Goal: Information Seeking & Learning: Check status

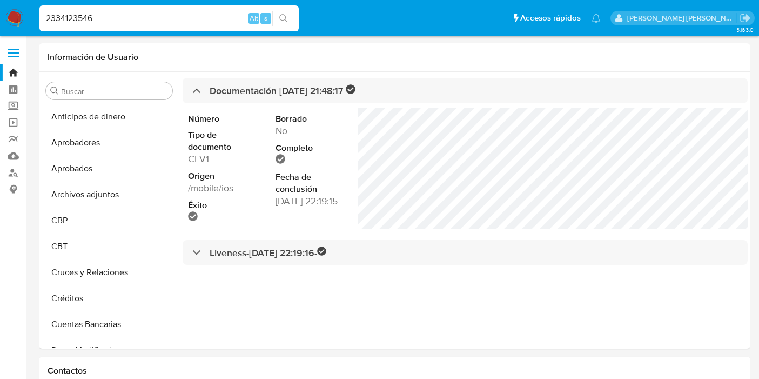
select select "10"
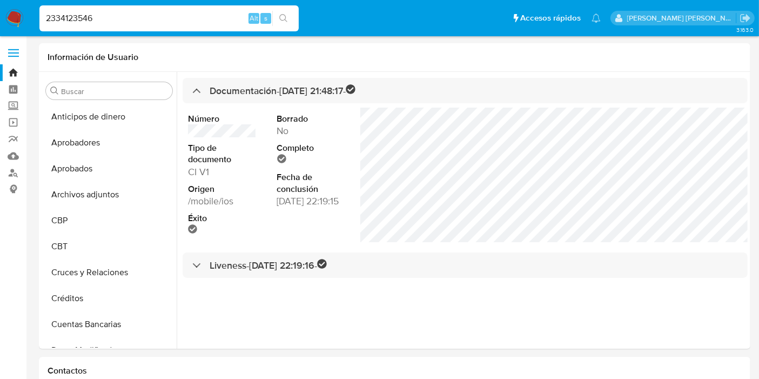
scroll to position [359, 0]
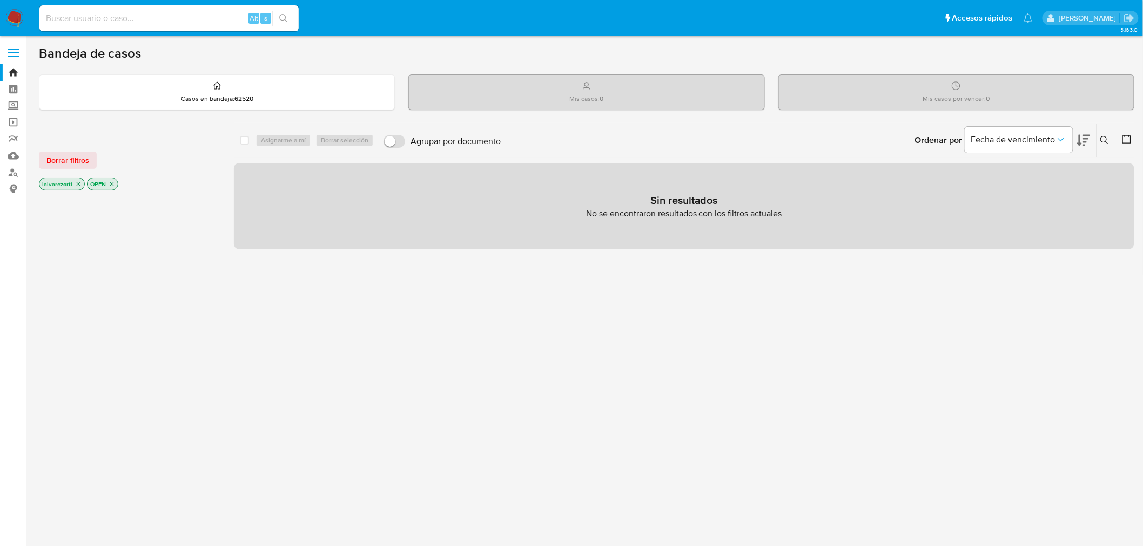
click at [78, 182] on icon "close-filter" at bounding box center [78, 184] width 6 height 6
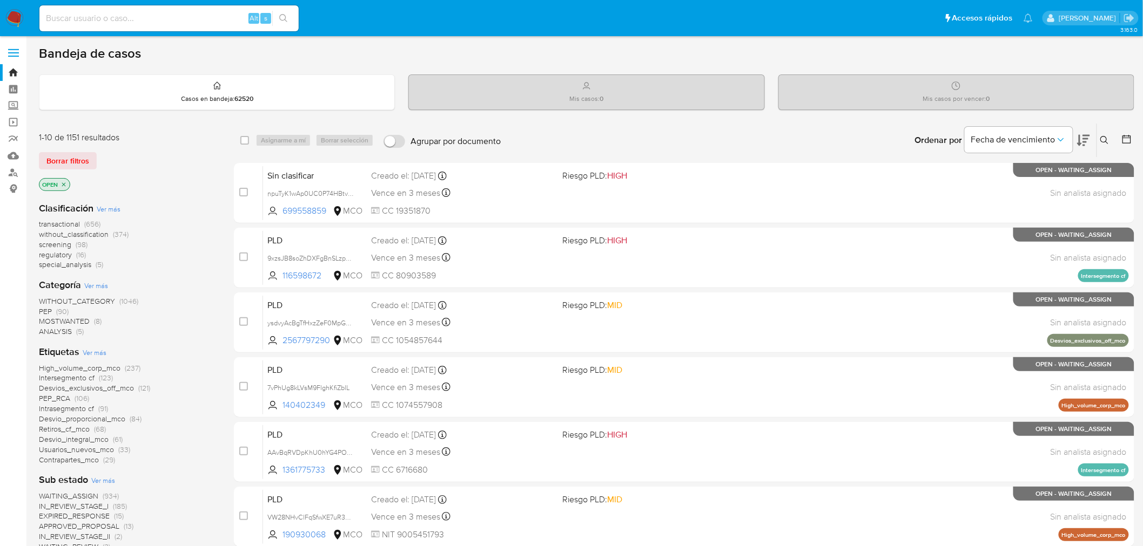
click at [66, 182] on icon "close-filter" at bounding box center [63, 184] width 6 height 6
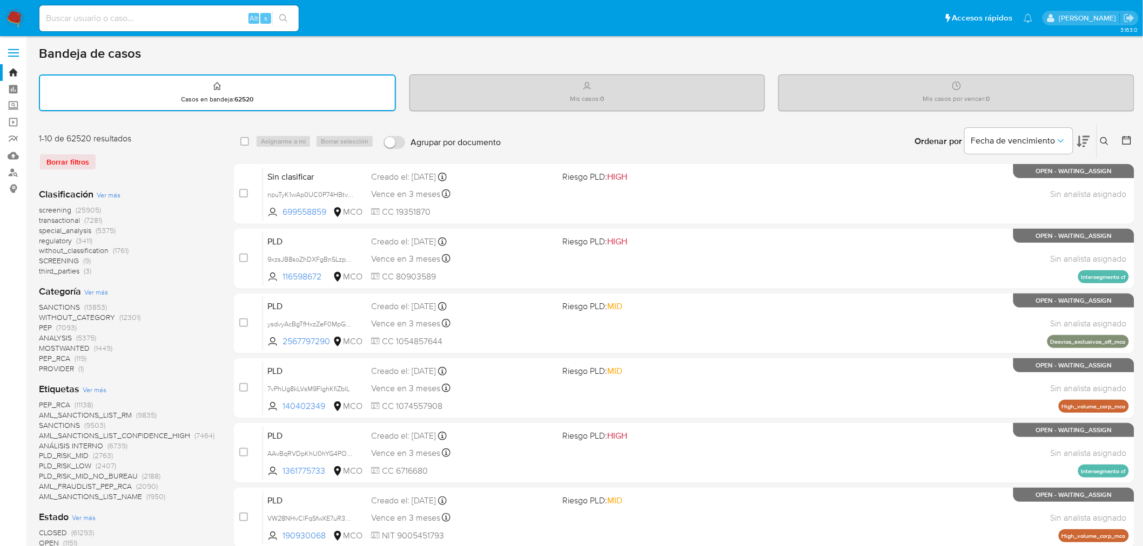
click at [1132, 136] on button at bounding box center [1127, 141] width 13 height 13
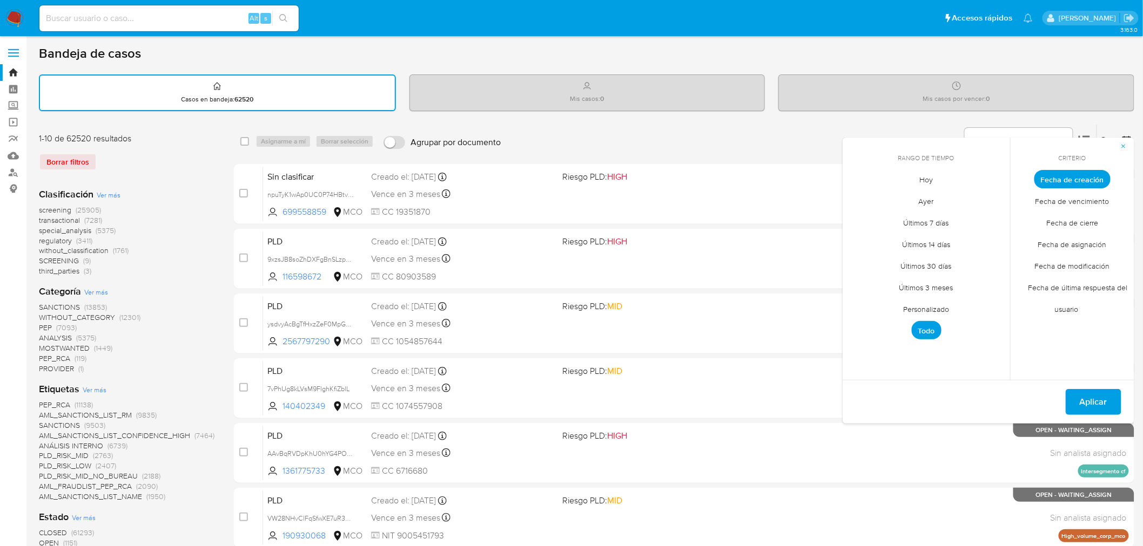
click at [1089, 220] on span "Fecha de cierre" at bounding box center [1072, 223] width 75 height 22
click at [936, 306] on span "Personalizado" at bounding box center [926, 310] width 69 height 22
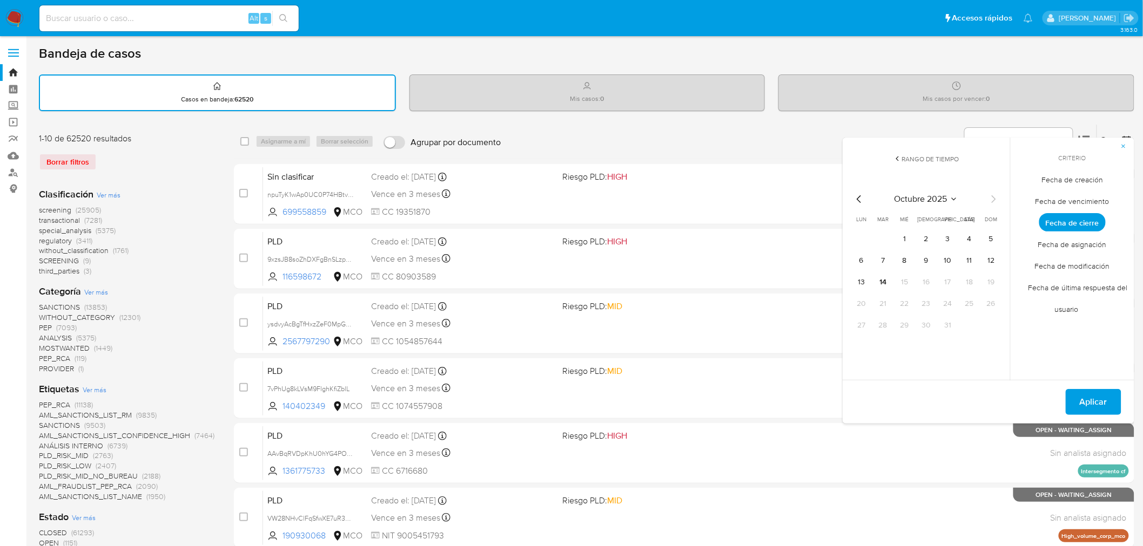
click at [865, 194] on div "octubre 2025" at bounding box center [926, 199] width 147 height 13
click at [862, 194] on icon "Mes anterior" at bounding box center [859, 199] width 13 height 13
click at [860, 195] on icon "Mes anterior" at bounding box center [859, 199] width 13 height 13
click at [997, 198] on icon "Mes siguiente" at bounding box center [993, 199] width 13 height 13
click at [861, 233] on button "1" at bounding box center [861, 239] width 17 height 17
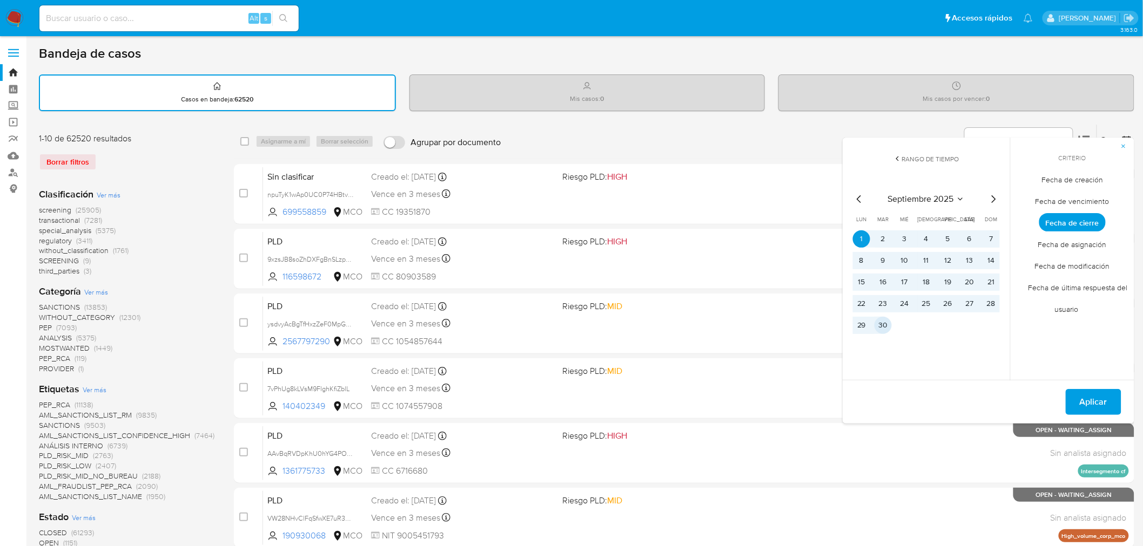
click at [881, 320] on button "30" at bounding box center [882, 325] width 17 height 17
click at [1102, 400] on span "Aplicar" at bounding box center [1093, 402] width 28 height 24
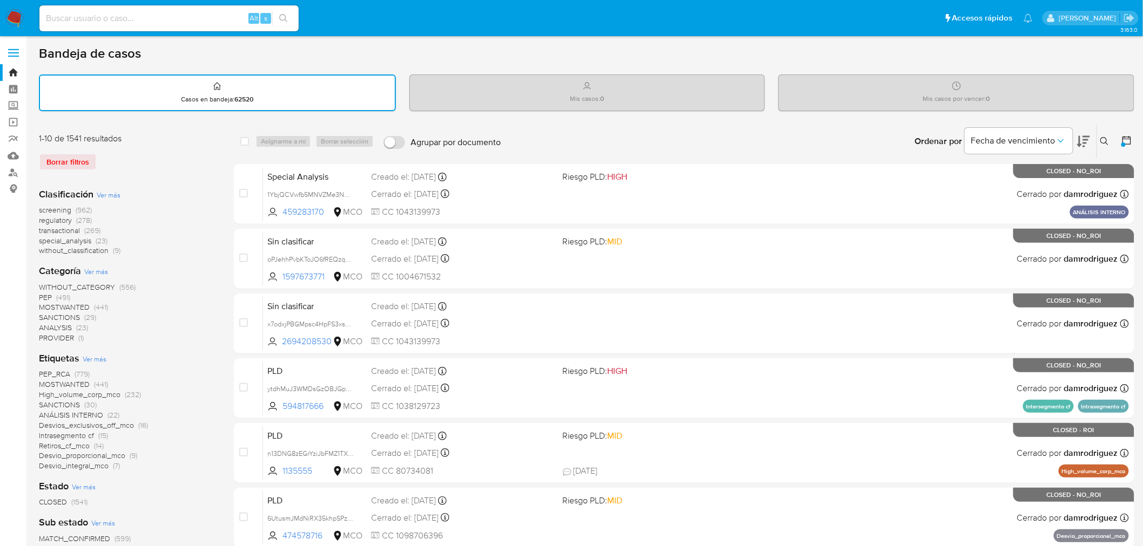
click at [94, 355] on span "Ver más" at bounding box center [95, 359] width 24 height 10
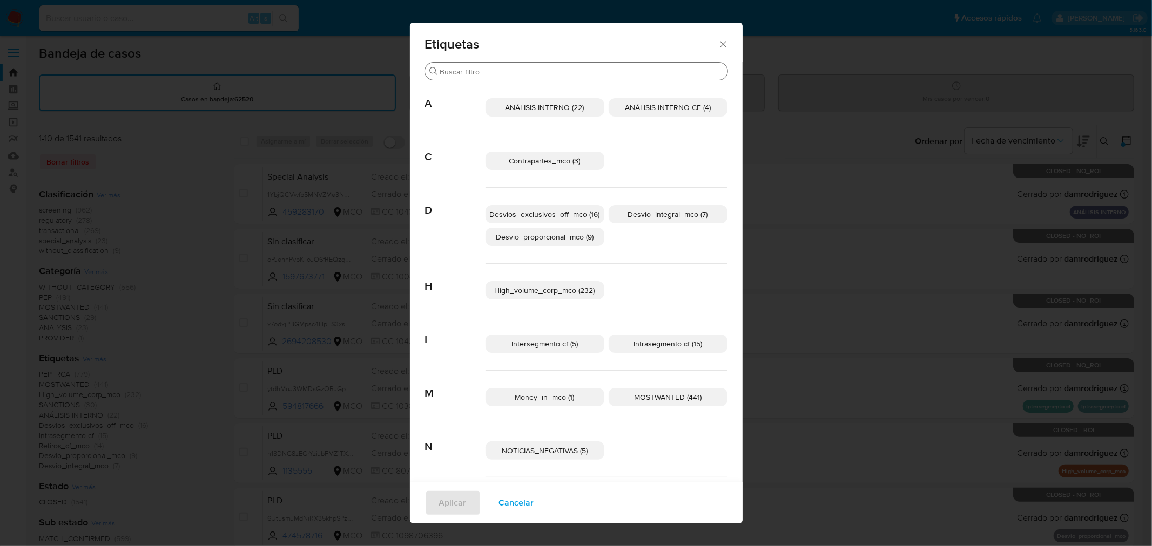
click at [509, 73] on input "Buscar" at bounding box center [581, 72] width 283 height 10
click at [559, 158] on span "Contrapartes_mco (3)" at bounding box center [544, 161] width 71 height 11
drag, startPoint x: 557, startPoint y: 217, endPoint x: 675, endPoint y: 221, distance: 117.8
click at [560, 217] on span "Desvios_exclusivos_off_mco (16)" at bounding box center [545, 214] width 110 height 11
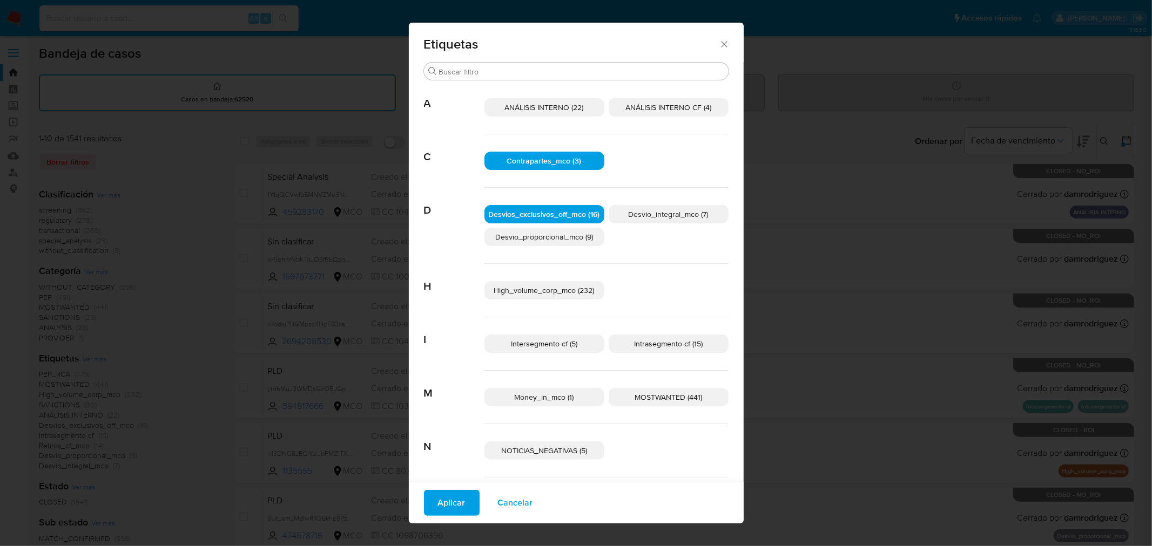
click at [675, 220] on p "Desvio_integral_mco (7)" at bounding box center [669, 214] width 120 height 18
click at [584, 242] on p "Desvio_proporcional_mco (9)" at bounding box center [544, 237] width 120 height 18
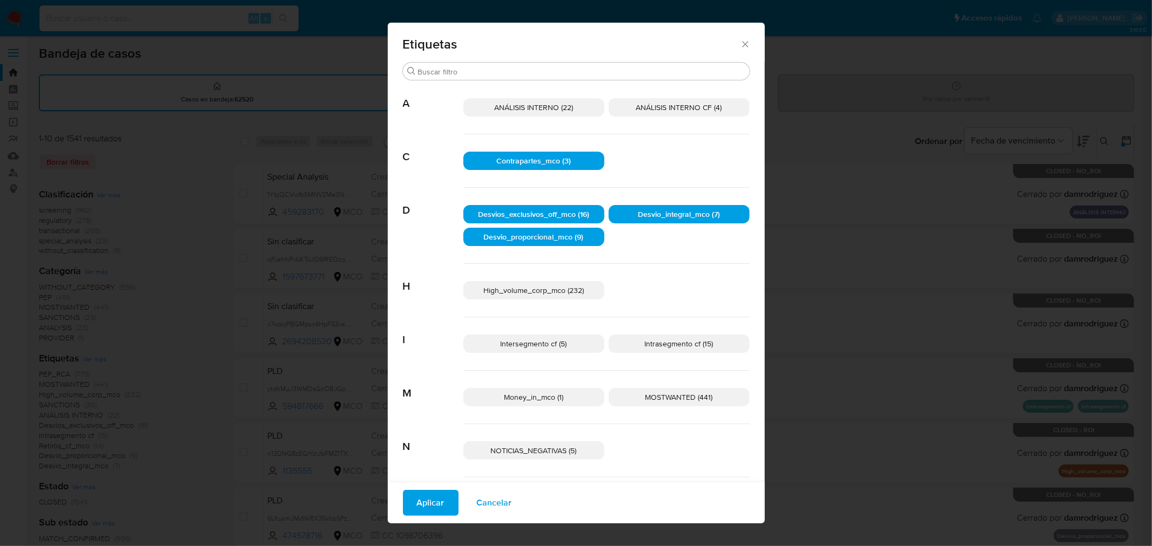
click at [560, 289] on span "High_volume_corp_mco (232)" at bounding box center [533, 290] width 100 height 11
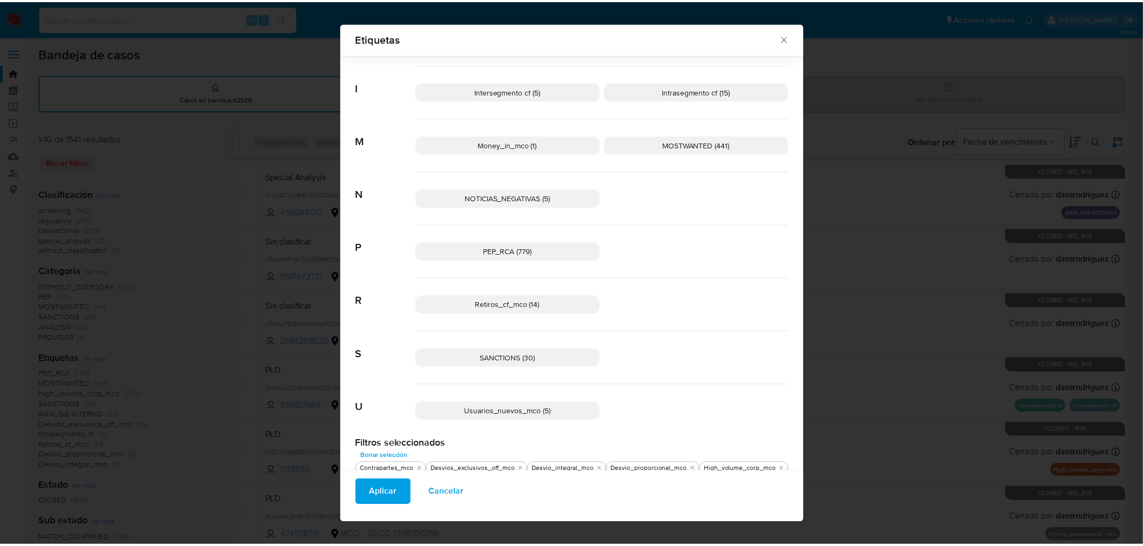
scroll to position [246, 0]
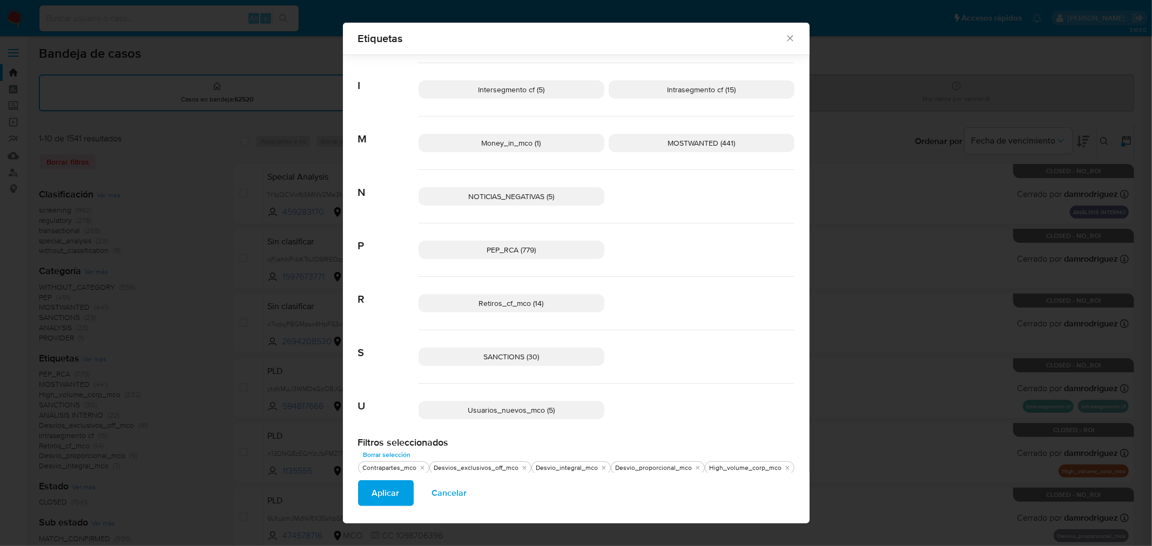
click at [526, 406] on span "Usuarios_nuevos_mco (5)" at bounding box center [511, 410] width 87 height 11
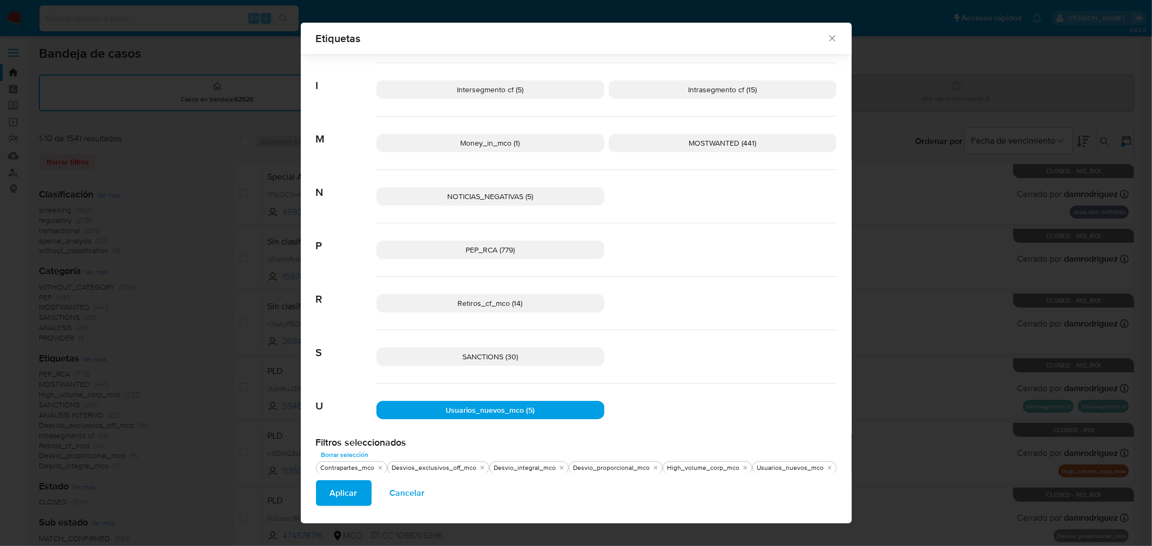
click at [330, 502] on span "Aplicar" at bounding box center [344, 494] width 28 height 24
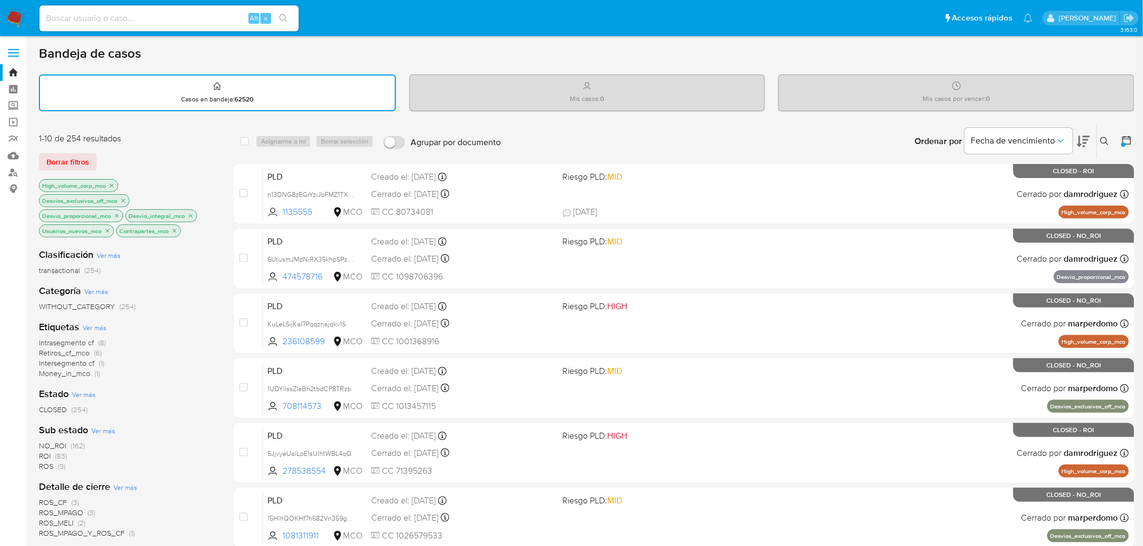
click at [1123, 140] on icon at bounding box center [1126, 140] width 9 height 9
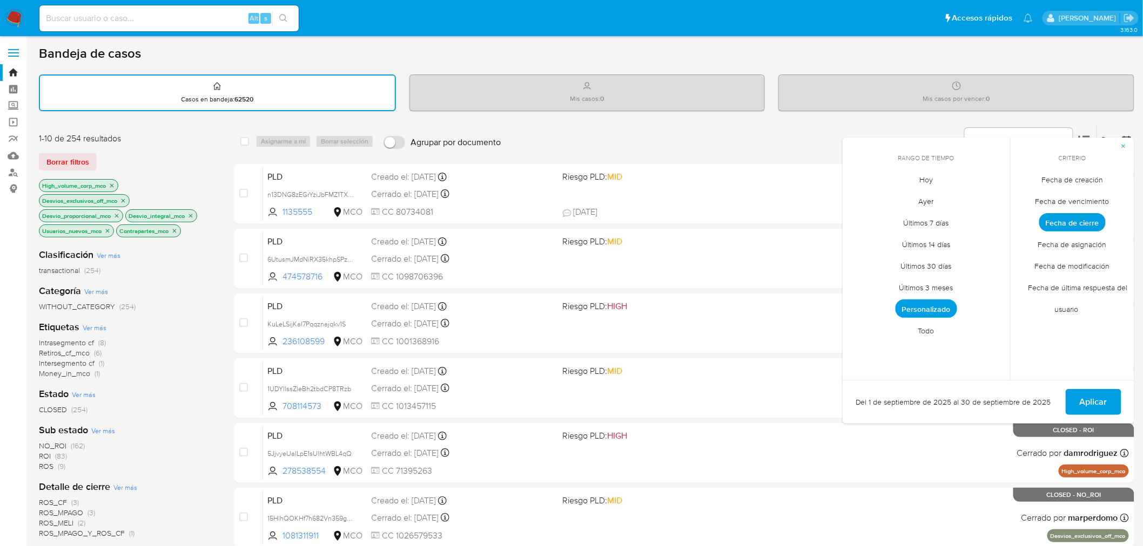
click at [948, 305] on span "Personalizado" at bounding box center [926, 309] width 62 height 18
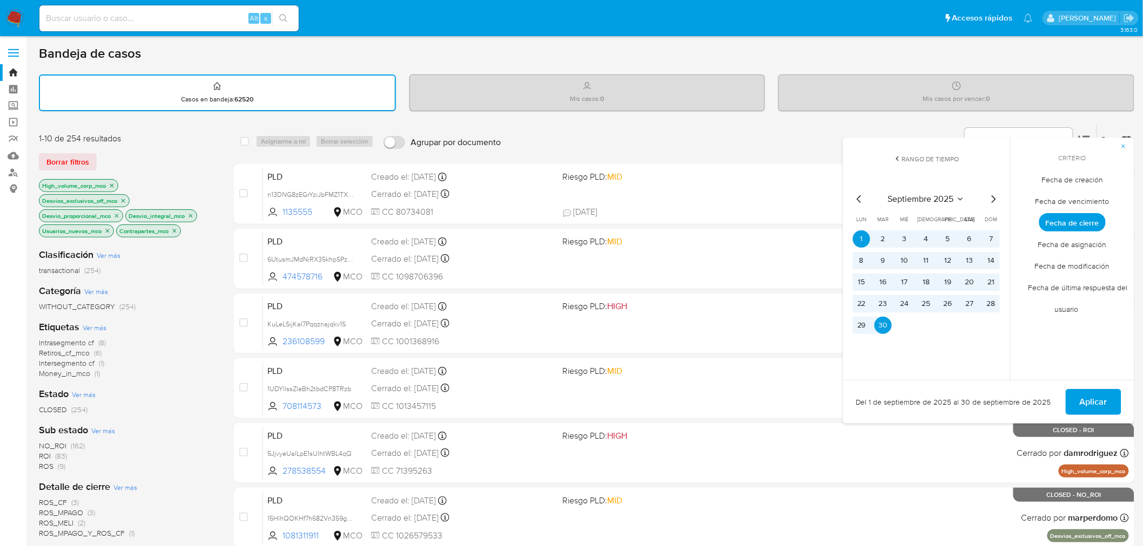
click at [860, 198] on icon "Mes anterior" at bounding box center [859, 199] width 13 height 13
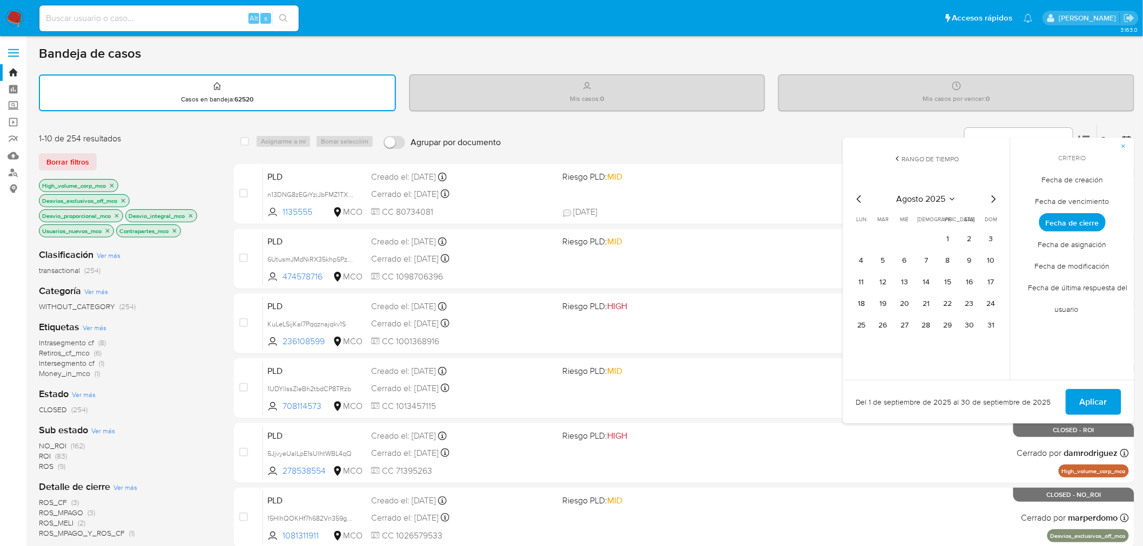
click at [860, 197] on icon "Mes anterior" at bounding box center [859, 199] width 13 height 13
click at [990, 235] on button "1" at bounding box center [990, 239] width 17 height 17
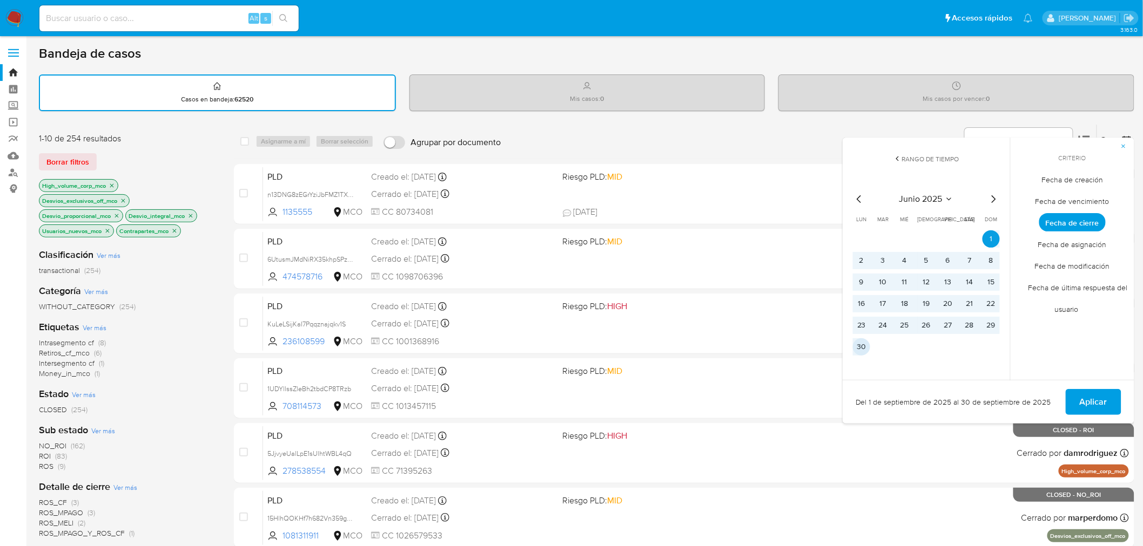
click at [866, 342] on button "30" at bounding box center [861, 347] width 17 height 17
click at [1102, 405] on span "Aplicar" at bounding box center [1093, 402] width 28 height 24
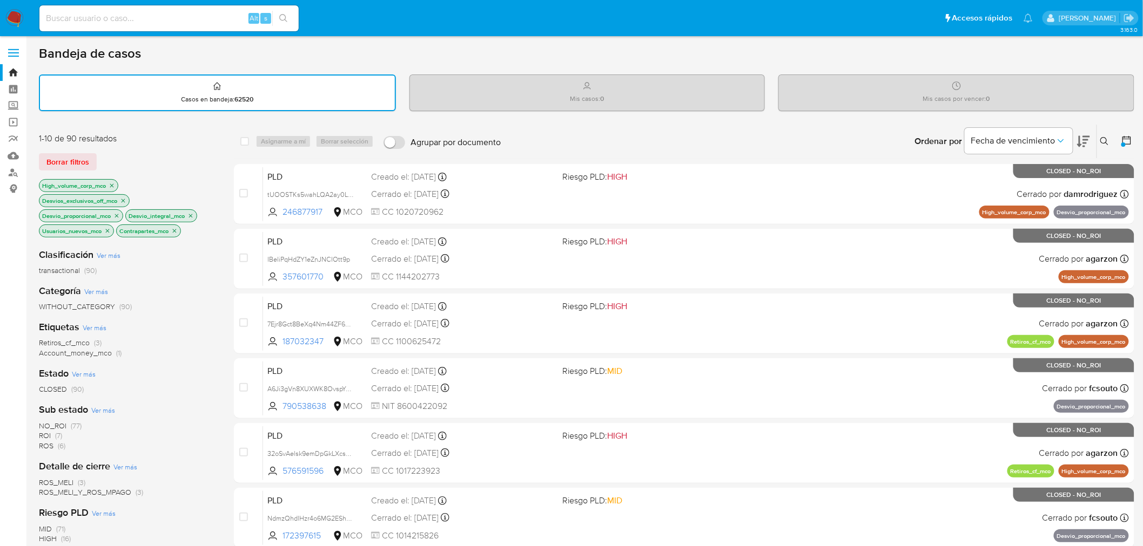
click at [98, 326] on span "Ver más" at bounding box center [95, 328] width 24 height 10
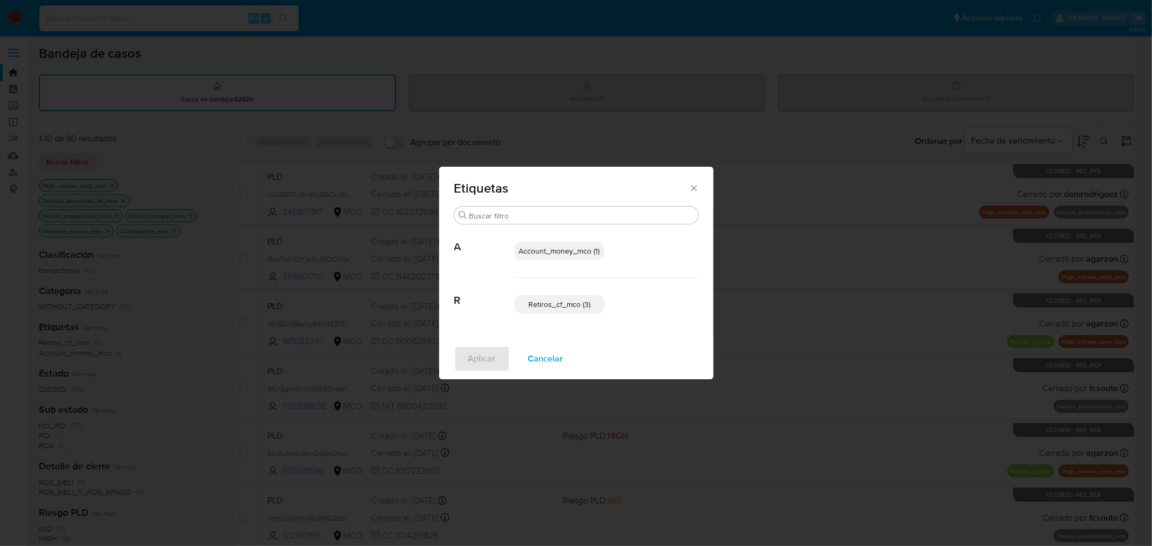
click at [586, 249] on span "Account_money_mco (1)" at bounding box center [559, 251] width 81 height 11
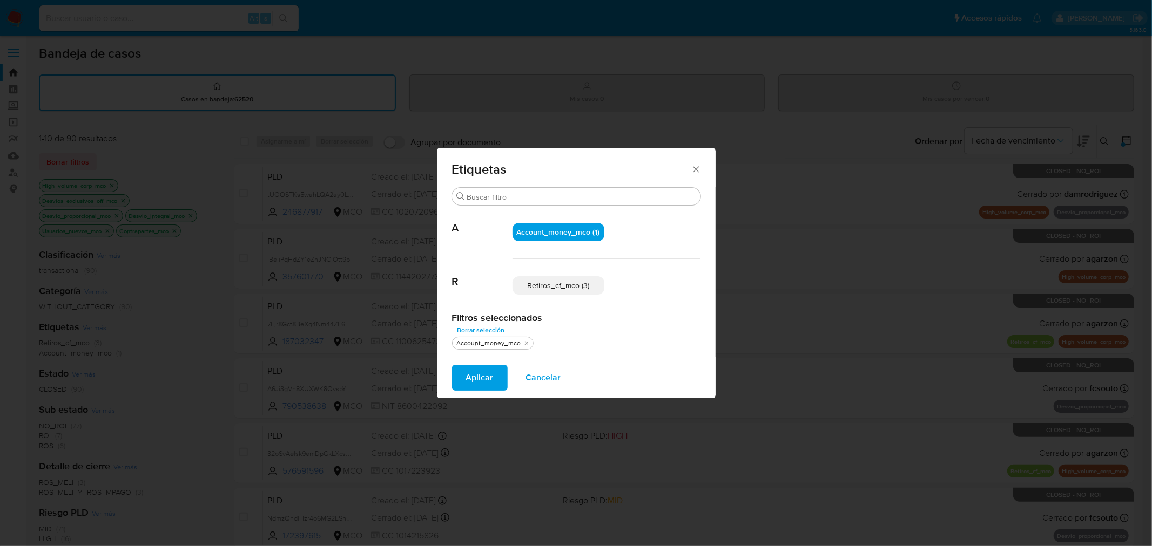
click at [484, 380] on span "Aplicar" at bounding box center [480, 378] width 28 height 24
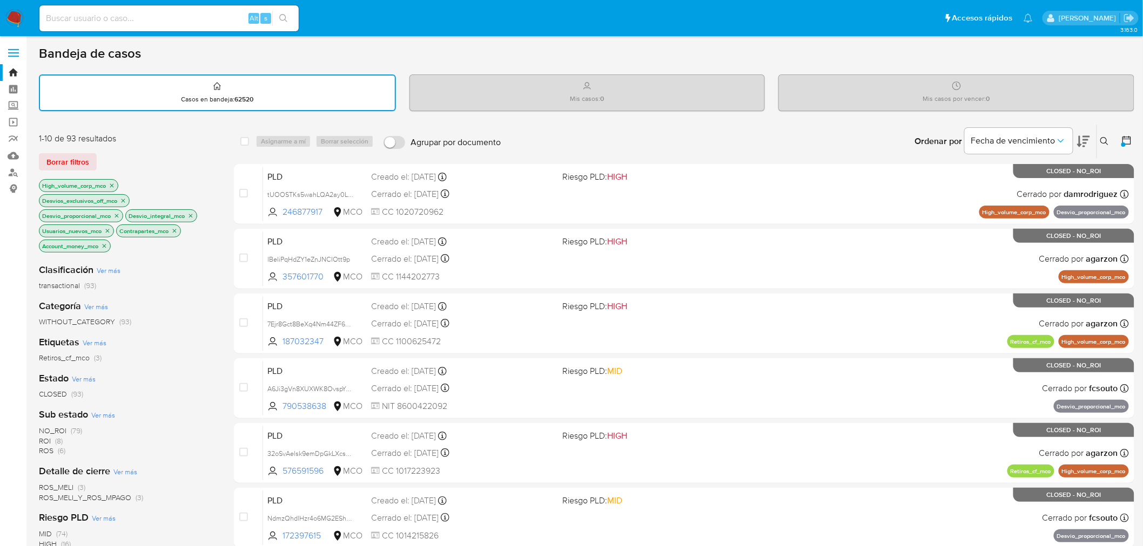
click at [105, 245] on icon "close-filter" at bounding box center [104, 246] width 6 height 6
click at [110, 228] on icon "close-filter" at bounding box center [107, 231] width 6 height 6
click at [118, 213] on icon "close-filter" at bounding box center [116, 216] width 6 height 6
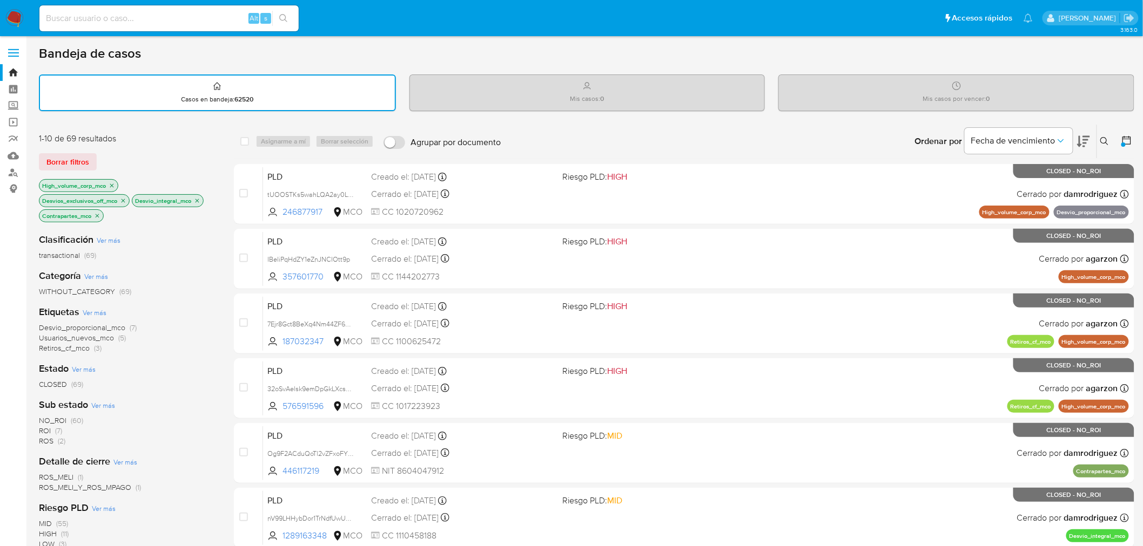
click at [202, 196] on p "Desvio_integral_mco" at bounding box center [167, 201] width 71 height 12
click at [196, 203] on p "Desvio_integral_mco" at bounding box center [167, 201] width 71 height 12
click at [198, 200] on icon "close-filter" at bounding box center [197, 201] width 4 height 4
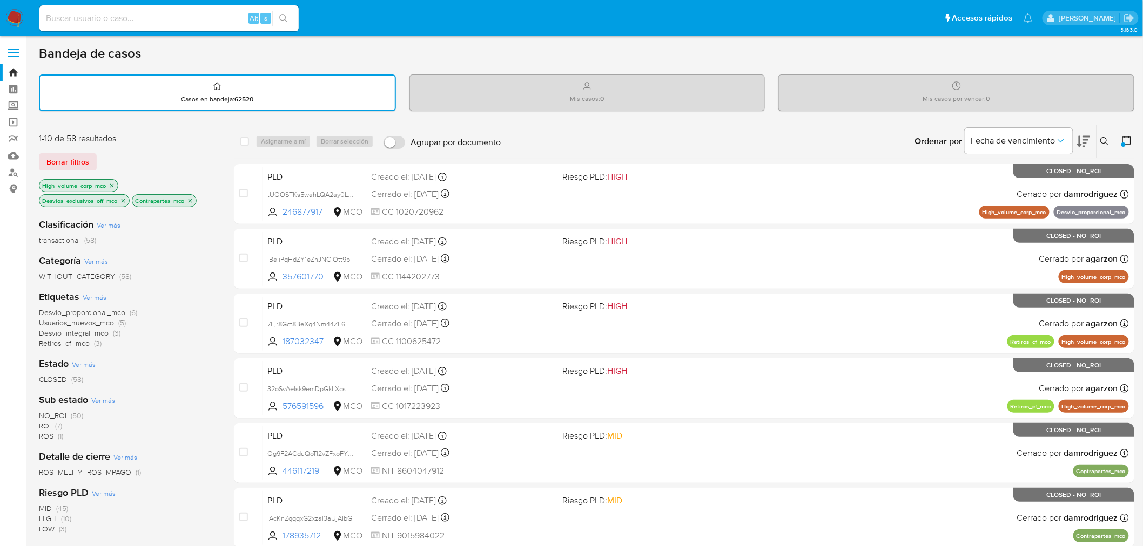
click at [127, 198] on p "Desvios_exclusivos_off_mco" at bounding box center [84, 201] width 90 height 12
click at [124, 199] on icon "close-filter" at bounding box center [123, 201] width 4 height 4
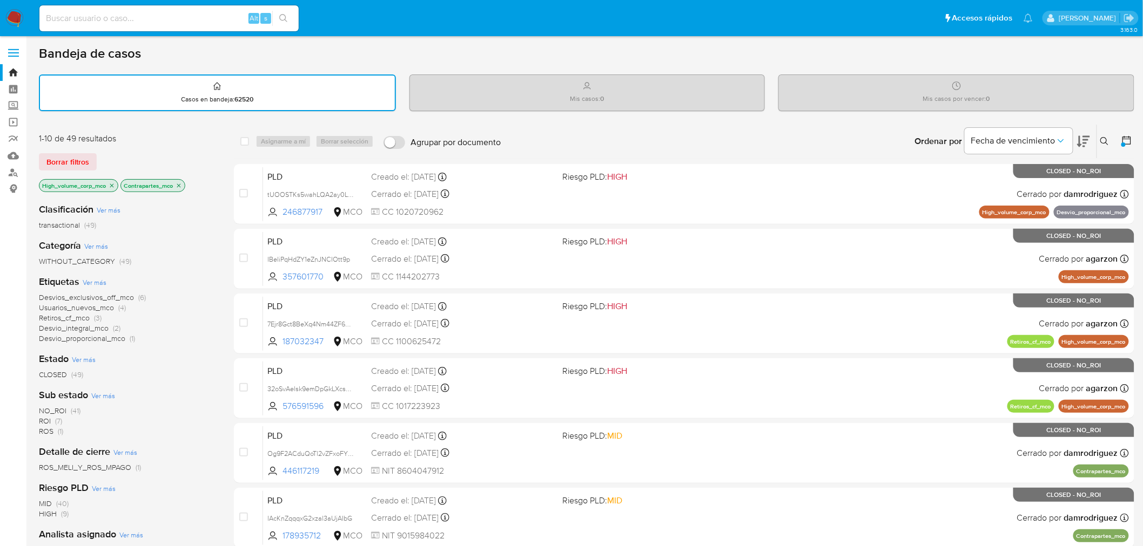
drag, startPoint x: 180, startPoint y: 184, endPoint x: 157, endPoint y: 191, distance: 24.8
click at [180, 184] on icon "close-filter" at bounding box center [179, 186] width 4 height 4
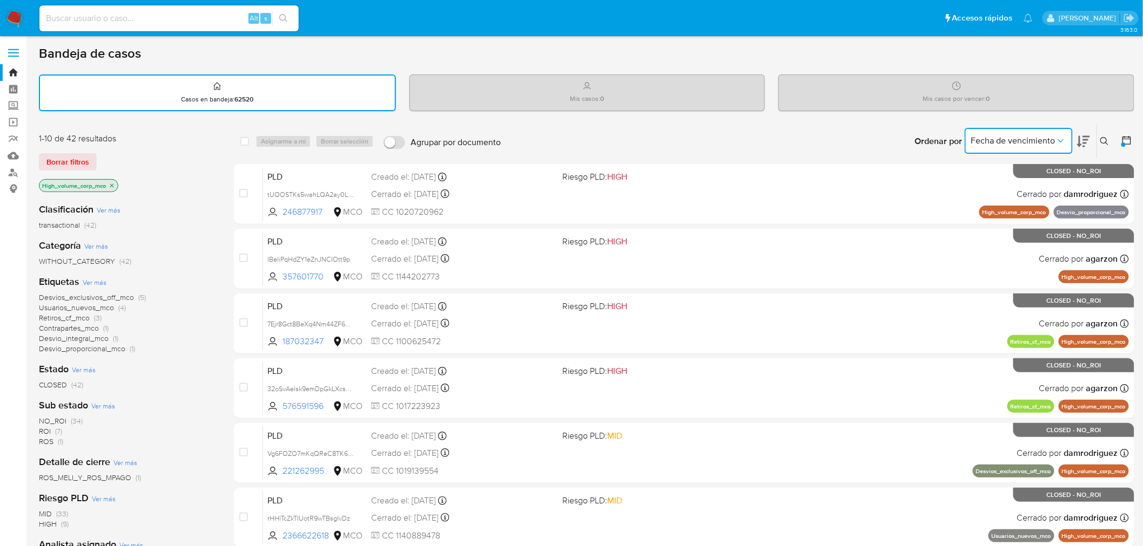
click at [981, 136] on span "Fecha de vencimiento" at bounding box center [1013, 141] width 84 height 11
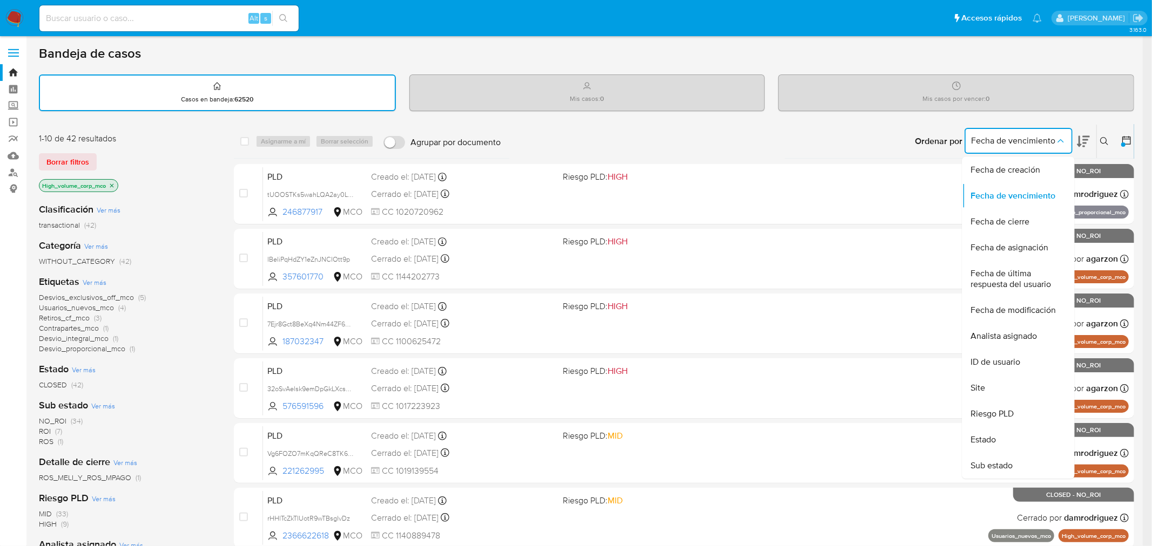
click at [1132, 148] on main "3.163.0" at bounding box center [571, 446] width 1143 height 893
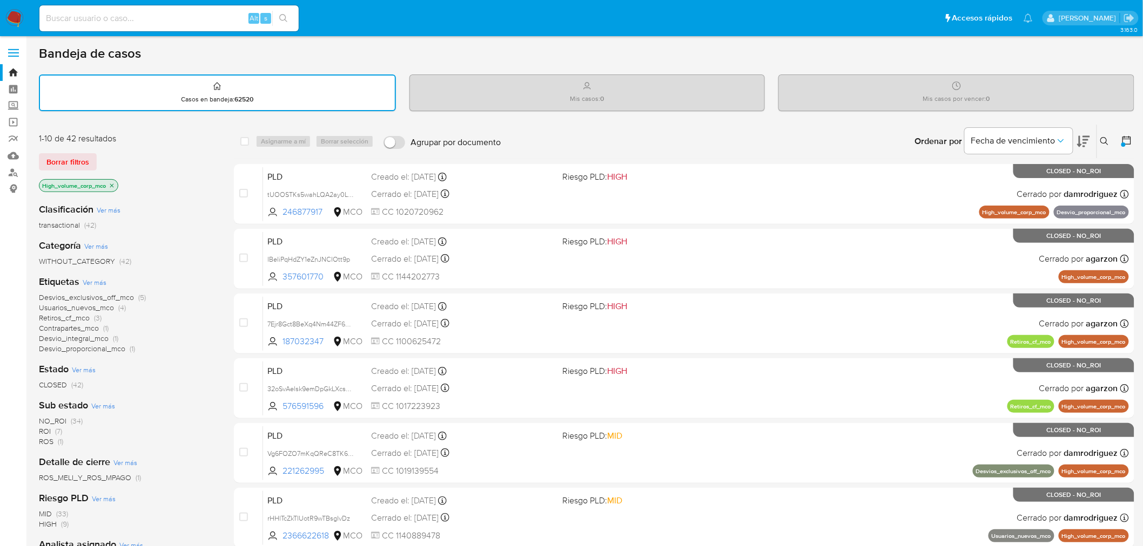
click at [1127, 141] on icon at bounding box center [1126, 140] width 11 height 11
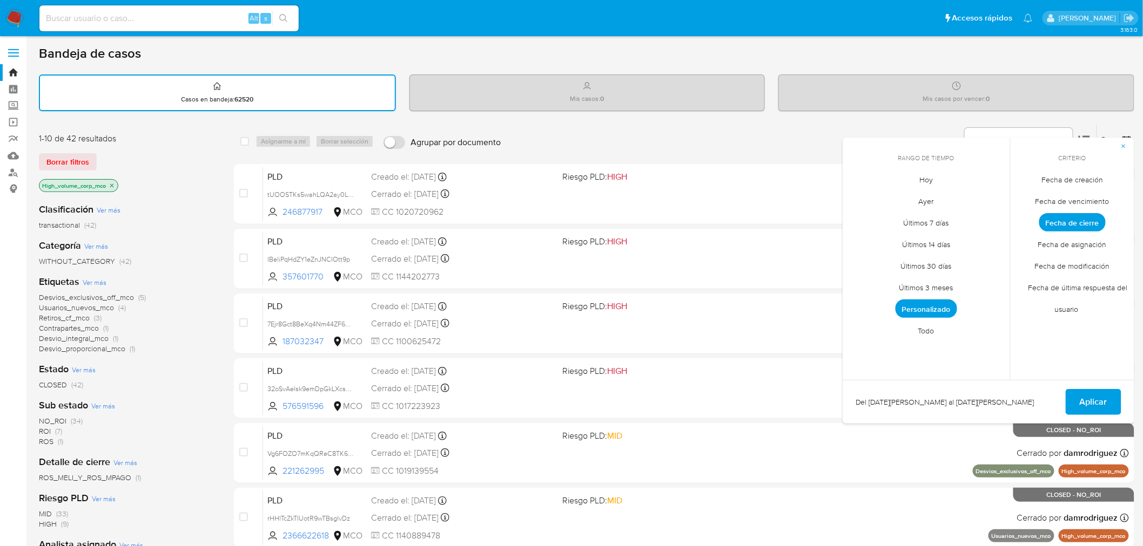
click at [1076, 182] on span "Fecha de creación" at bounding box center [1072, 180] width 84 height 22
click at [942, 303] on span "Personalizado" at bounding box center [926, 309] width 62 height 18
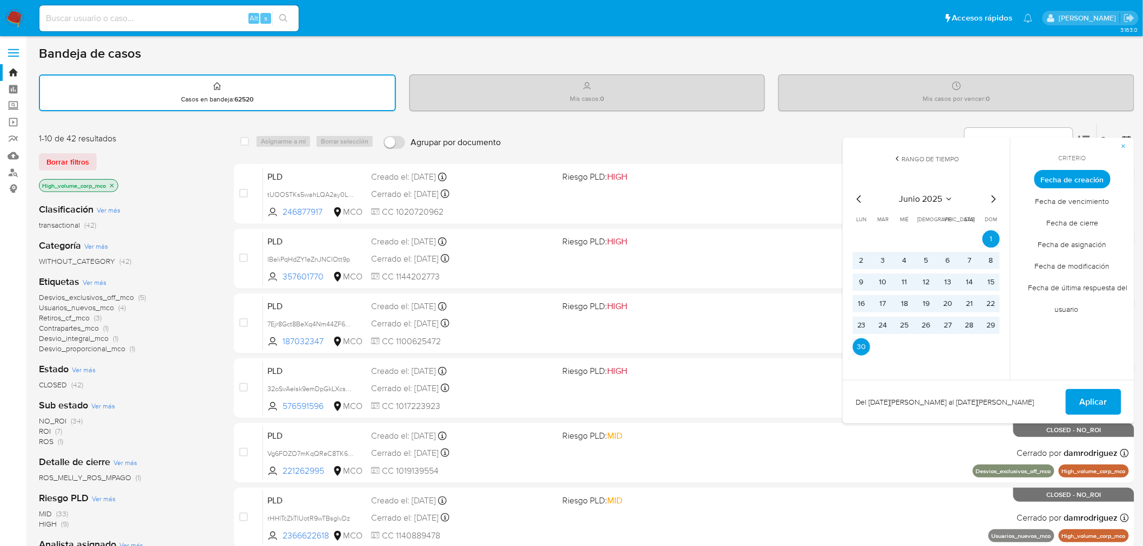
click at [990, 195] on icon "Mes siguiente" at bounding box center [993, 199] width 13 height 13
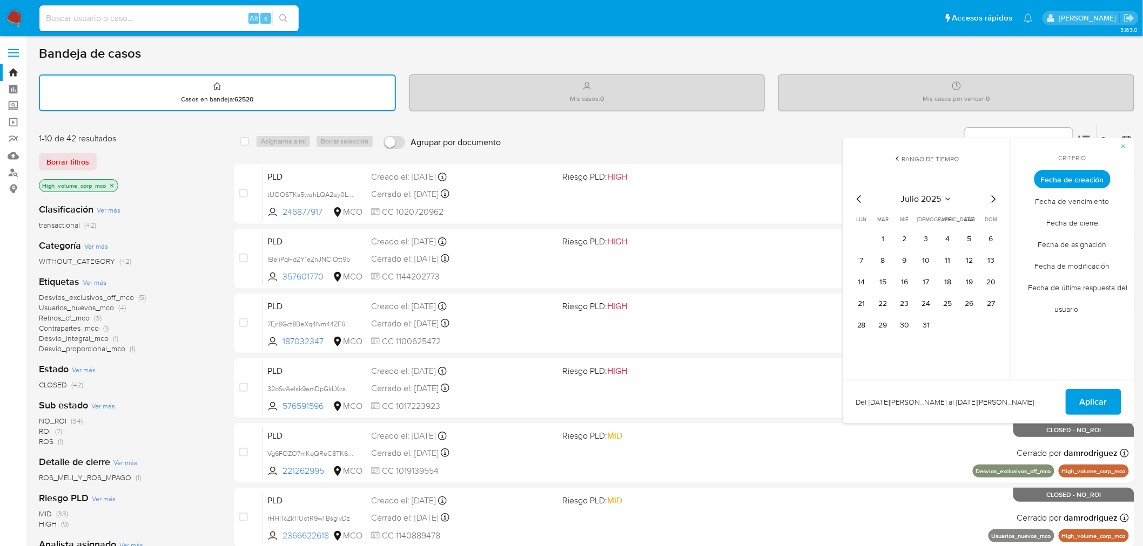
click at [990, 195] on icon "Mes siguiente" at bounding box center [993, 199] width 13 height 13
click at [865, 231] on button "1" at bounding box center [861, 239] width 17 height 17
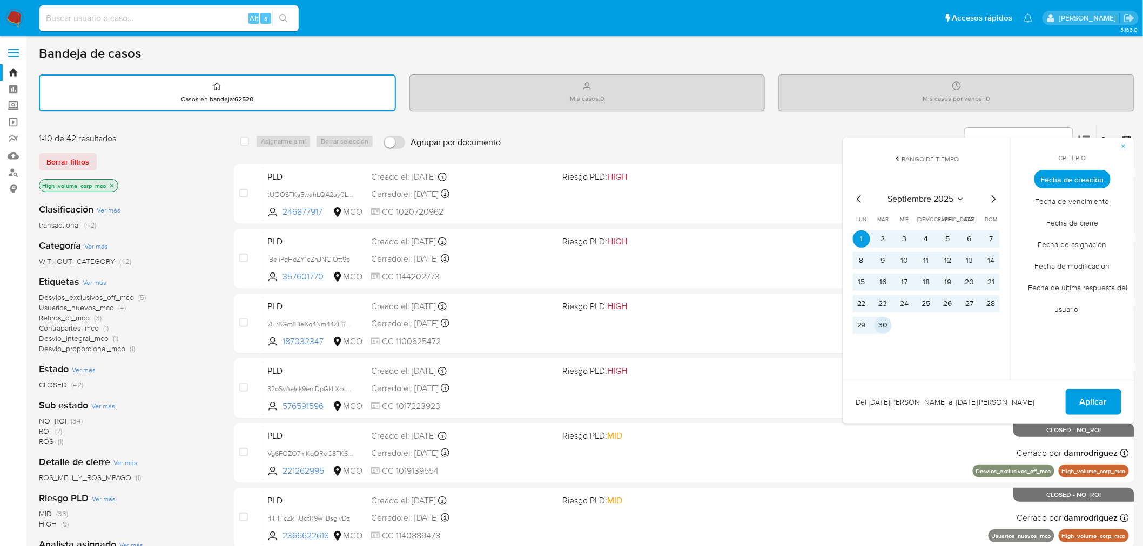
click at [886, 324] on button "30" at bounding box center [882, 325] width 17 height 17
click at [1094, 398] on span "Aplicar" at bounding box center [1093, 402] width 28 height 24
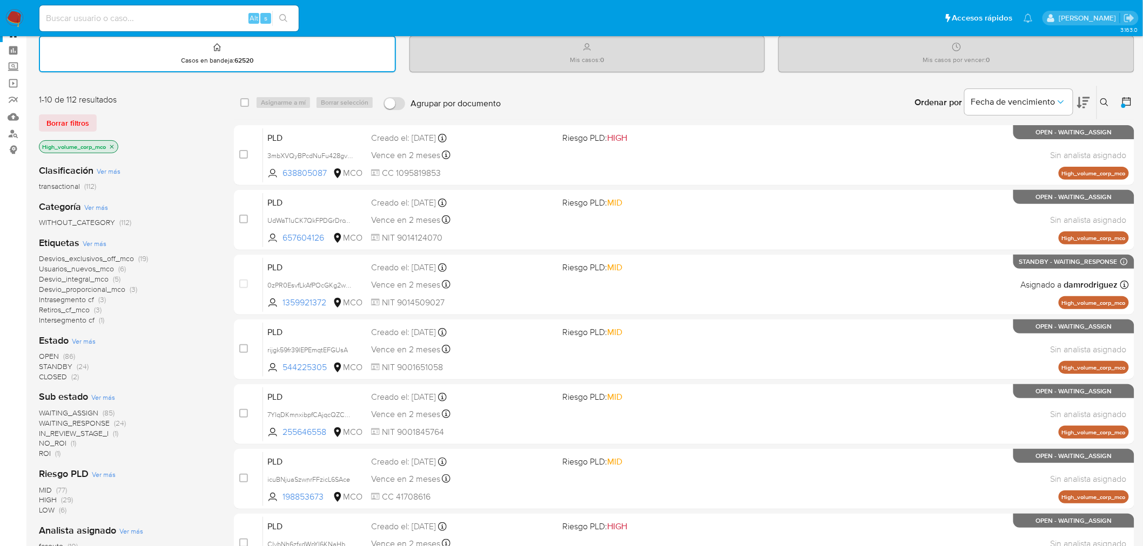
scroll to position [60, 0]
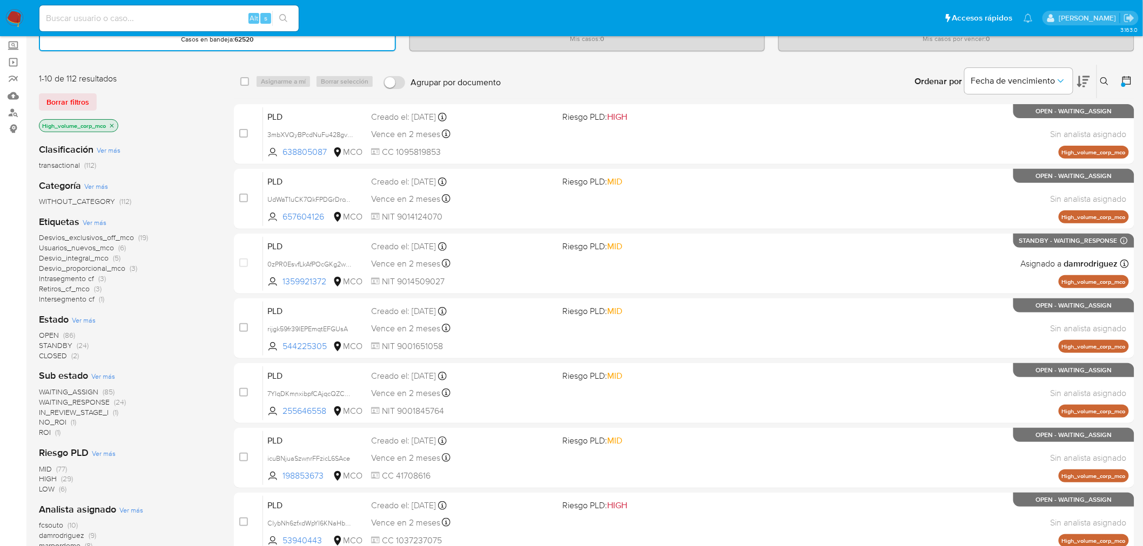
click at [100, 215] on div "Etiquetas Ver más Desvios_exclusivos_off_mco (19) Usuarios_nuevos_mco (6) Desvi…" at bounding box center [128, 259] width 178 height 89
click at [100, 218] on span "Ver más" at bounding box center [95, 223] width 24 height 10
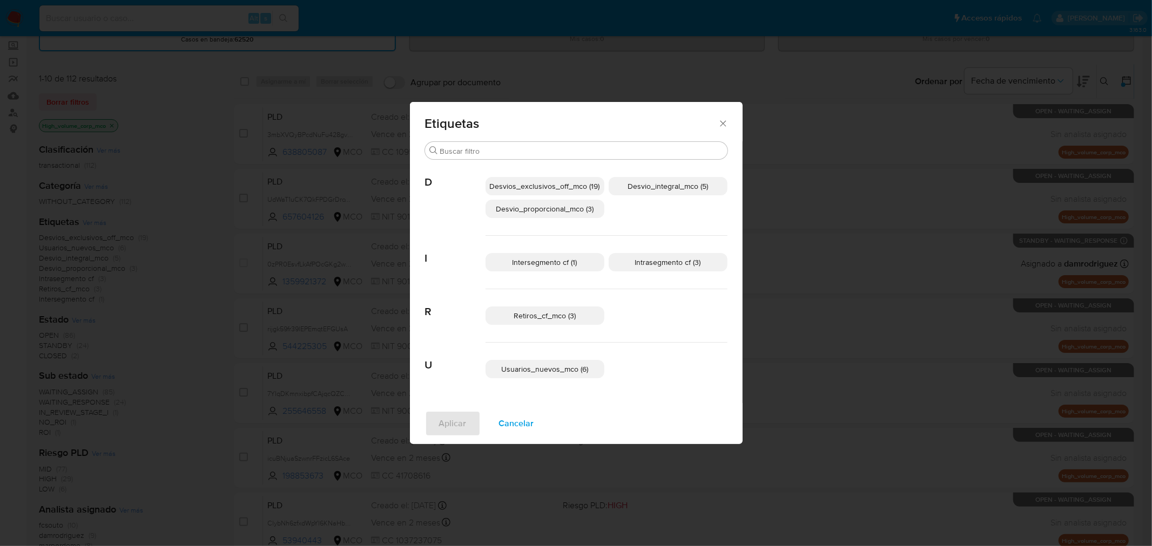
click at [721, 123] on icon "Cerrar" at bounding box center [723, 123] width 6 height 6
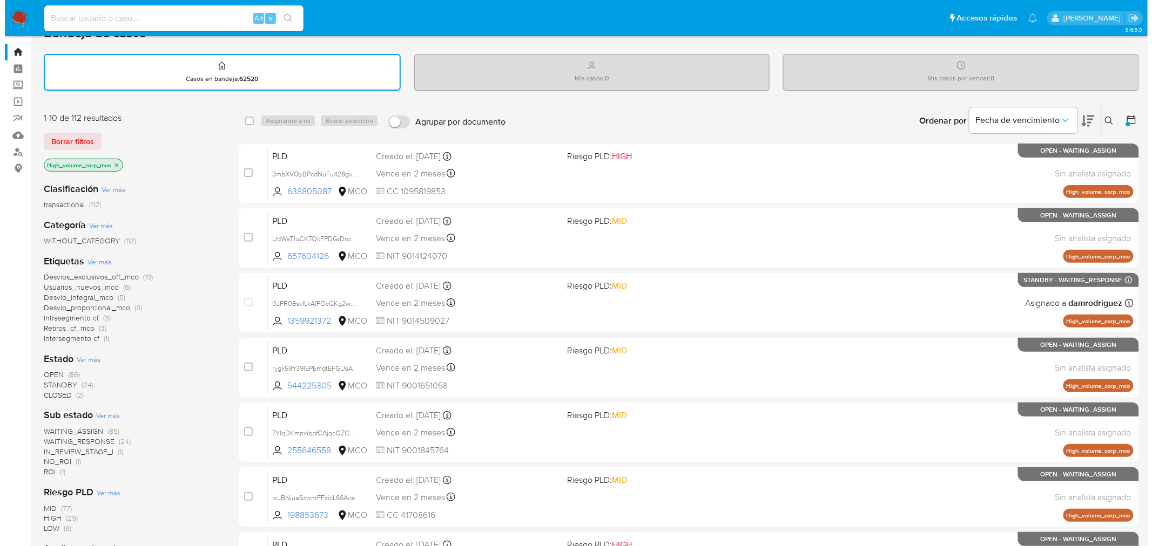
scroll to position [0, 0]
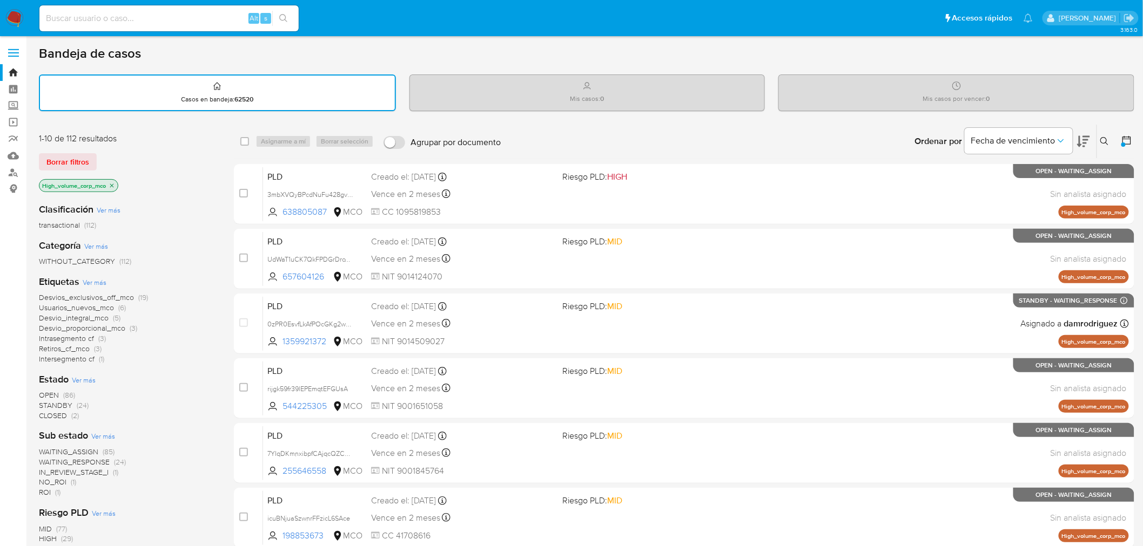
click at [112, 184] on icon "close-filter" at bounding box center [112, 186] width 6 height 6
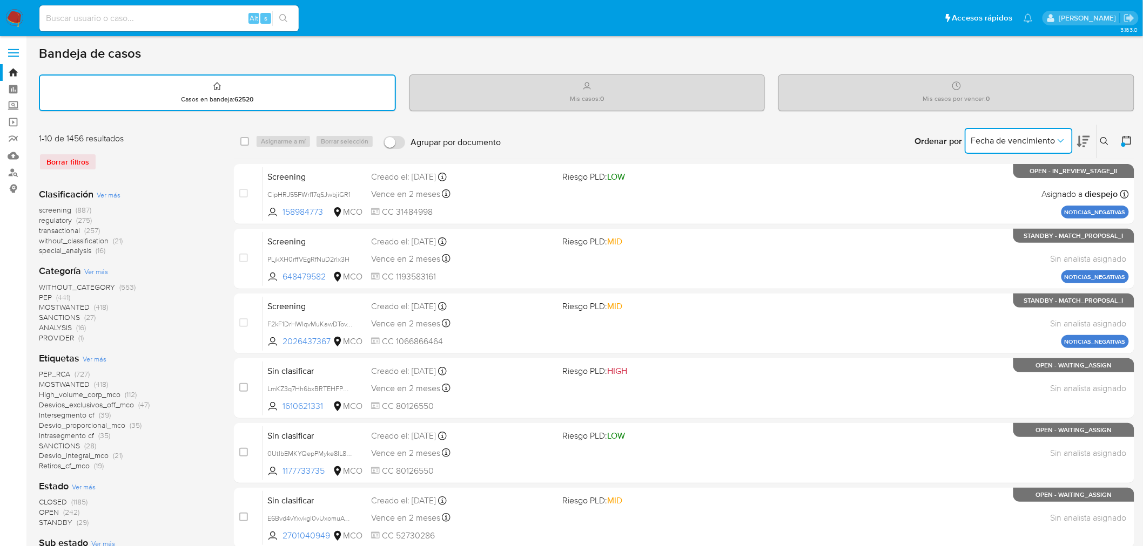
click at [1060, 138] on icon "Ordenar por" at bounding box center [1060, 141] width 11 height 11
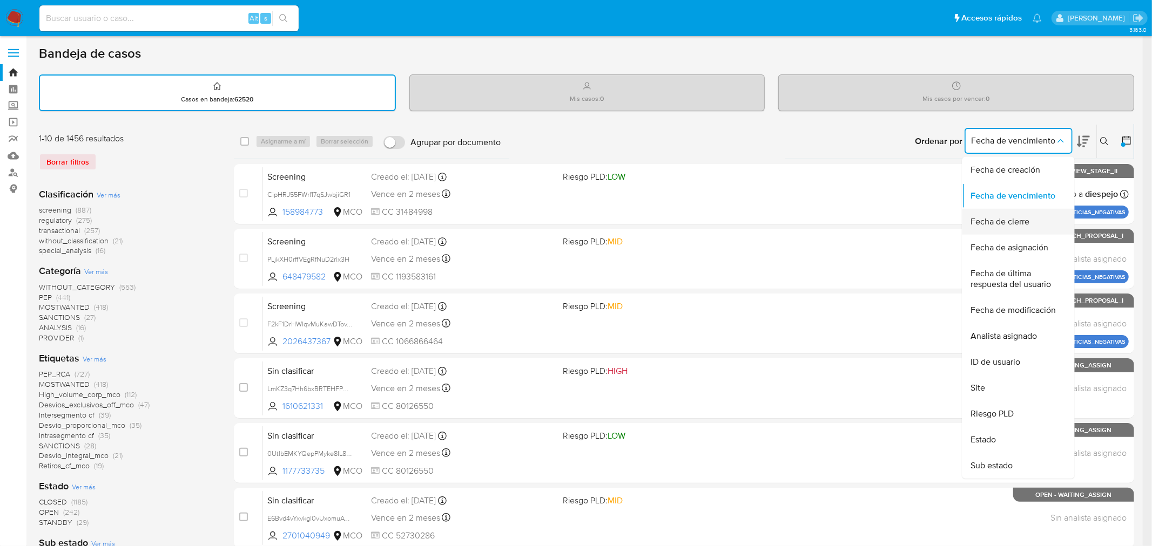
click at [1041, 219] on div "Fecha de cierre" at bounding box center [1015, 222] width 89 height 26
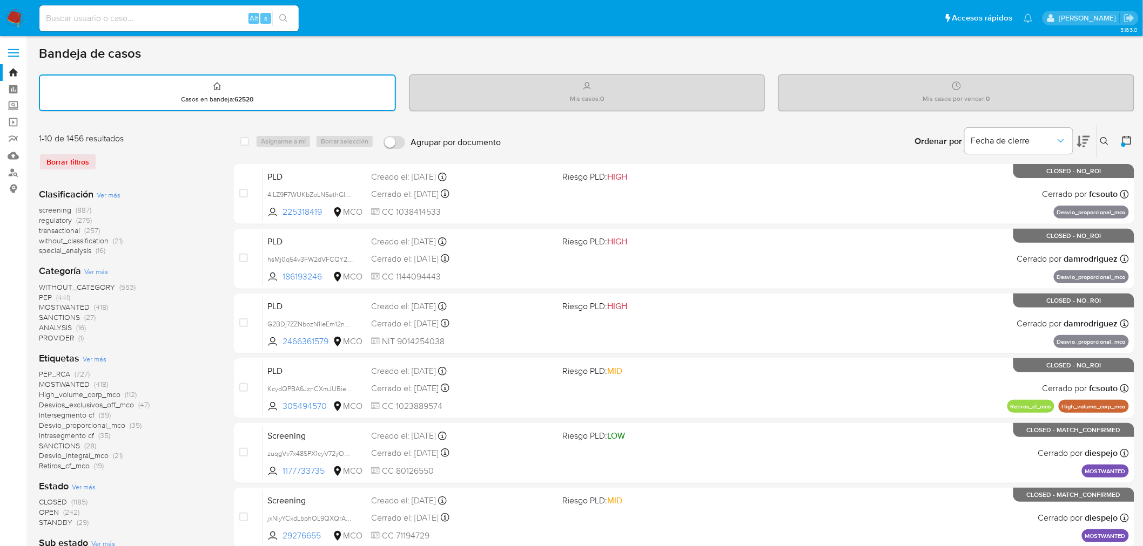
click at [1125, 135] on icon at bounding box center [1126, 140] width 11 height 11
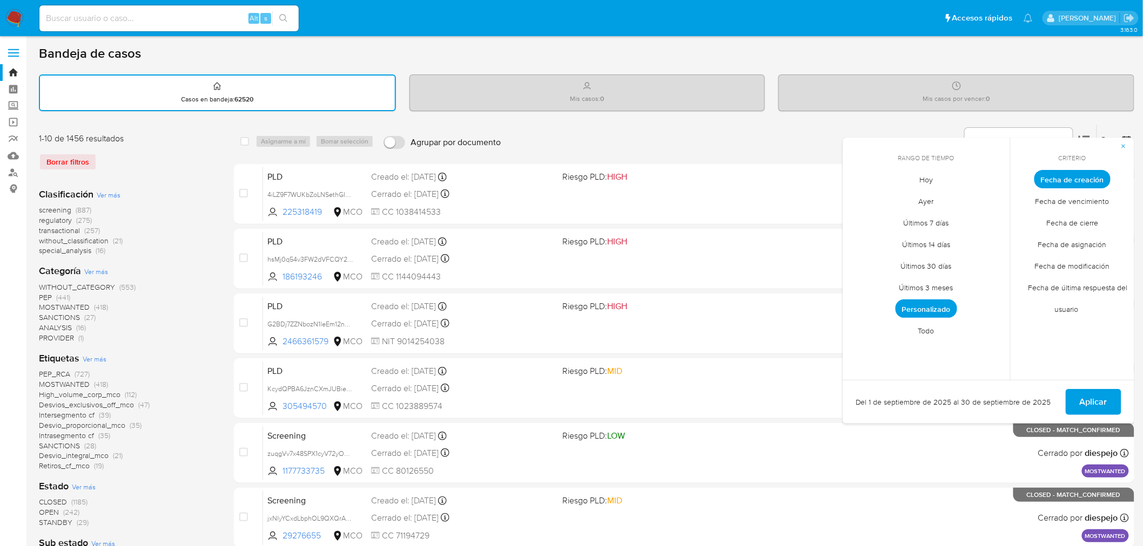
click at [1080, 222] on span "Fecha de cierre" at bounding box center [1072, 223] width 75 height 22
click at [943, 305] on span "Personalizado" at bounding box center [926, 309] width 62 height 18
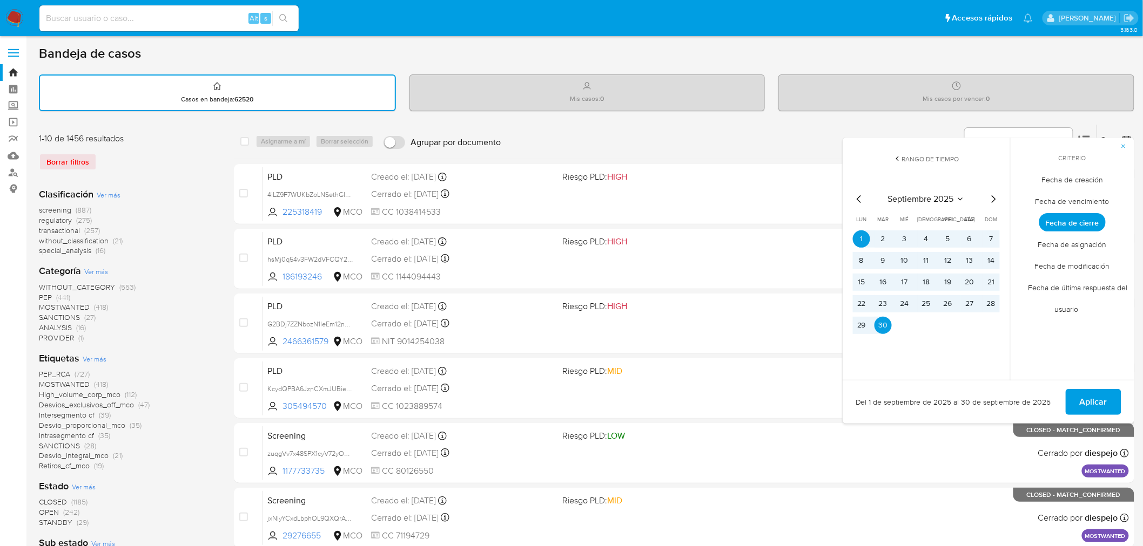
click at [1102, 395] on span "Aplicar" at bounding box center [1093, 402] width 28 height 24
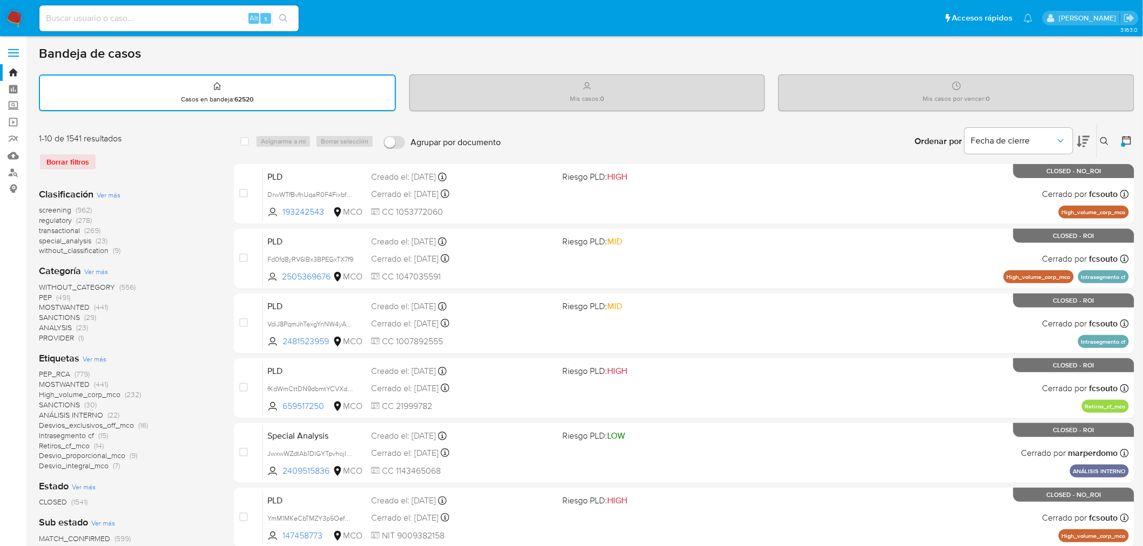
click at [94, 355] on span "Ver más" at bounding box center [95, 359] width 24 height 10
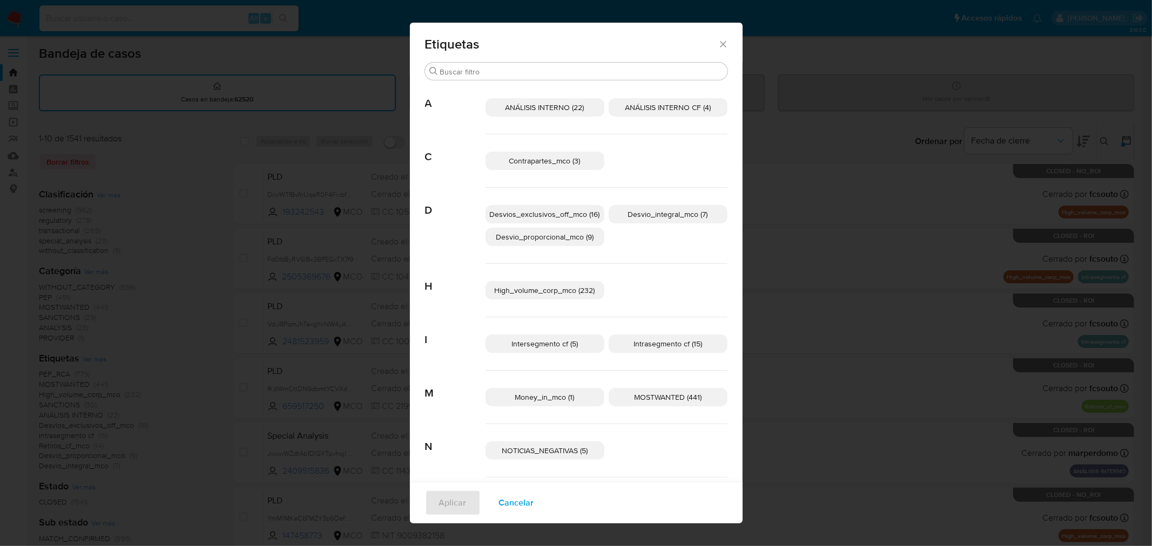
click at [554, 346] on span "Intersegmento cf (5)" at bounding box center [544, 344] width 66 height 11
click at [644, 346] on span "Intrasegmento cf (15)" at bounding box center [667, 344] width 69 height 11
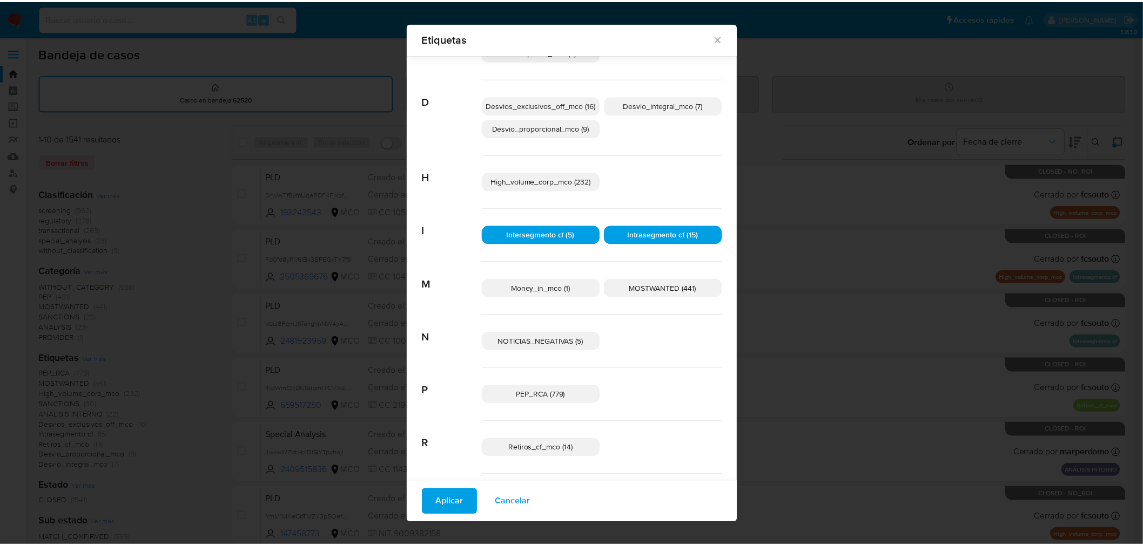
scroll to position [112, 0]
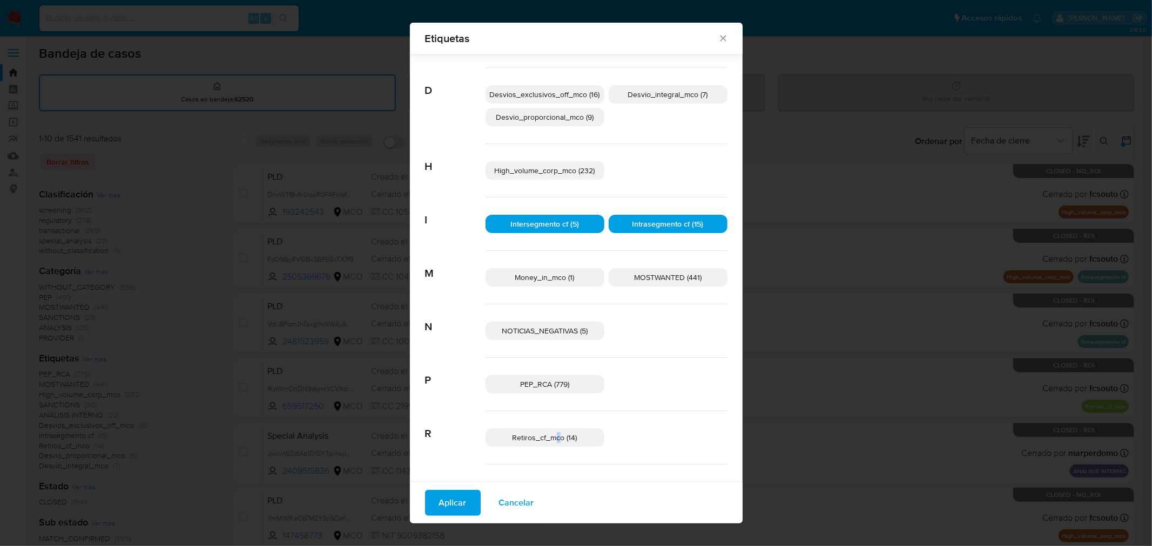
drag, startPoint x: 554, startPoint y: 435, endPoint x: 562, endPoint y: 416, distance: 20.9
click at [553, 436] on span "Retiros_cf_mco (14)" at bounding box center [544, 438] width 65 height 11
click at [538, 276] on span "Money_in_mco (1)" at bounding box center [544, 277] width 59 height 11
click at [439, 515] on span "Aplicar" at bounding box center [453, 503] width 28 height 24
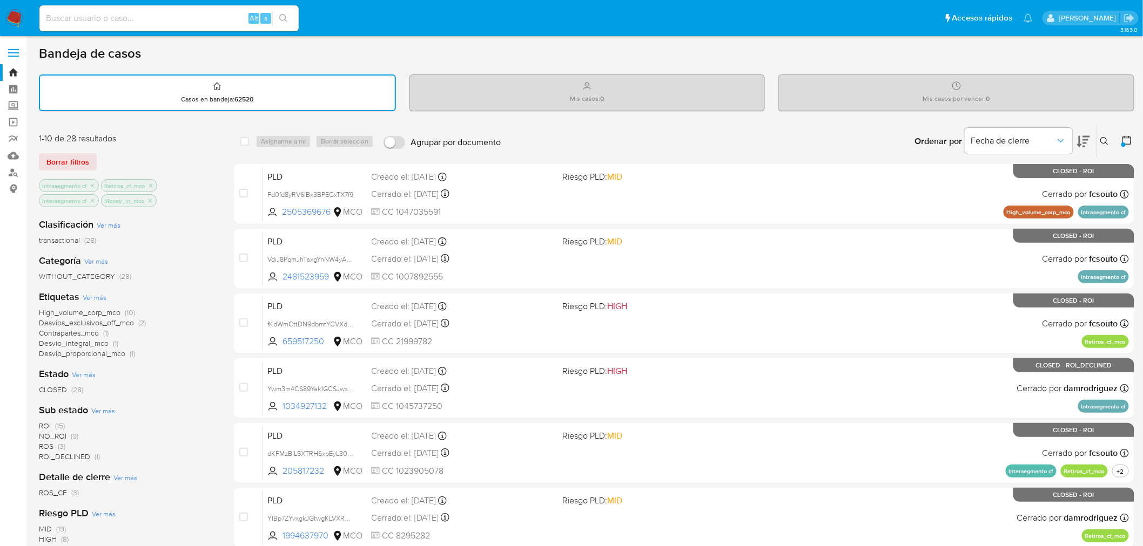
click at [1131, 135] on icon at bounding box center [1126, 140] width 11 height 11
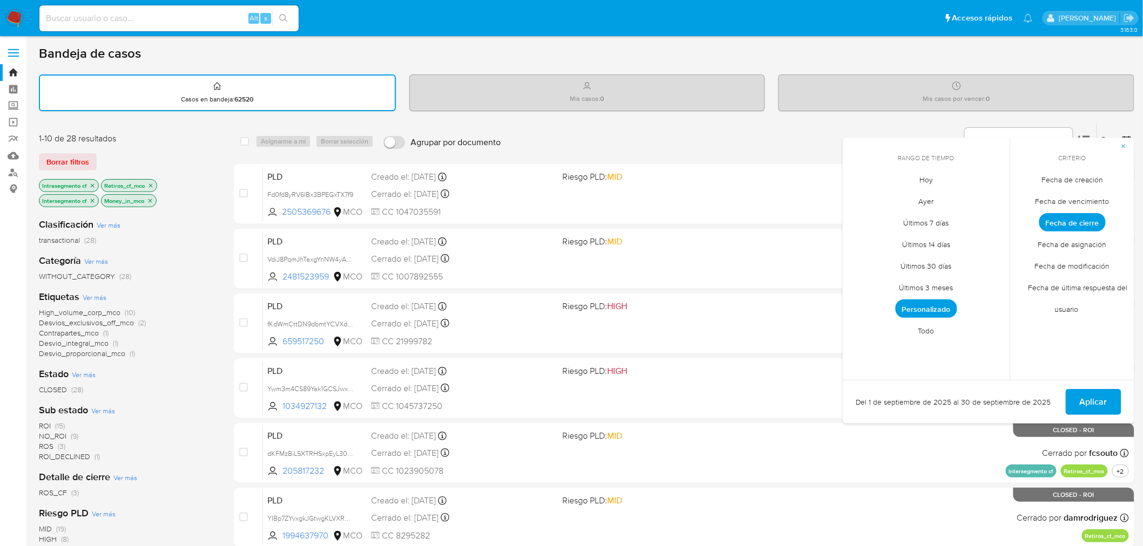
click at [938, 310] on span "Personalizado" at bounding box center [926, 309] width 62 height 18
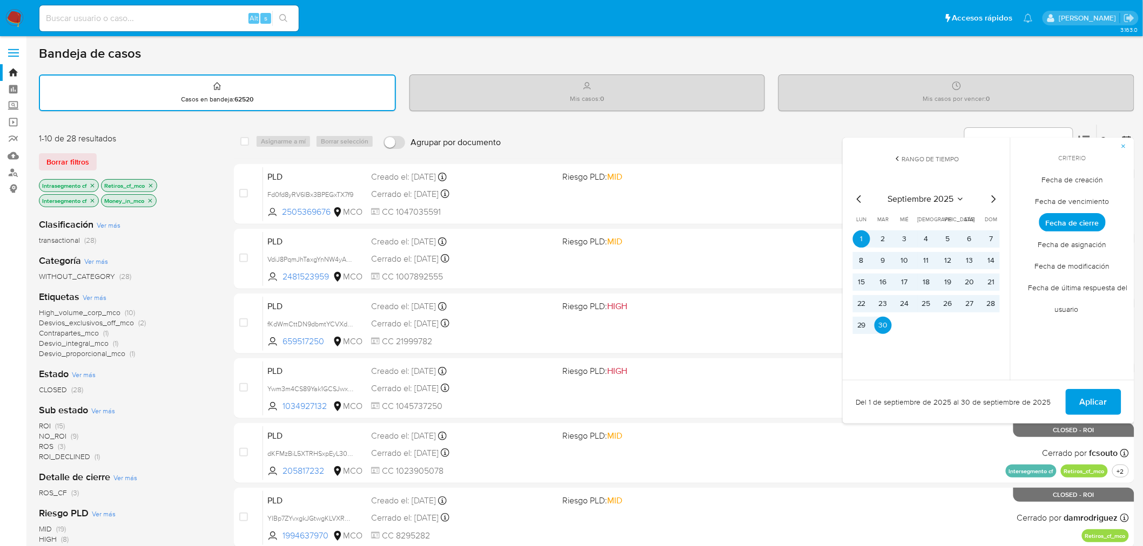
click at [857, 195] on icon "Mes anterior" at bounding box center [859, 199] width 13 height 13
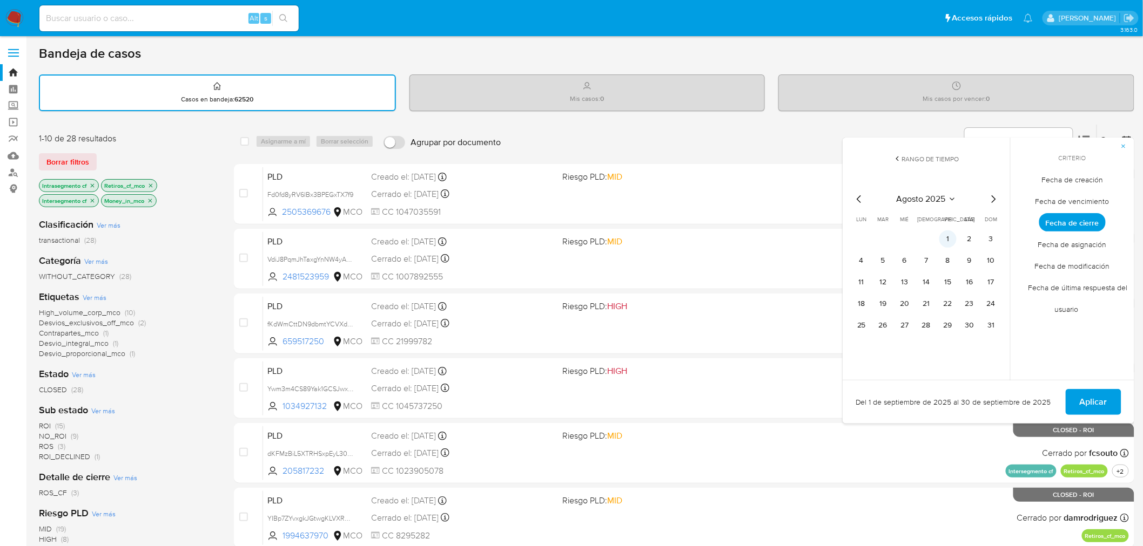
drag, startPoint x: 949, startPoint y: 233, endPoint x: 952, endPoint y: 242, distance: 9.1
click at [949, 233] on button "1" at bounding box center [947, 239] width 17 height 17
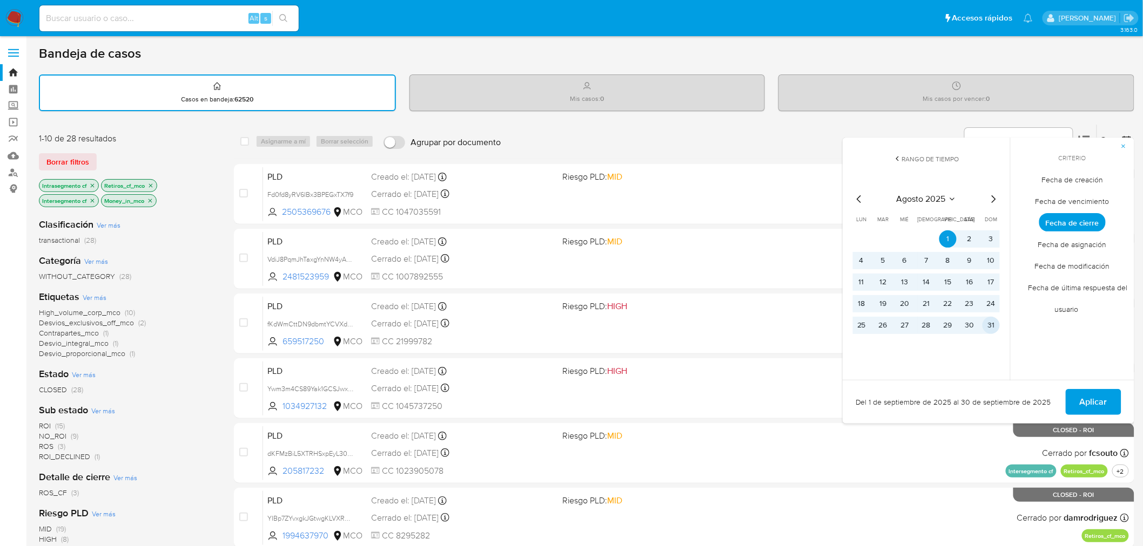
drag, startPoint x: 990, startPoint y: 325, endPoint x: 987, endPoint y: 332, distance: 7.7
click at [989, 325] on button "31" at bounding box center [990, 325] width 17 height 17
click at [1079, 400] on button "Aplicar" at bounding box center [1093, 402] width 56 height 26
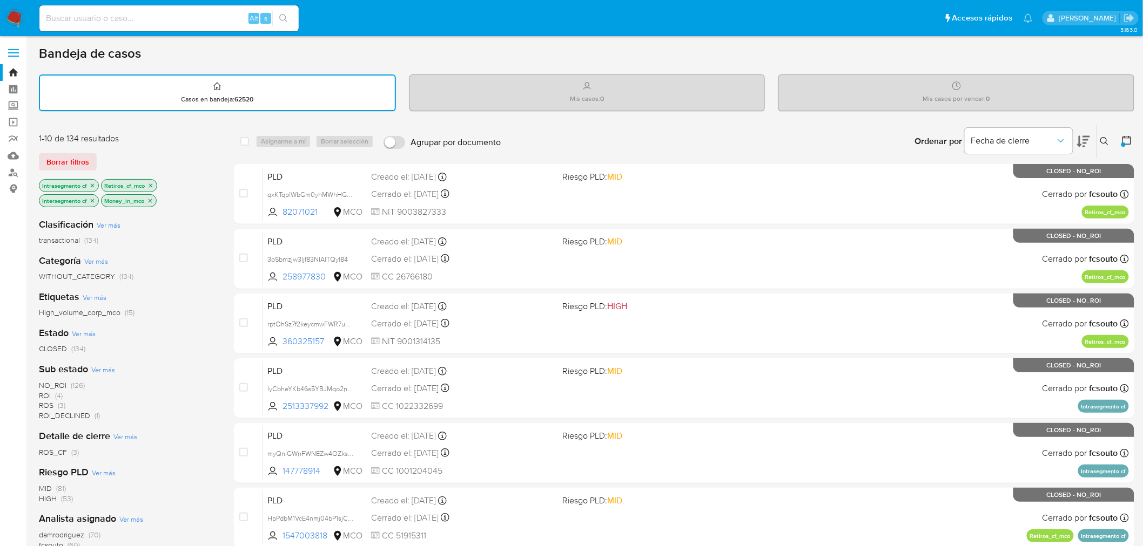
click at [1124, 143] on div at bounding box center [1123, 145] width 4 height 4
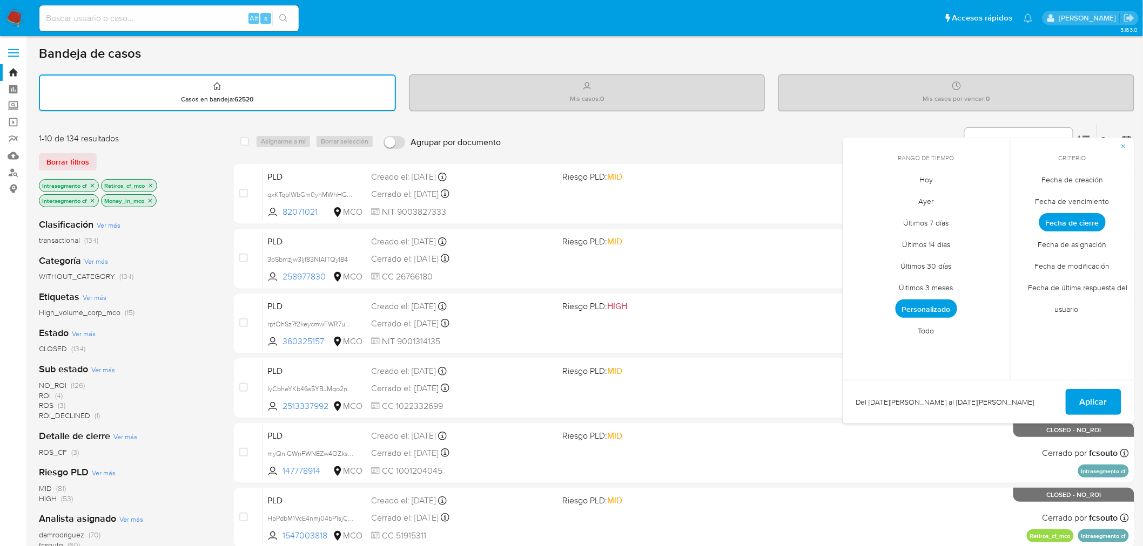
click at [918, 310] on span "Personalizado" at bounding box center [926, 309] width 62 height 18
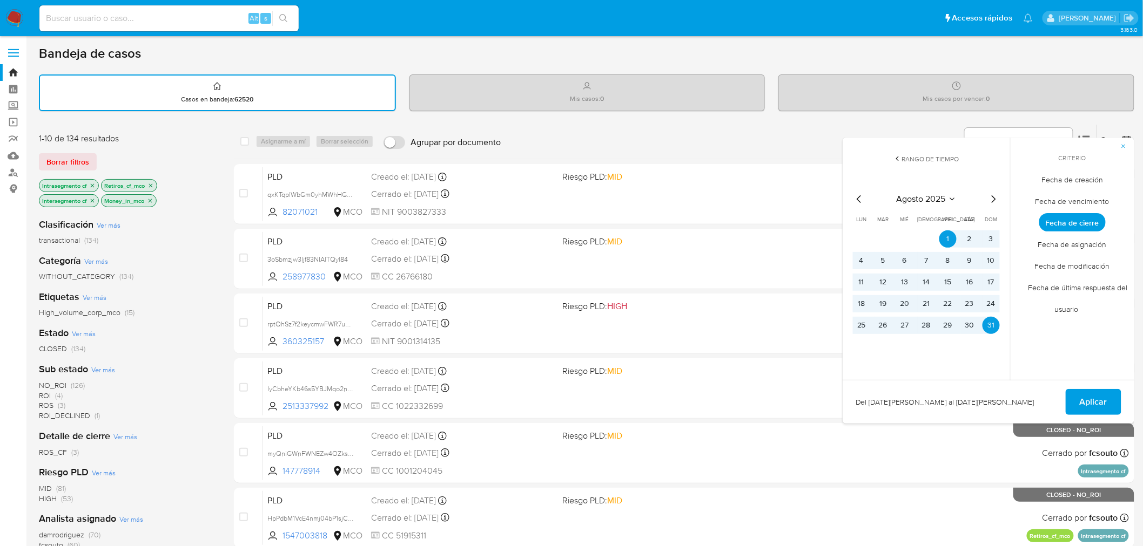
click at [994, 197] on icon "Mes siguiente" at bounding box center [993, 199] width 13 height 13
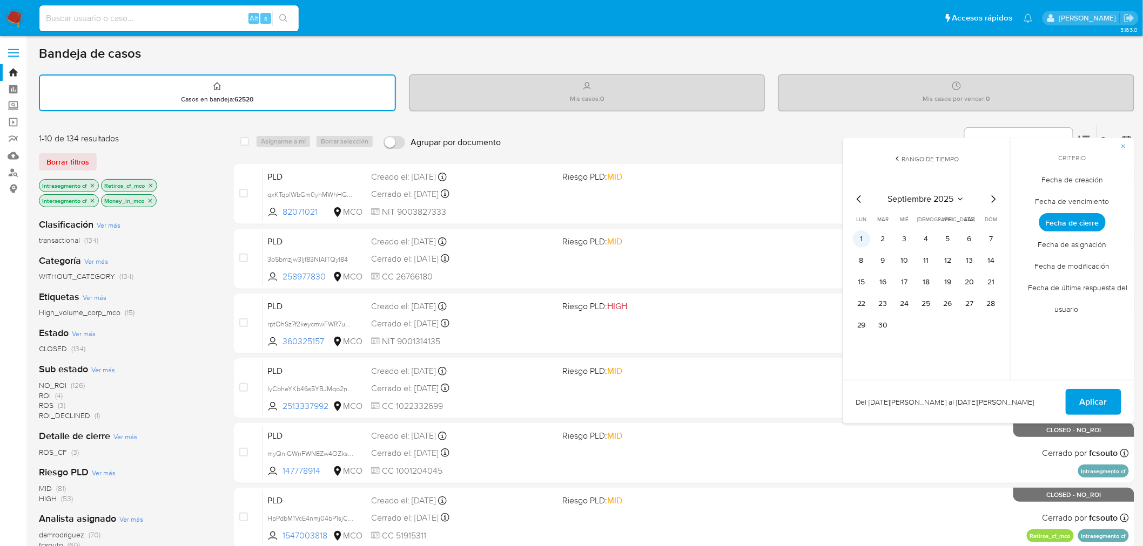
click at [862, 233] on button "1" at bounding box center [861, 239] width 17 height 17
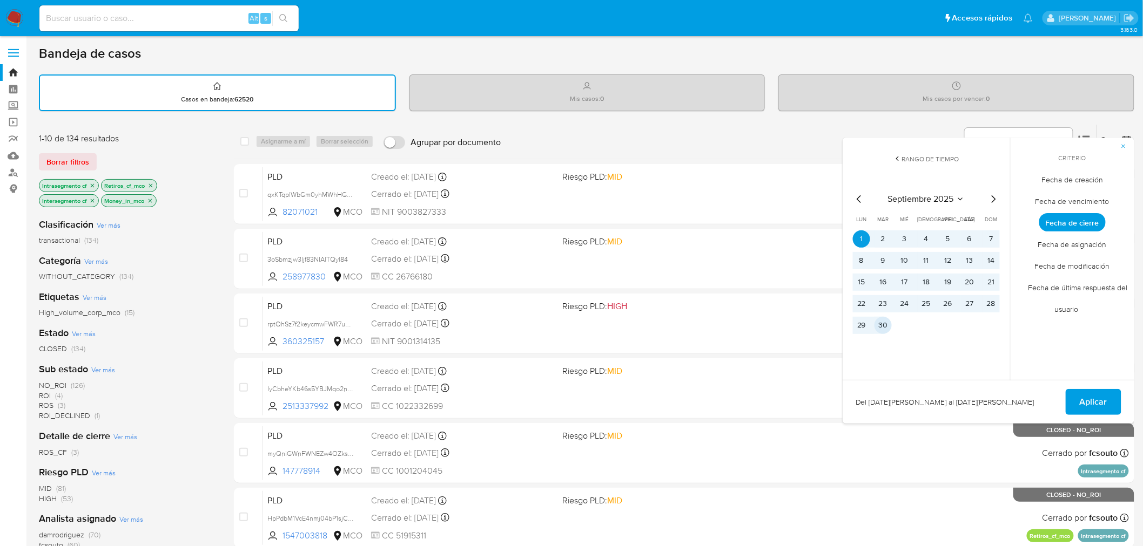
click at [882, 322] on button "30" at bounding box center [882, 325] width 17 height 17
click at [1103, 408] on span "Aplicar" at bounding box center [1093, 402] width 28 height 24
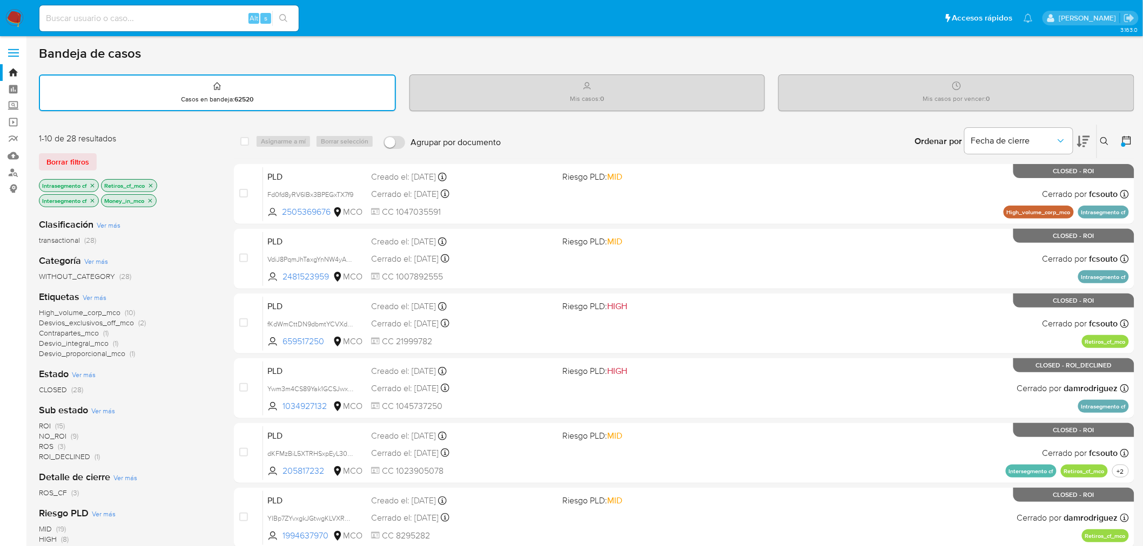
click at [1129, 141] on icon at bounding box center [1126, 140] width 11 height 11
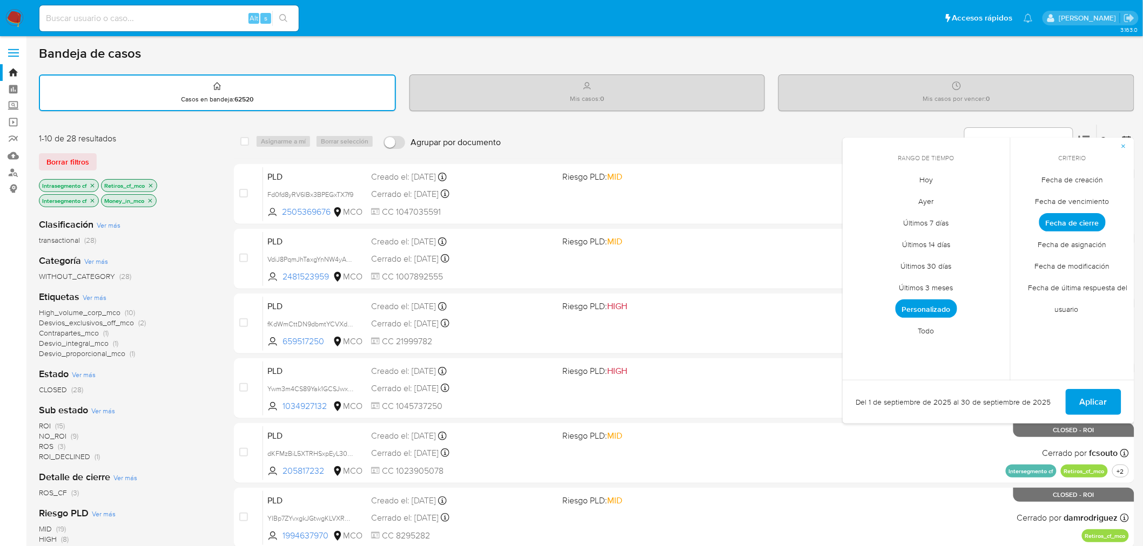
click at [1088, 179] on span "Fecha de creación" at bounding box center [1072, 180] width 84 height 22
click at [930, 307] on span "Personalizado" at bounding box center [926, 309] width 62 height 18
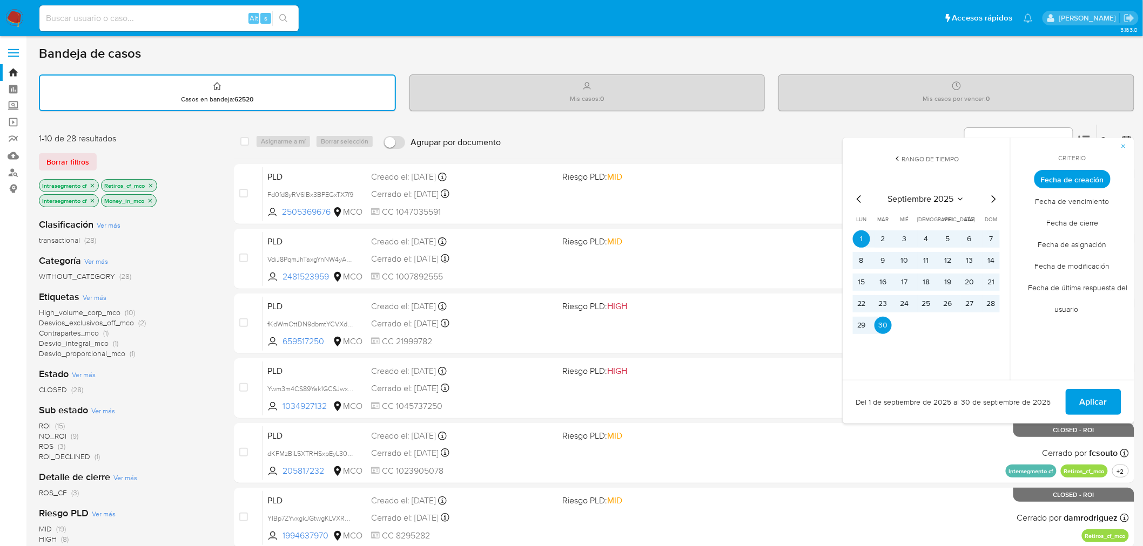
click at [865, 196] on icon "Mes anterior" at bounding box center [859, 199] width 13 height 13
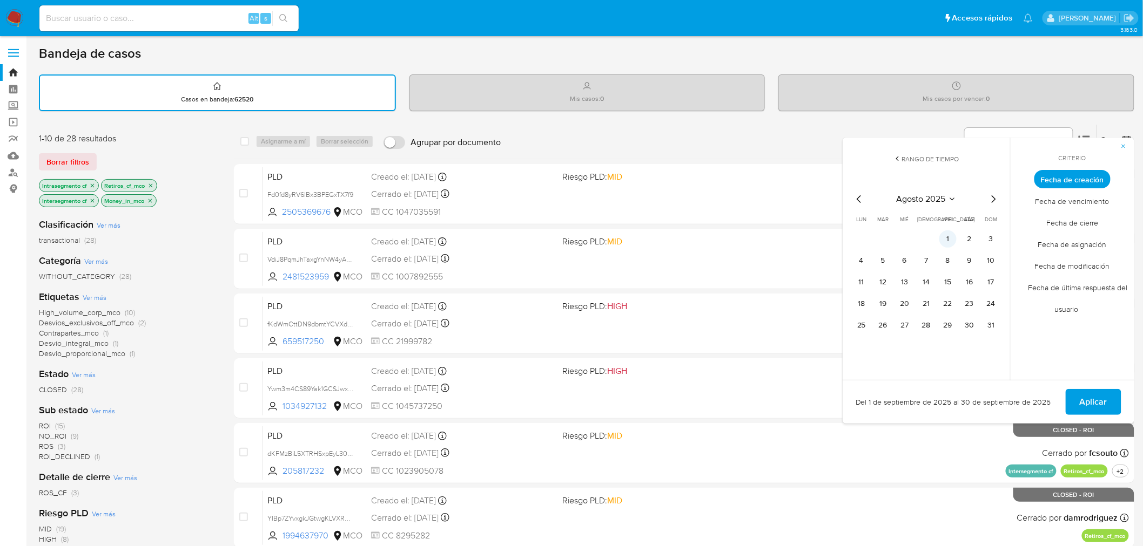
click at [945, 234] on button "1" at bounding box center [947, 239] width 17 height 17
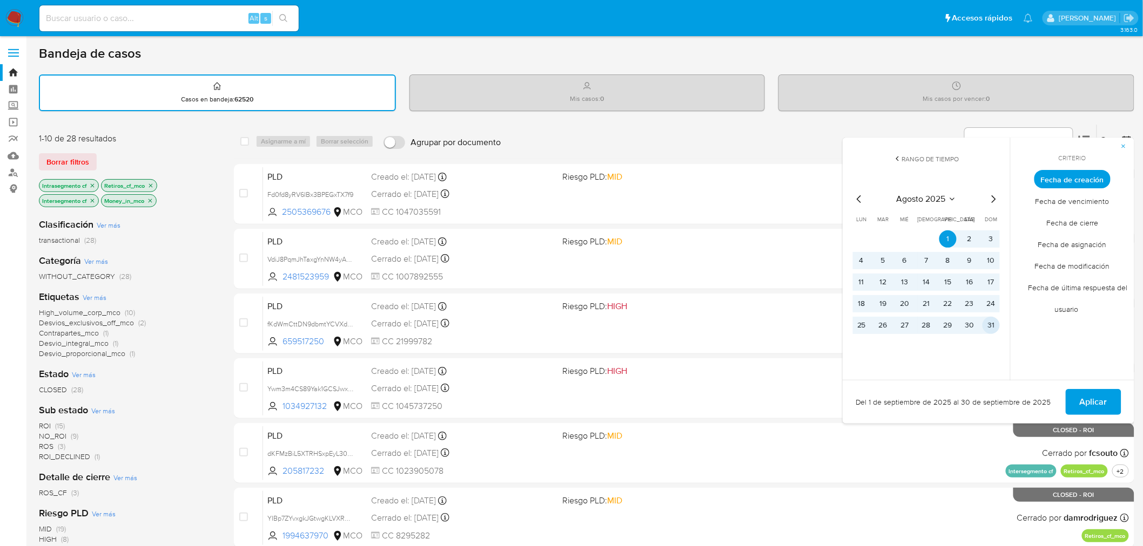
drag, startPoint x: 991, startPoint y: 327, endPoint x: 1042, endPoint y: 345, distance: 53.8
click at [990, 326] on button "31" at bounding box center [990, 325] width 17 height 17
click at [1094, 400] on span "Aplicar" at bounding box center [1093, 402] width 28 height 24
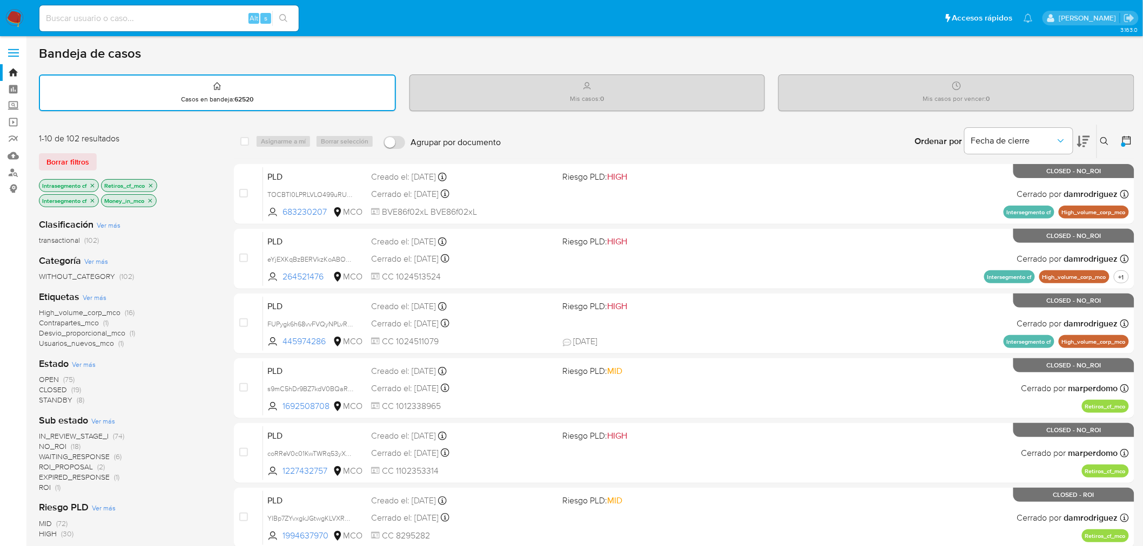
click at [1136, 146] on main "3.163.0" at bounding box center [571, 446] width 1143 height 893
click at [1131, 141] on icon at bounding box center [1126, 140] width 9 height 9
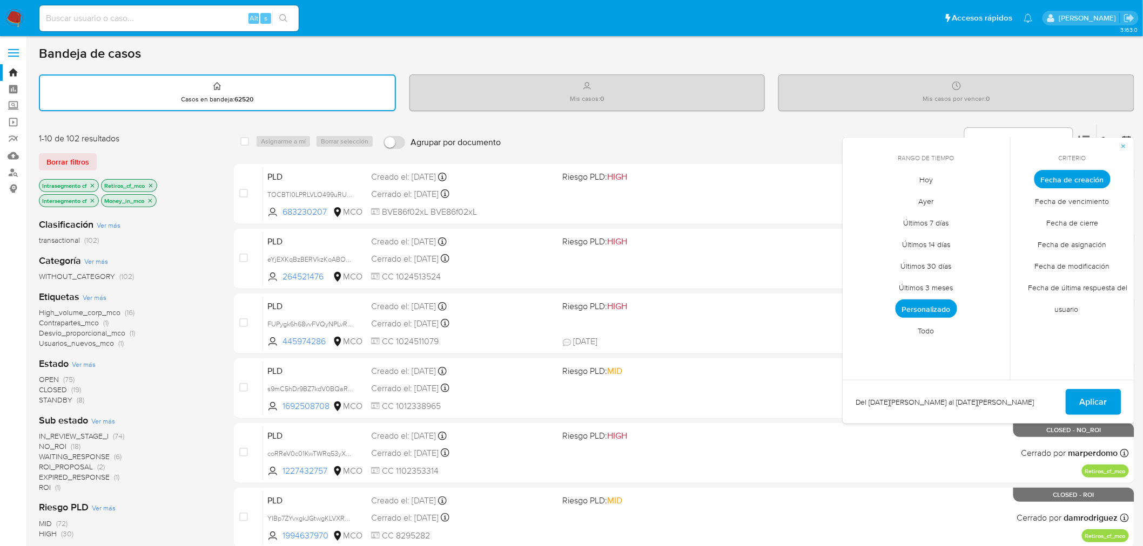
click at [946, 331] on li "Todo" at bounding box center [926, 331] width 77 height 22
click at [1096, 406] on span "Aplicar" at bounding box center [1093, 402] width 28 height 24
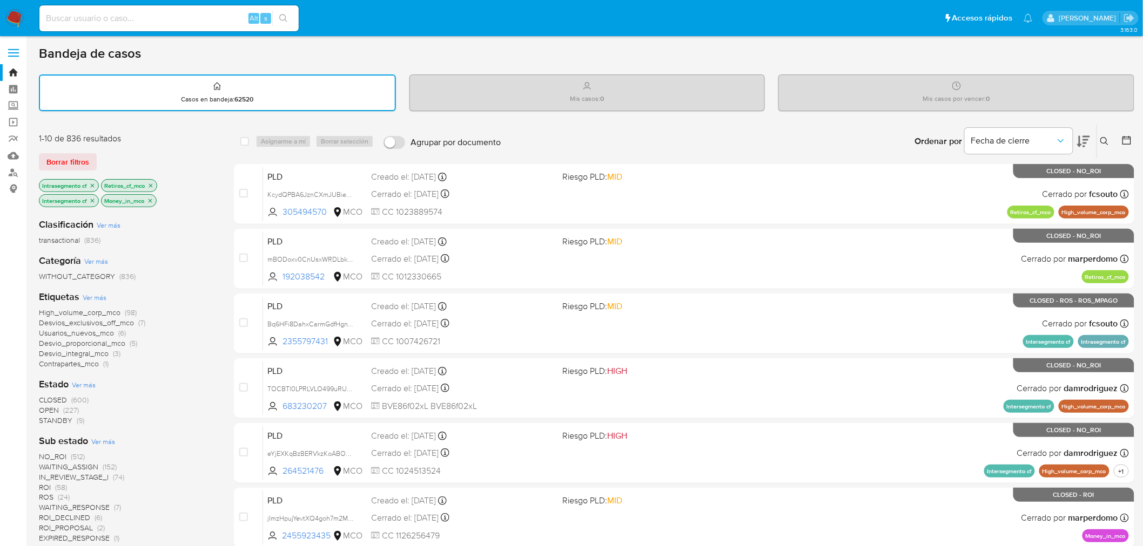
click at [1123, 137] on icon at bounding box center [1126, 140] width 9 height 9
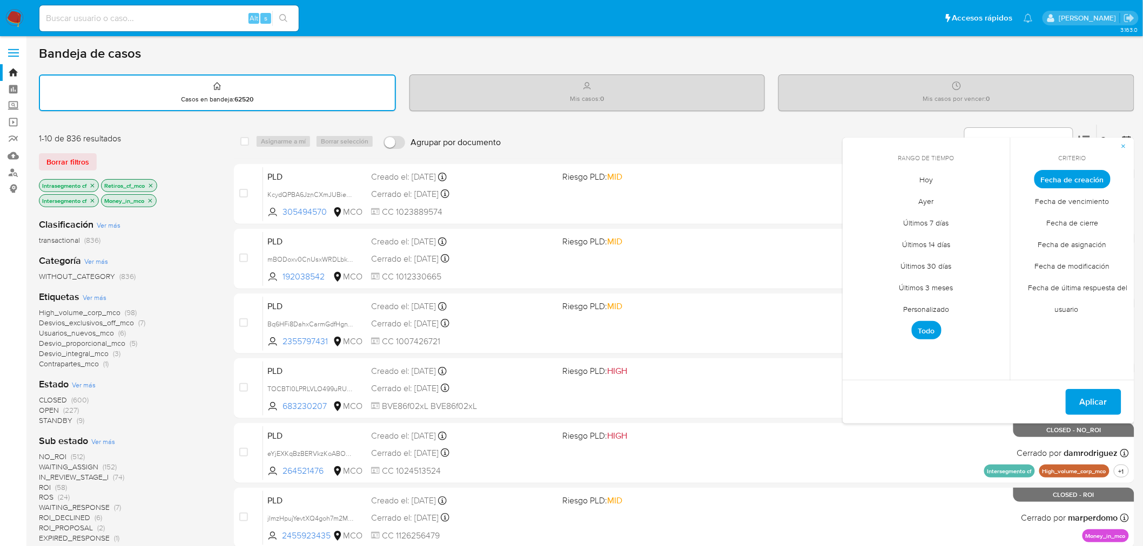
click at [72, 408] on span "(227)" at bounding box center [71, 410] width 16 height 11
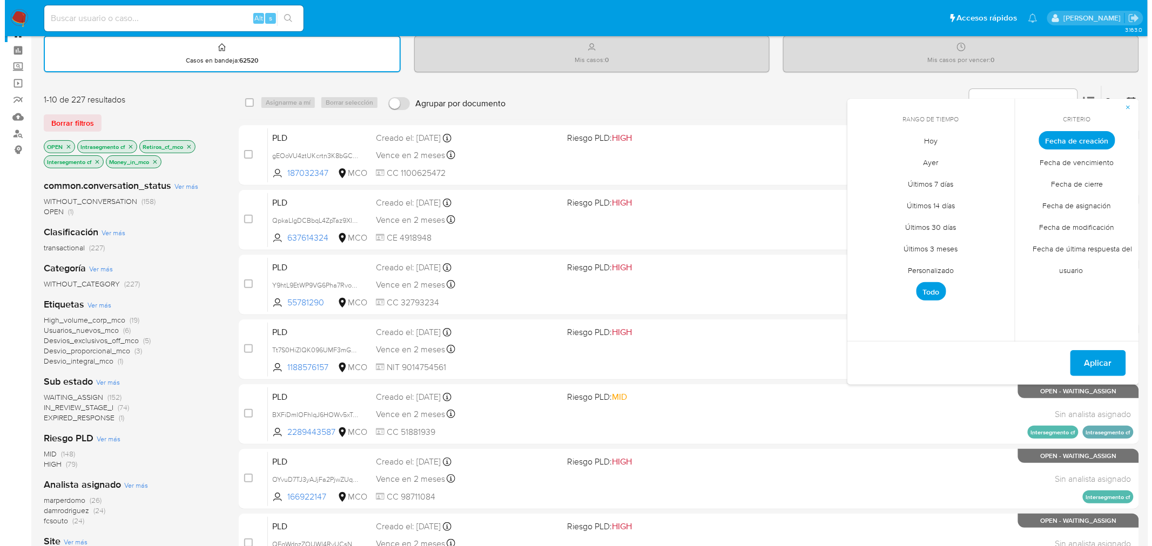
scroll to position [60, 0]
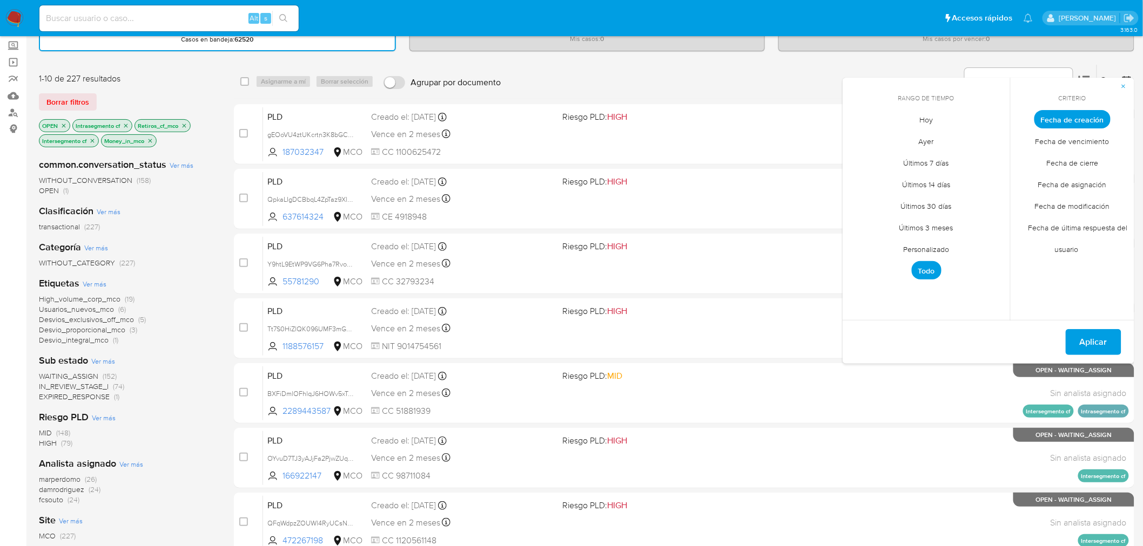
click at [62, 125] on icon "close-filter" at bounding box center [63, 126] width 6 height 6
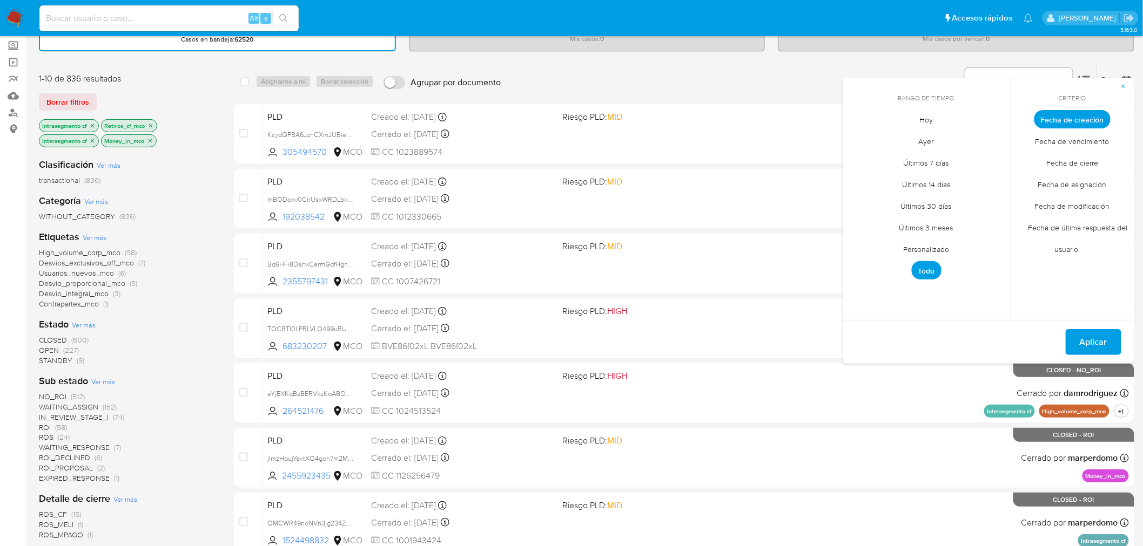
click at [86, 321] on span "Ver más" at bounding box center [84, 325] width 24 height 10
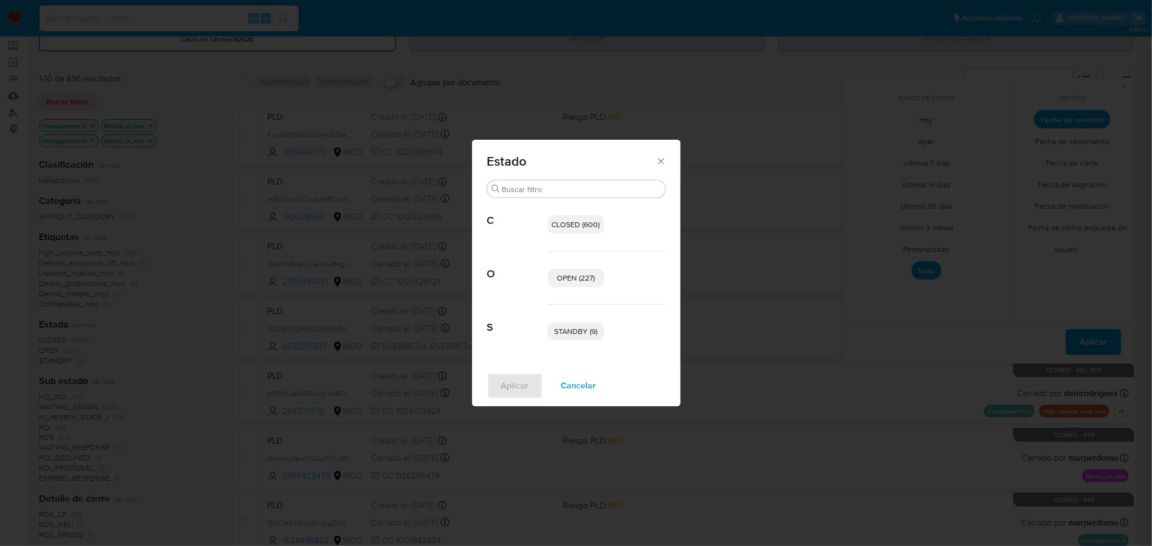
click at [577, 279] on span "OPEN (227)" at bounding box center [576, 278] width 38 height 11
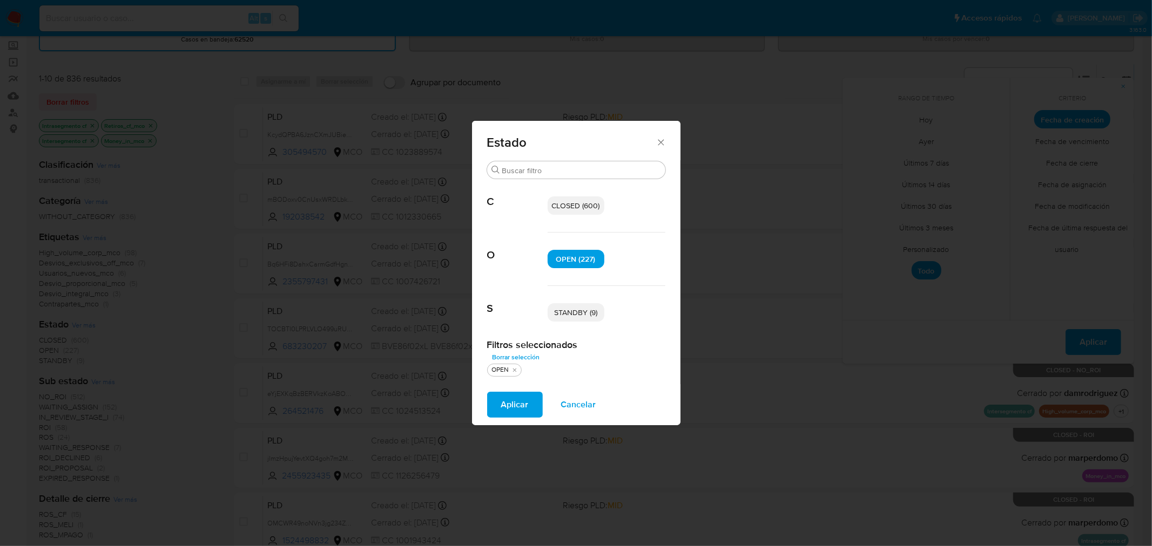
click at [585, 316] on span "STANDBY (9)" at bounding box center [575, 312] width 43 height 11
click at [512, 414] on span "Aplicar" at bounding box center [515, 405] width 28 height 24
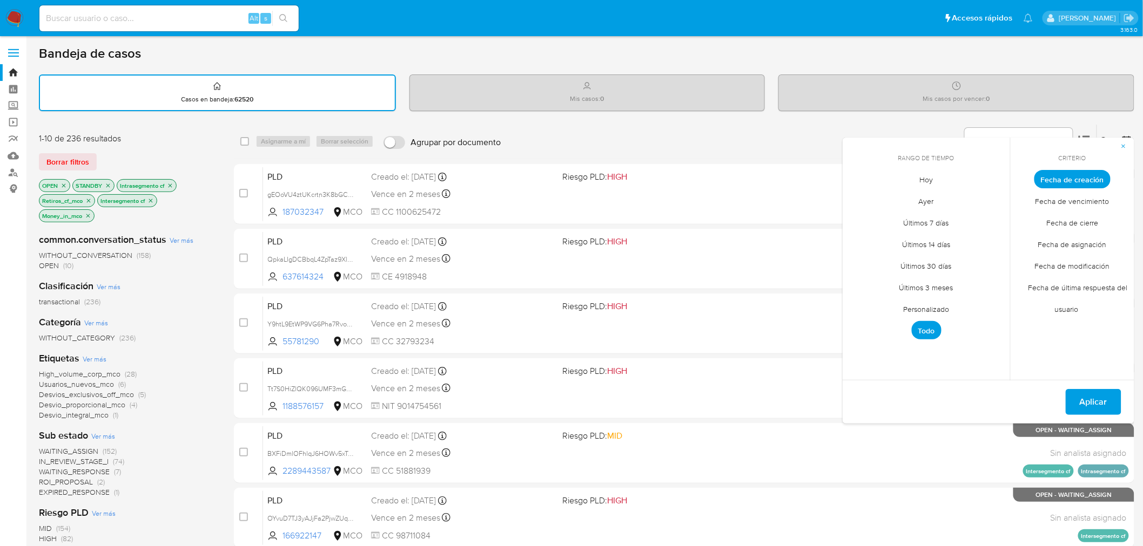
click at [820, 126] on div "Ordenar por Fecha de cierre No es posible ordenar los resultados mientras se en…" at bounding box center [820, 141] width 628 height 33
click at [1115, 141] on button "button" at bounding box center [1123, 146] width 22 height 17
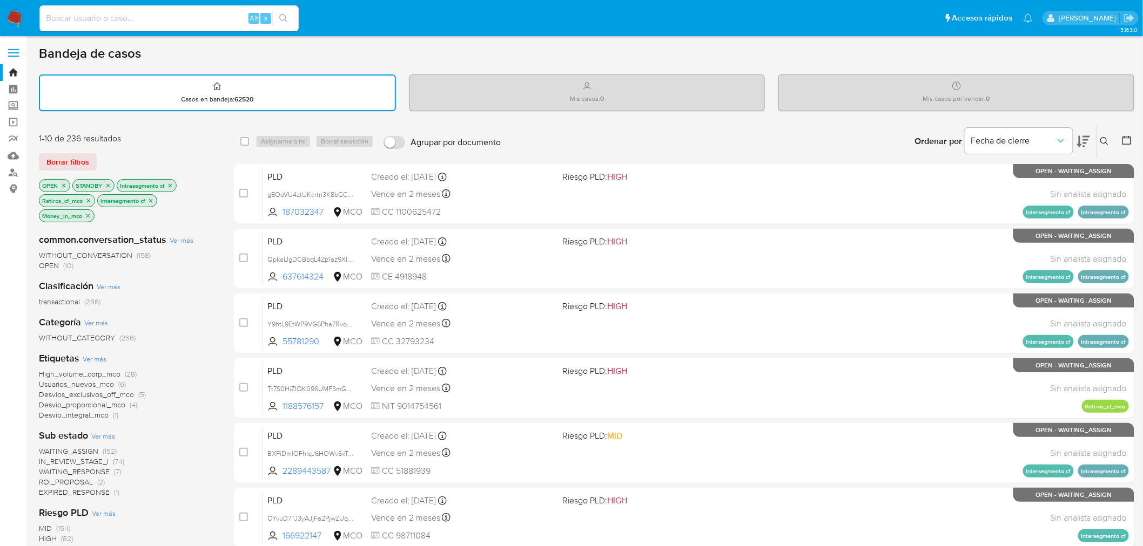
click at [1088, 137] on icon at bounding box center [1083, 141] width 13 height 13
click at [1057, 131] on button "Fecha de cierre" at bounding box center [1018, 141] width 108 height 26
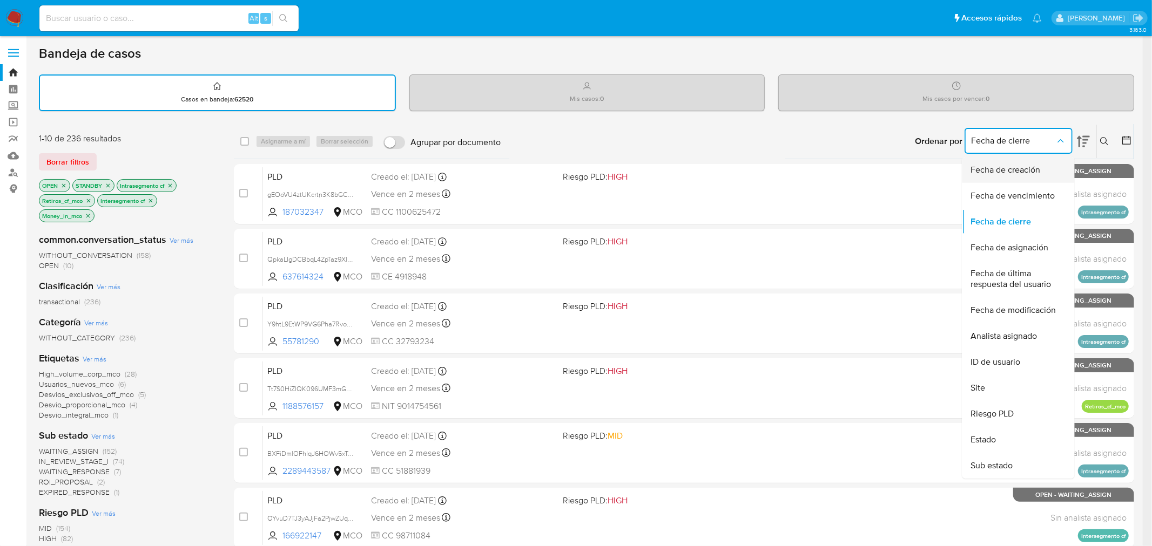
click at [1045, 159] on div "Fecha de creación" at bounding box center [1015, 170] width 89 height 26
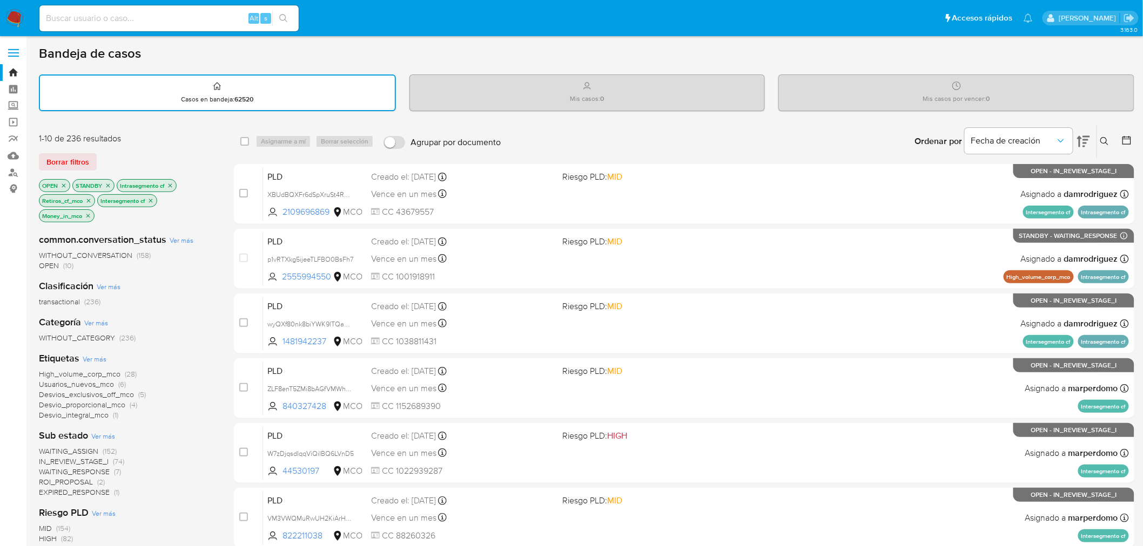
click at [1125, 138] on icon at bounding box center [1126, 140] width 11 height 11
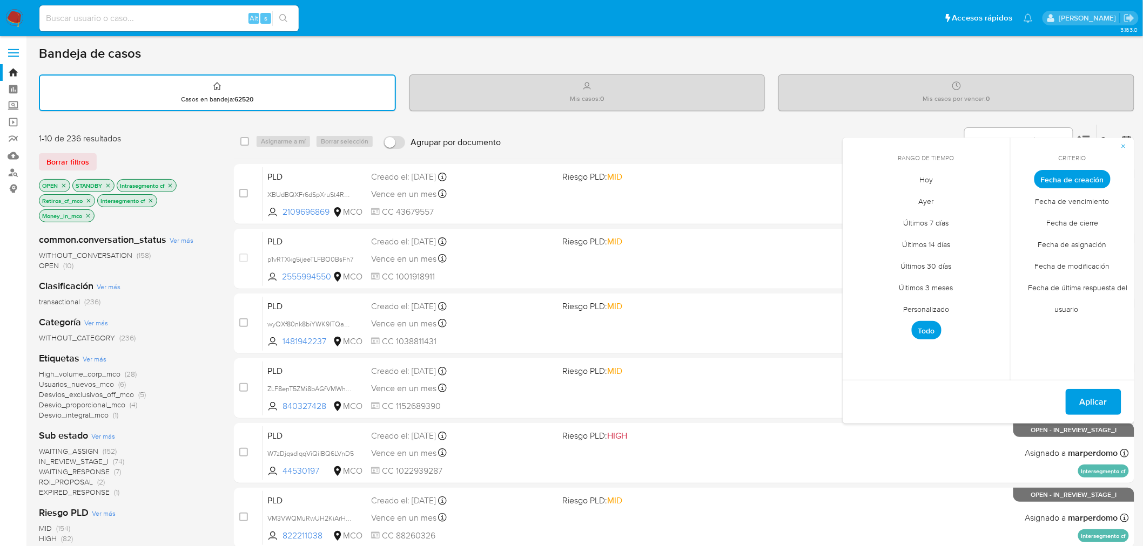
click at [929, 314] on span "Personalizado" at bounding box center [926, 310] width 69 height 22
click at [903, 234] on button "1" at bounding box center [904, 239] width 17 height 17
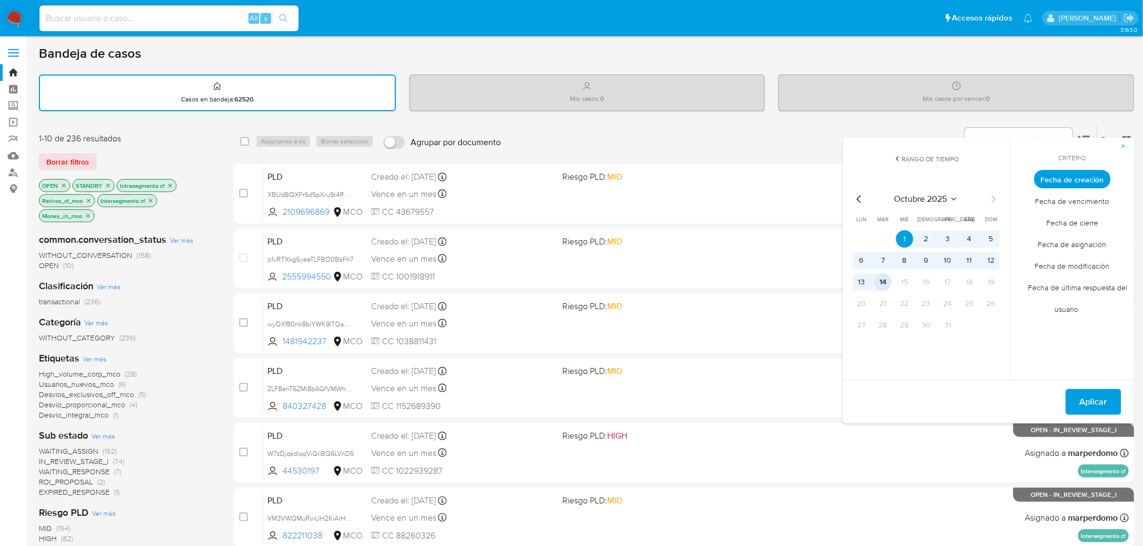
click at [884, 279] on button "14" at bounding box center [882, 282] width 17 height 17
click at [1075, 395] on button "Aplicar" at bounding box center [1093, 402] width 56 height 26
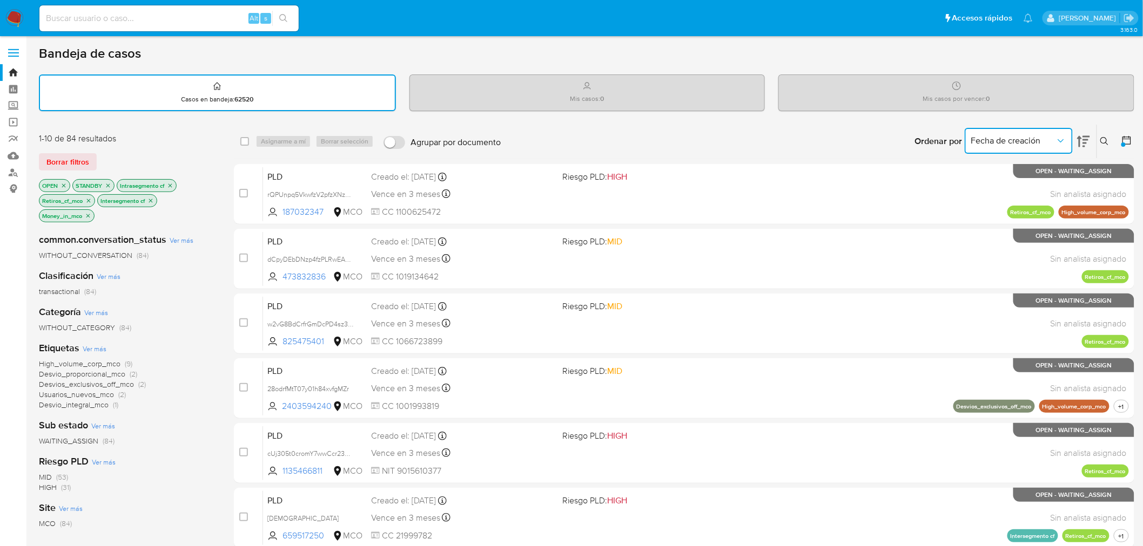
click at [1053, 137] on span "Fecha de creación" at bounding box center [1013, 141] width 84 height 11
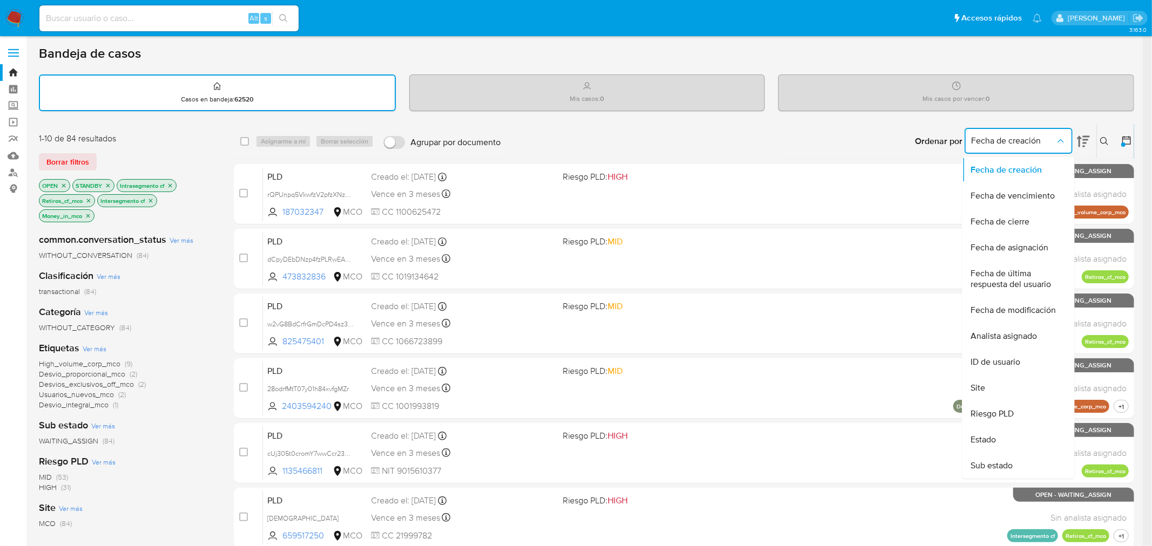
click at [816, 130] on div "Ordenar por Fecha de creación Fecha de creación Fecha de vencimiento Fecha de c…" at bounding box center [820, 141] width 628 height 33
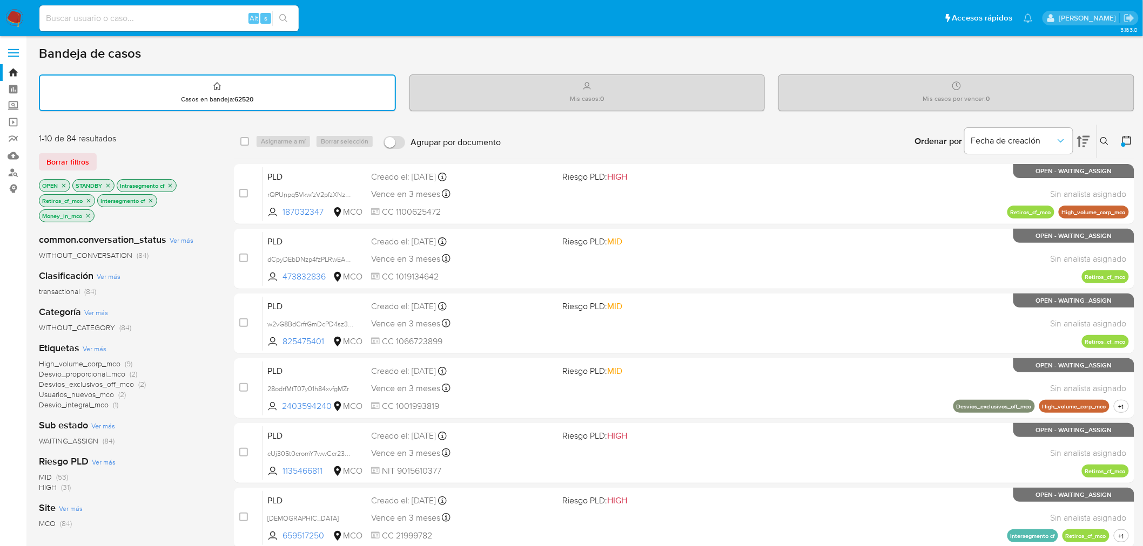
click at [1118, 146] on div at bounding box center [1124, 141] width 19 height 33
click at [1121, 144] on button at bounding box center [1127, 141] width 13 height 13
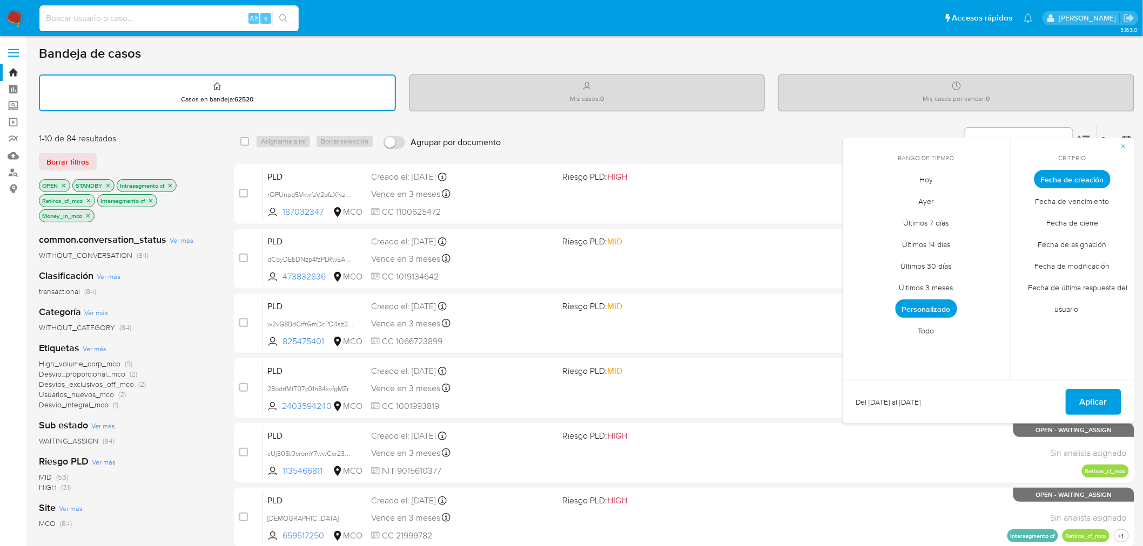
click at [942, 308] on span "Personalizado" at bounding box center [926, 309] width 62 height 18
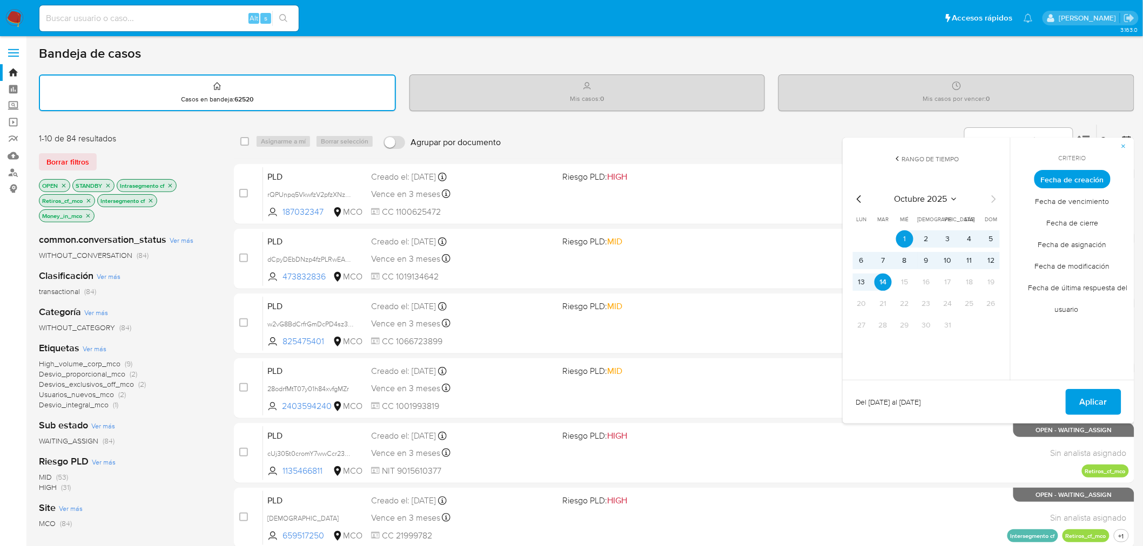
click at [862, 198] on icon "Mes anterior" at bounding box center [859, 199] width 13 height 13
click at [859, 195] on icon "Mes anterior" at bounding box center [859, 199] width 13 height 13
click at [995, 197] on icon "Mes siguiente" at bounding box center [993, 199] width 13 height 13
click at [859, 196] on icon "Mes anterior" at bounding box center [859, 199] width 13 height 13
click at [987, 320] on button "31" at bounding box center [990, 325] width 17 height 17
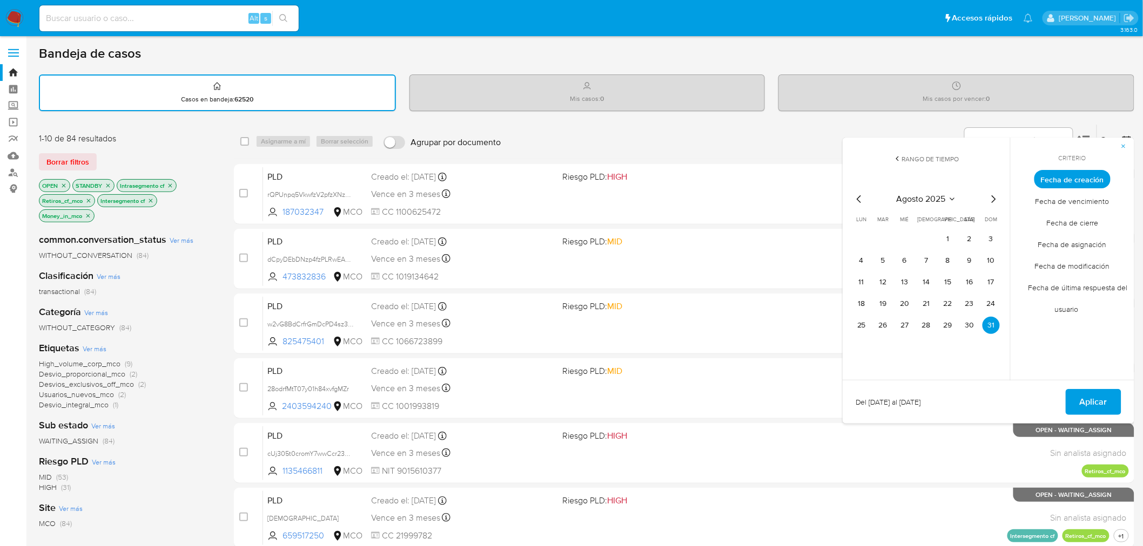
click at [860, 195] on icon "Mes anterior" at bounding box center [859, 199] width 13 height 13
click at [860, 195] on icon "Mes anterior" at bounding box center [858, 199] width 4 height 8
click at [860, 196] on icon "Mes anterior" at bounding box center [859, 199] width 13 height 13
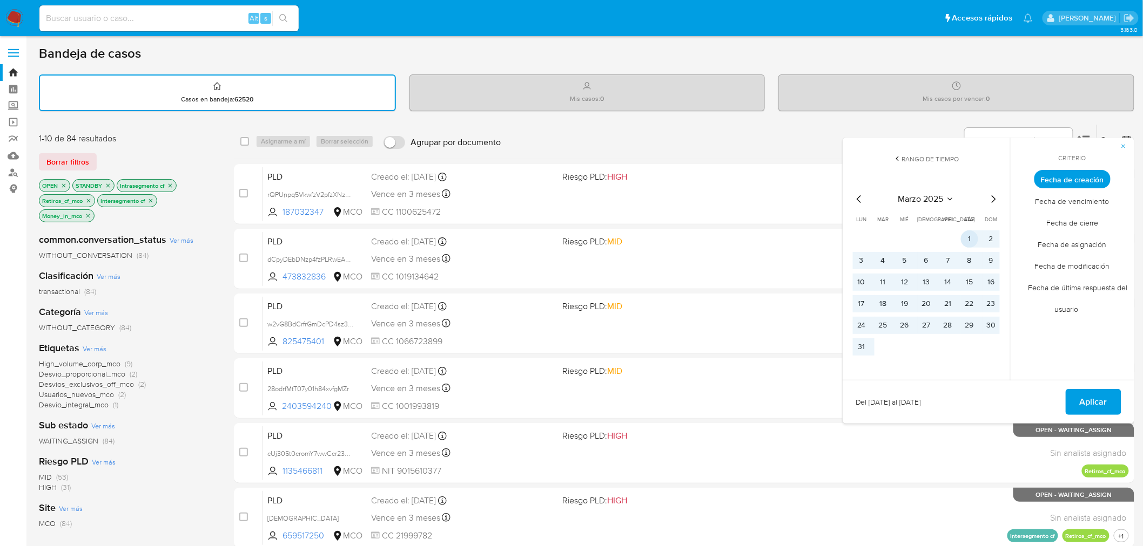
click at [970, 234] on button "1" at bounding box center [969, 239] width 17 height 17
click at [1085, 397] on span "Aplicar" at bounding box center [1093, 402] width 28 height 24
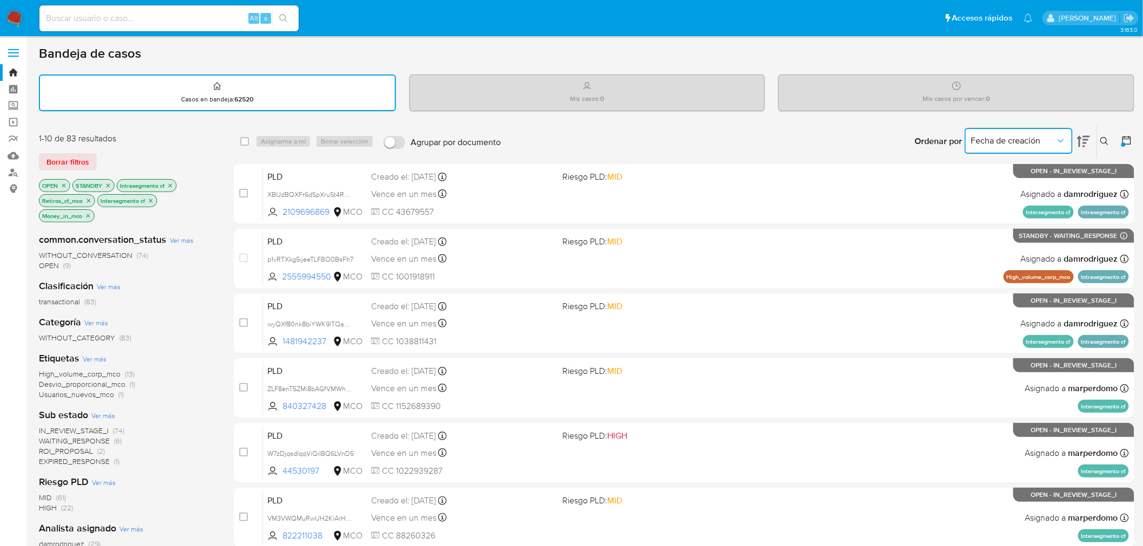
click at [1005, 136] on span "Fecha de creación" at bounding box center [1013, 141] width 84 height 11
click at [1110, 135] on button at bounding box center [1106, 141] width 18 height 13
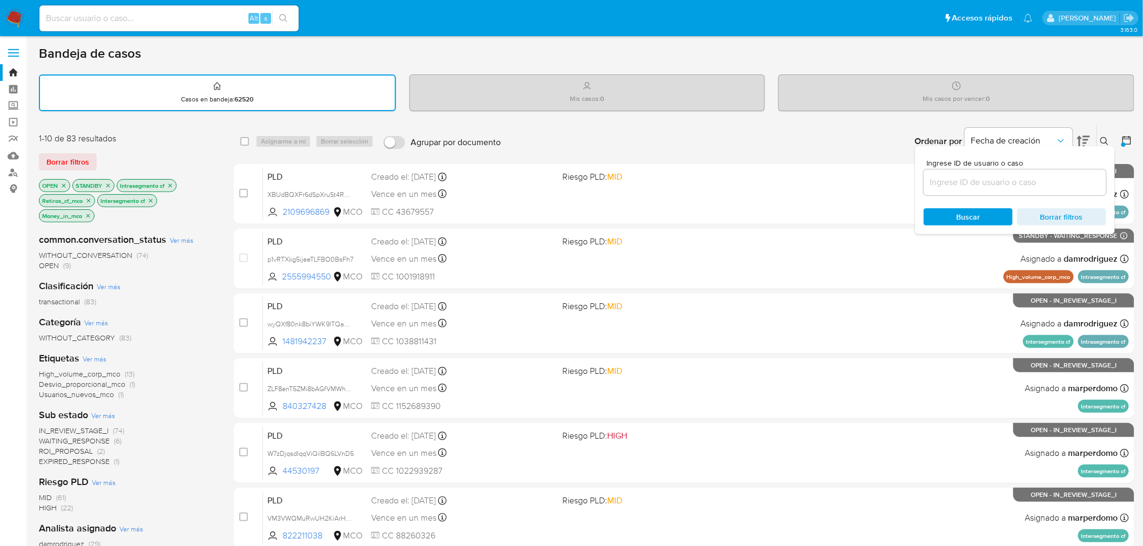
click at [1109, 125] on div "Ingrese ID de usuario o caso Buscar Borrar filtros" at bounding box center [1105, 141] width 18 height 33
click at [154, 198] on icon "close-filter" at bounding box center [150, 201] width 6 height 6
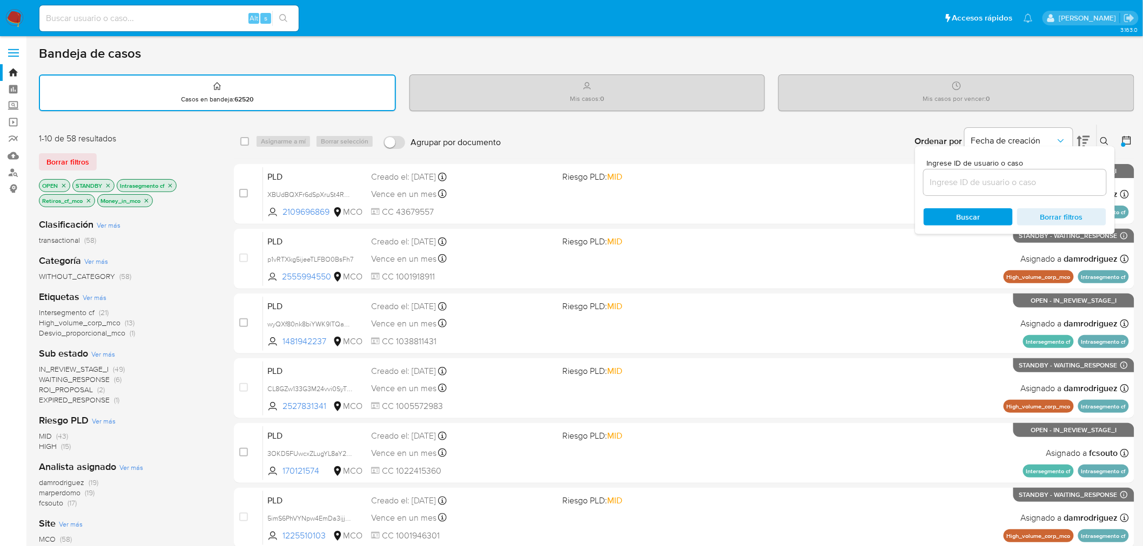
click at [87, 199] on icon "close-filter" at bounding box center [88, 201] width 6 height 6
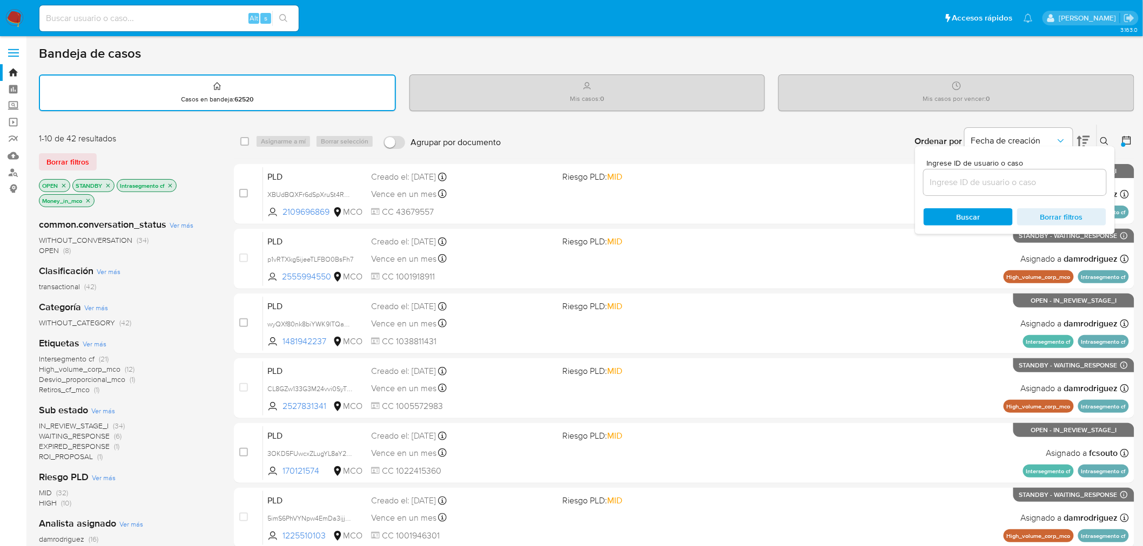
click at [92, 201] on p "Money_in_mco" at bounding box center [66, 201] width 55 height 12
click at [90, 200] on icon "close-filter" at bounding box center [88, 201] width 6 height 6
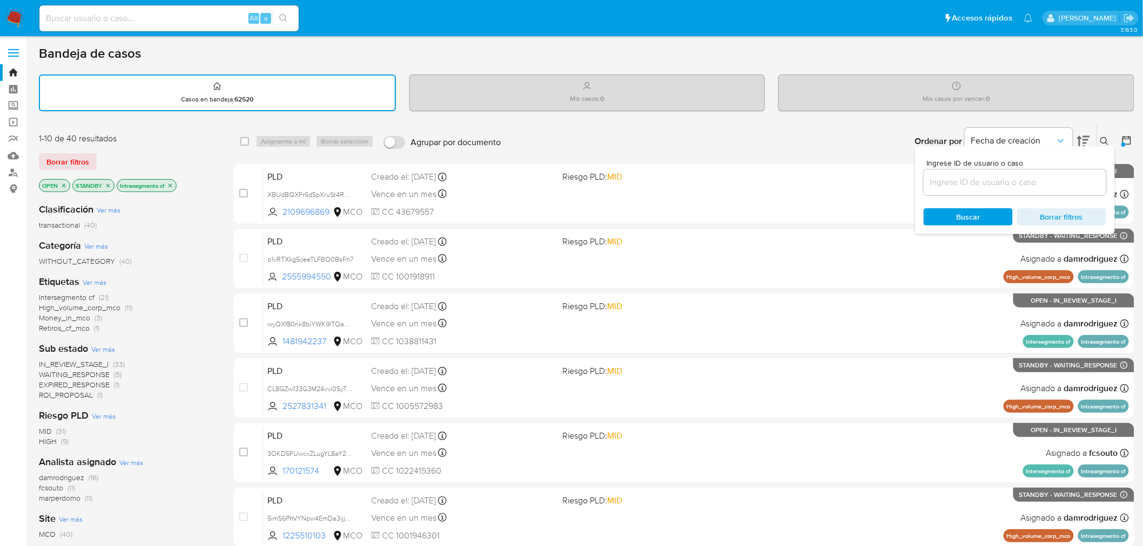
click at [172, 184] on icon "close-filter" at bounding box center [170, 186] width 4 height 4
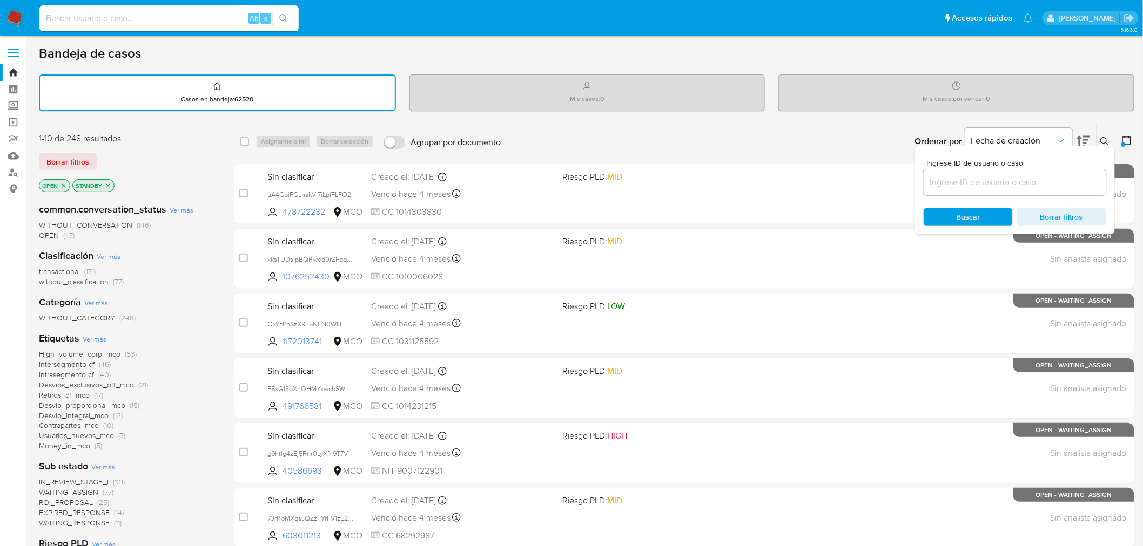
click at [112, 255] on span "Ver más" at bounding box center [109, 257] width 24 height 10
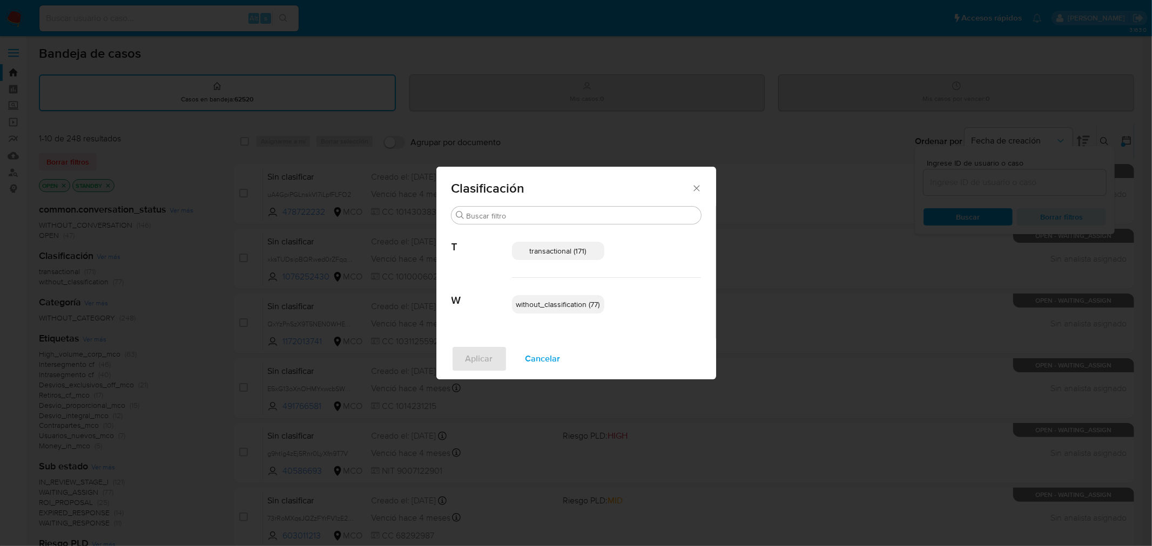
click at [575, 252] on span "transactional (171)" at bounding box center [558, 251] width 57 height 11
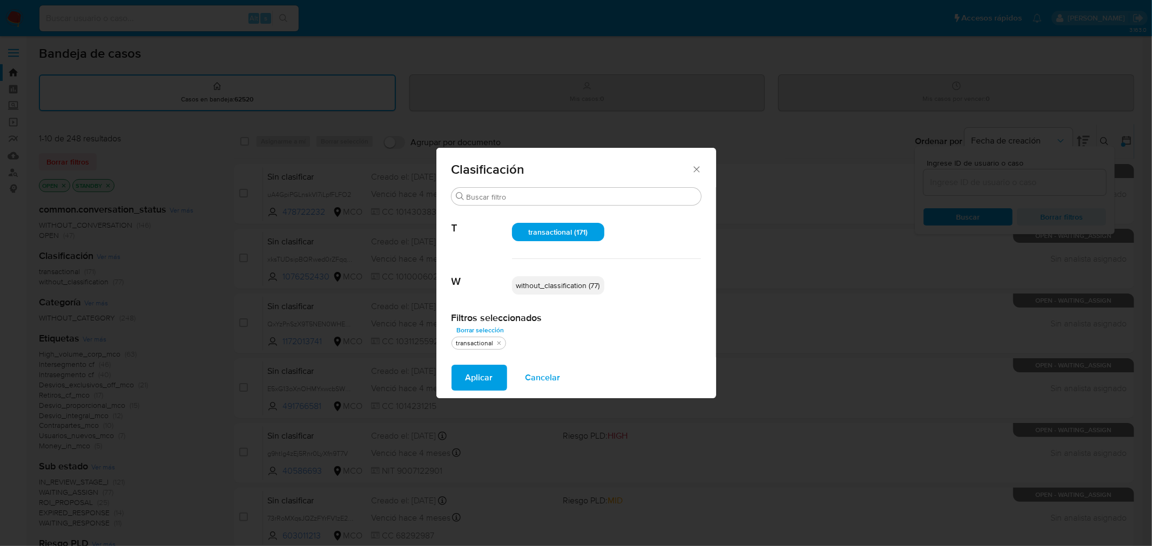
click at [478, 375] on span "Aplicar" at bounding box center [479, 378] width 28 height 24
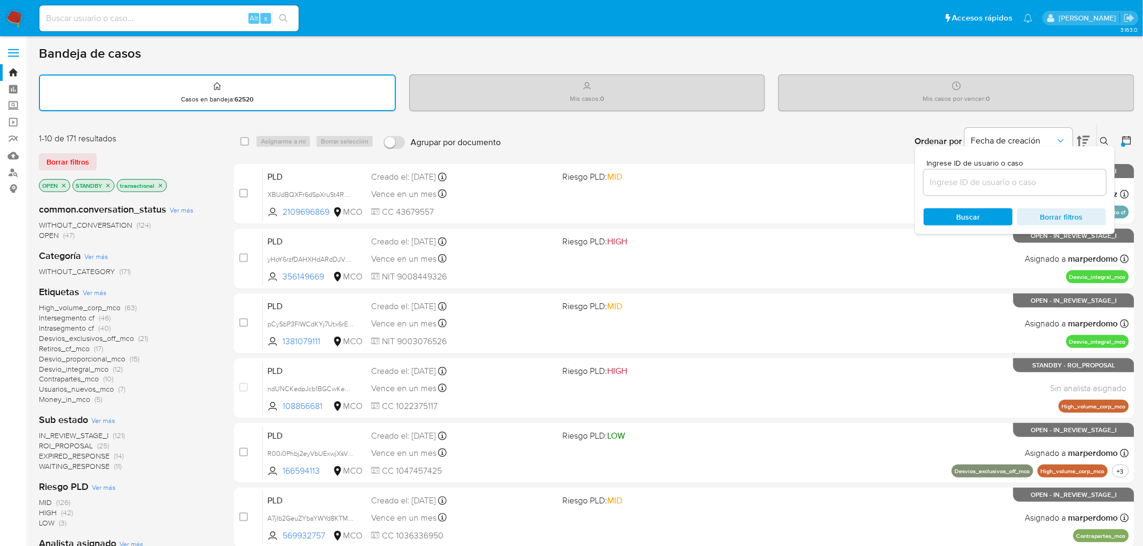
click at [158, 183] on icon "close-filter" at bounding box center [160, 186] width 6 height 6
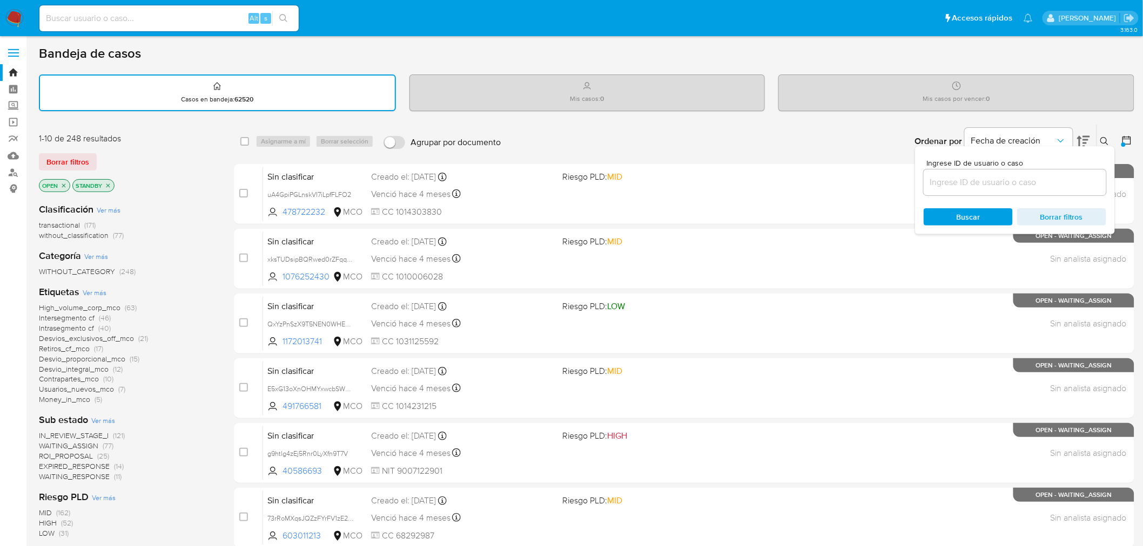
click at [109, 207] on span "Ver más" at bounding box center [109, 210] width 24 height 10
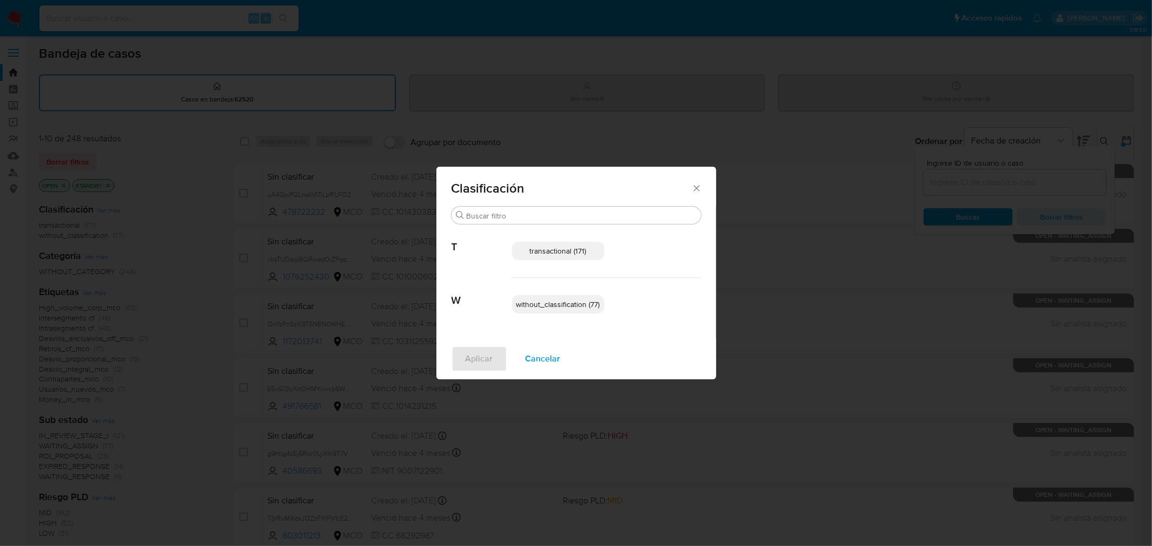
click at [697, 183] on icon "Cerrar" at bounding box center [696, 188] width 11 height 11
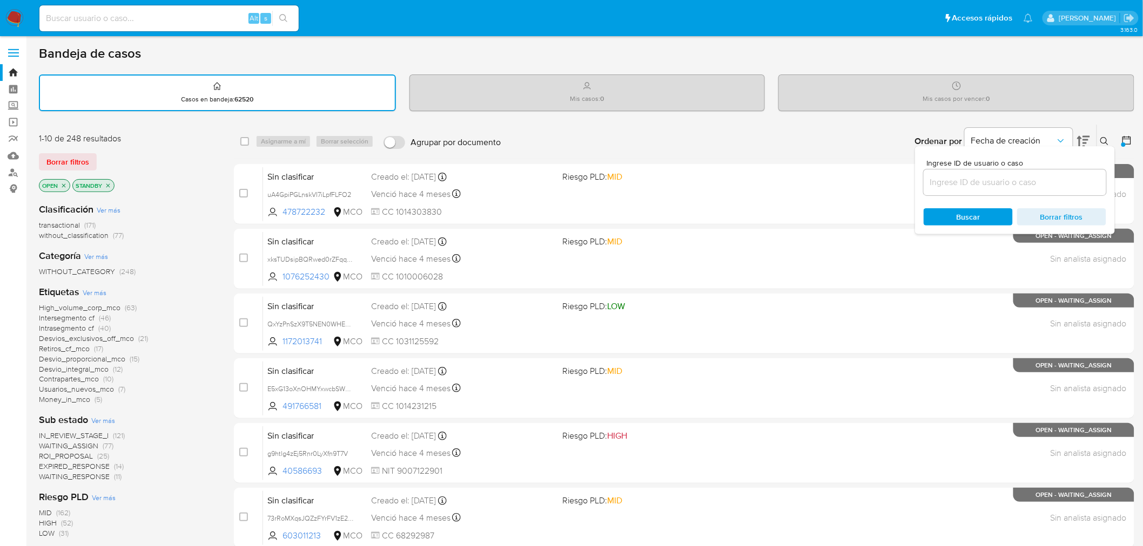
click at [818, 143] on div "Ordenar por Fecha de creación No es posible ordenar los resultados mientras se …" at bounding box center [820, 141] width 628 height 33
drag, startPoint x: 1102, startPoint y: 116, endPoint x: 1127, endPoint y: 121, distance: 25.4
click at [1109, 116] on div "Bandeja de casos Casos en bandeja : 62520 Mis casos : 0 Mis casos por vencer : …" at bounding box center [586, 445] width 1095 height 801
click at [1126, 139] on icon at bounding box center [1126, 140] width 11 height 11
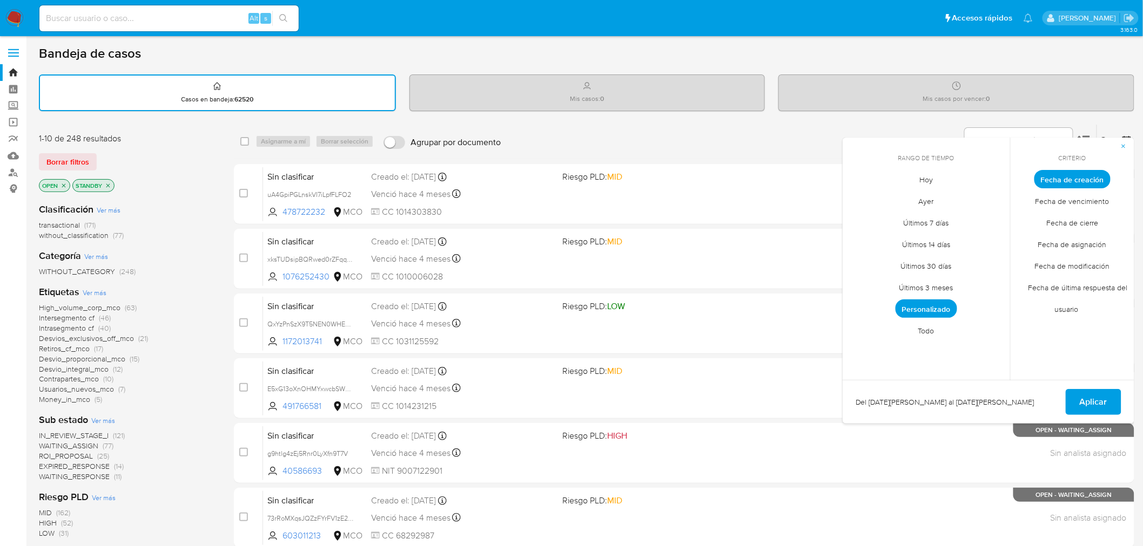
click at [948, 300] on span "Personalizado" at bounding box center [926, 309] width 62 height 18
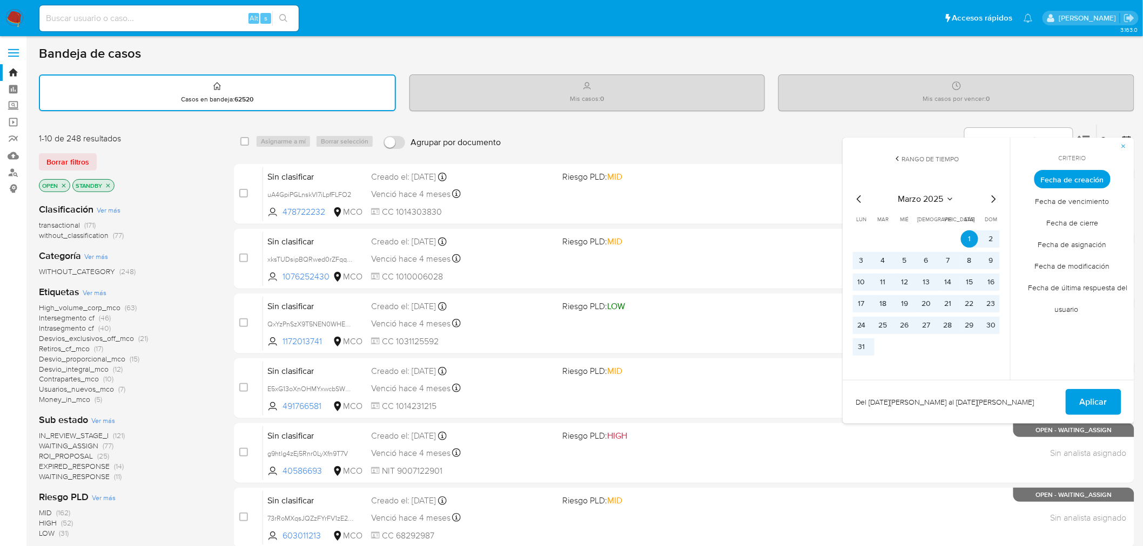
click at [989, 198] on icon "Mes siguiente" at bounding box center [993, 199] width 13 height 13
click at [995, 199] on icon "Mes siguiente" at bounding box center [993, 199] width 4 height 8
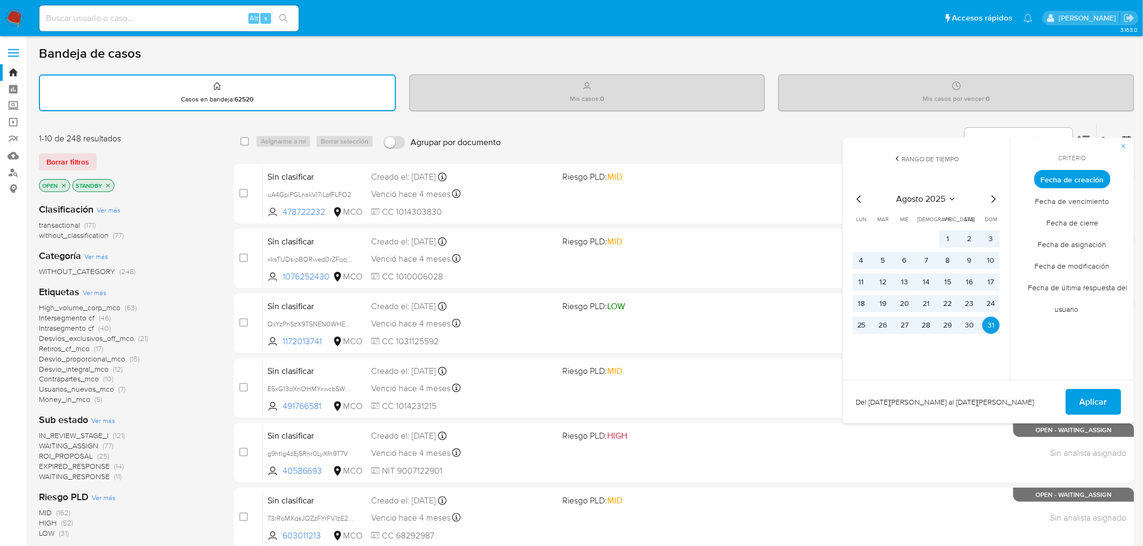
click at [995, 199] on icon "Mes siguiente" at bounding box center [993, 199] width 4 height 8
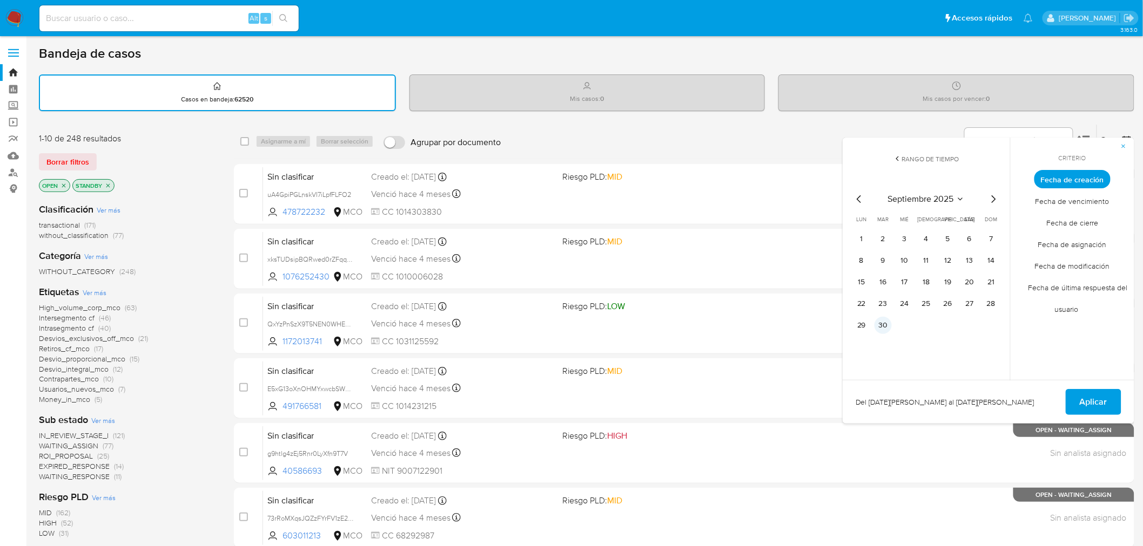
click at [884, 327] on button "30" at bounding box center [882, 325] width 17 height 17
click at [1092, 403] on span "Aplicar" at bounding box center [1093, 402] width 28 height 24
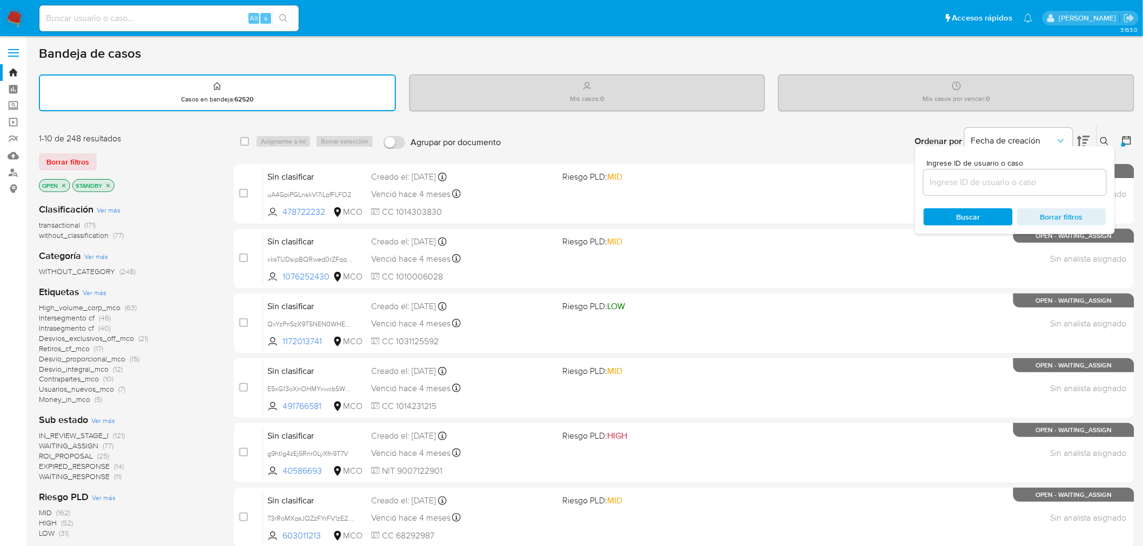
click at [102, 207] on span "Ver más" at bounding box center [109, 210] width 24 height 10
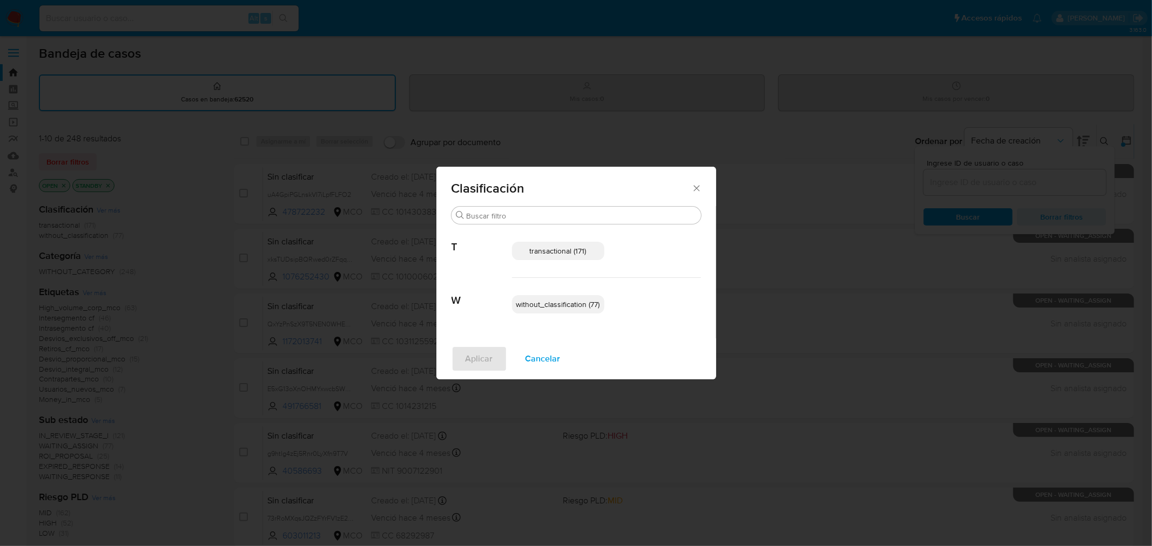
click at [535, 359] on span "Cancelar" at bounding box center [542, 359] width 35 height 24
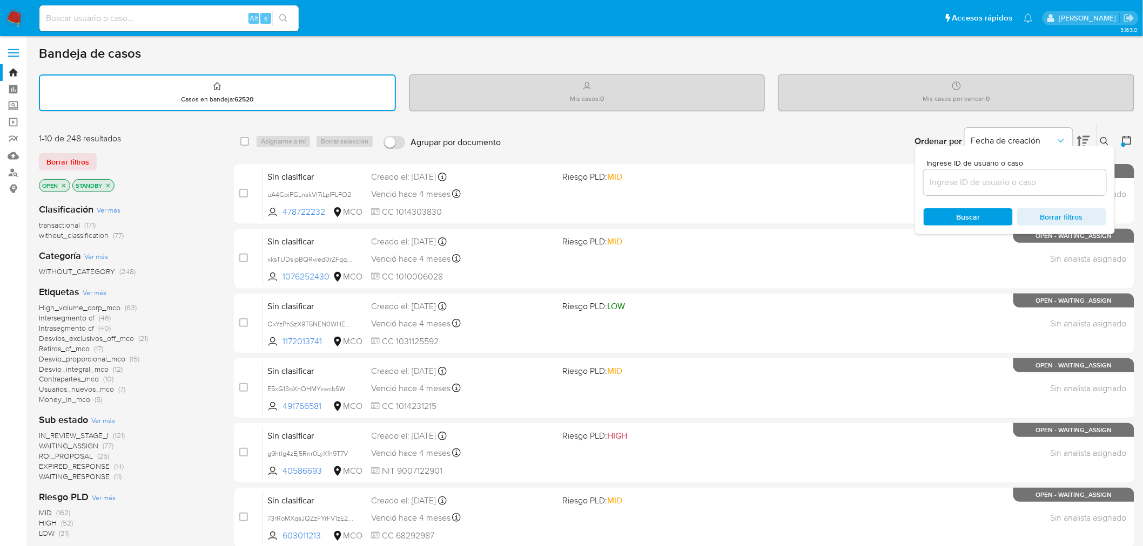
click at [1118, 146] on div at bounding box center [1124, 141] width 19 height 33
click at [1133, 140] on button at bounding box center [1127, 141] width 13 height 13
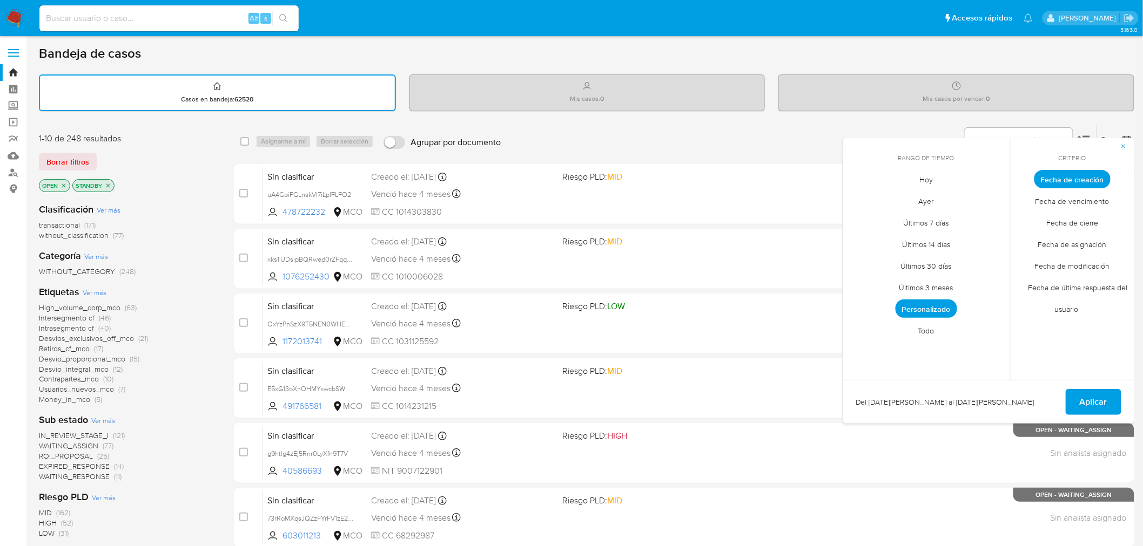
click at [935, 328] on span "Todo" at bounding box center [926, 331] width 39 height 22
click at [1082, 396] on span "Aplicar" at bounding box center [1093, 402] width 28 height 24
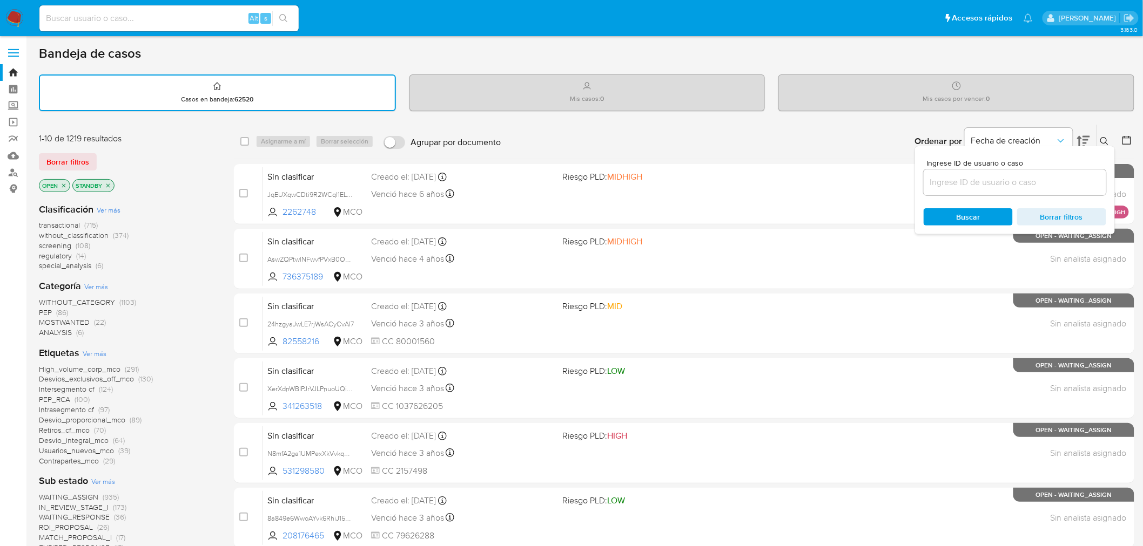
click at [1131, 131] on div at bounding box center [1124, 141] width 19 height 33
click at [1126, 136] on icon at bounding box center [1126, 140] width 11 height 11
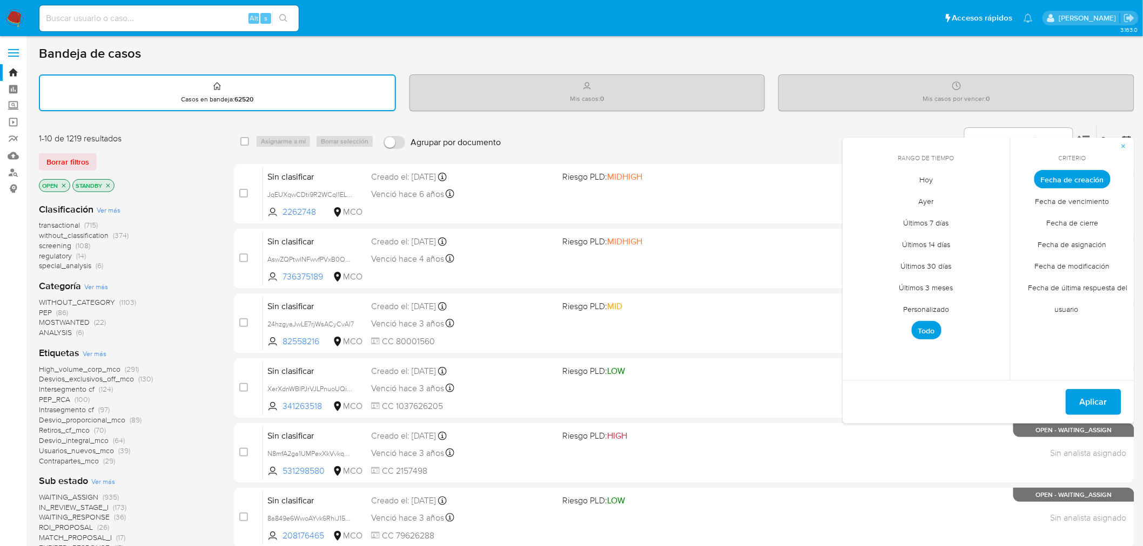
click at [938, 310] on span "Personalizado" at bounding box center [926, 310] width 69 height 22
click at [861, 199] on icon "Mes anterior" at bounding box center [859, 199] width 13 height 13
click at [886, 321] on button "30" at bounding box center [882, 325] width 17 height 17
click at [862, 195] on icon "Mes anterior" at bounding box center [859, 199] width 13 height 13
click at [860, 195] on icon "Mes anterior" at bounding box center [859, 199] width 13 height 13
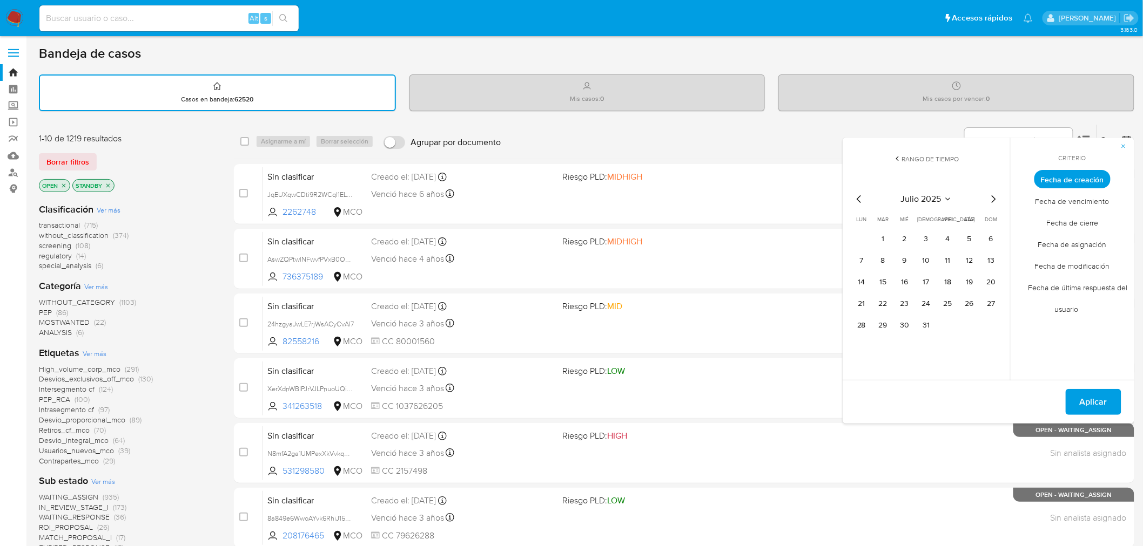
click at [860, 195] on icon "Mes anterior" at bounding box center [859, 199] width 13 height 13
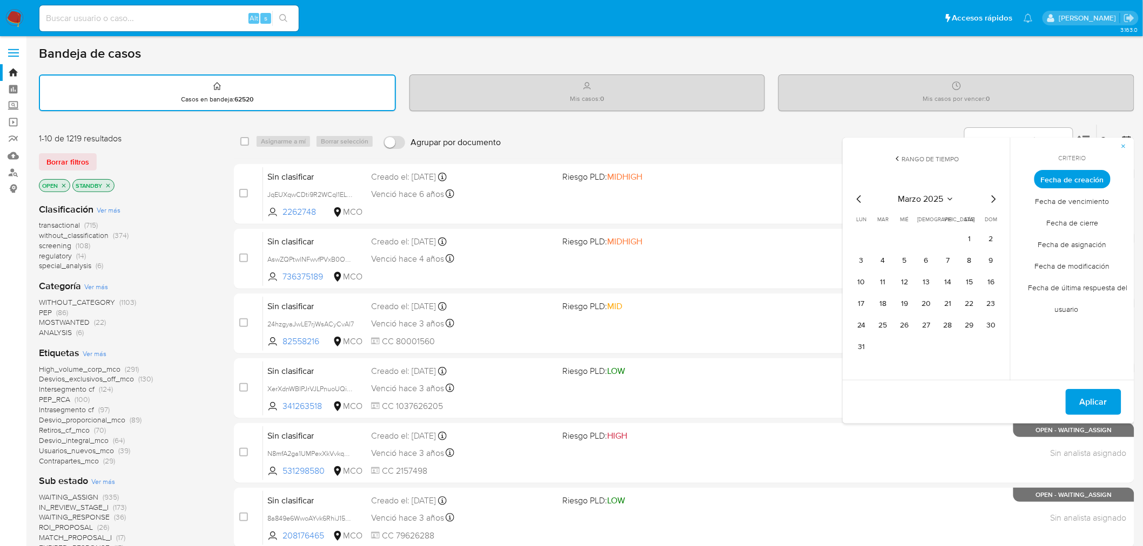
click at [860, 195] on icon "Mes anterior" at bounding box center [859, 199] width 13 height 13
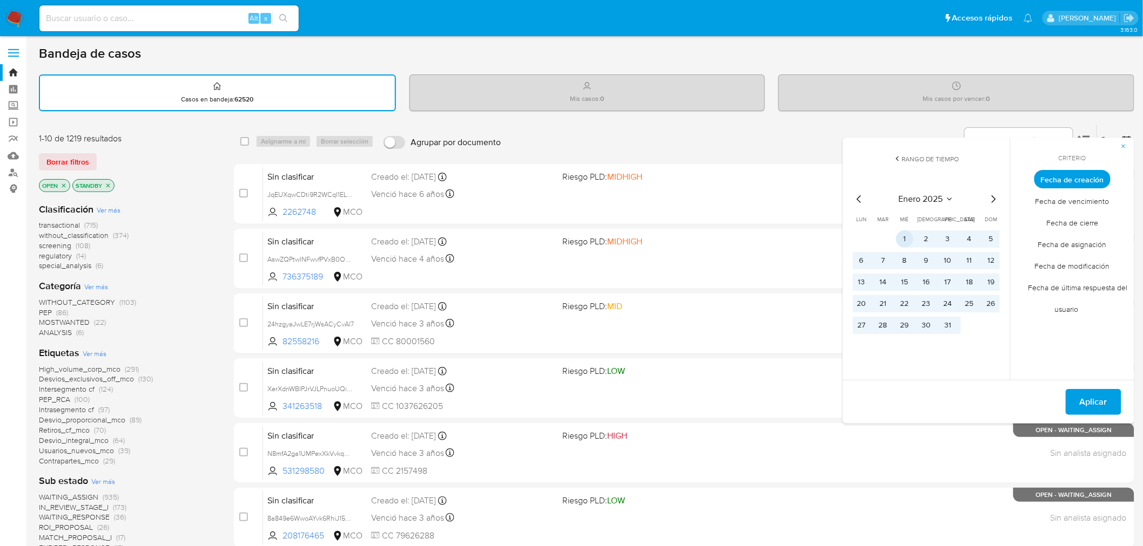
click at [906, 241] on button "1" at bounding box center [904, 239] width 17 height 17
click at [1095, 406] on span "Aplicar" at bounding box center [1093, 402] width 28 height 24
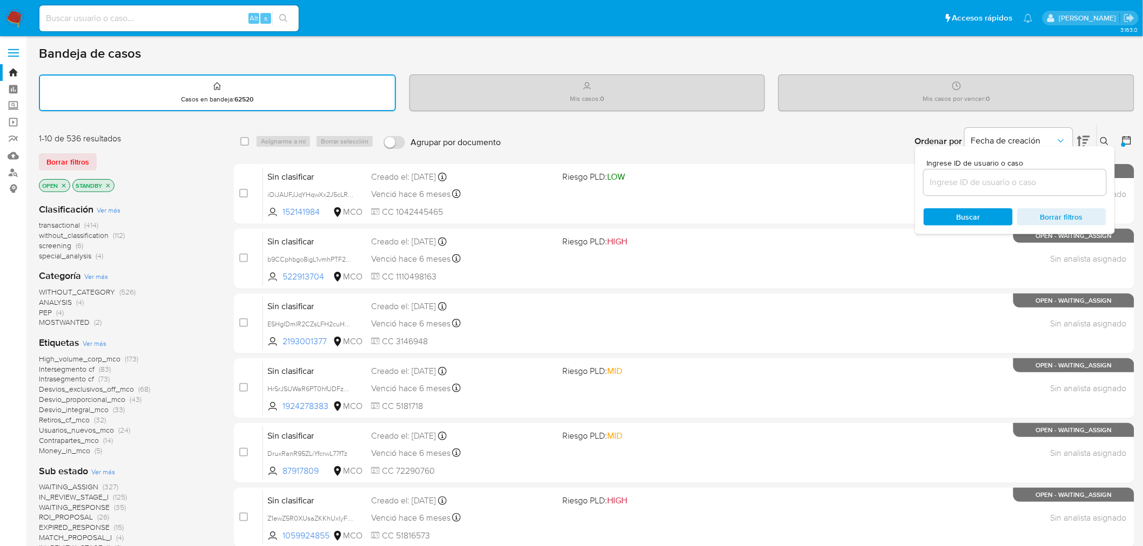
click at [900, 118] on div "Bandeja de casos Casos en bandeja : 62520 Mis casos : 0 Mis casos por vencer : …" at bounding box center [586, 445] width 1095 height 801
click at [1129, 145] on button at bounding box center [1127, 141] width 13 height 13
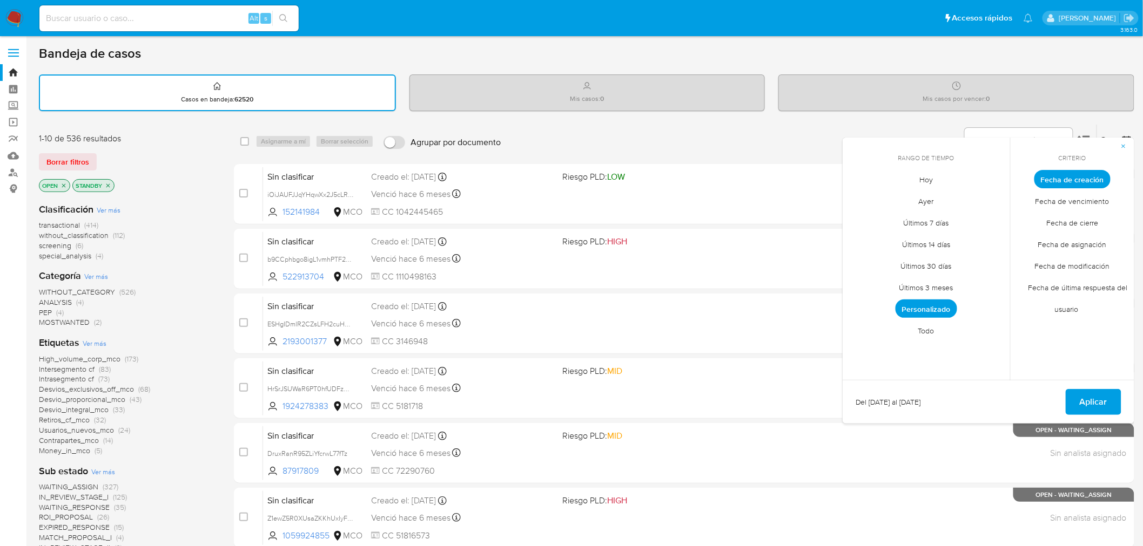
click at [938, 305] on span "Personalizado" at bounding box center [926, 309] width 62 height 18
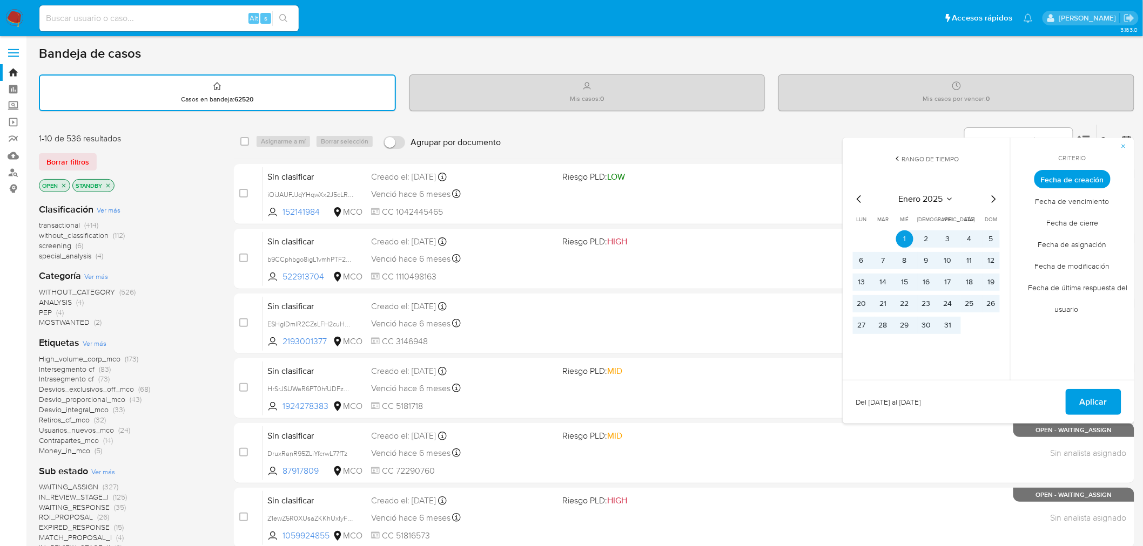
click at [998, 202] on icon "Mes siguiente" at bounding box center [993, 199] width 13 height 13
click at [999, 198] on icon "Mes siguiente" at bounding box center [993, 199] width 13 height 13
click at [991, 195] on icon "Mes siguiente" at bounding box center [993, 199] width 13 height 13
click at [992, 195] on icon "Mes siguiente" at bounding box center [993, 199] width 4 height 8
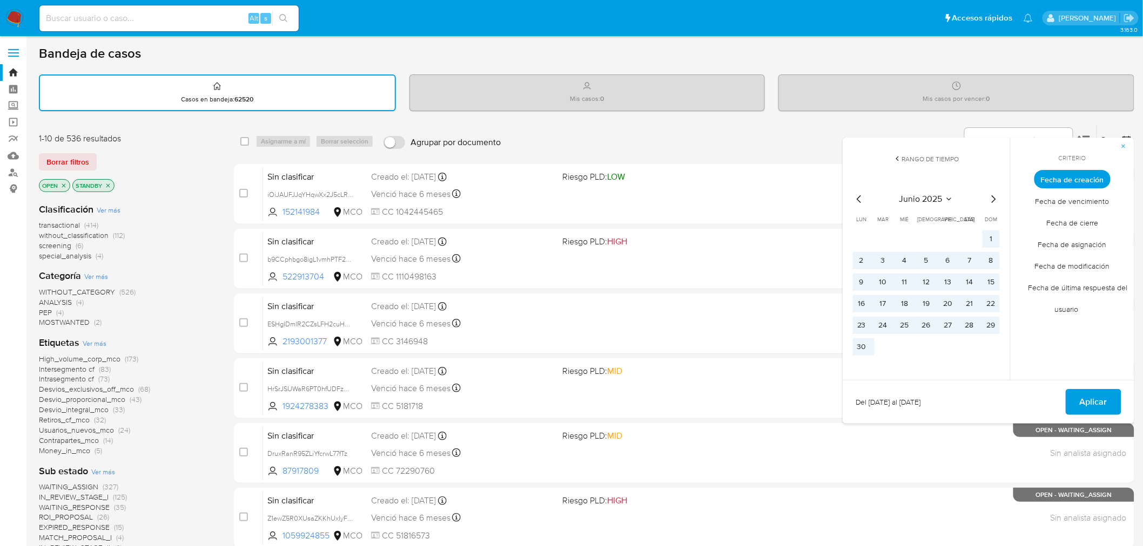
click at [995, 197] on icon "Mes siguiente" at bounding box center [993, 199] width 13 height 13
click at [996, 198] on icon "Mes siguiente" at bounding box center [993, 199] width 13 height 13
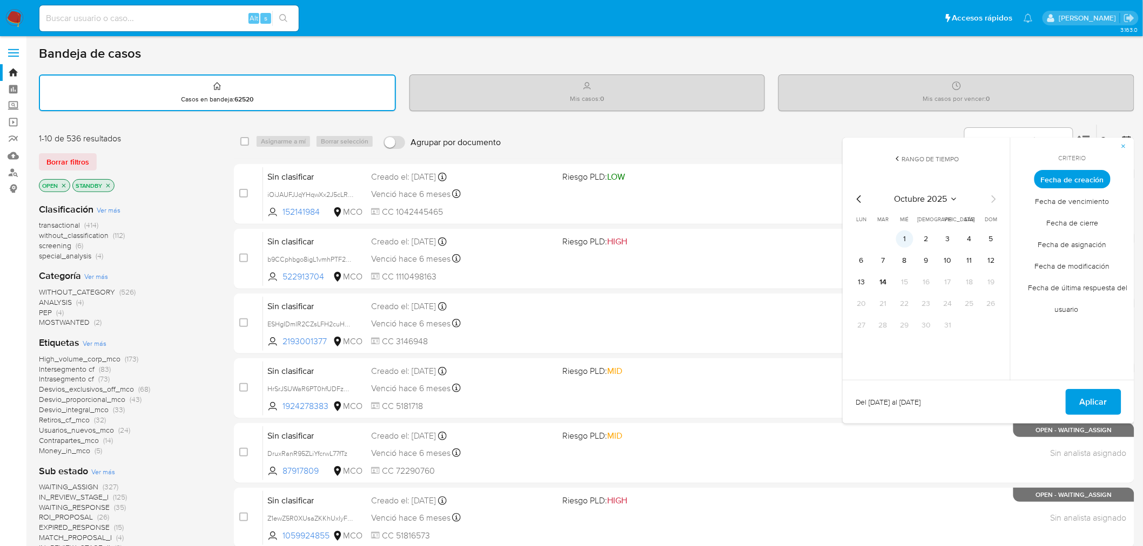
drag, startPoint x: 905, startPoint y: 231, endPoint x: 906, endPoint y: 238, distance: 6.5
click at [905, 232] on button "1" at bounding box center [904, 239] width 17 height 17
click at [883, 278] on button "14" at bounding box center [882, 282] width 17 height 17
click at [1098, 409] on span "Aplicar" at bounding box center [1093, 402] width 28 height 24
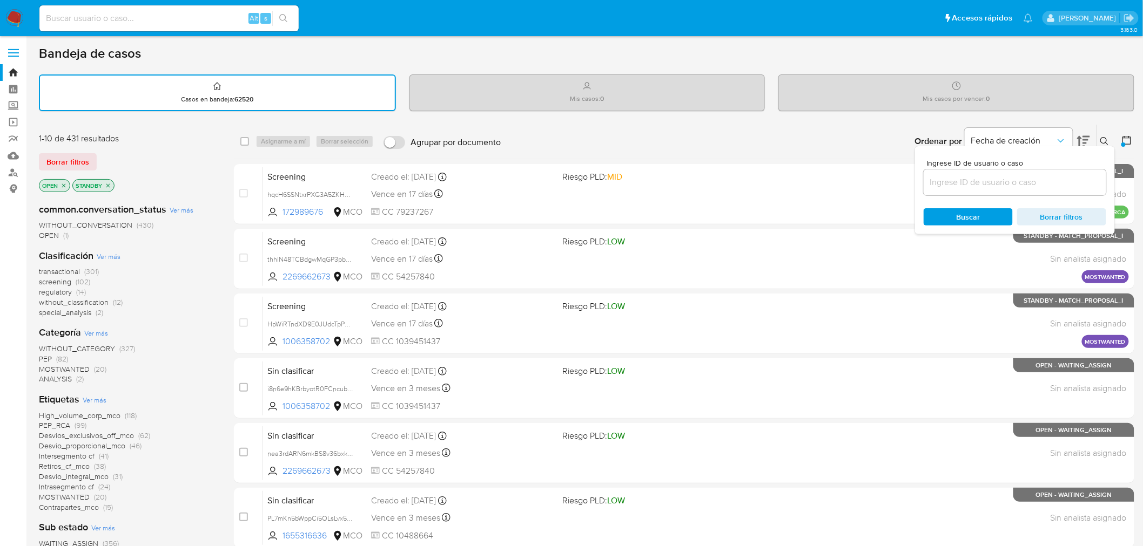
click at [1075, 117] on div "Bandeja de casos Casos en bandeja : 62520 Mis casos : 0 Mis casos por vencer : …" at bounding box center [586, 445] width 1095 height 801
click at [1133, 139] on button at bounding box center [1127, 141] width 13 height 13
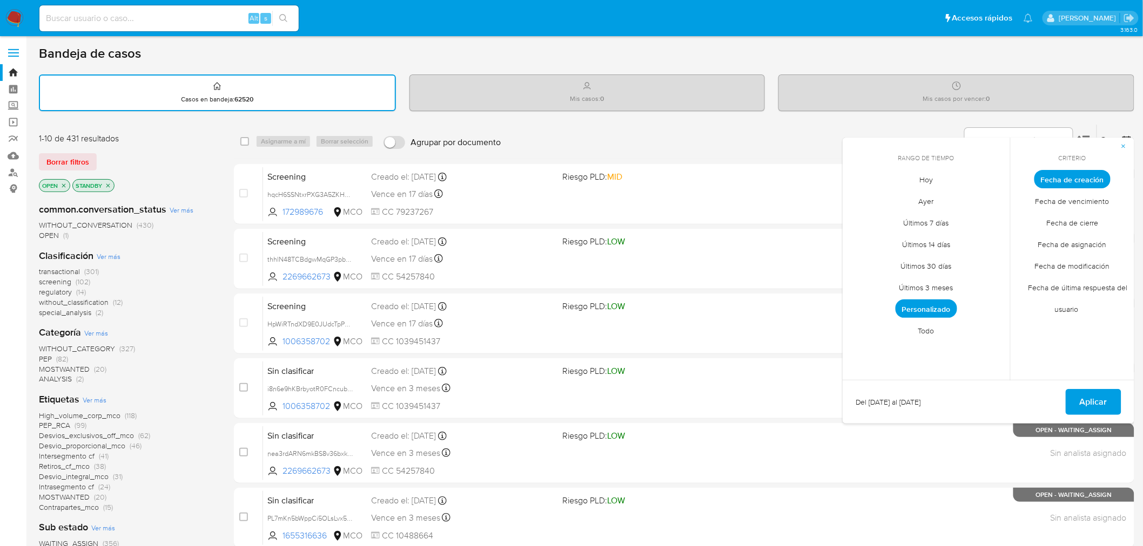
click at [924, 304] on span "Personalizado" at bounding box center [926, 309] width 62 height 18
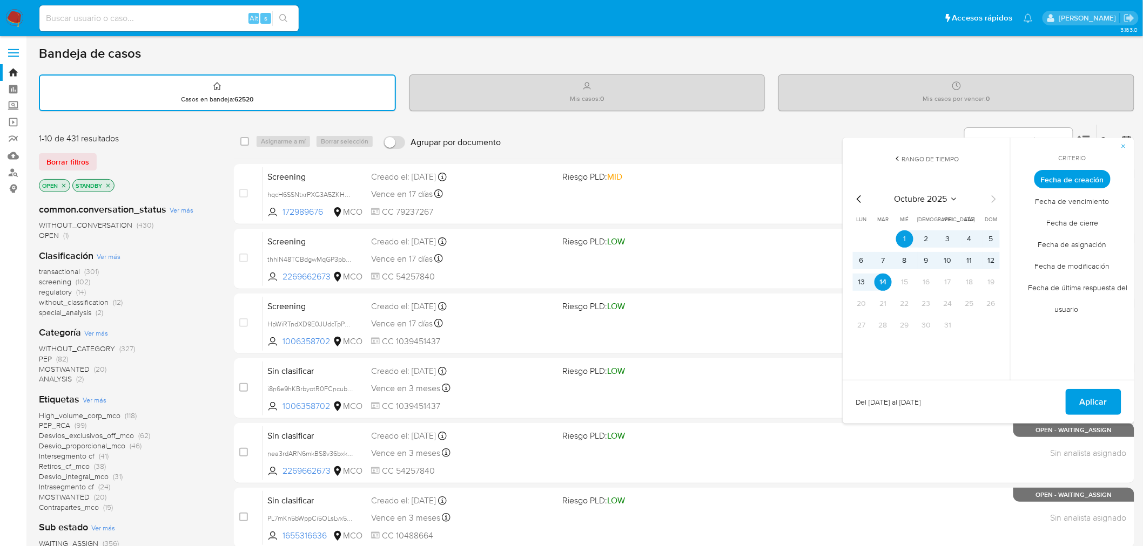
click at [859, 193] on icon "Mes anterior" at bounding box center [859, 199] width 13 height 13
click at [884, 323] on button "30" at bounding box center [882, 325] width 17 height 17
click at [855, 194] on icon "Mes anterior" at bounding box center [859, 199] width 13 height 13
click at [855, 195] on icon "Mes anterior" at bounding box center [859, 199] width 13 height 13
click at [857, 196] on icon "Mes anterior" at bounding box center [859, 199] width 13 height 13
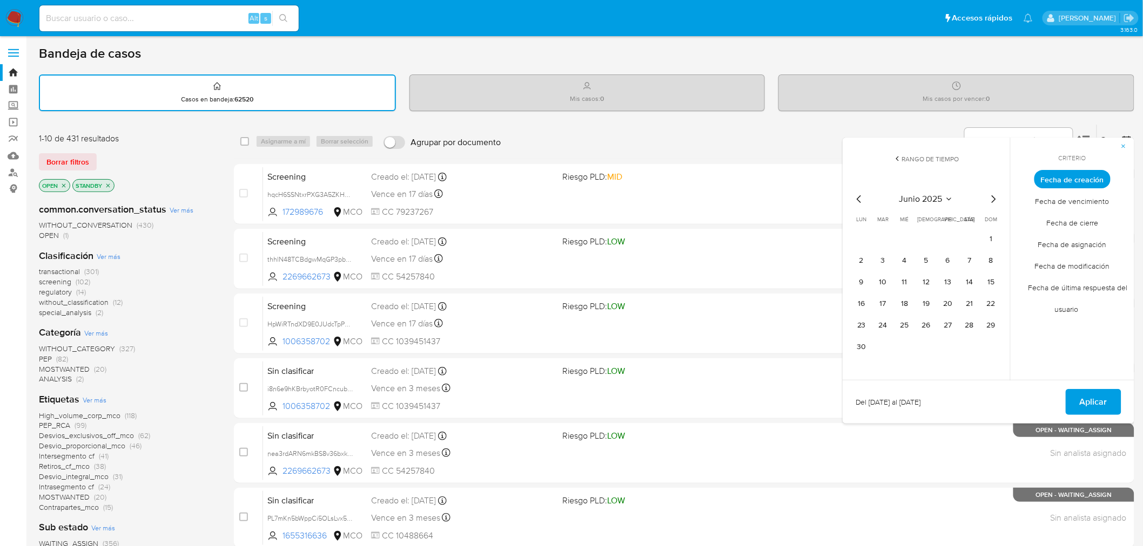
click at [857, 196] on icon "Mes anterior" at bounding box center [859, 199] width 13 height 13
click at [857, 197] on icon "Mes anterior" at bounding box center [859, 199] width 13 height 13
click at [857, 198] on icon "Mes anterior" at bounding box center [859, 199] width 13 height 13
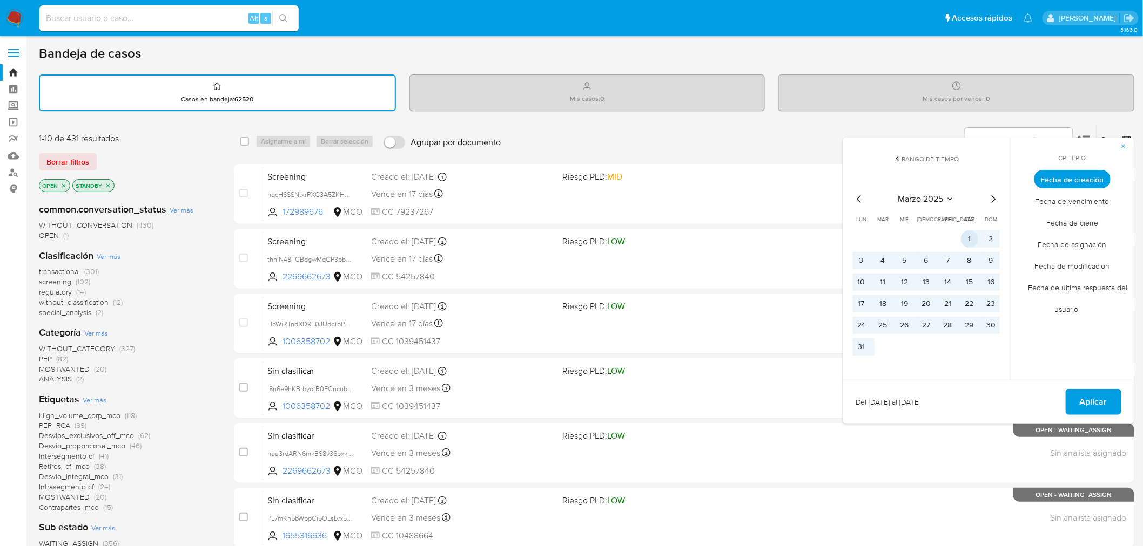
click at [971, 246] on button "1" at bounding box center [969, 239] width 17 height 17
click at [1096, 396] on span "Aplicar" at bounding box center [1093, 402] width 28 height 24
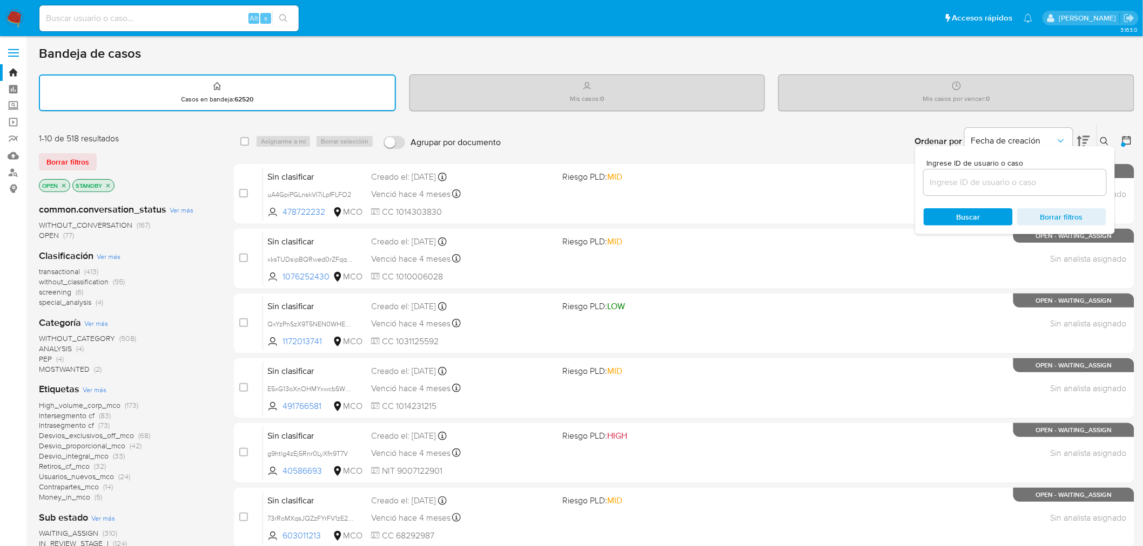
click at [203, 147] on div "1-10 de 518 resultados Borrar filtros OPEN STANDBY" at bounding box center [125, 164] width 173 height 62
click at [805, 139] on div "Ordenar por Fecha de creación No es posible ordenar los resultados mientras se …" at bounding box center [820, 141] width 628 height 33
click at [1102, 140] on icon at bounding box center [1104, 141] width 9 height 9
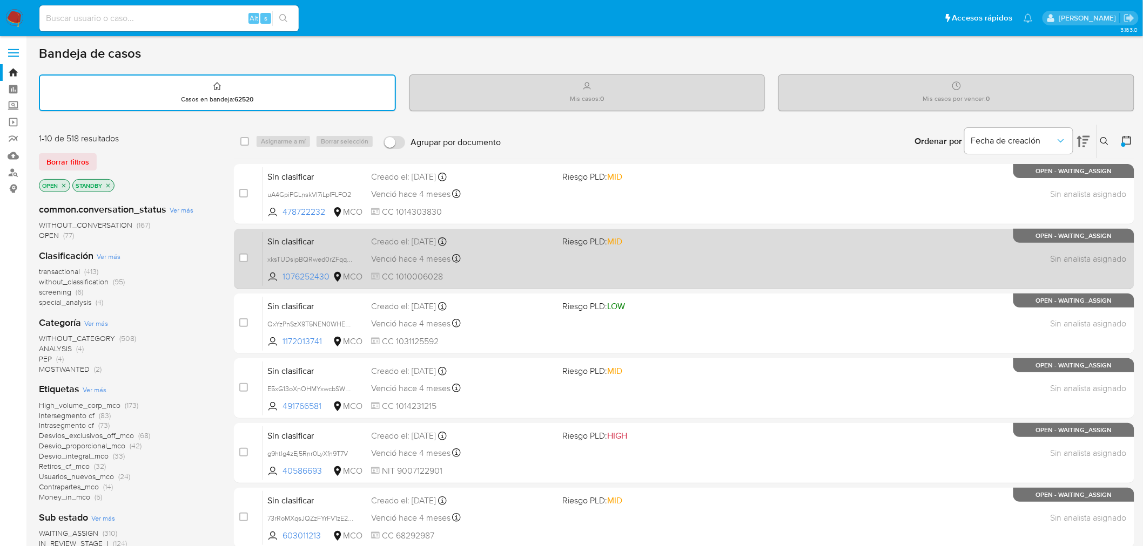
click at [668, 241] on span "Riesgo PLD: MID" at bounding box center [654, 241] width 183 height 14
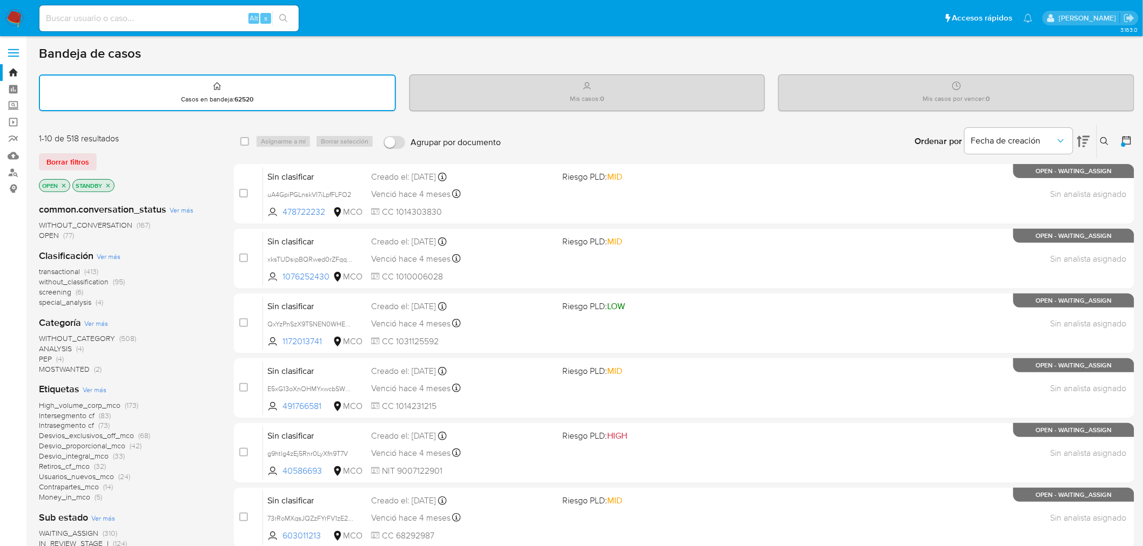
click at [182, 210] on span "Ver más" at bounding box center [182, 210] width 24 height 10
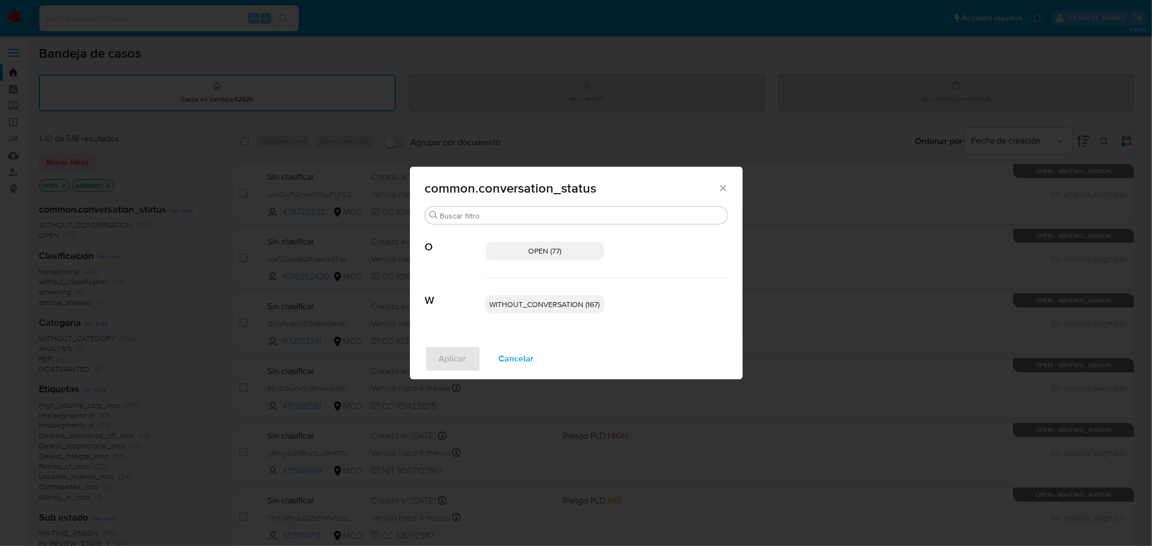
click at [185, 173] on div "common.conversation_status Buscar O OPEN (77) W WITHOUT_CONVERSATION (167) Apli…" at bounding box center [576, 273] width 1152 height 546
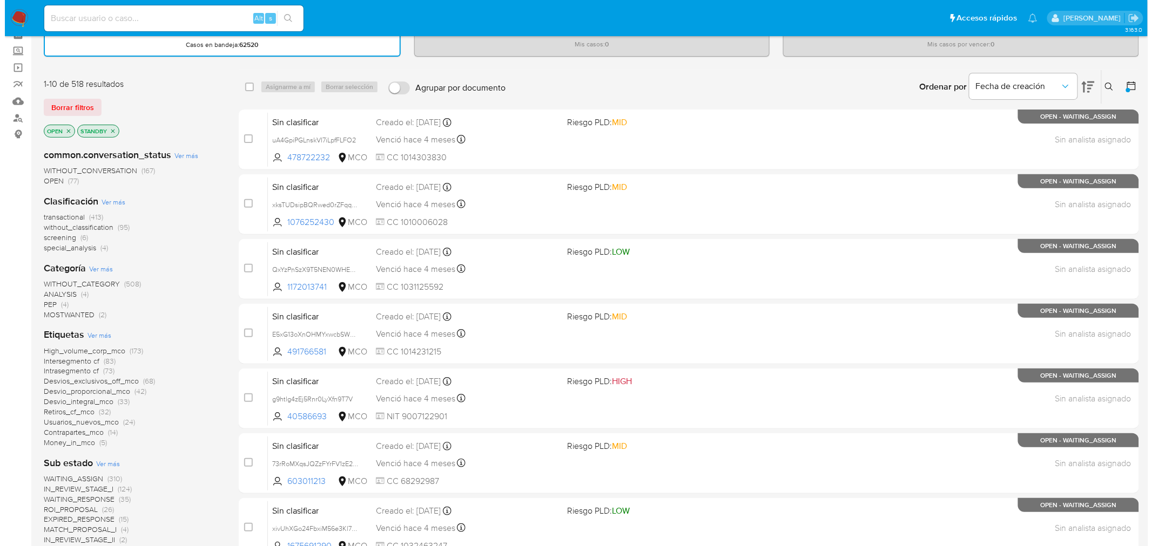
scroll to position [44, 0]
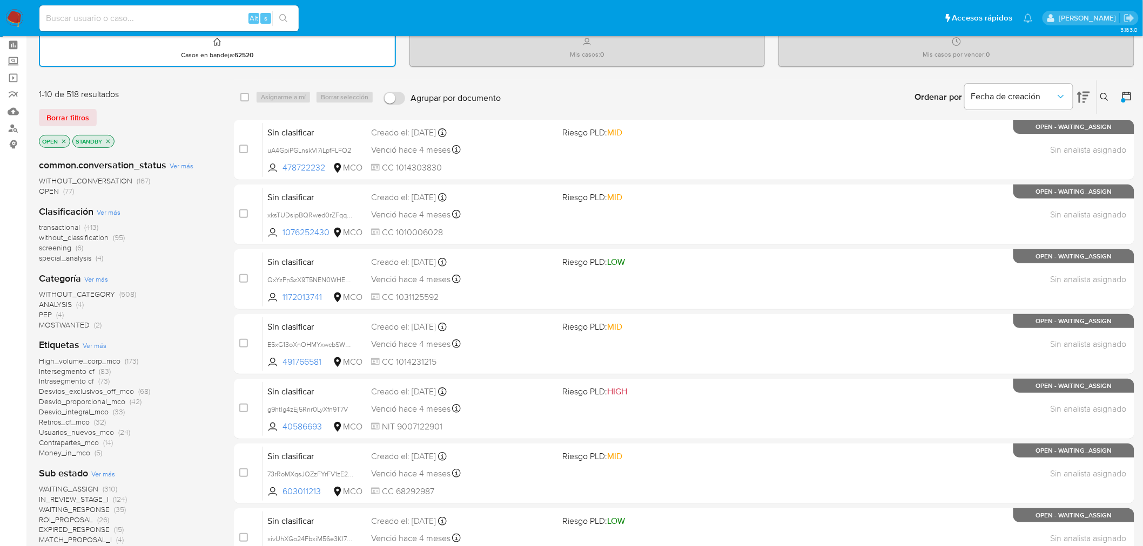
click at [105, 346] on span "Ver más" at bounding box center [95, 346] width 24 height 10
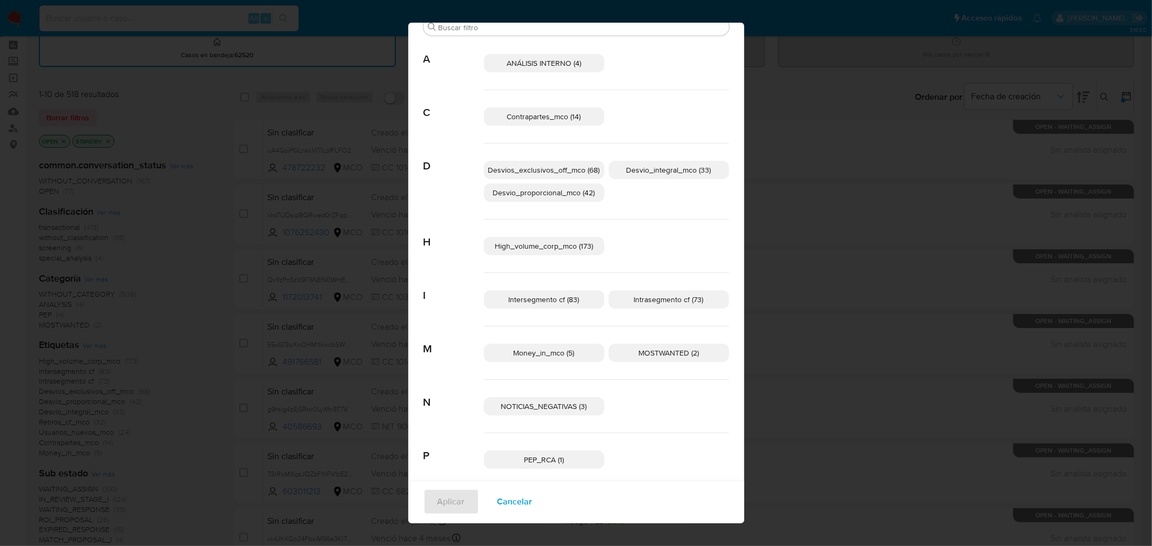
scroll to position [0, 0]
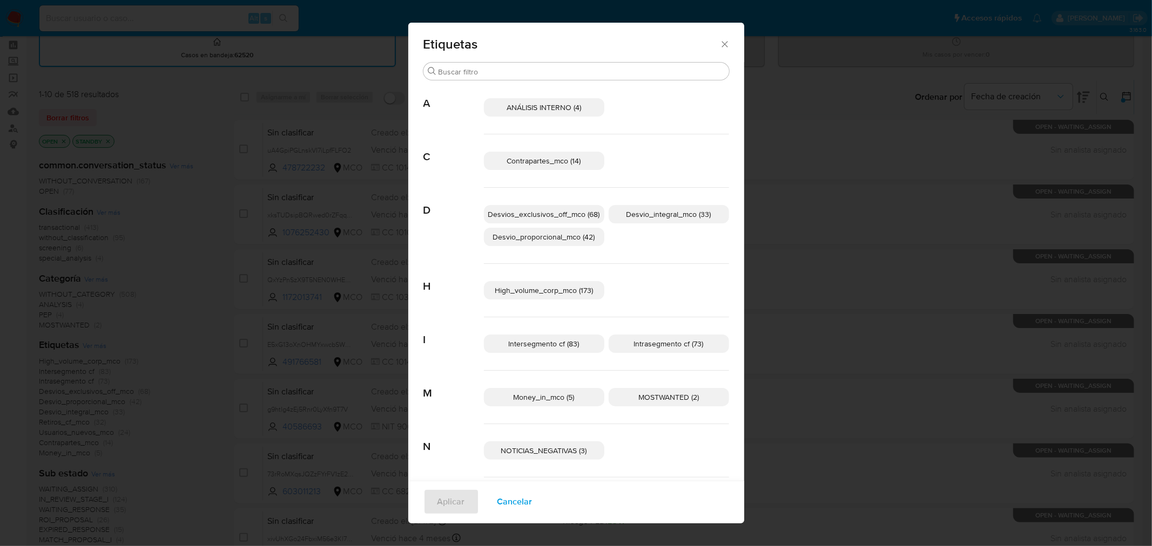
click at [225, 234] on div "Etiquetas Buscar A ANÁLISIS INTERNO (4) C Contrapartes_mco (14) D Desvios_exclu…" at bounding box center [576, 273] width 1152 height 546
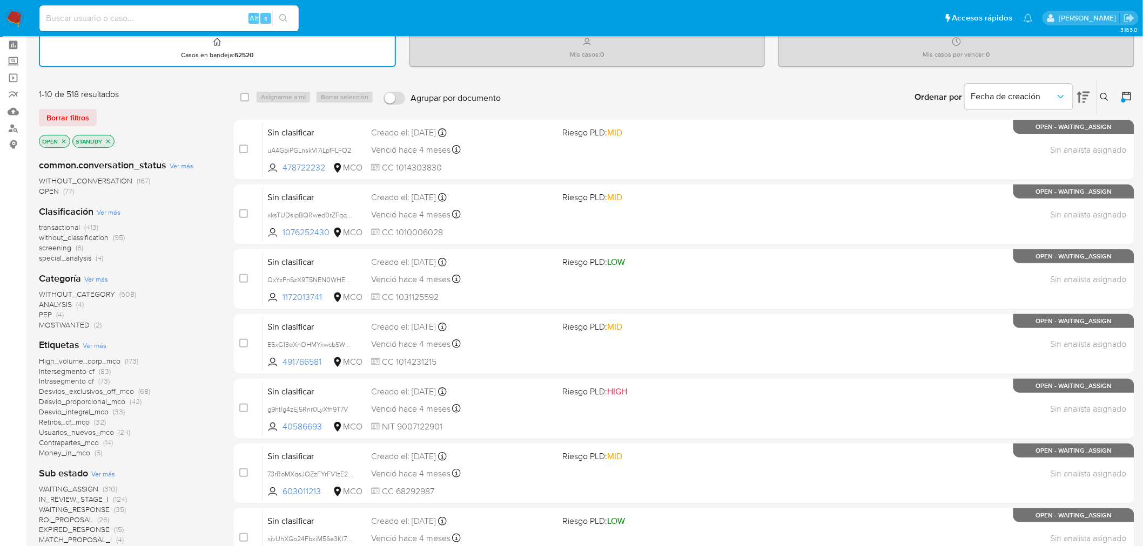
click at [115, 209] on span "Ver más" at bounding box center [109, 212] width 24 height 10
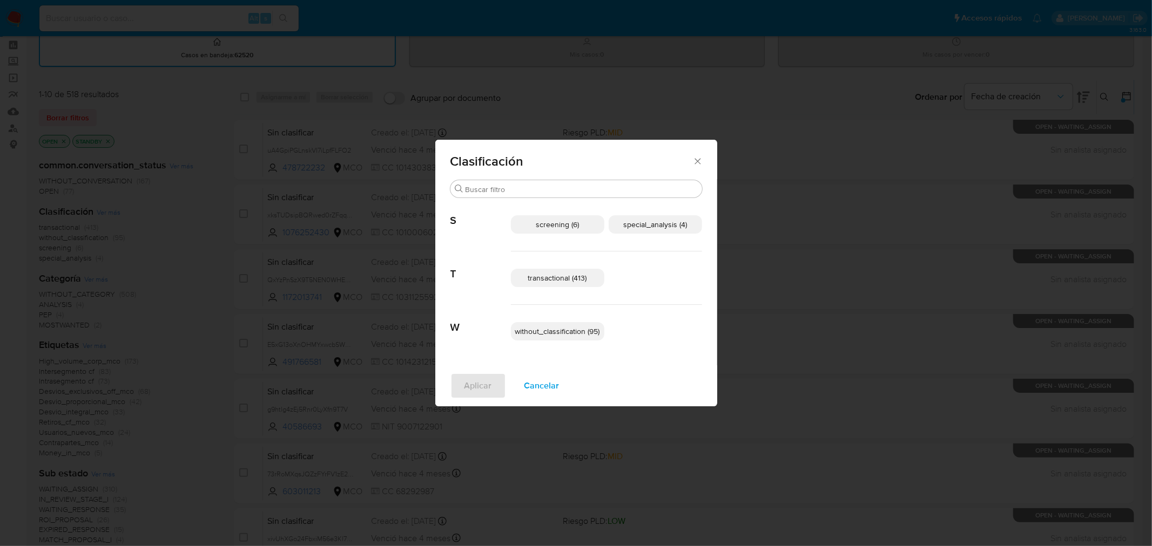
click at [566, 225] on span "screening (6)" at bounding box center [557, 224] width 43 height 11
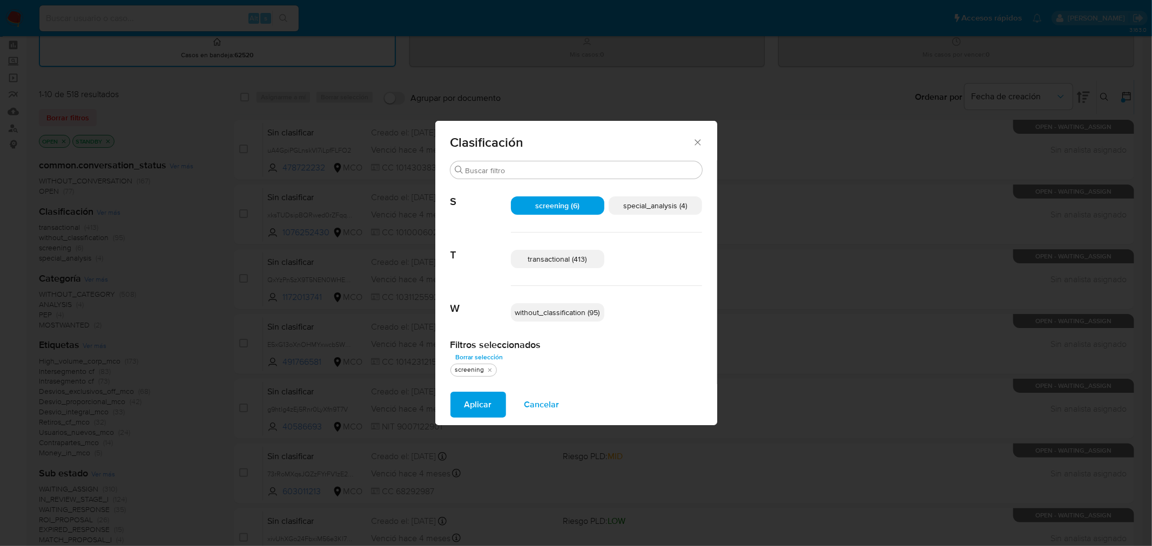
click at [671, 200] on span "special_analysis (4)" at bounding box center [655, 205] width 64 height 11
click at [564, 263] on span "transactional (413)" at bounding box center [557, 259] width 59 height 11
click at [478, 409] on span "Aplicar" at bounding box center [478, 405] width 28 height 24
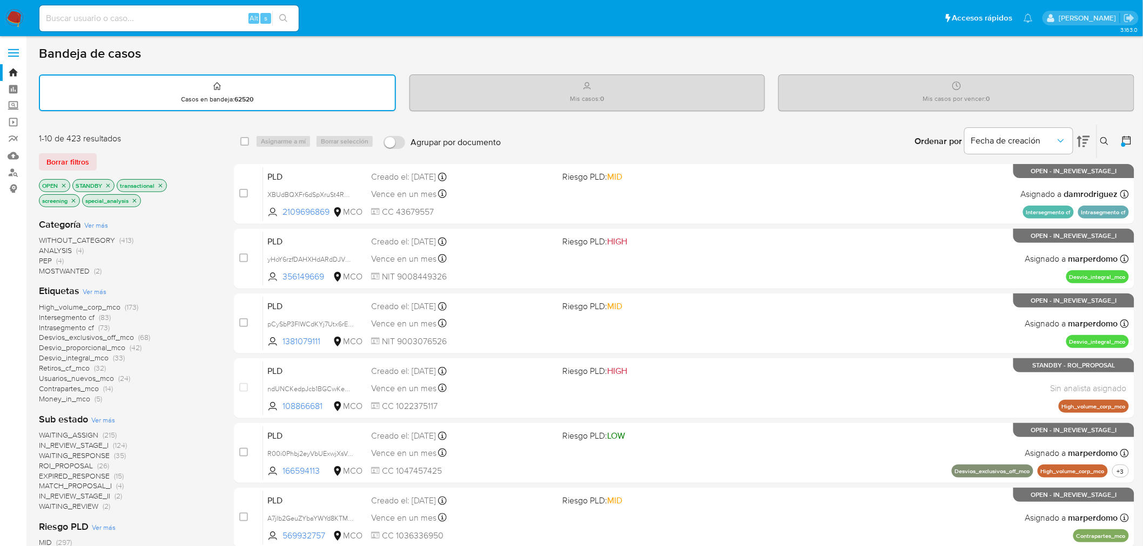
click at [100, 224] on span "Ver más" at bounding box center [96, 225] width 24 height 10
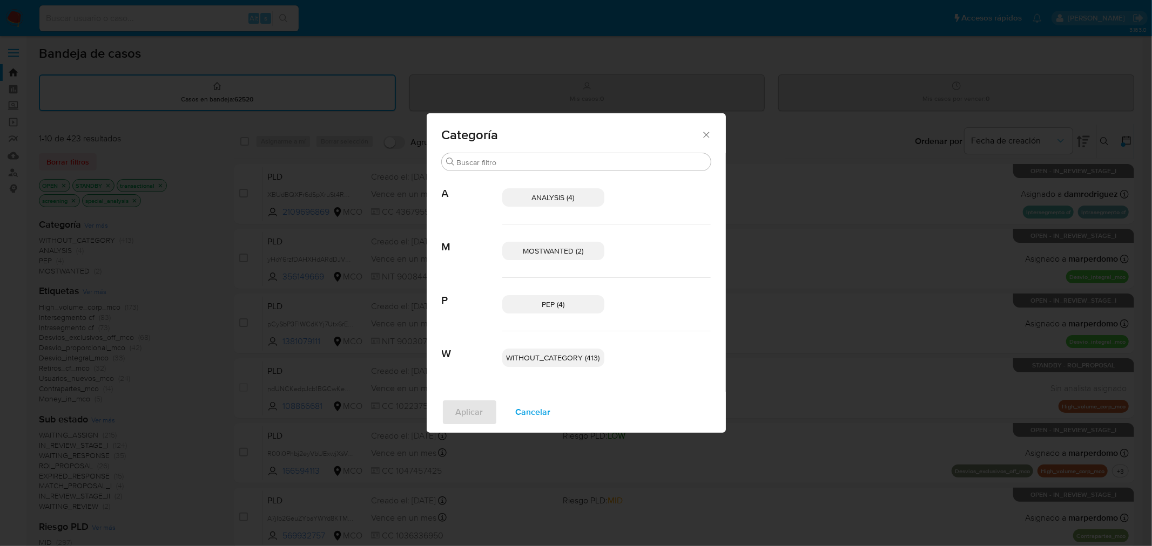
click at [709, 131] on icon "Cerrar" at bounding box center [706, 135] width 11 height 11
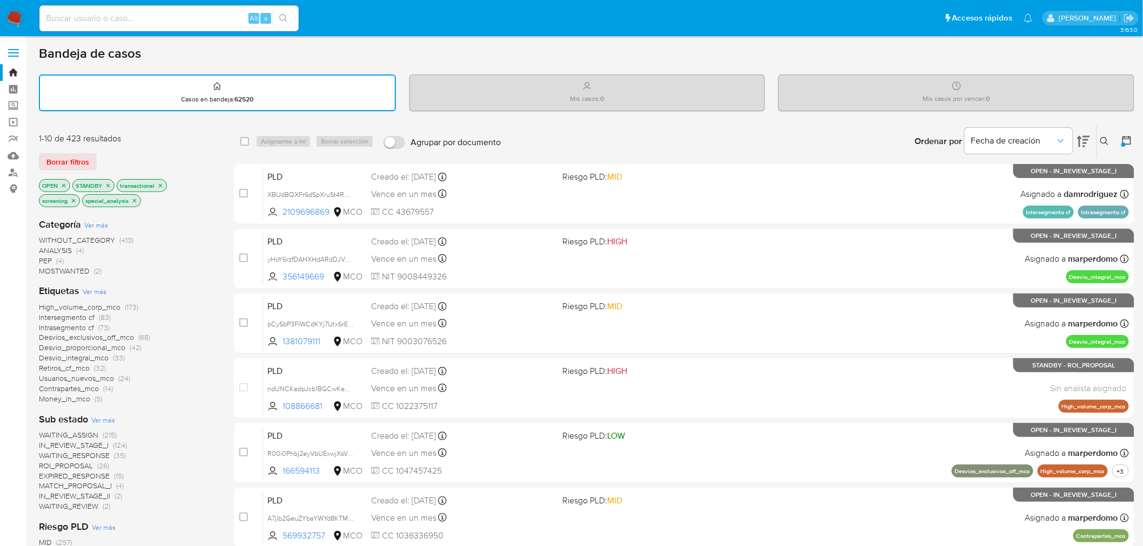
click at [158, 183] on icon "close-filter" at bounding box center [160, 186] width 6 height 6
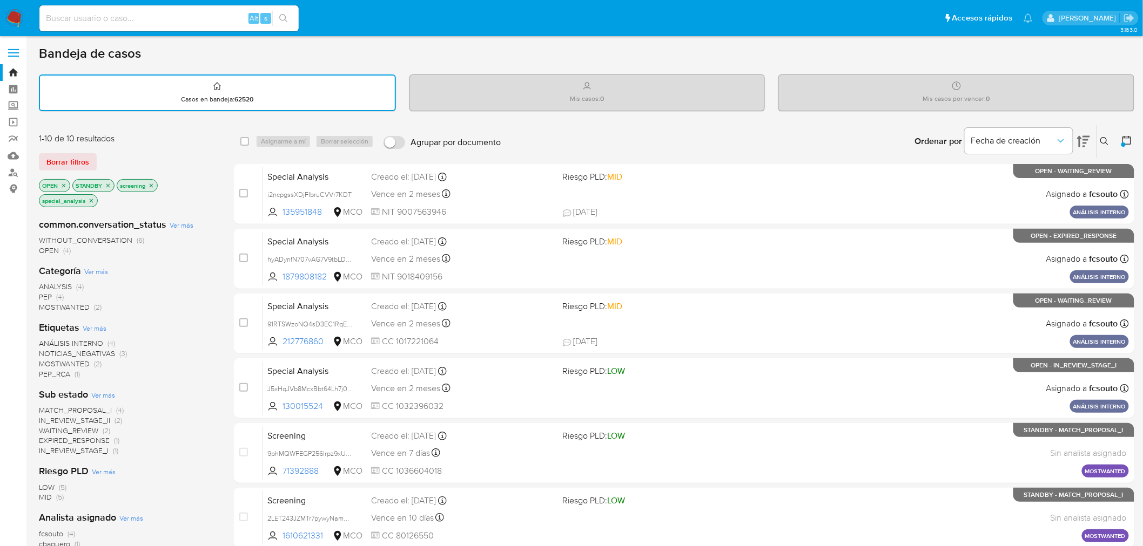
click at [151, 183] on icon "close-filter" at bounding box center [151, 186] width 6 height 6
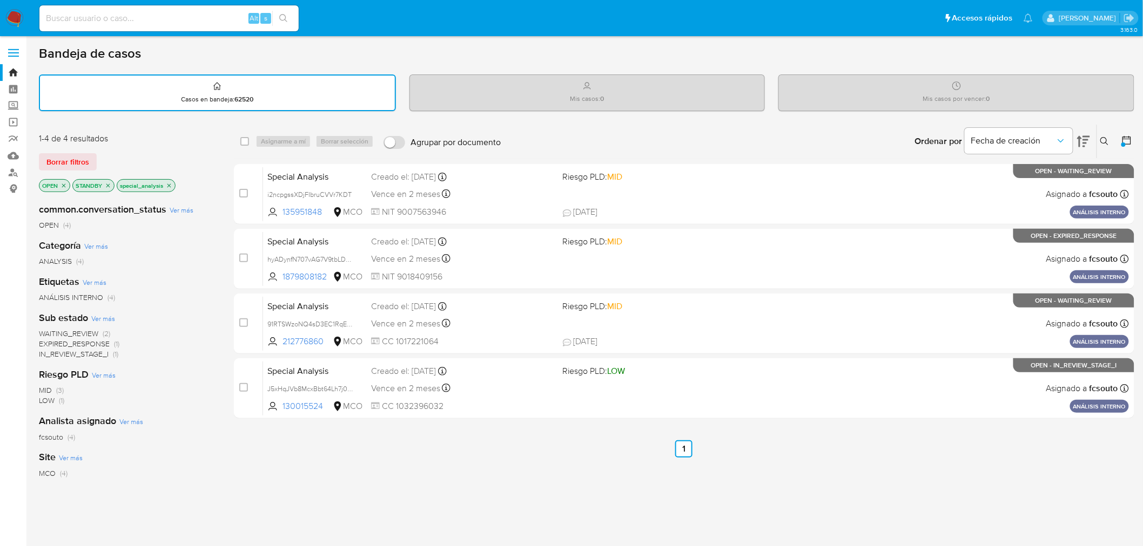
click at [168, 184] on icon "close-filter" at bounding box center [169, 186] width 6 height 6
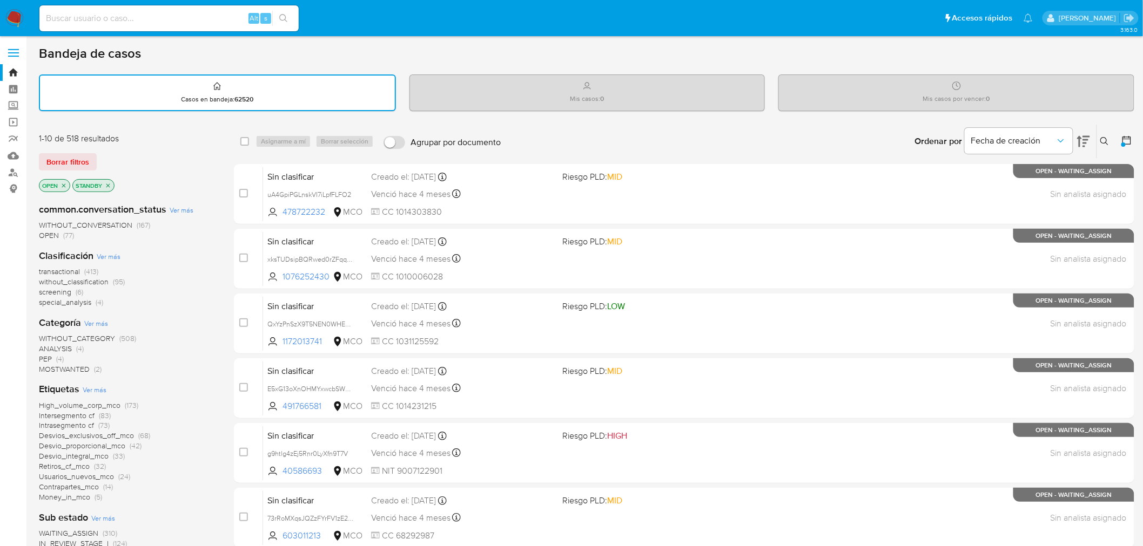
click at [98, 321] on span "Ver más" at bounding box center [96, 324] width 24 height 10
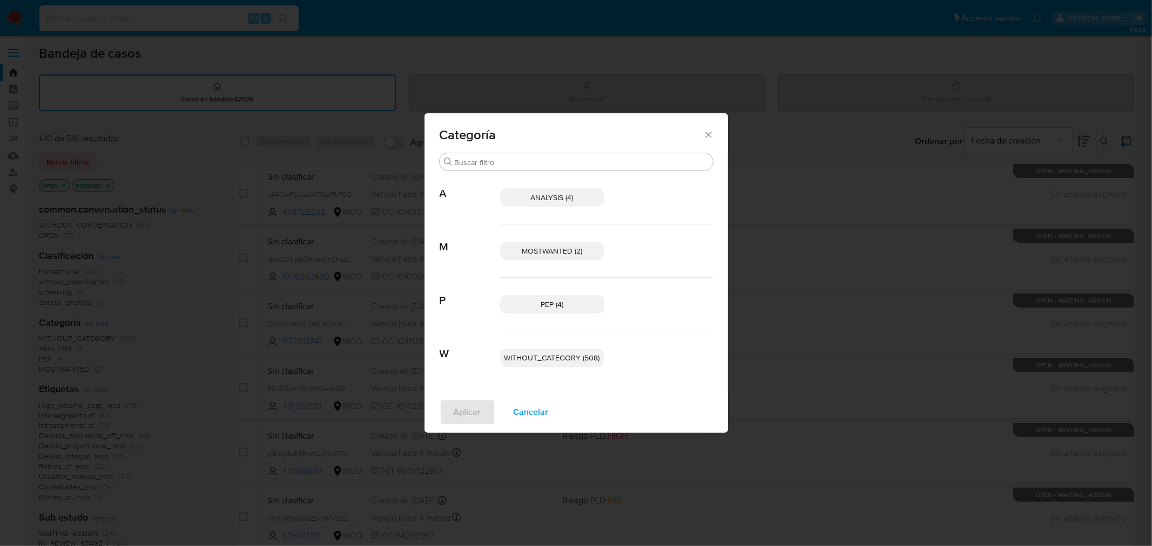
click at [708, 134] on icon "Cerrar" at bounding box center [708, 135] width 6 height 6
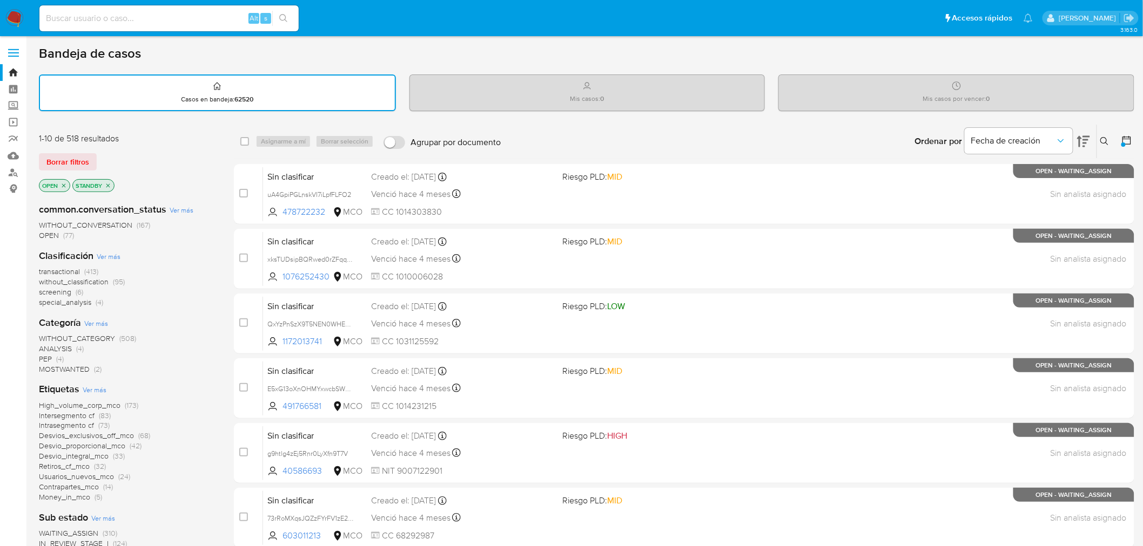
click at [106, 254] on span "Ver más" at bounding box center [109, 257] width 24 height 10
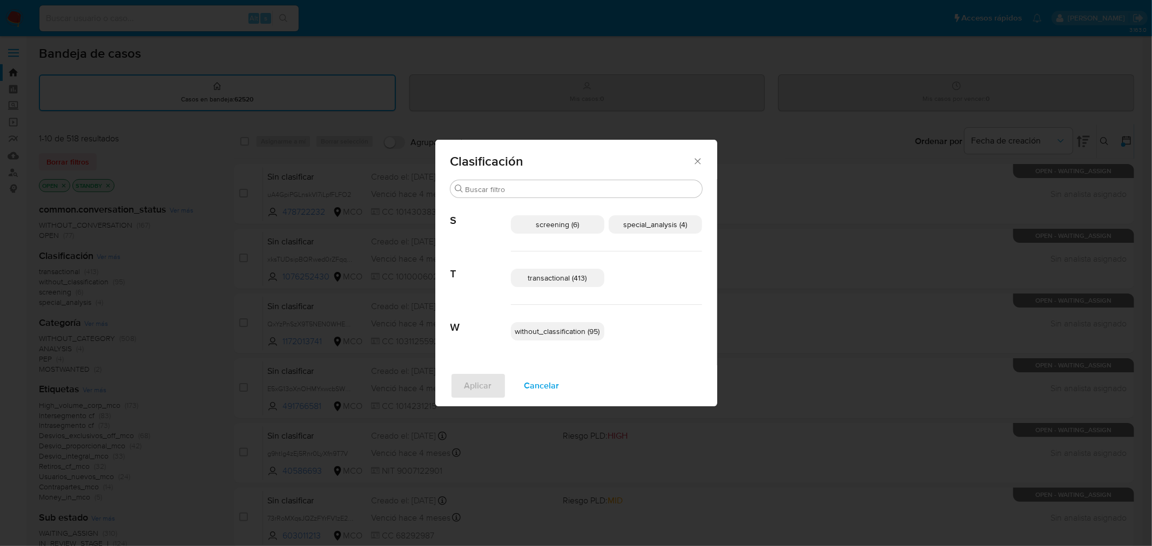
click at [568, 225] on span "screening (6)" at bounding box center [557, 224] width 43 height 11
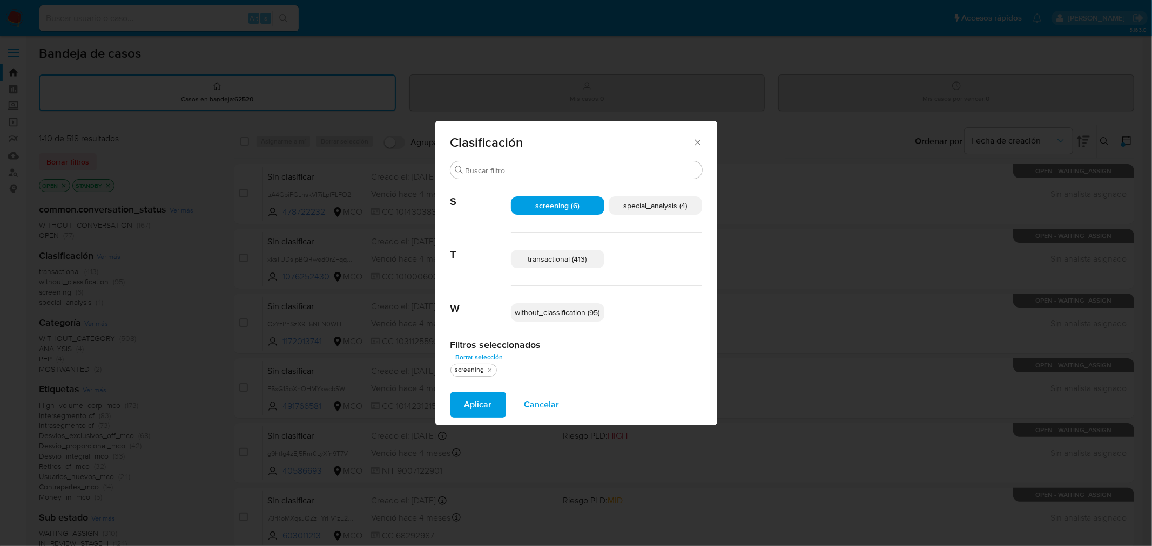
click at [645, 203] on span "special_analysis (4)" at bounding box center [655, 205] width 64 height 11
click at [568, 259] on span "transactional (413)" at bounding box center [557, 259] width 59 height 11
click at [536, 397] on span "Cancelar" at bounding box center [541, 405] width 35 height 24
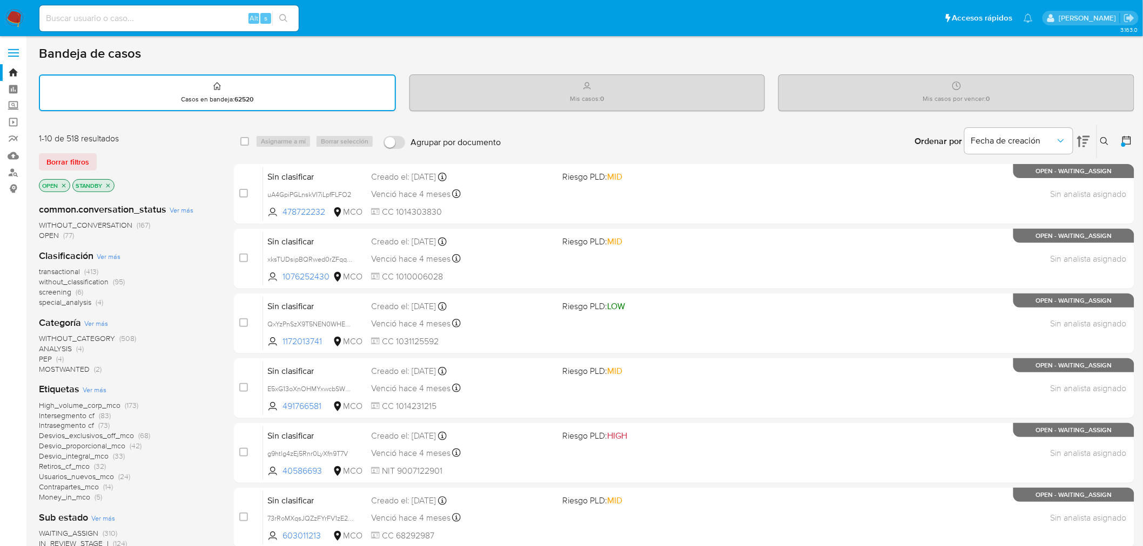
click at [111, 257] on span "Ver más" at bounding box center [109, 257] width 24 height 10
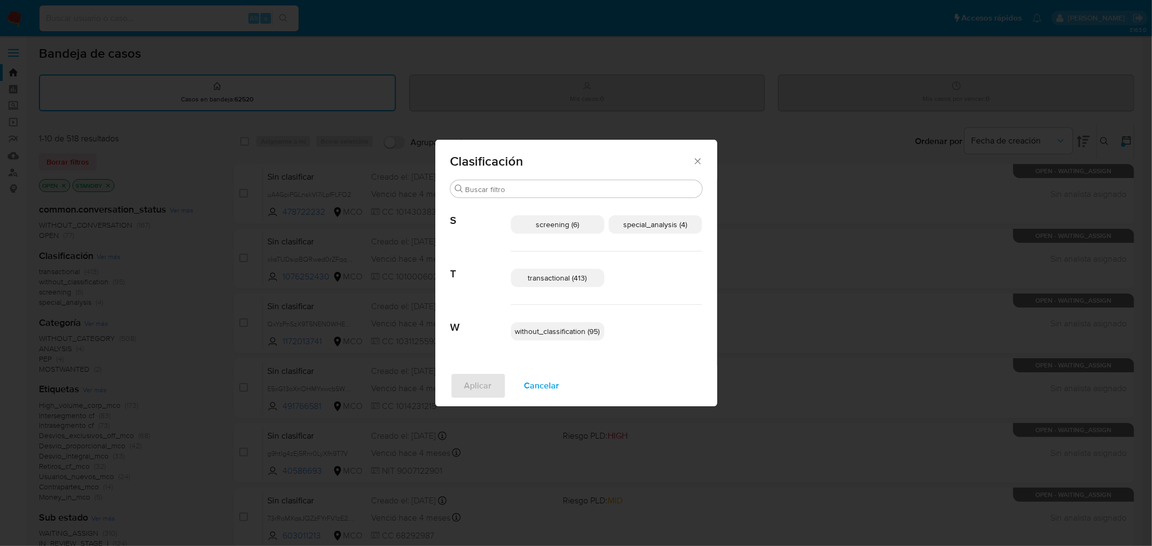
drag, startPoint x: 539, startPoint y: 348, endPoint x: 539, endPoint y: 339, distance: 9.2
click at [538, 347] on div "without_classification (95)" at bounding box center [606, 331] width 191 height 53
click at [539, 337] on p "without_classification (95)" at bounding box center [557, 331] width 93 height 18
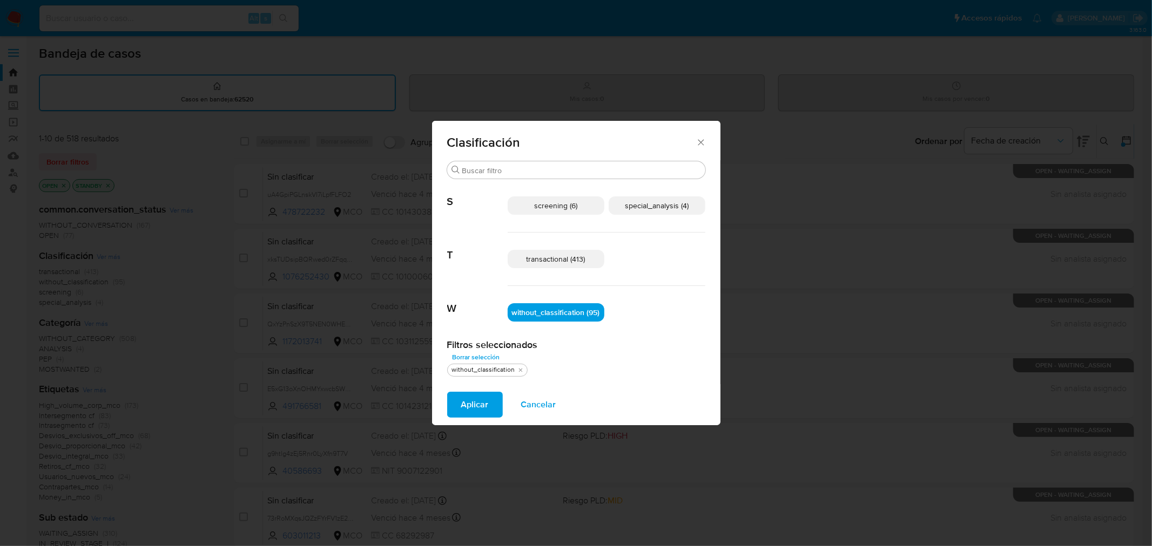
click at [472, 403] on span "Aplicar" at bounding box center [475, 405] width 28 height 24
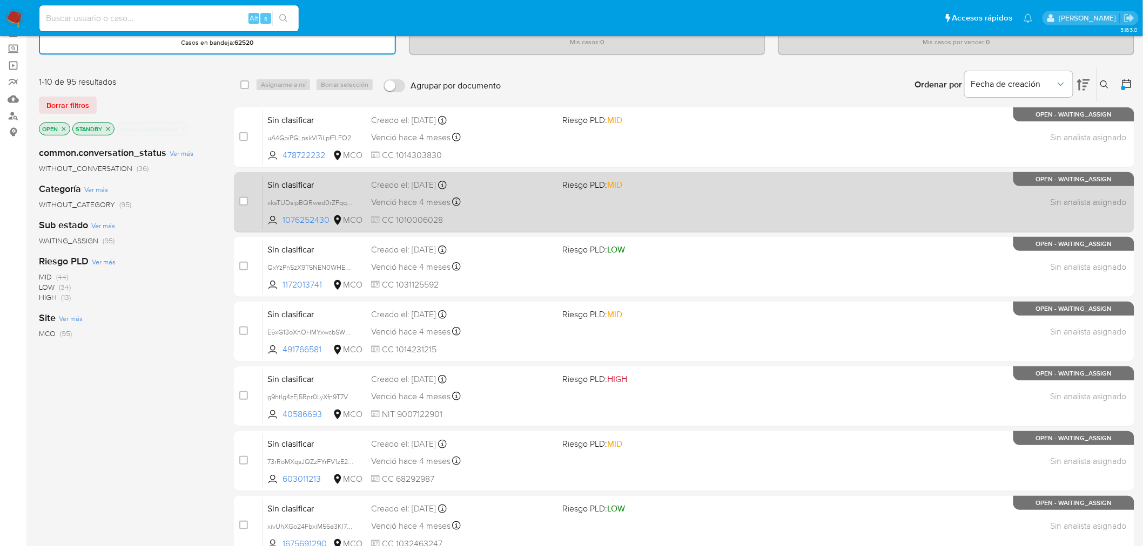
scroll to position [44, 0]
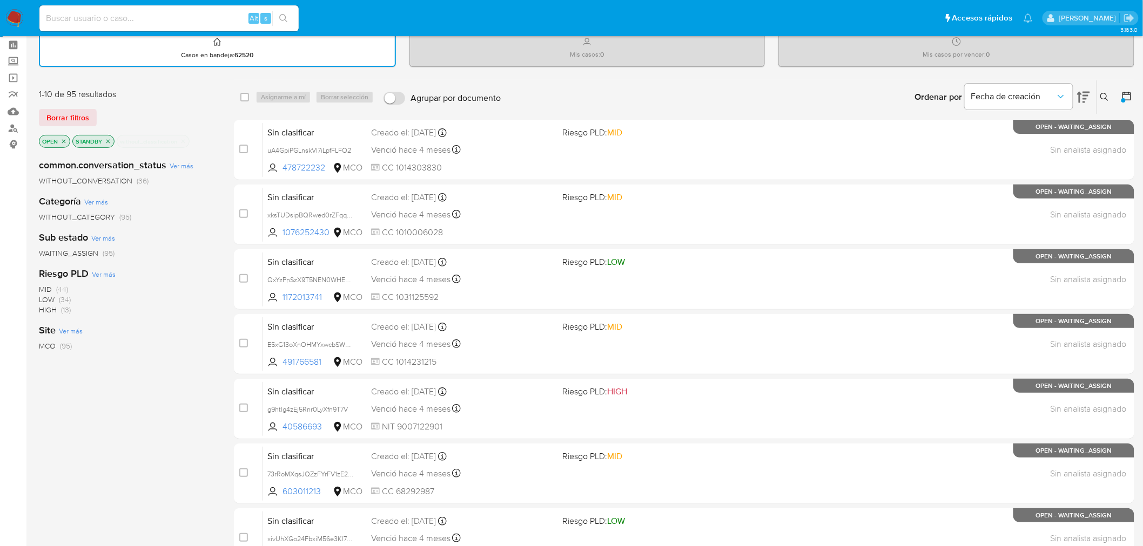
click at [103, 202] on span "Ver más" at bounding box center [96, 202] width 24 height 10
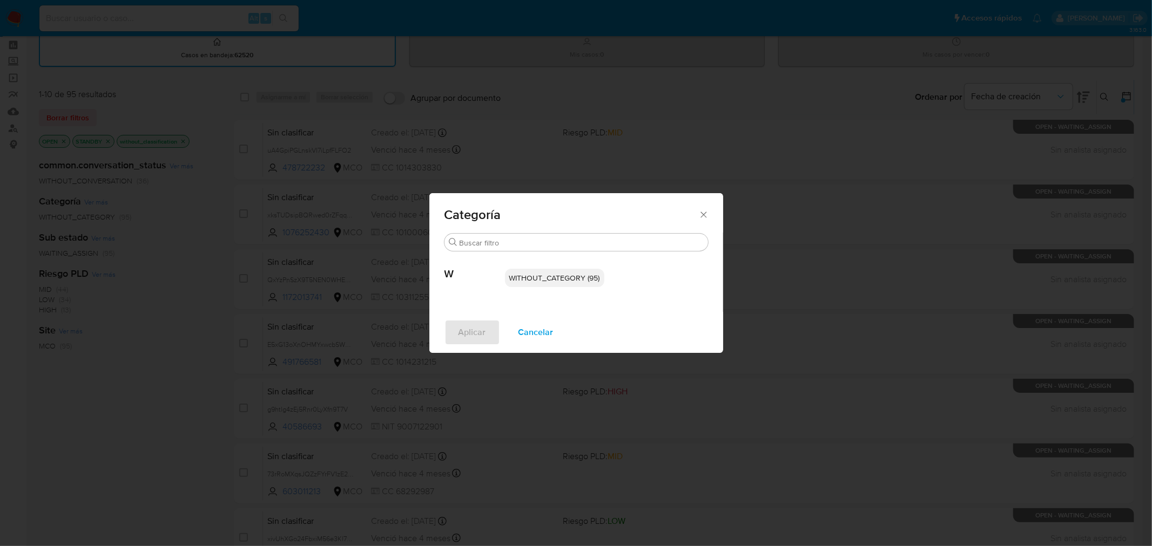
click at [131, 348] on div "Categoría Buscar W WITHOUT_CATEGORY (95) Aplicar Cancelar" at bounding box center [576, 273] width 1152 height 546
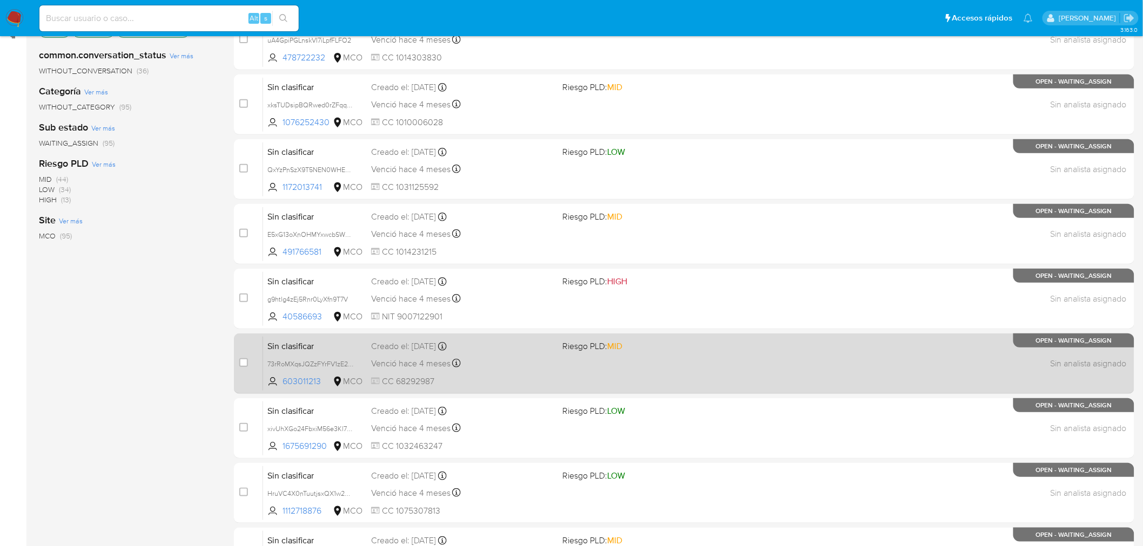
scroll to position [344, 0]
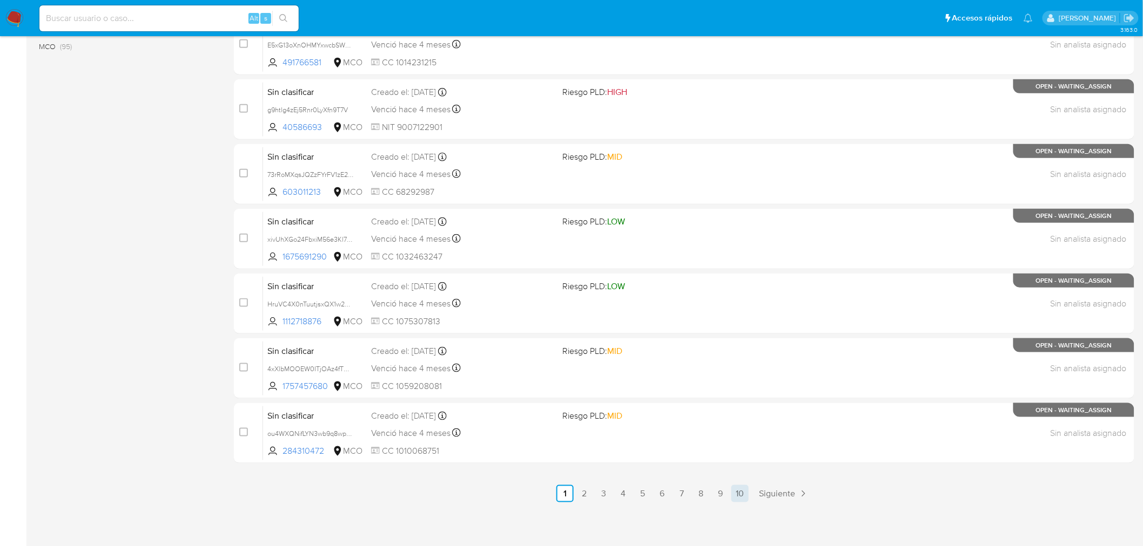
click at [738, 495] on link "10" at bounding box center [739, 493] width 17 height 17
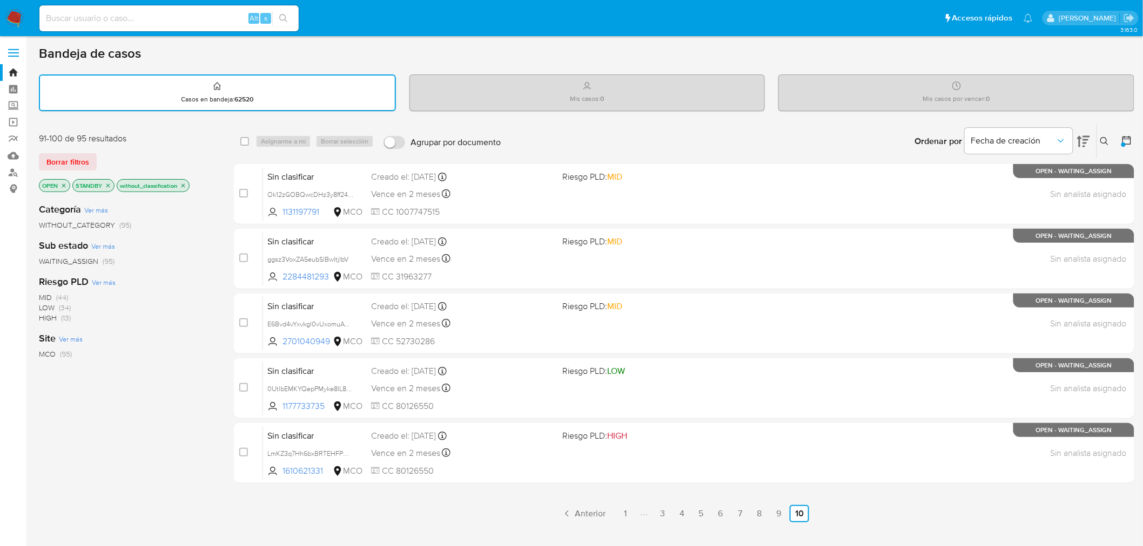
click at [182, 185] on icon "close-filter" at bounding box center [183, 186] width 4 height 4
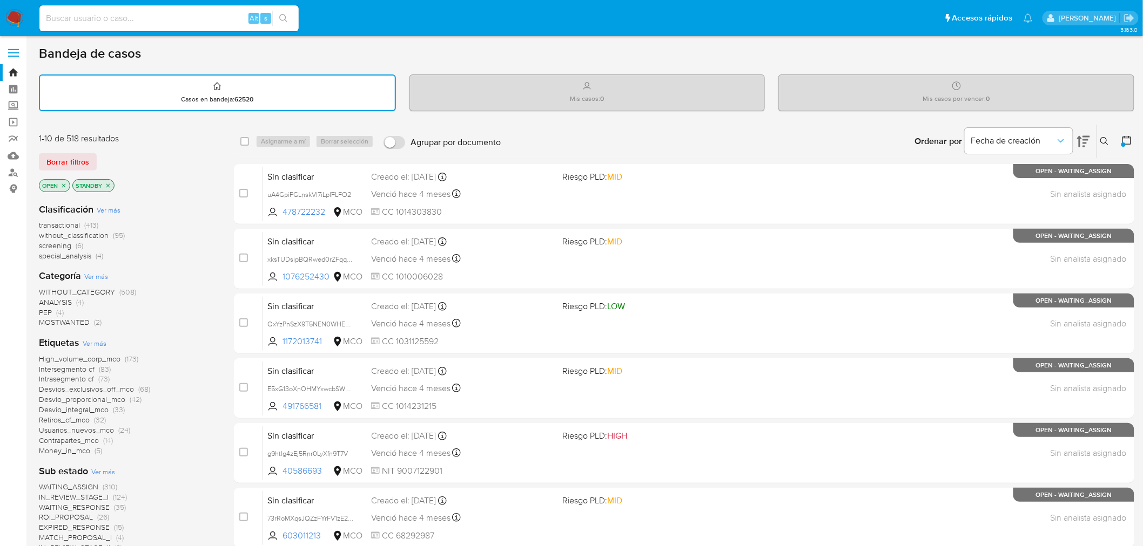
click at [97, 278] on span "Ver más" at bounding box center [96, 277] width 24 height 10
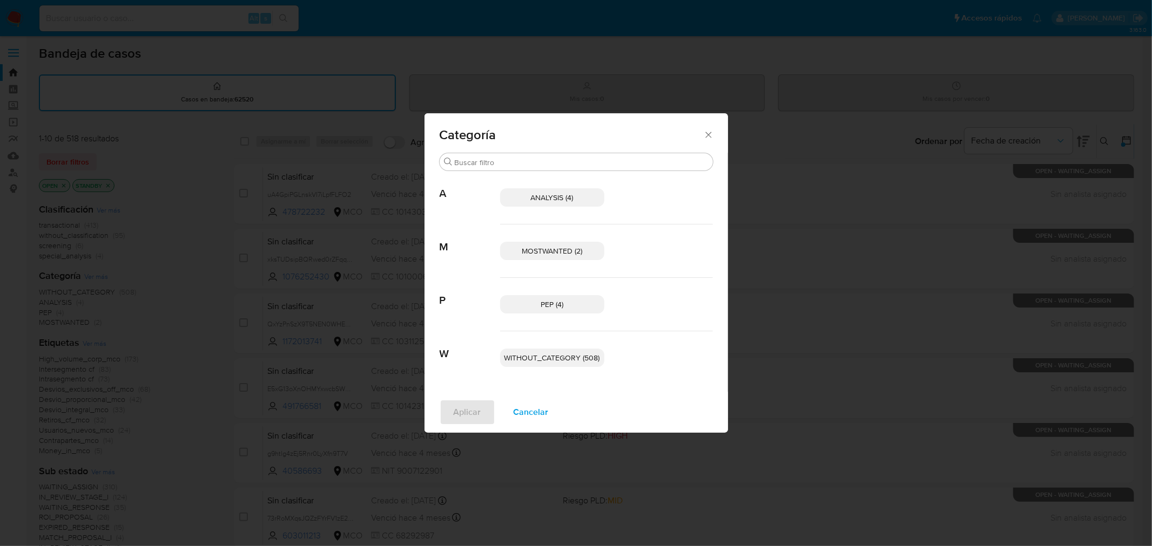
click at [553, 247] on span "MOSTWANTED (2)" at bounding box center [552, 251] width 60 height 11
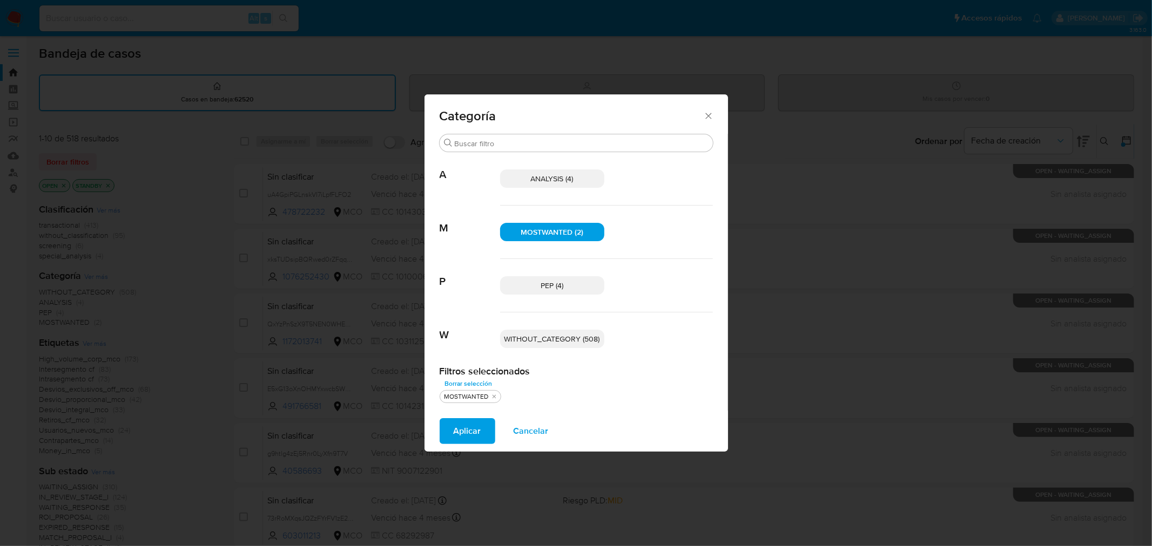
click at [565, 283] on p "PEP (4)" at bounding box center [552, 285] width 104 height 18
drag, startPoint x: 564, startPoint y: 176, endPoint x: 519, endPoint y: 335, distance: 165.5
click at [563, 176] on span "ANALYSIS (4)" at bounding box center [552, 178] width 43 height 11
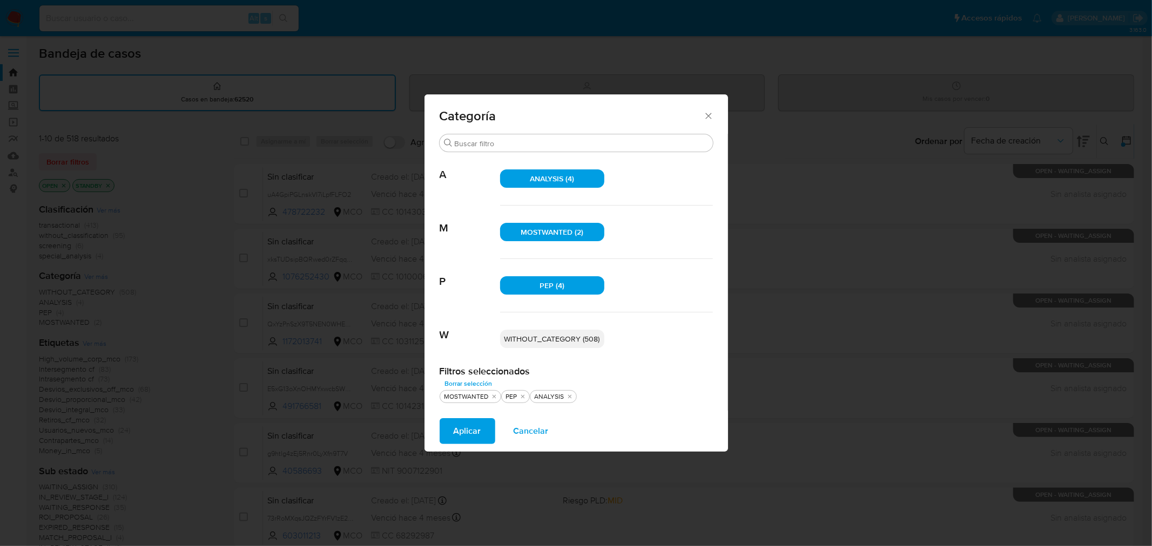
click at [462, 434] on span "Aplicar" at bounding box center [468, 432] width 28 height 24
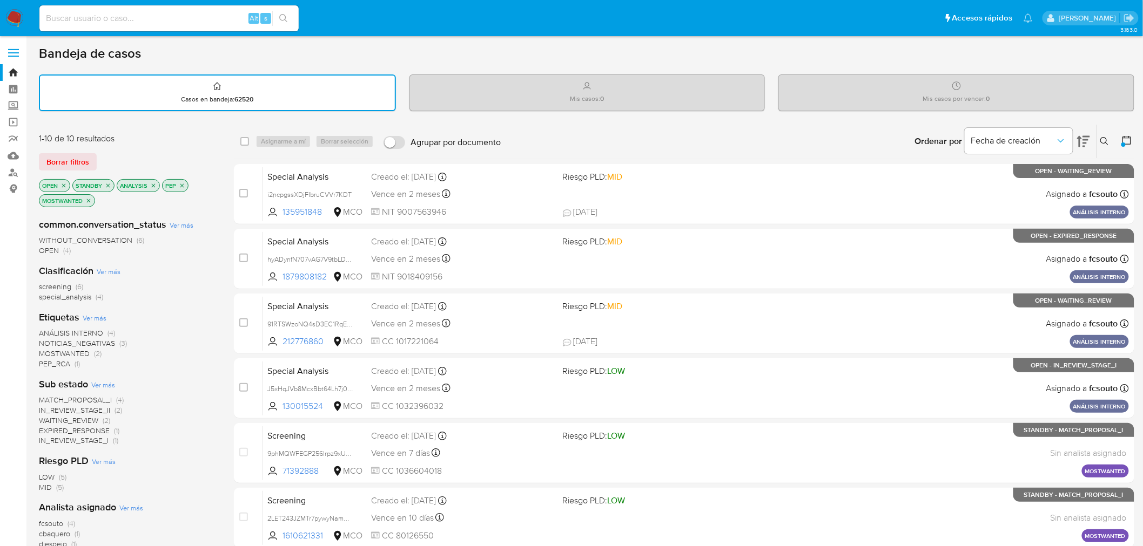
click at [150, 183] on icon "close-filter" at bounding box center [153, 186] width 6 height 6
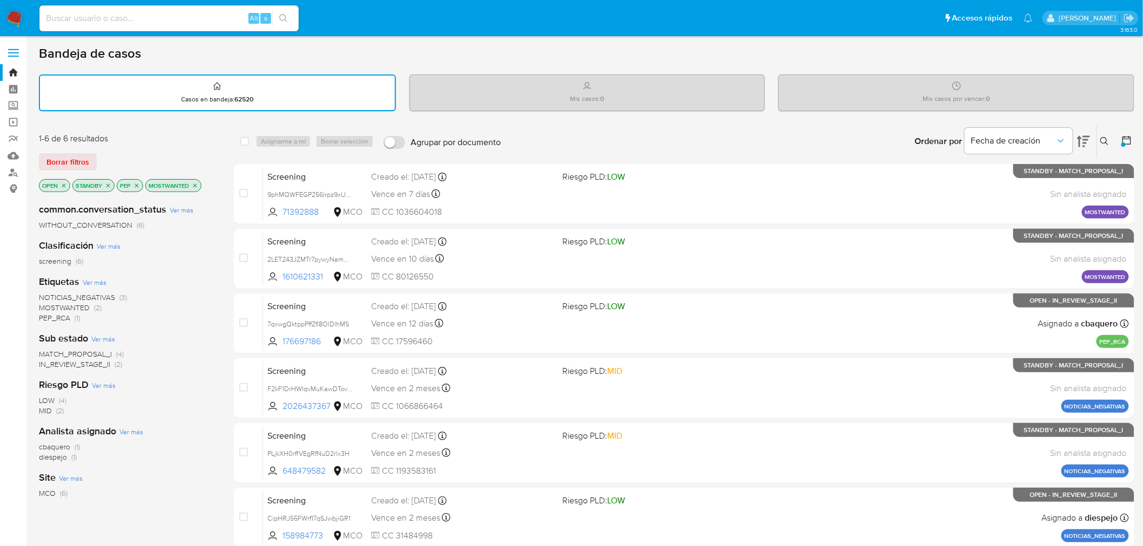
click at [137, 184] on icon "close-filter" at bounding box center [136, 186] width 6 height 6
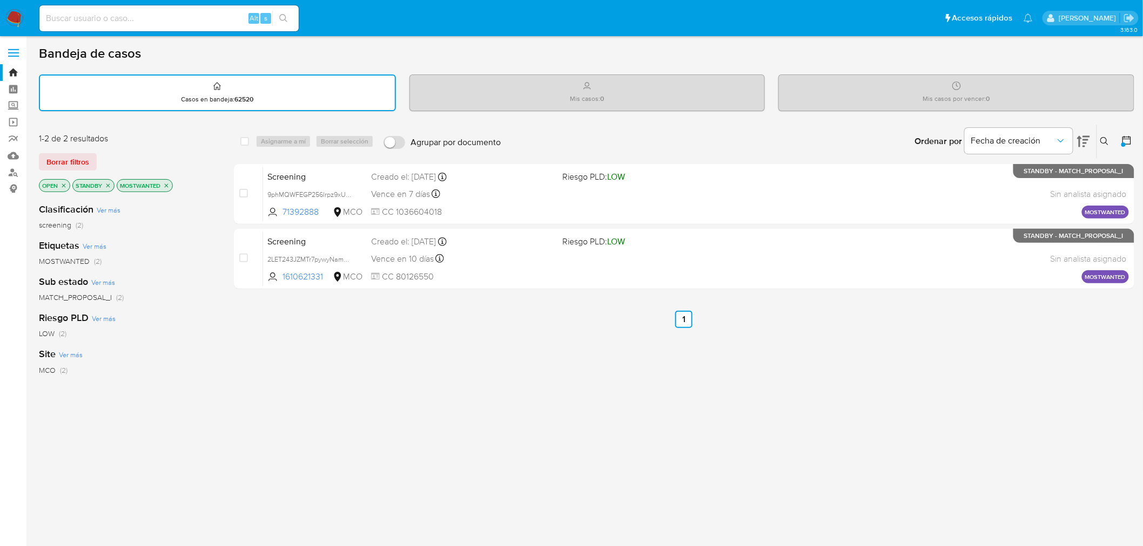
click at [166, 183] on icon "close-filter" at bounding box center [166, 186] width 6 height 6
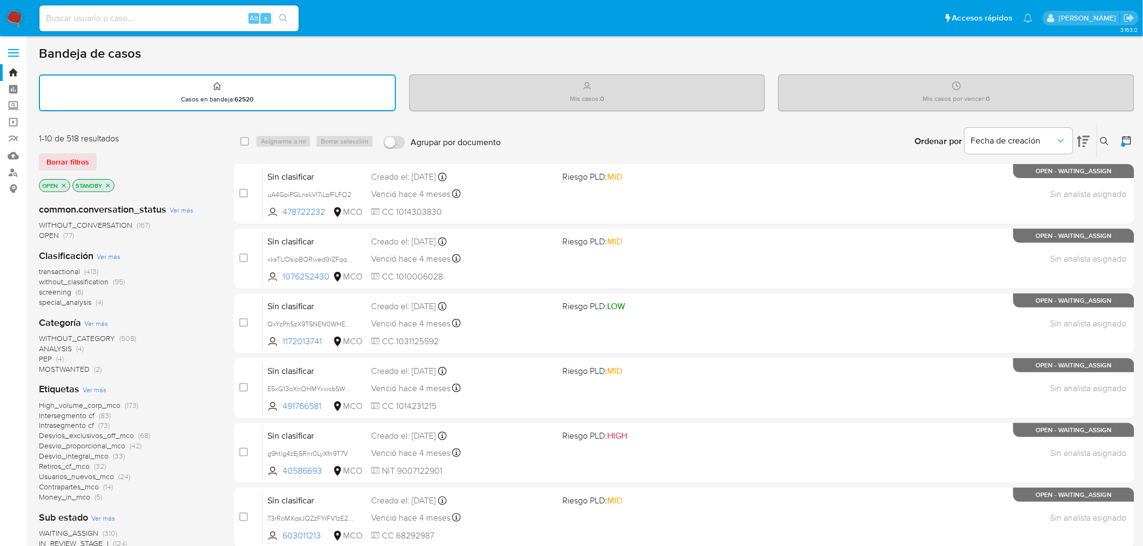
click at [104, 253] on span "Ver más" at bounding box center [109, 257] width 24 height 10
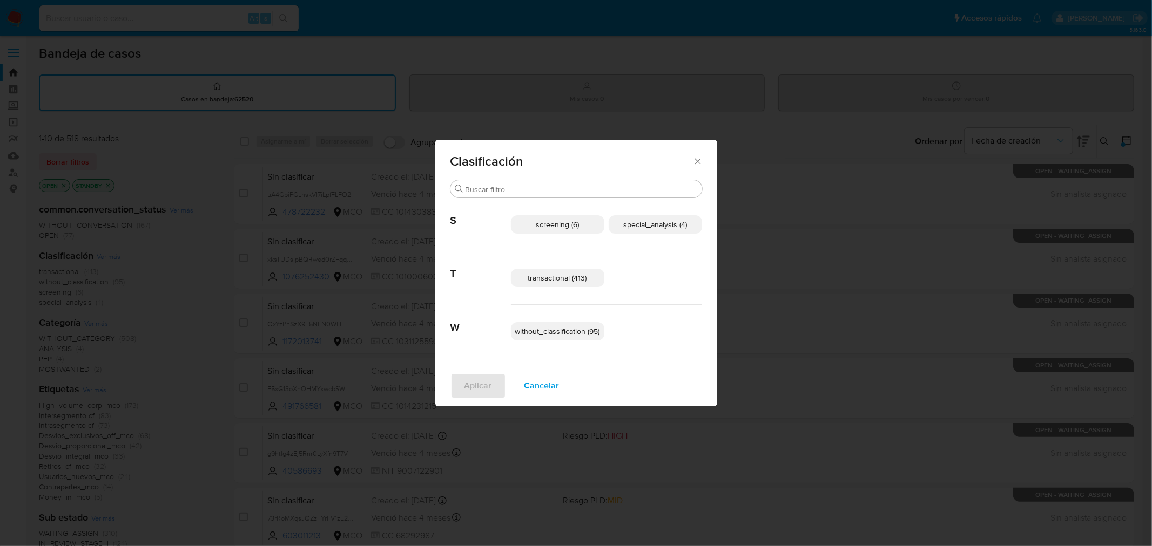
click at [559, 279] on span "transactional (413)" at bounding box center [557, 278] width 59 height 11
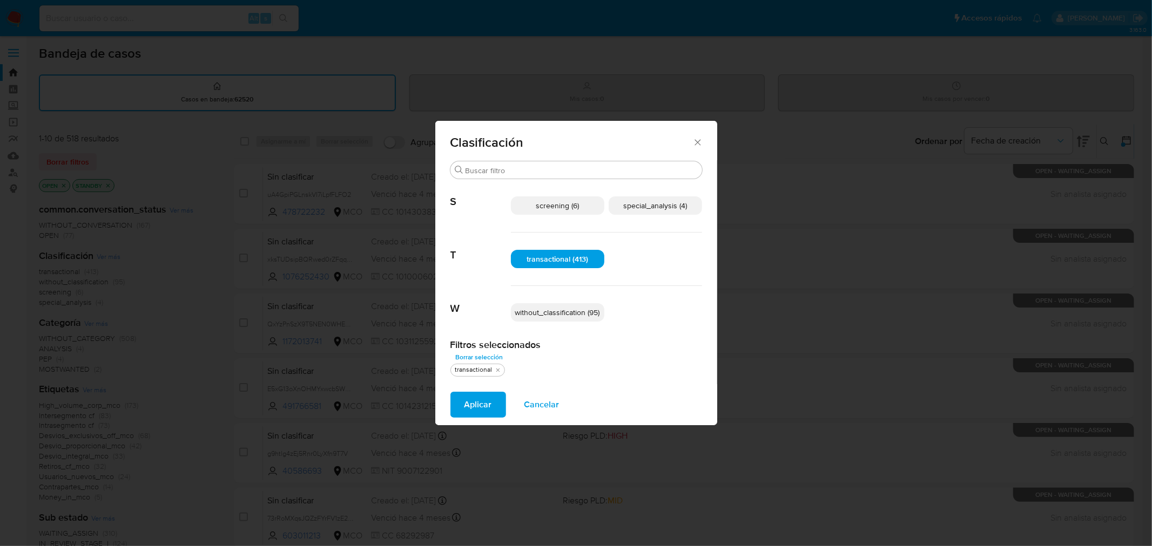
drag, startPoint x: 570, startPoint y: 208, endPoint x: 656, endPoint y: 214, distance: 86.1
click at [571, 208] on span "screening (6)" at bounding box center [557, 205] width 43 height 11
click at [657, 208] on span "special_analysis (4)" at bounding box center [655, 205] width 64 height 11
click at [487, 397] on span "Aplicar" at bounding box center [478, 405] width 28 height 24
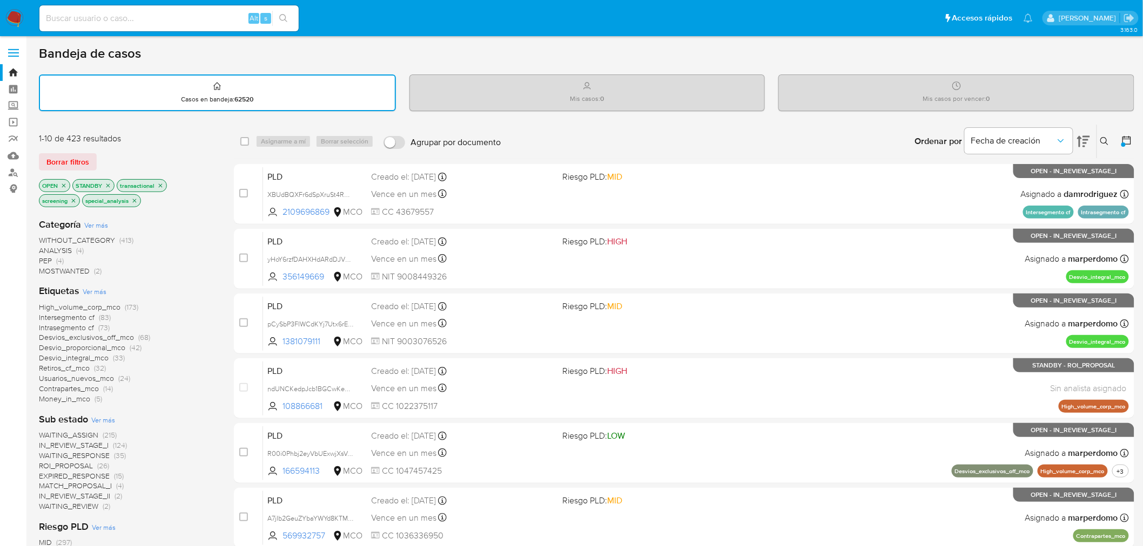
click at [1126, 141] on icon at bounding box center [1126, 140] width 11 height 11
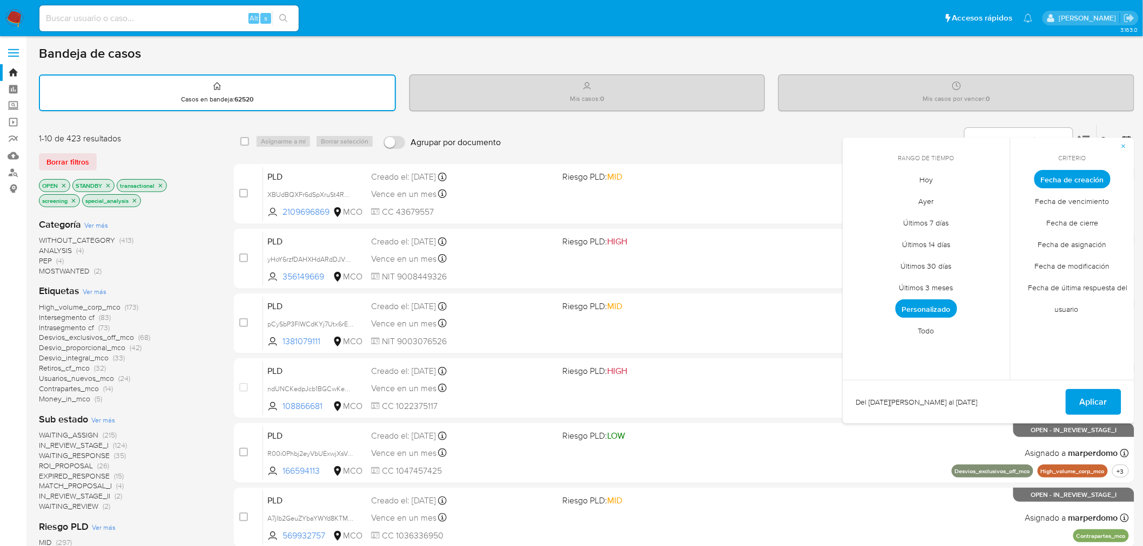
click at [1073, 224] on span "Fecha de cierre" at bounding box center [1072, 223] width 75 height 22
click at [932, 306] on span "Personalizado" at bounding box center [926, 309] width 62 height 18
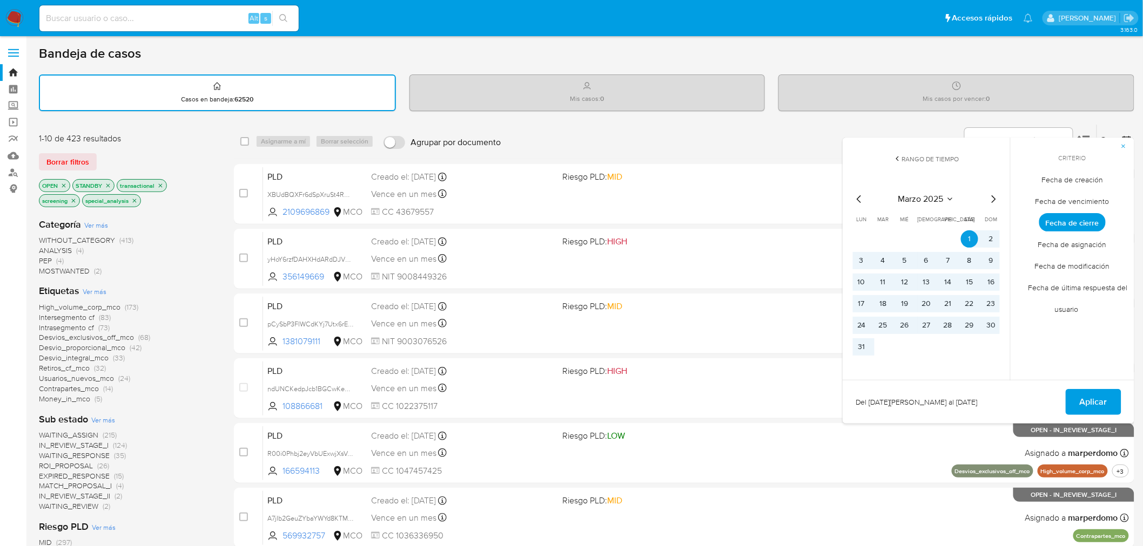
click at [992, 193] on icon "Mes siguiente" at bounding box center [993, 199] width 13 height 13
click at [991, 197] on icon "Mes siguiente" at bounding box center [993, 199] width 13 height 13
click at [992, 197] on icon "Mes siguiente" at bounding box center [993, 199] width 13 height 13
click at [991, 197] on icon "Mes siguiente" at bounding box center [993, 199] width 13 height 13
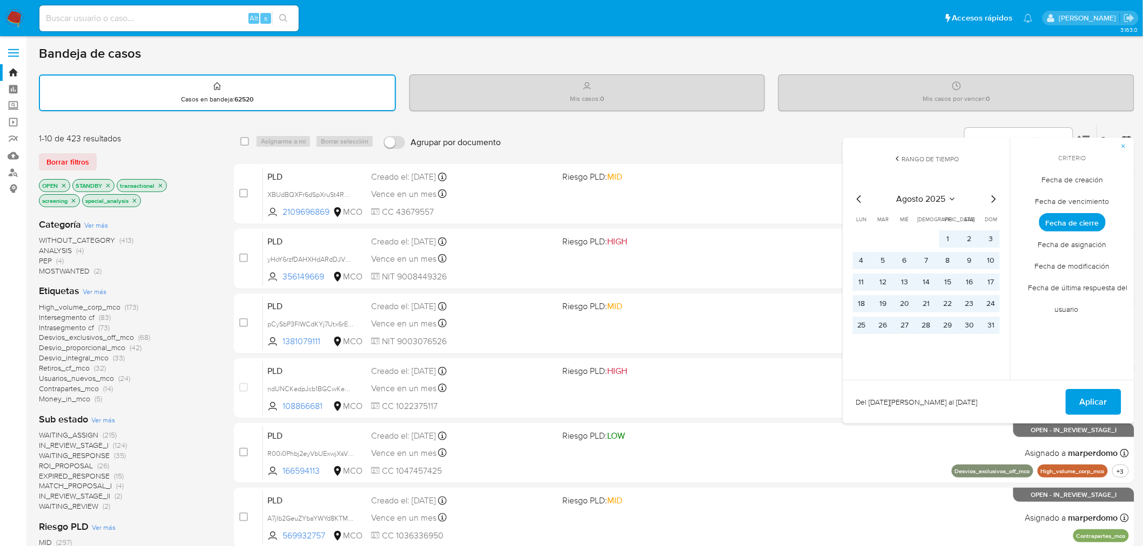
click at [991, 197] on icon "Mes siguiente" at bounding box center [993, 199] width 13 height 13
click at [864, 236] on button "1" at bounding box center [861, 239] width 17 height 17
click at [878, 322] on button "30" at bounding box center [882, 325] width 17 height 17
click at [1093, 403] on span "Aplicar" at bounding box center [1093, 402] width 28 height 24
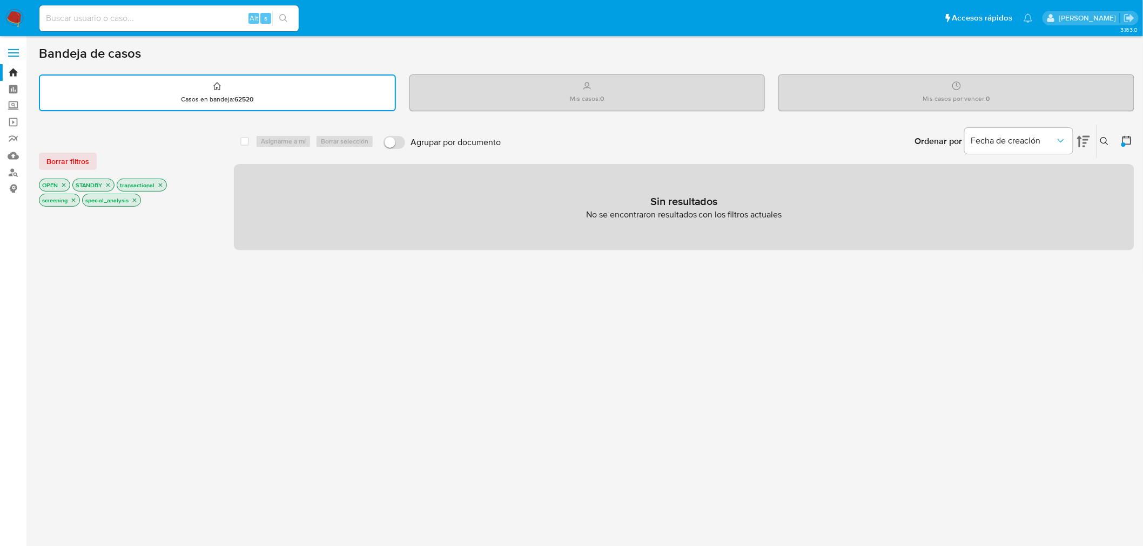
click at [1132, 139] on button at bounding box center [1127, 141] width 13 height 13
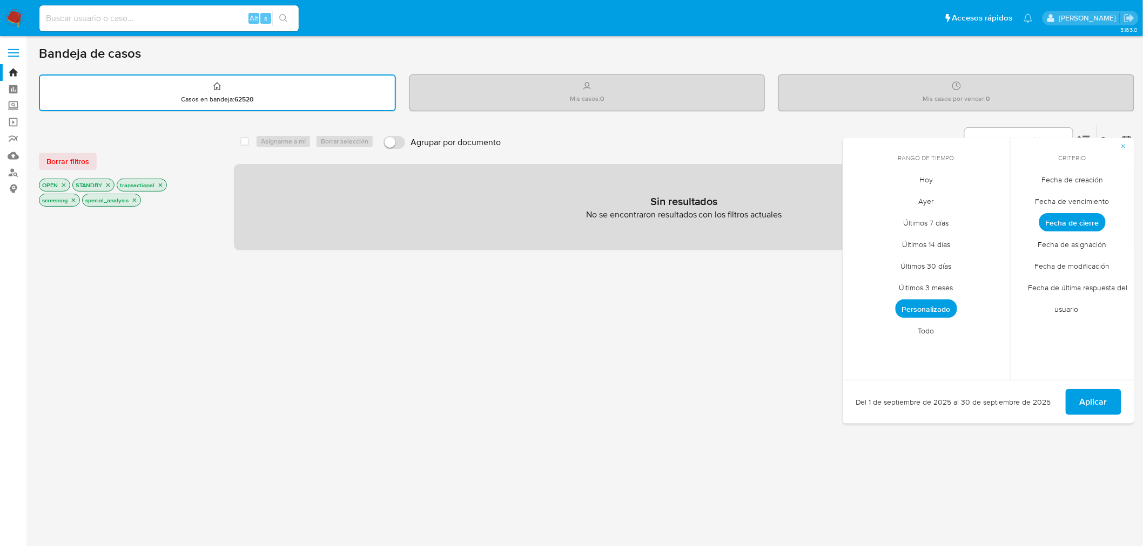
click at [64, 182] on icon "close-filter" at bounding box center [63, 185] width 6 height 6
click at [76, 185] on icon "close-filter" at bounding box center [74, 185] width 6 height 6
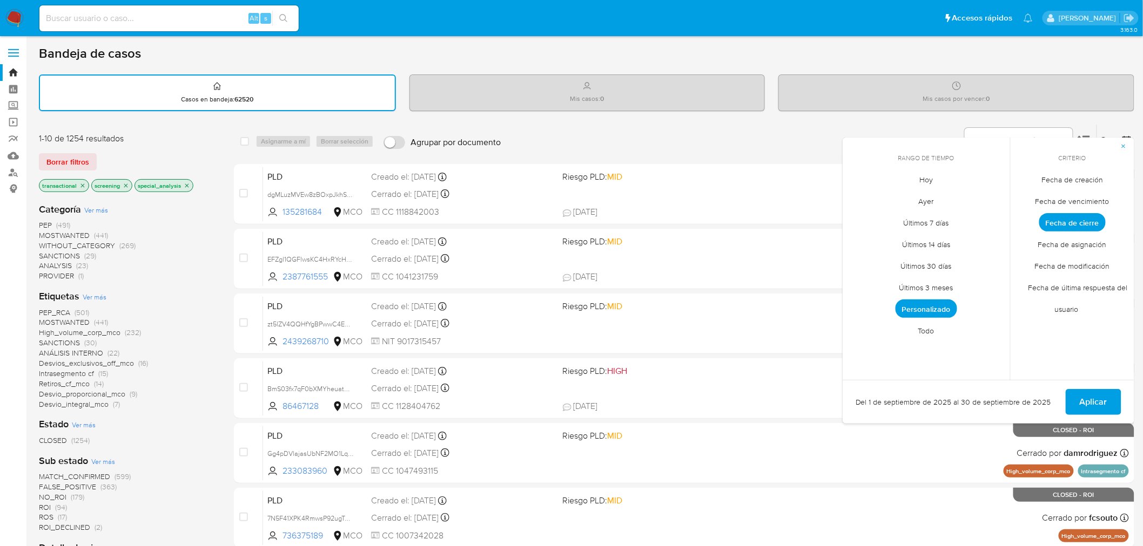
click at [1095, 390] on span "Aplicar" at bounding box center [1093, 402] width 28 height 24
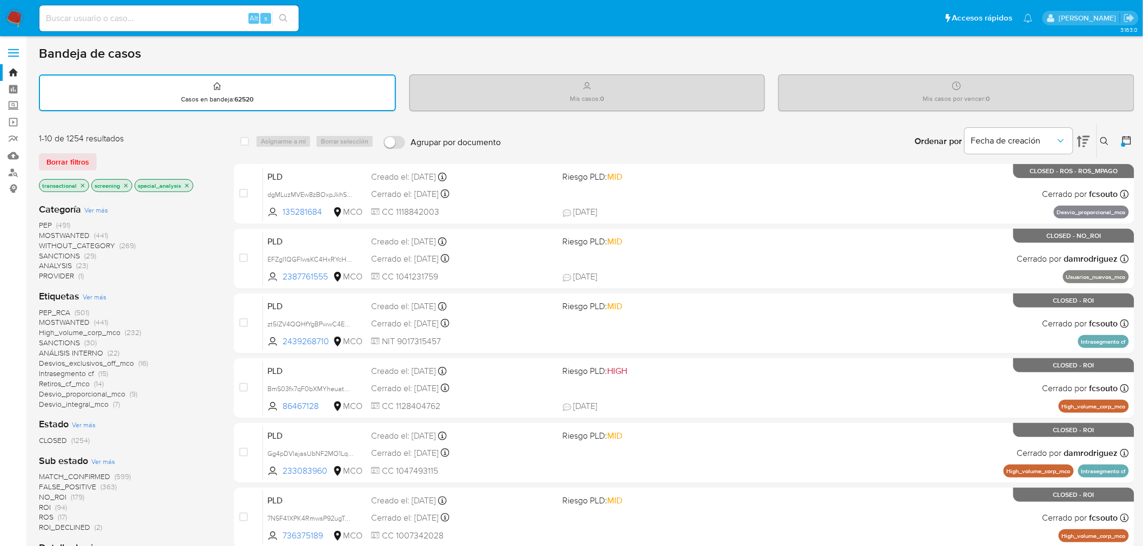
click at [126, 183] on icon "close-filter" at bounding box center [126, 186] width 6 height 6
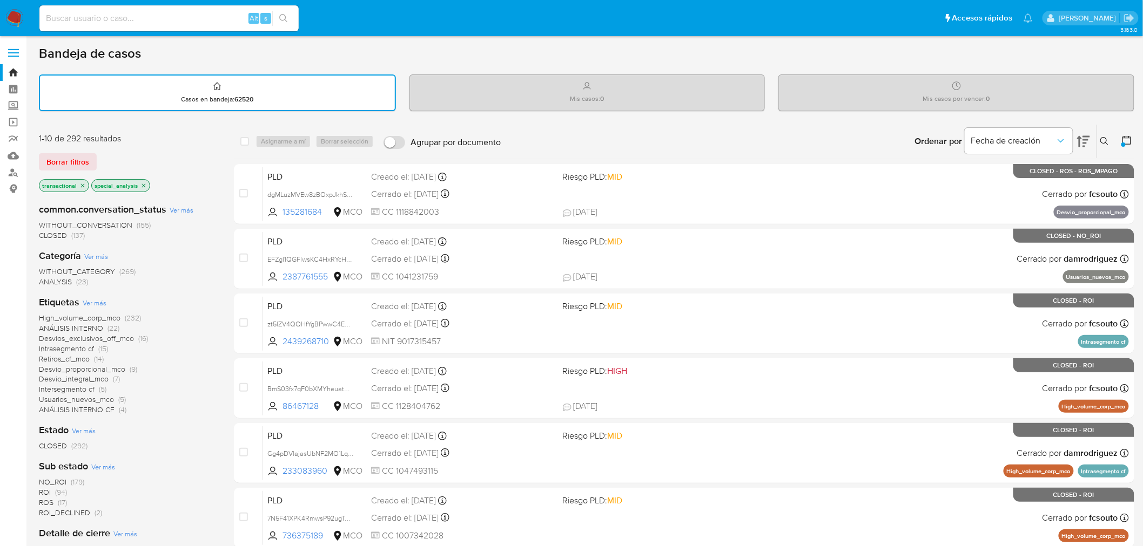
click at [146, 184] on icon "close-filter" at bounding box center [143, 186] width 6 height 6
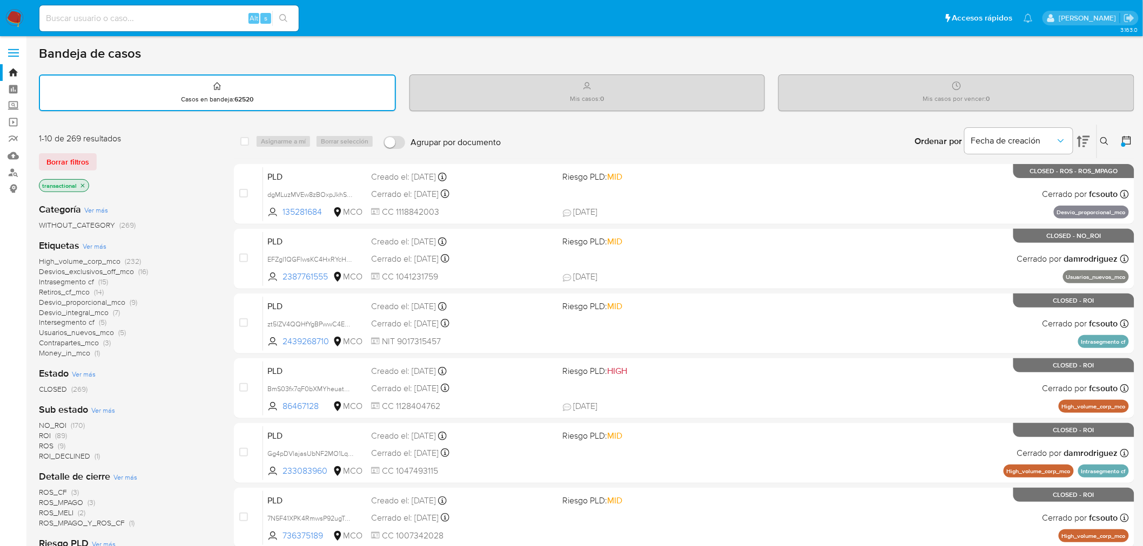
click at [84, 183] on icon "close-filter" at bounding box center [82, 186] width 6 height 6
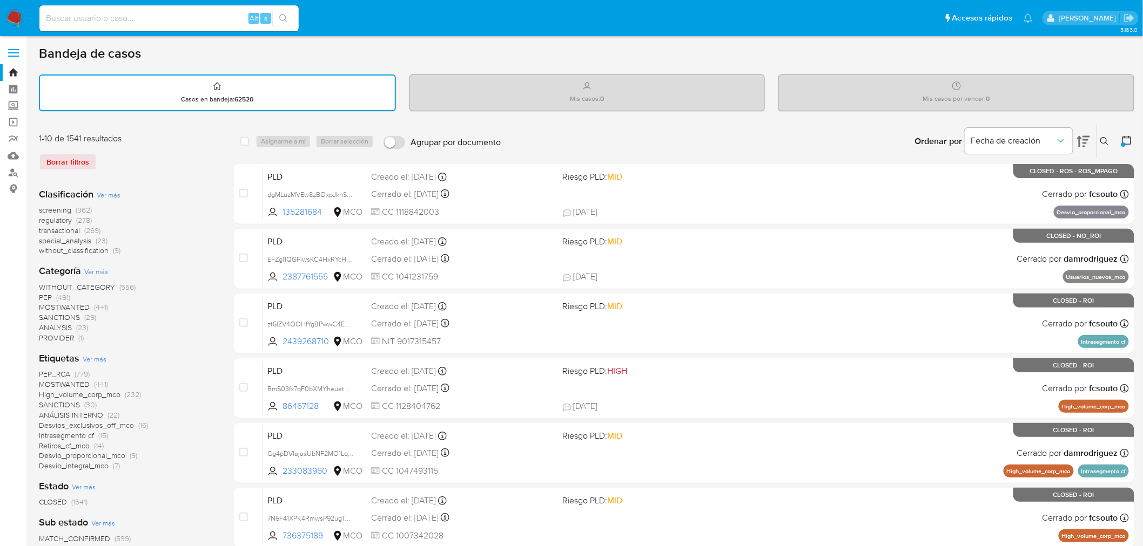
click at [94, 359] on span "Ver más" at bounding box center [95, 359] width 24 height 10
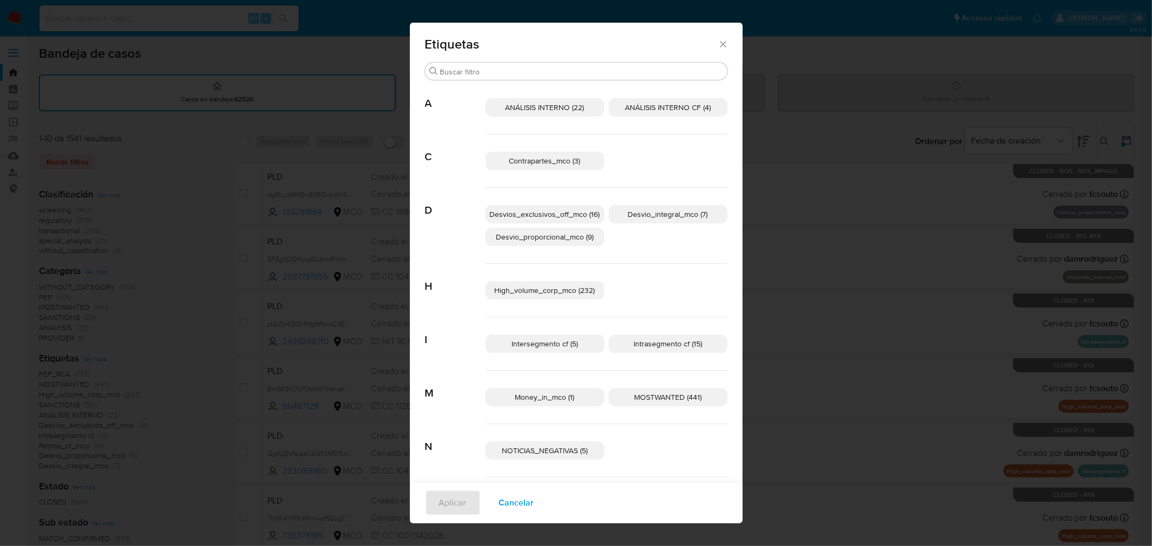
click at [159, 282] on div "Etiquetas Buscar A ANÁLISIS INTERNO (22) ANÁLISIS INTERNO CF (4) C Contrapartes…" at bounding box center [576, 273] width 1152 height 546
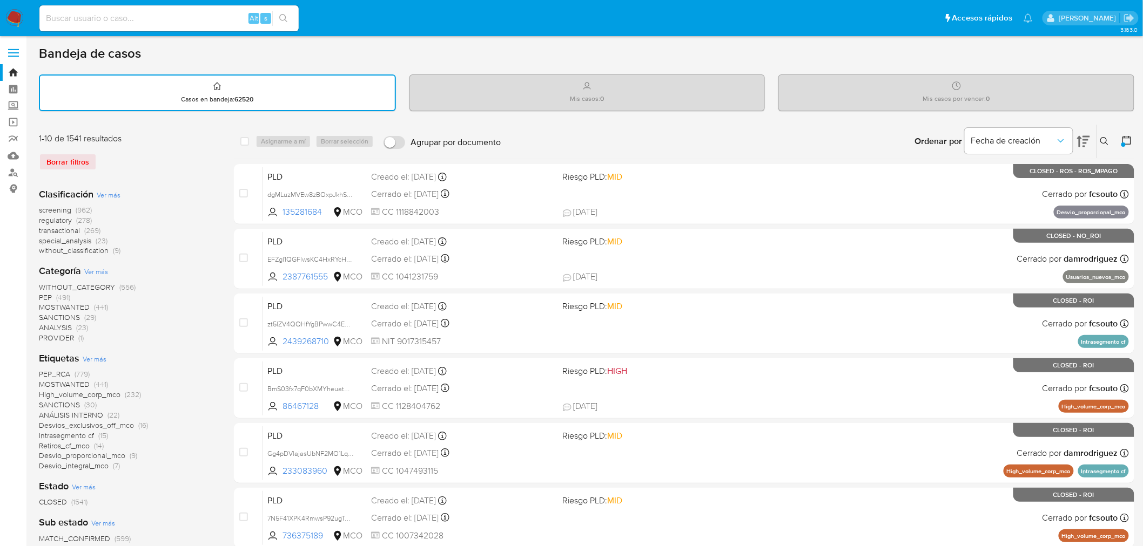
click at [95, 267] on span "Ver más" at bounding box center [96, 272] width 24 height 10
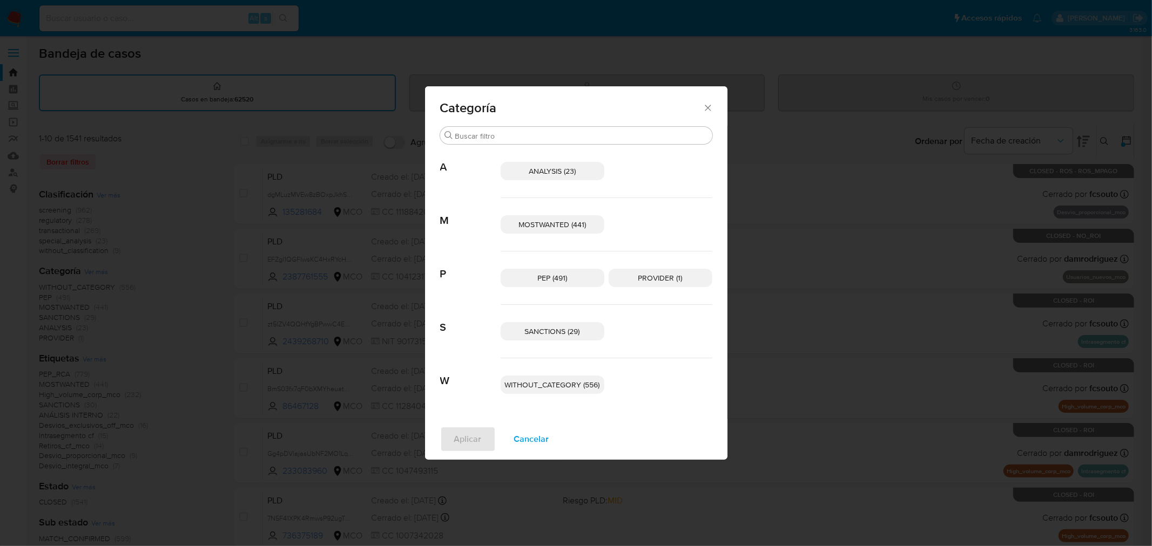
click at [288, 292] on div "Categoría Buscar A ANALYSIS (23) M MOSTWANTED (441) P PEP (491) PROVIDER (1) S …" at bounding box center [576, 273] width 1152 height 546
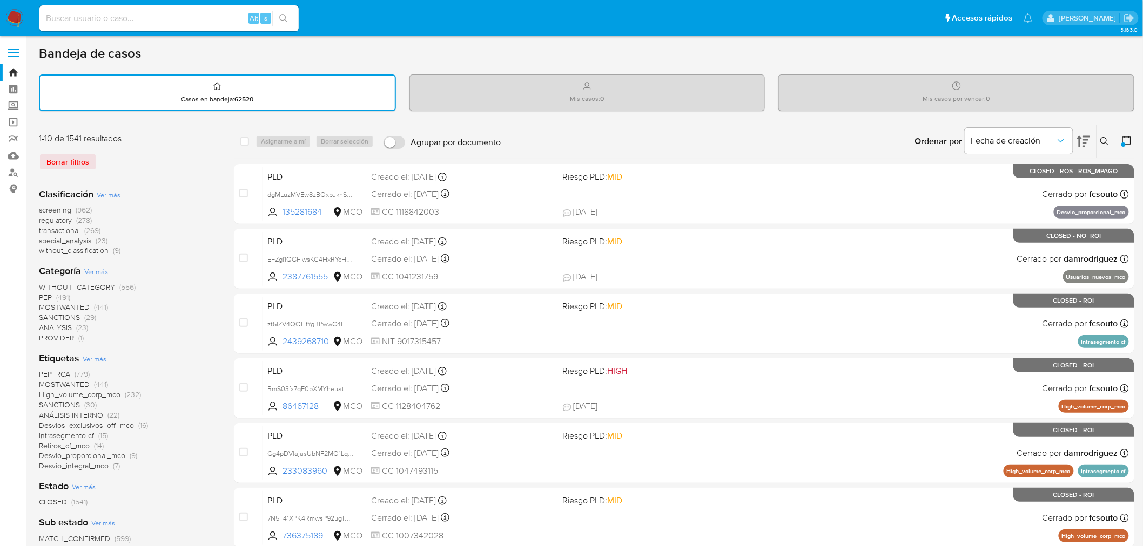
click at [100, 190] on span "Ver más" at bounding box center [109, 195] width 24 height 10
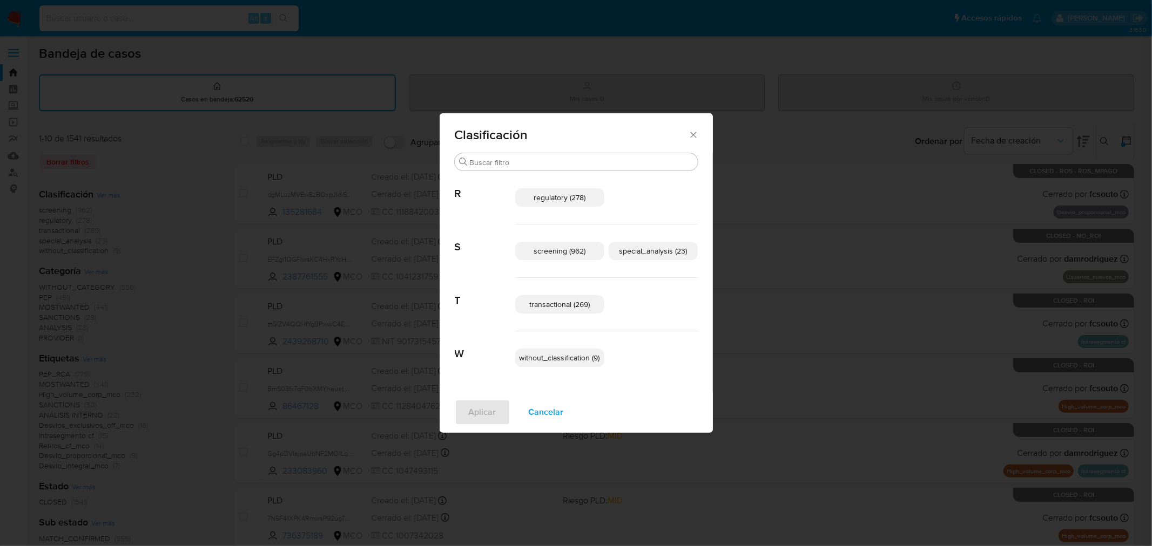
click at [571, 249] on span "screening (962)" at bounding box center [559, 251] width 52 height 11
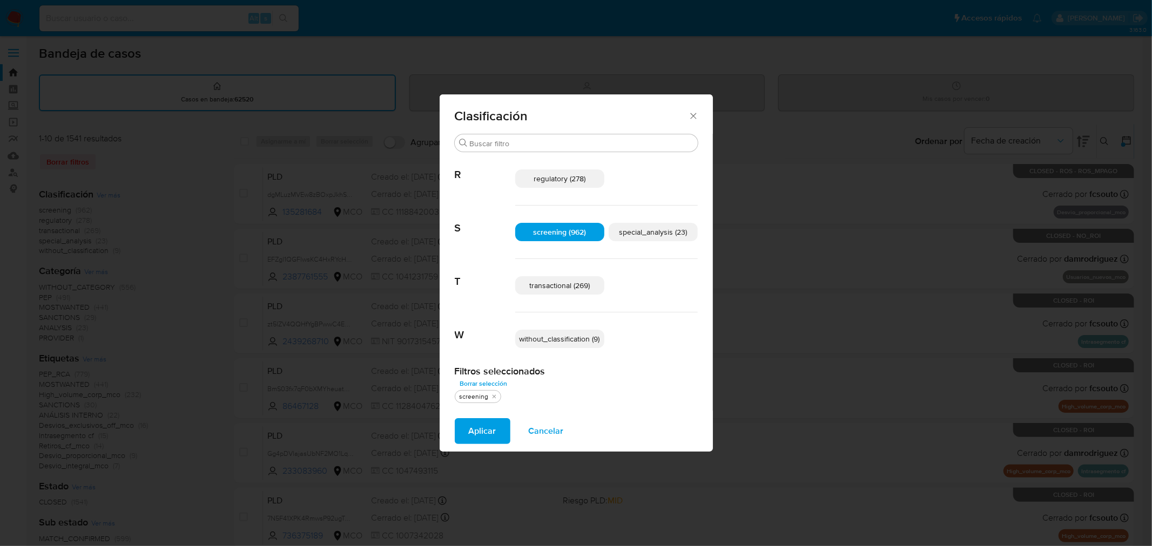
click at [472, 431] on span "Aplicar" at bounding box center [483, 432] width 28 height 24
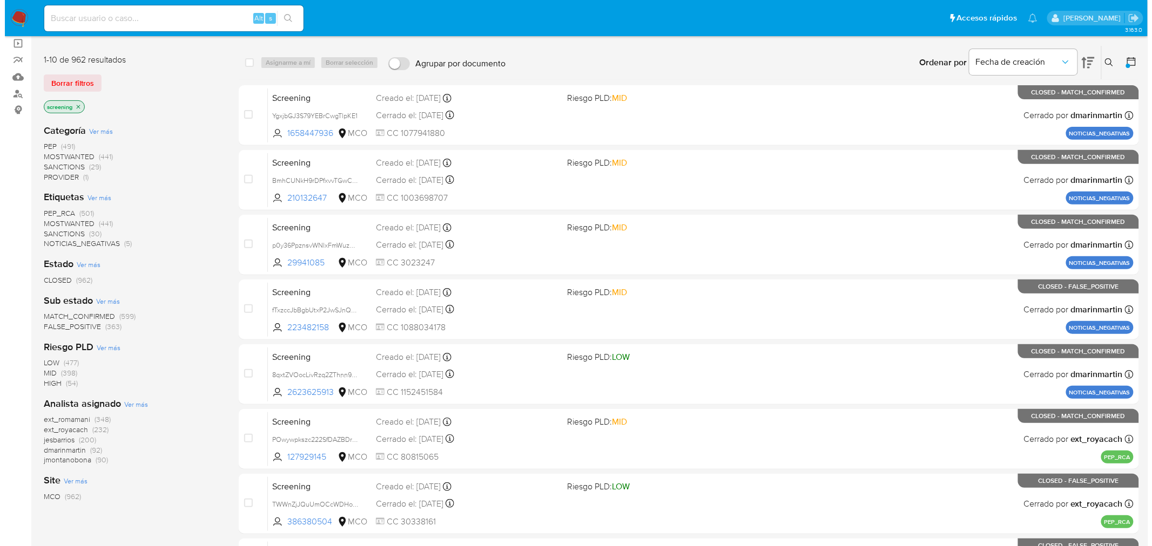
scroll to position [60, 0]
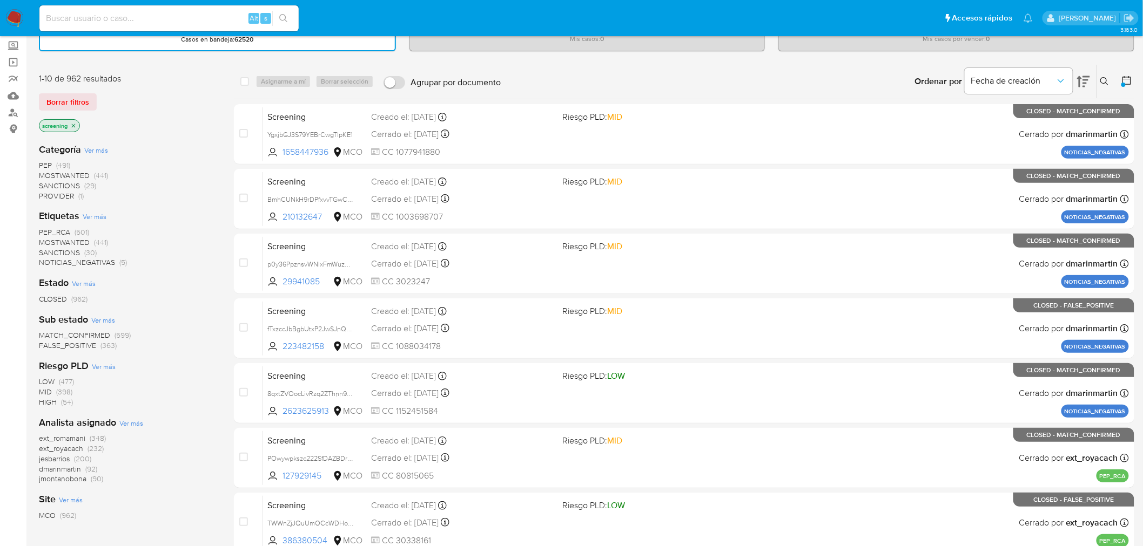
click at [109, 318] on span "Ver más" at bounding box center [103, 320] width 24 height 10
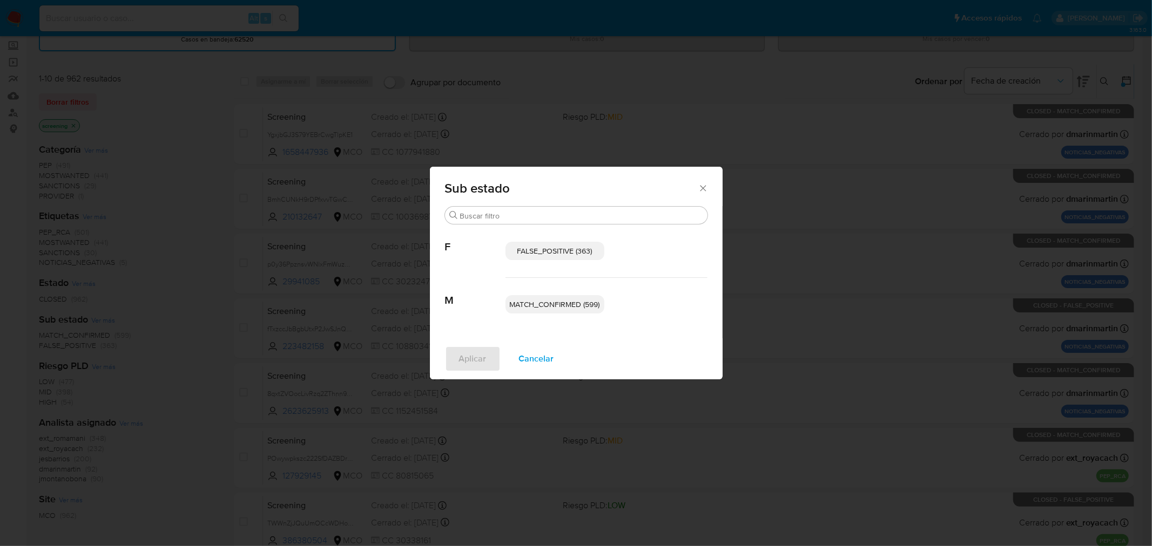
click at [583, 302] on span "MATCH_CONFIRMED (599)" at bounding box center [555, 304] width 90 height 11
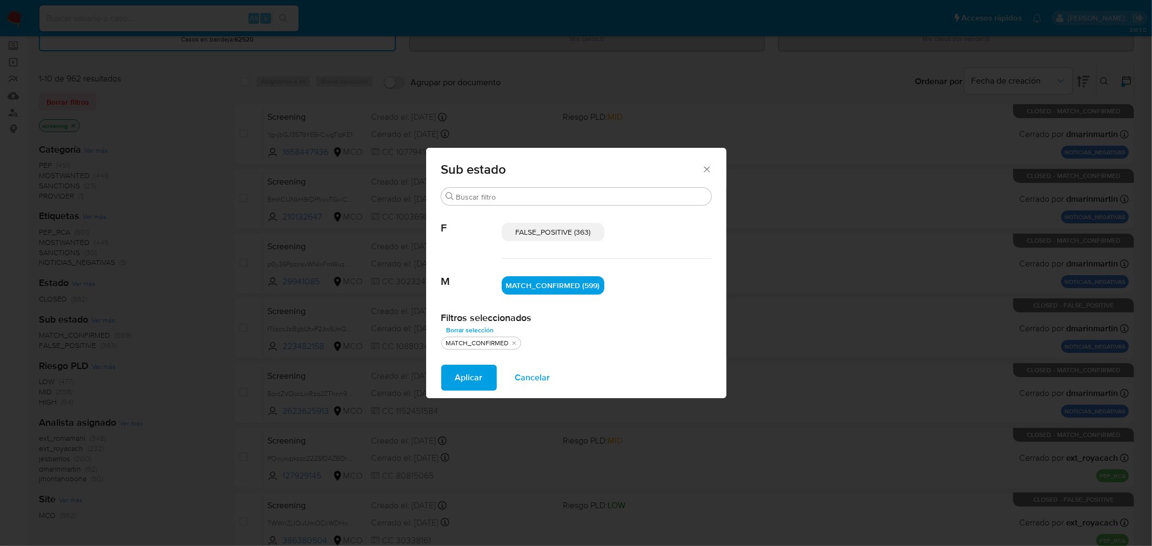
click at [468, 381] on span "Aplicar" at bounding box center [469, 378] width 28 height 24
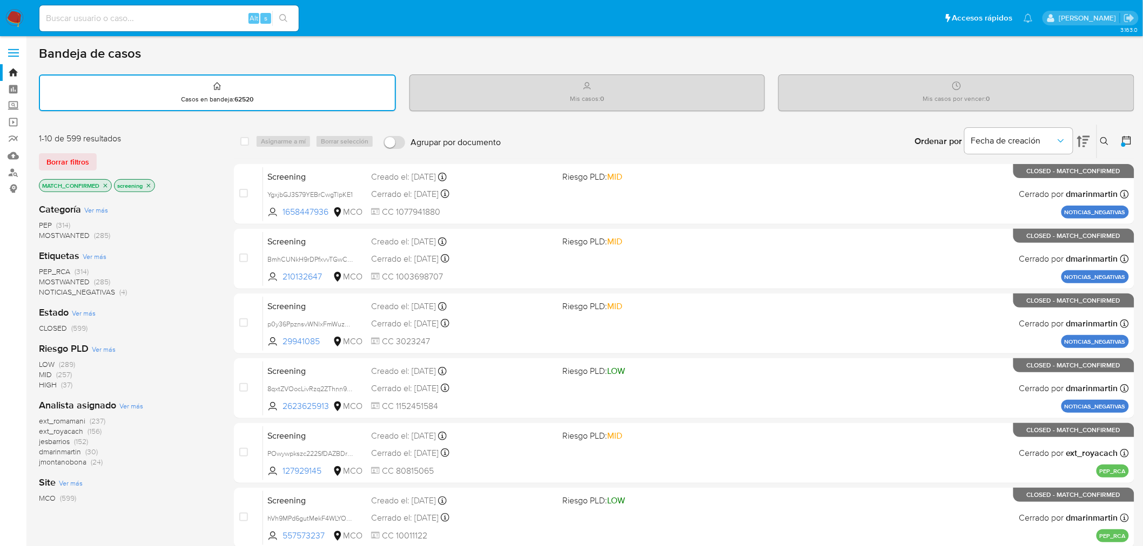
click at [125, 407] on span "Ver más" at bounding box center [131, 406] width 24 height 10
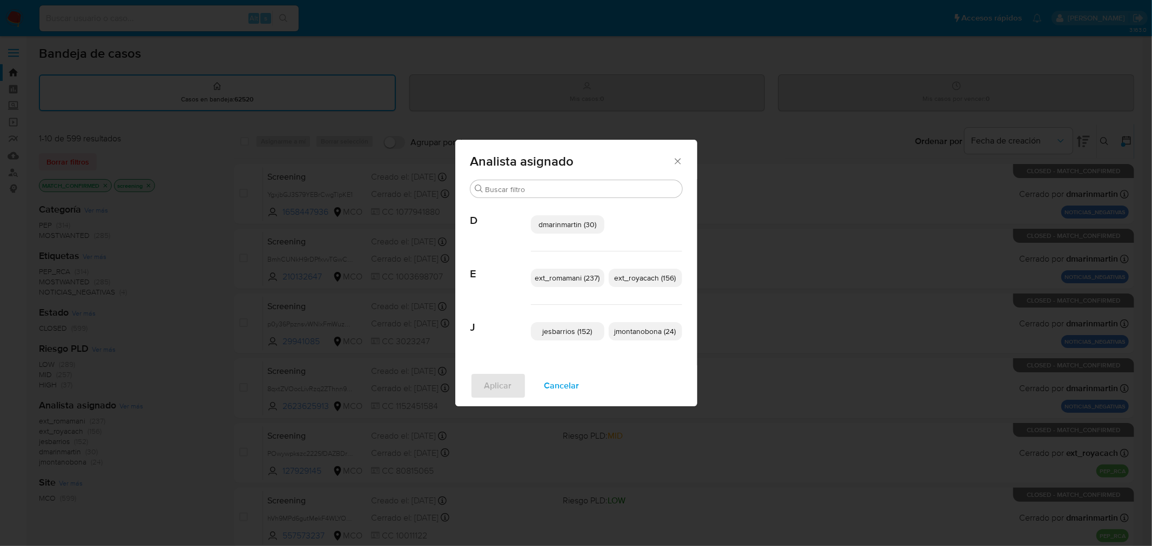
click at [678, 160] on icon "Cerrar" at bounding box center [677, 161] width 11 height 11
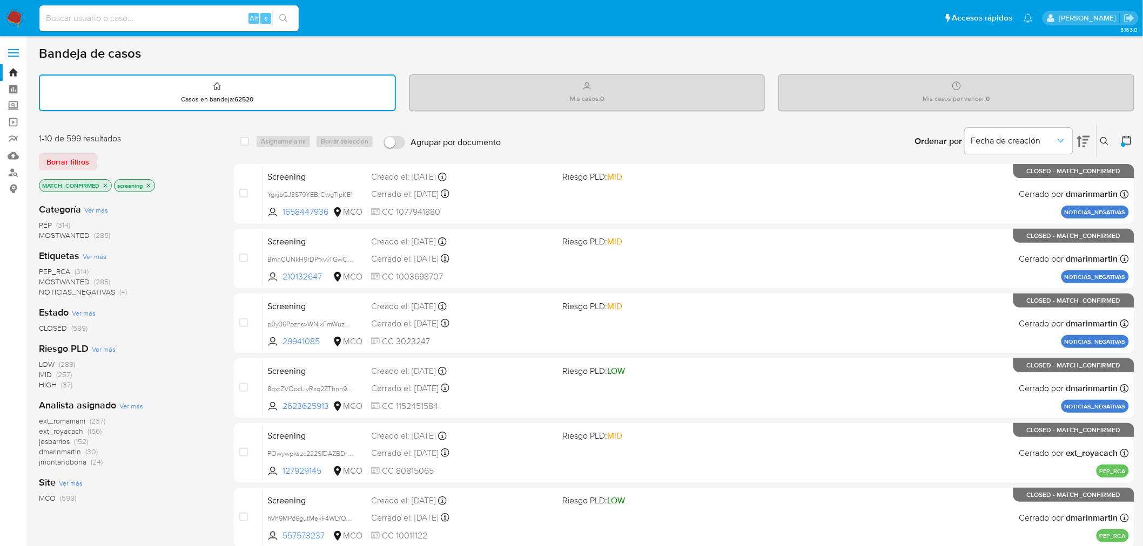
click at [138, 405] on span "Ver más" at bounding box center [131, 406] width 24 height 10
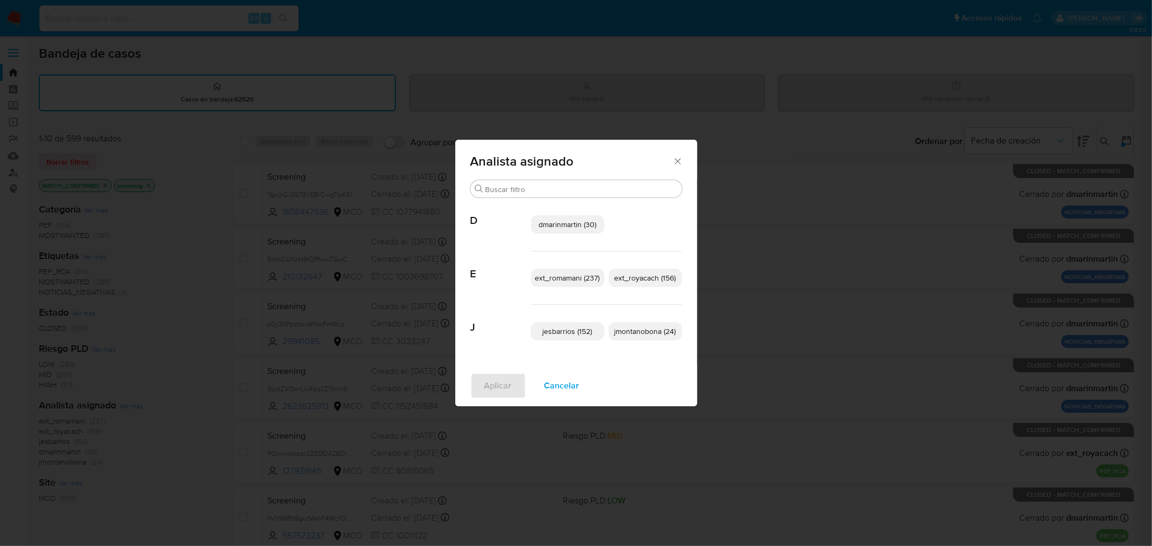
click at [678, 160] on icon "Cerrar" at bounding box center [677, 161] width 11 height 11
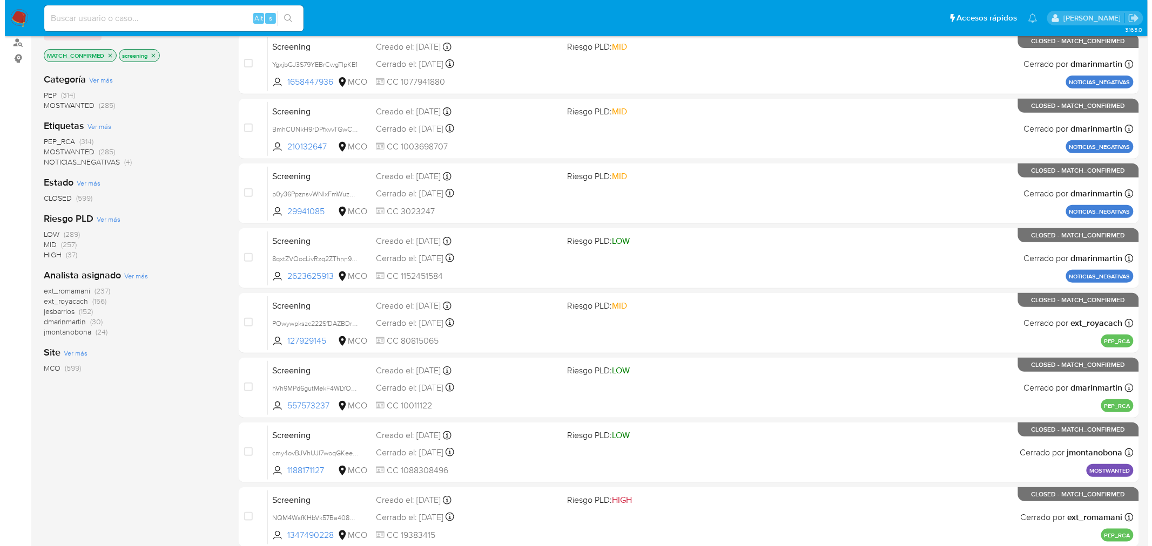
scroll to position [120, 0]
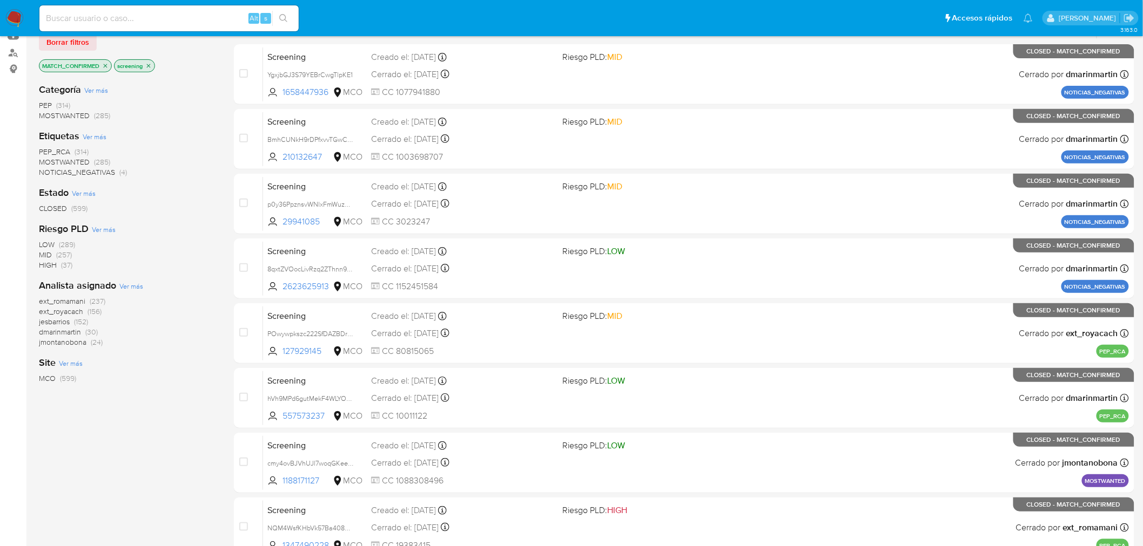
click at [129, 282] on span "Ver más" at bounding box center [131, 286] width 24 height 10
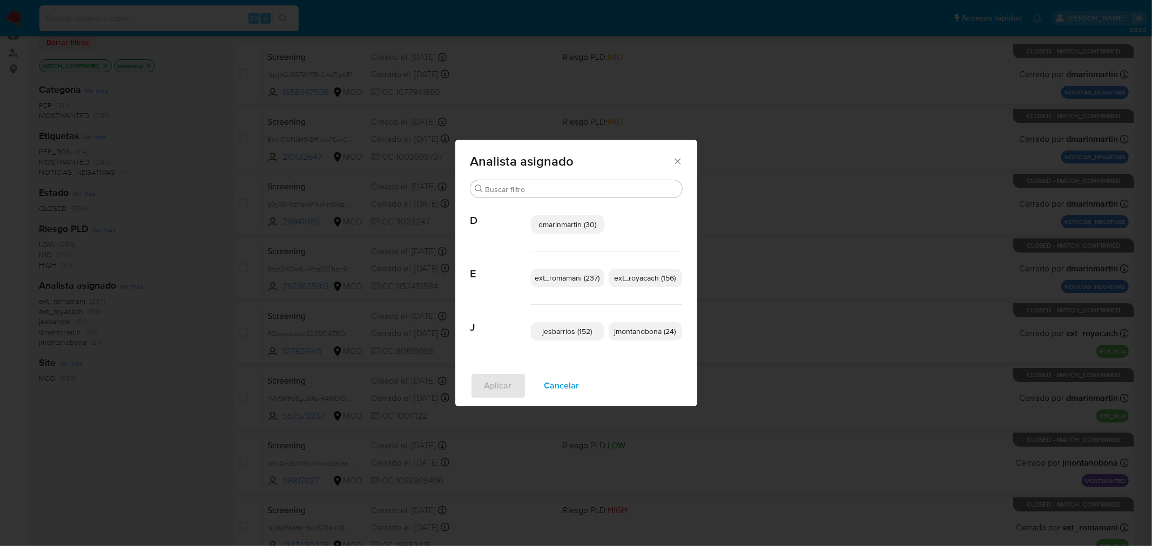
click at [640, 335] on span "jmontanobona (24)" at bounding box center [645, 331] width 62 height 11
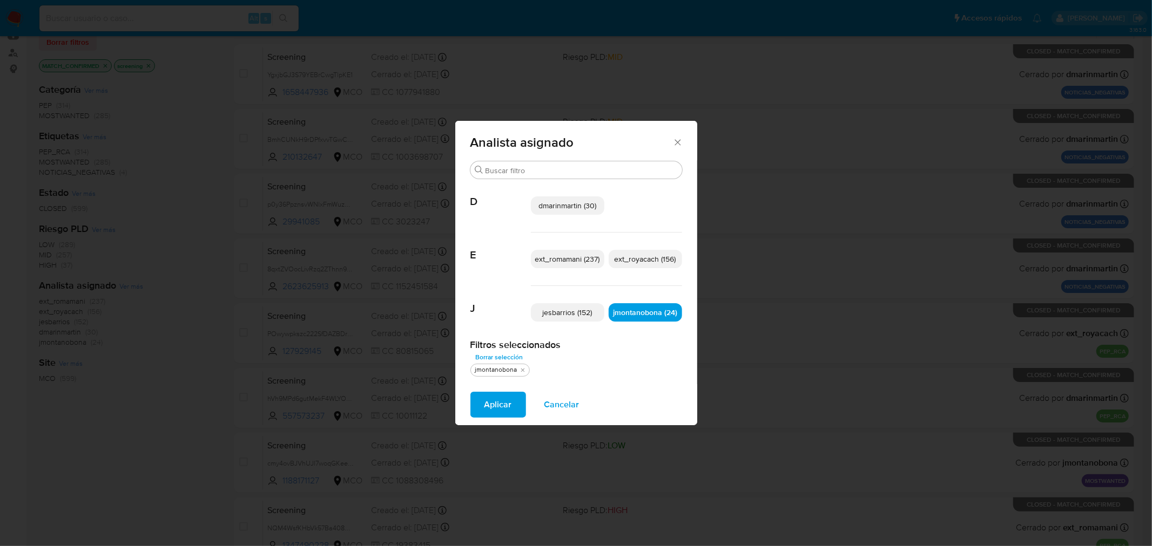
click at [573, 202] on span "dmarinmartin (30)" at bounding box center [567, 205] width 58 height 11
click at [493, 406] on span "Aplicar" at bounding box center [498, 405] width 28 height 24
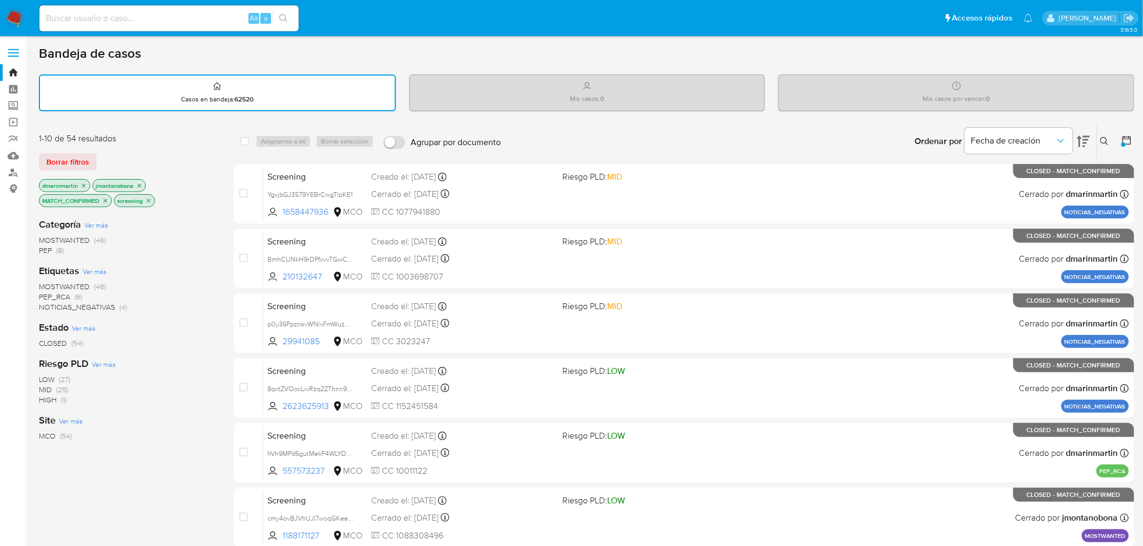
click at [150, 200] on icon "close-filter" at bounding box center [149, 201] width 4 height 4
click at [105, 198] on icon "close-filter" at bounding box center [105, 201] width 6 height 6
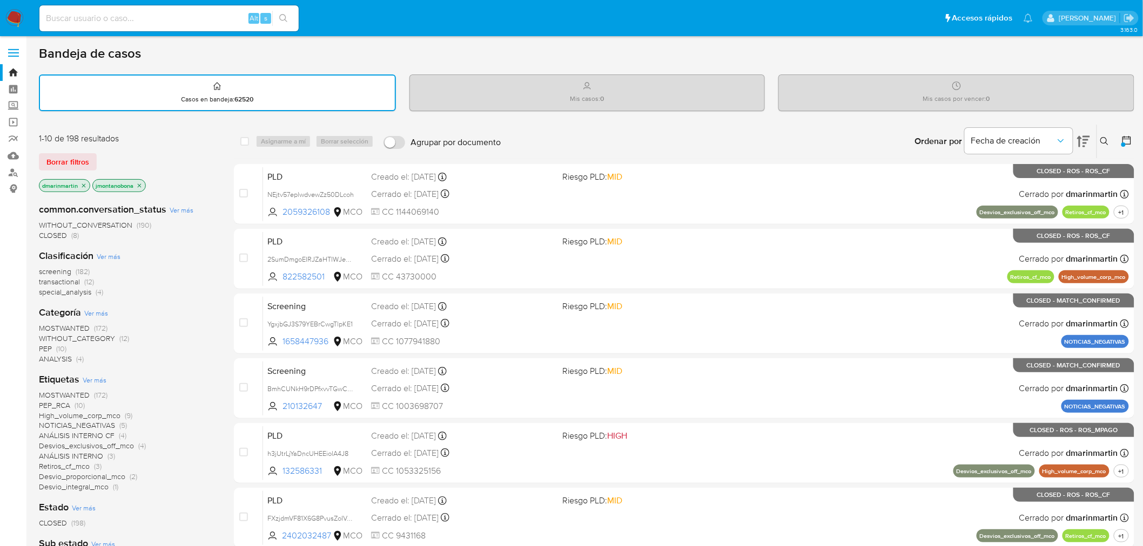
click at [82, 183] on icon "close-filter" at bounding box center [83, 186] width 6 height 6
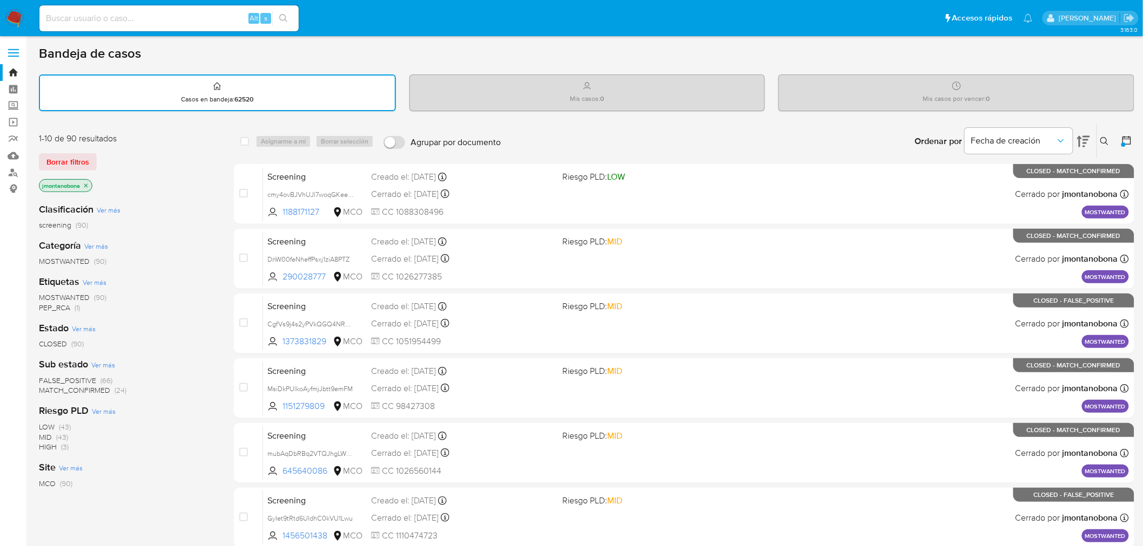
click at [84, 186] on icon "close-filter" at bounding box center [86, 186] width 6 height 6
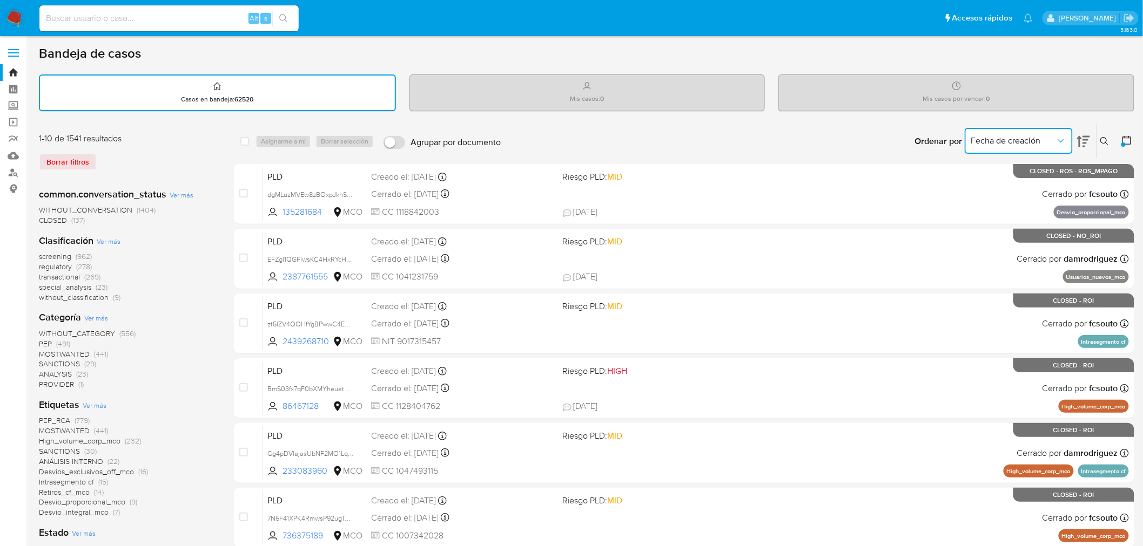
click at [1028, 136] on span "Fecha de creación" at bounding box center [1013, 141] width 84 height 11
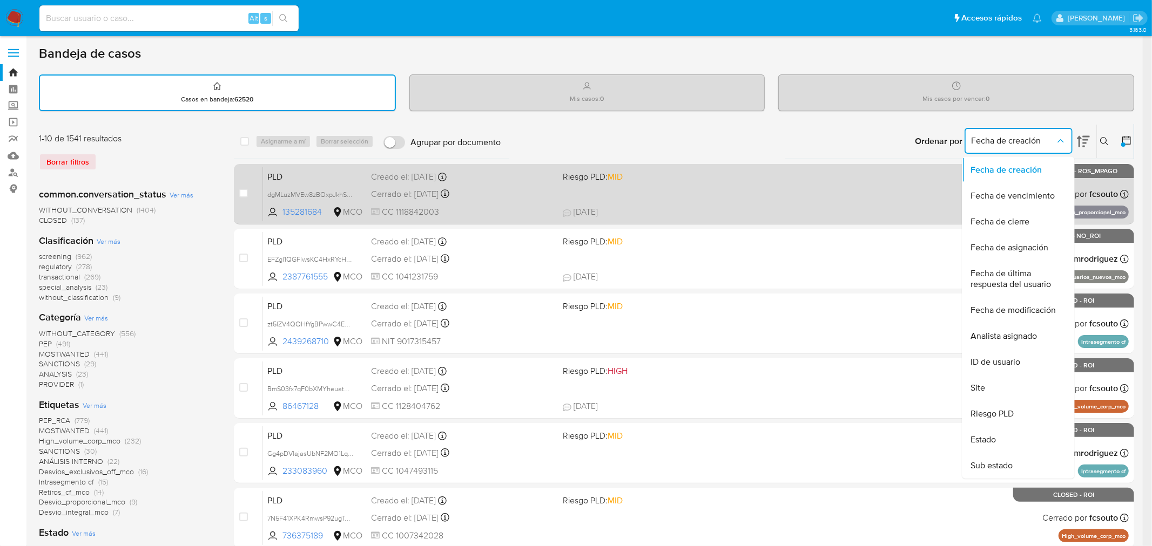
click at [1024, 217] on span "Fecha de cierre" at bounding box center [1000, 222] width 59 height 11
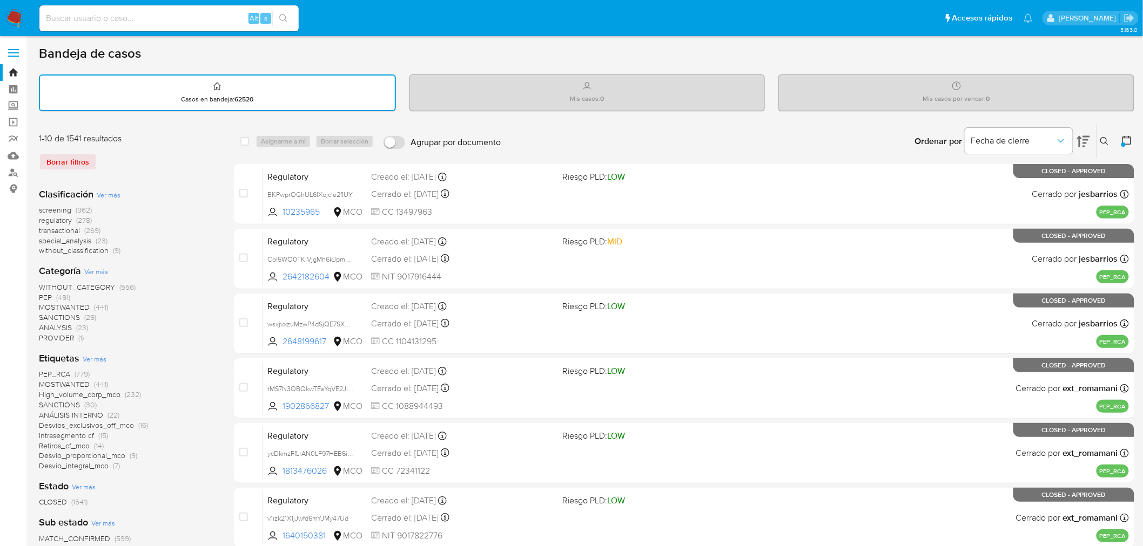
click at [1124, 143] on div at bounding box center [1123, 145] width 4 height 4
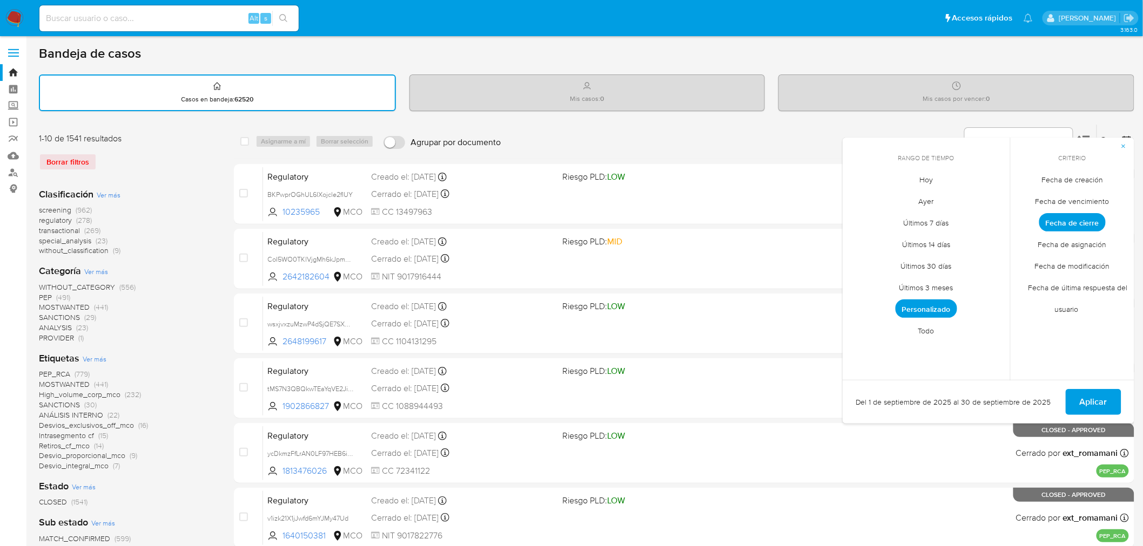
click at [920, 311] on span "Personalizado" at bounding box center [926, 309] width 62 height 18
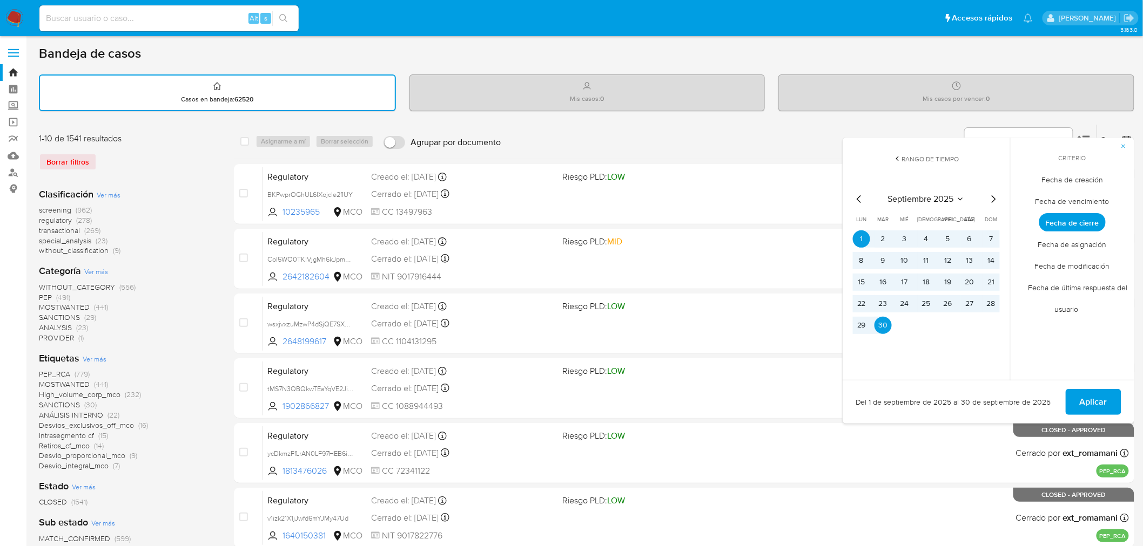
click at [220, 149] on div "1-10 de 1541 resultados Borrar filtros Clasificación Ver más screening (962) re…" at bounding box center [586, 529] width 1095 height 811
click at [148, 173] on div "1-10 de 1541 resultados Borrar filtros" at bounding box center [125, 156] width 173 height 46
click at [105, 191] on span "Ver más" at bounding box center [109, 195] width 24 height 10
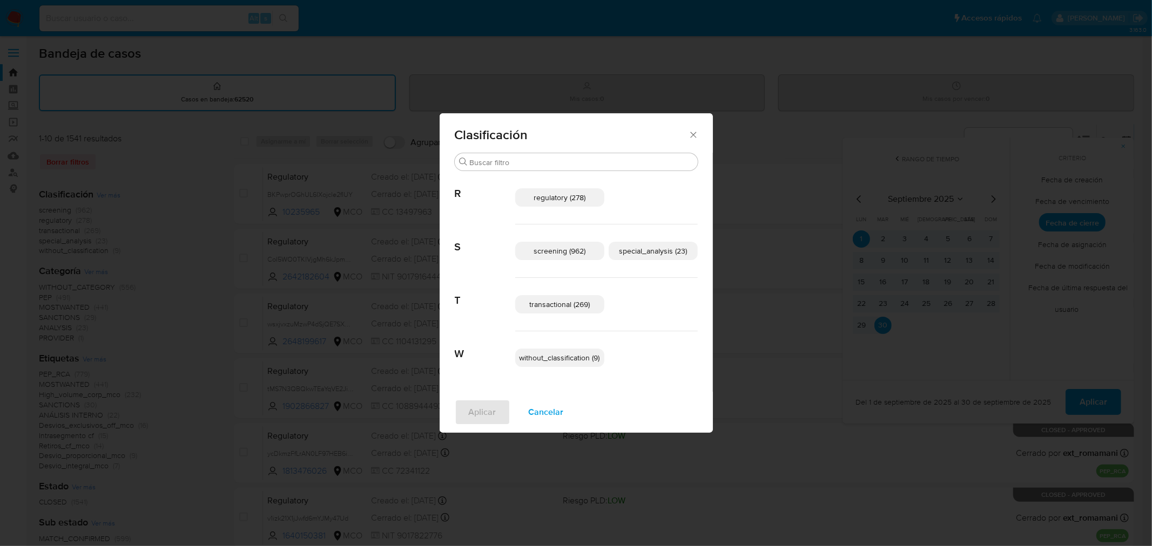
drag, startPoint x: 575, startPoint y: 192, endPoint x: 606, endPoint y: 222, distance: 43.5
click at [575, 195] on span "regulatory (278)" at bounding box center [559, 197] width 52 height 11
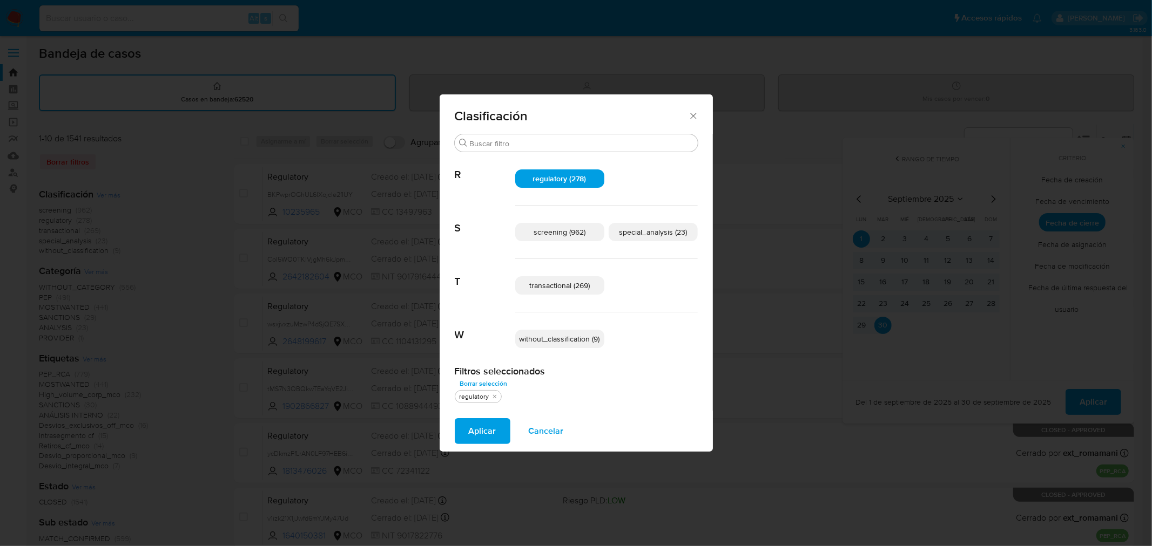
drag, startPoint x: 636, startPoint y: 231, endPoint x: 631, endPoint y: 241, distance: 11.4
click at [636, 231] on span "special_analysis (23)" at bounding box center [653, 232] width 68 height 11
click at [586, 291] on span "transactional (269)" at bounding box center [559, 285] width 60 height 11
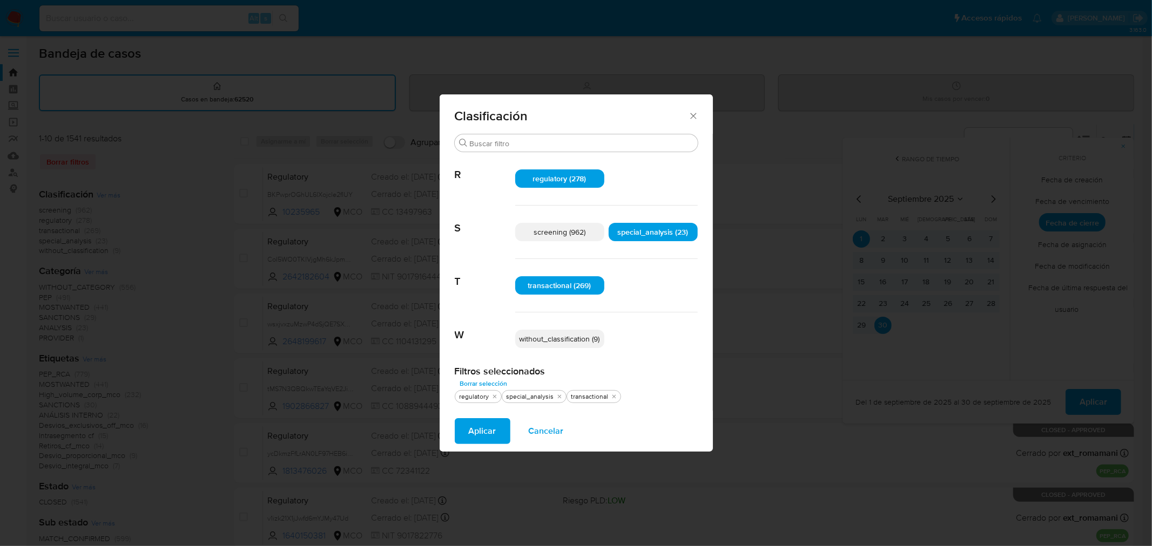
click at [479, 443] on span "Aplicar" at bounding box center [483, 432] width 28 height 24
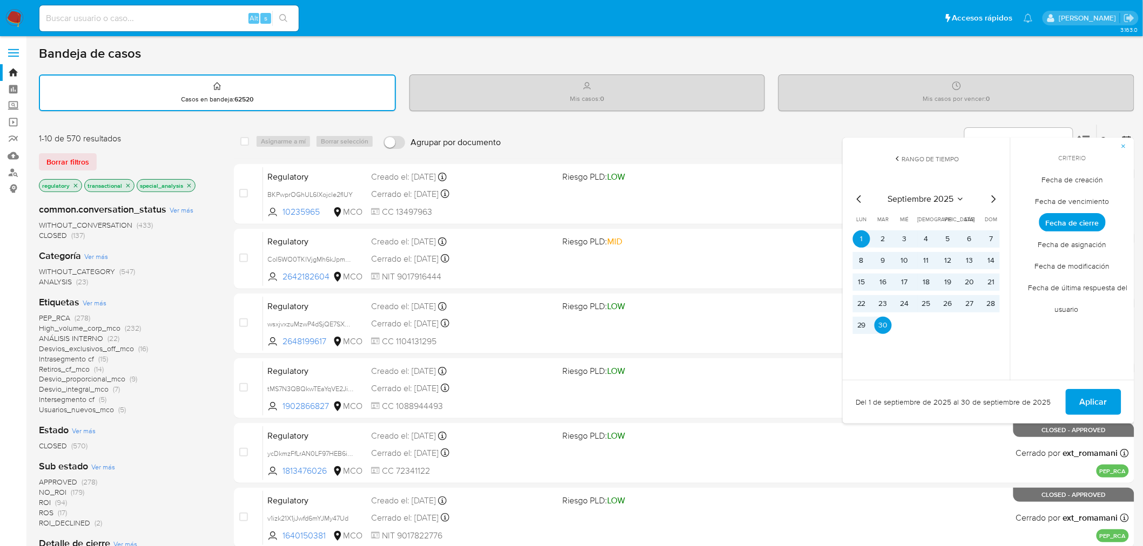
click at [77, 184] on icon "close-filter" at bounding box center [75, 186] width 6 height 6
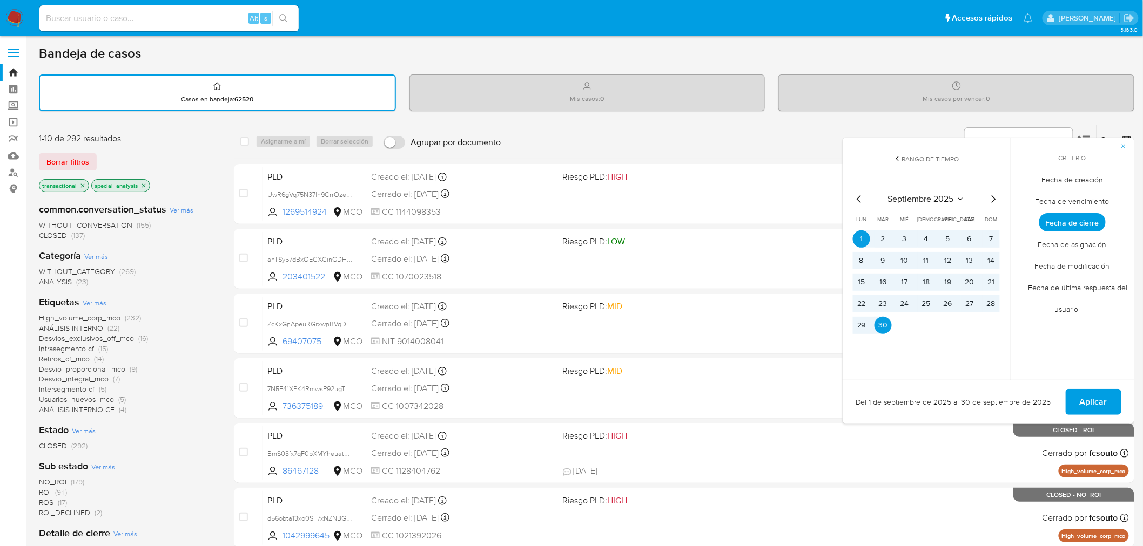
click at [141, 185] on icon "close-filter" at bounding box center [143, 186] width 6 height 6
click at [861, 198] on icon "Mes anterior" at bounding box center [859, 199] width 13 height 13
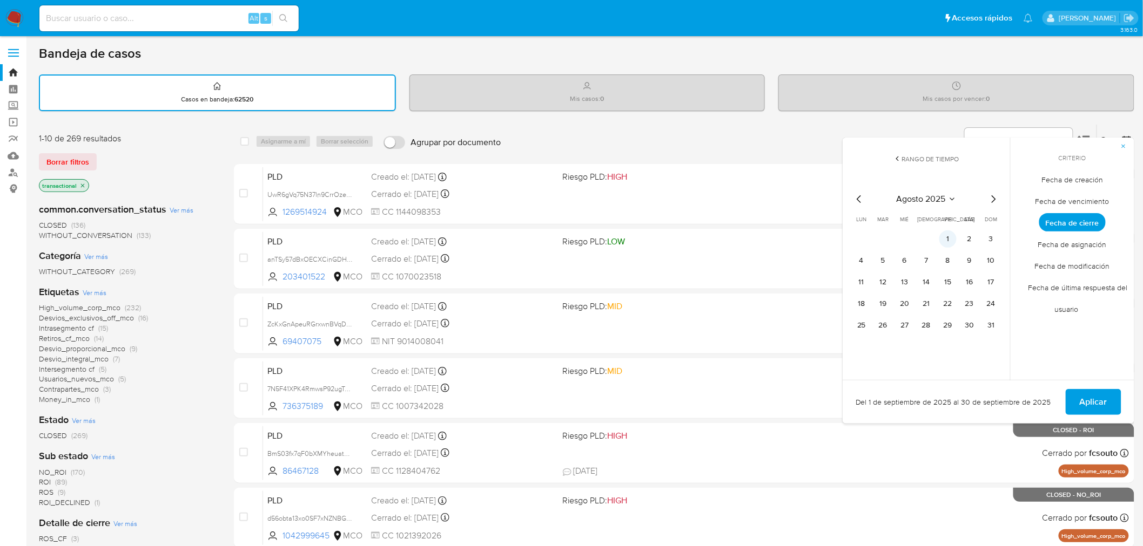
click at [951, 235] on button "1" at bounding box center [947, 239] width 17 height 17
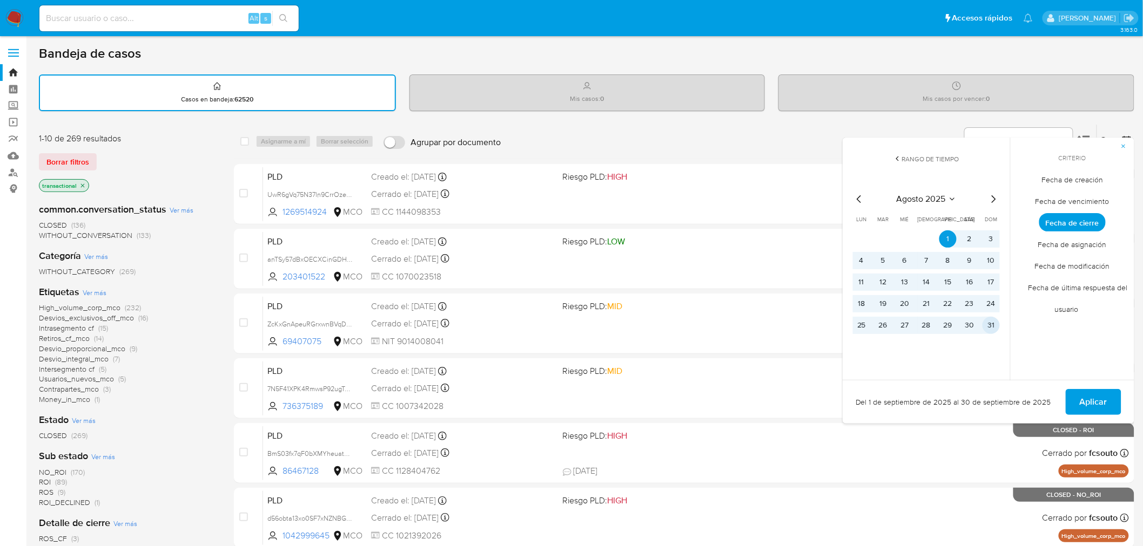
click at [989, 327] on button "31" at bounding box center [990, 325] width 17 height 17
click at [1070, 403] on button "Aplicar" at bounding box center [1093, 402] width 56 height 26
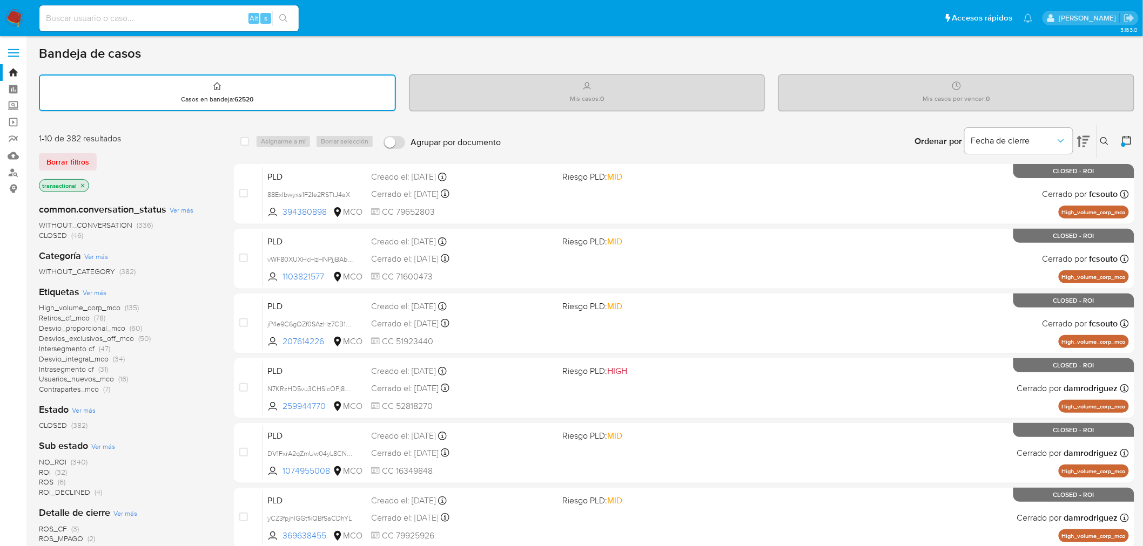
click at [1121, 144] on button at bounding box center [1127, 141] width 13 height 13
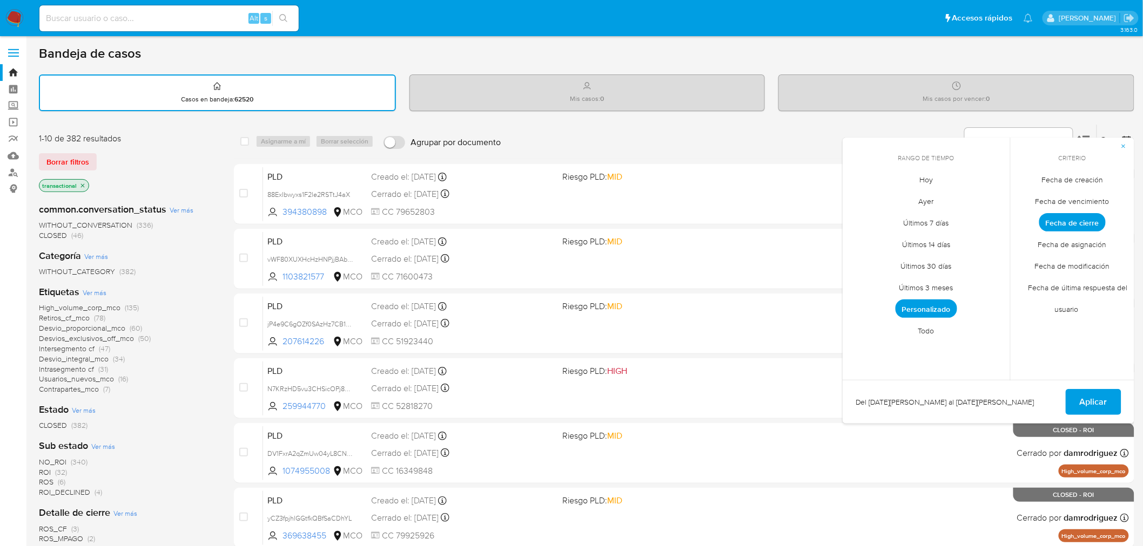
click at [104, 256] on span "Ver más" at bounding box center [96, 257] width 24 height 10
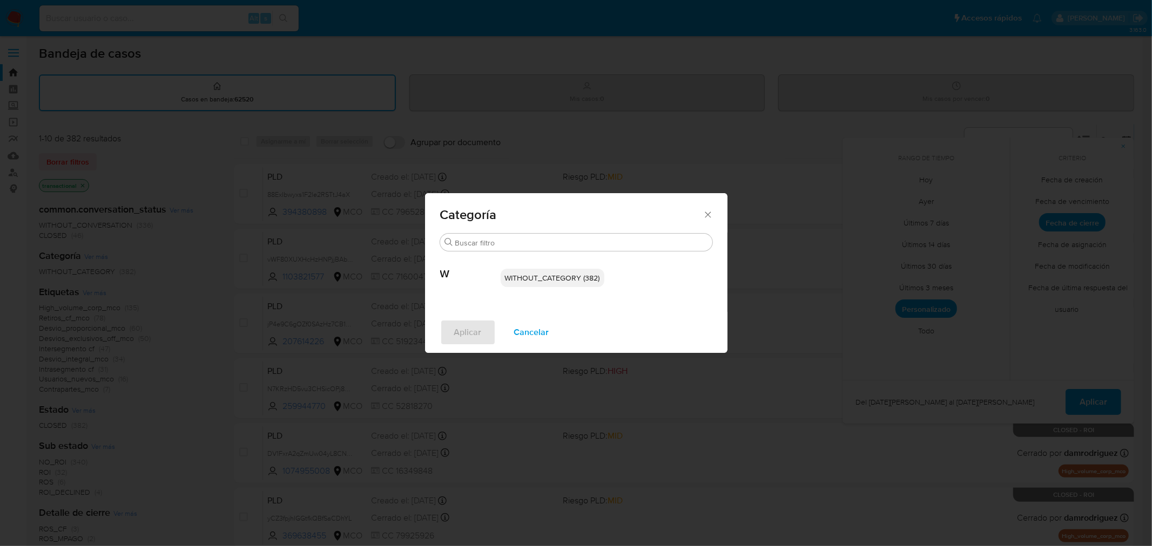
click at [177, 190] on div "Categoría Buscar W WITHOUT_CATEGORY (382) Aplicar Cancelar" at bounding box center [576, 273] width 1152 height 546
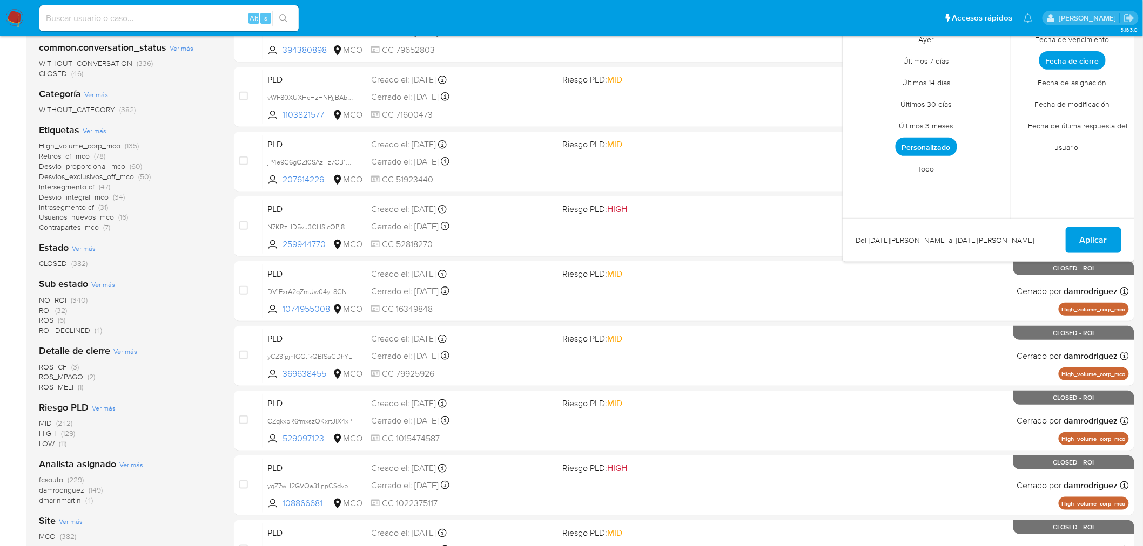
scroll to position [240, 0]
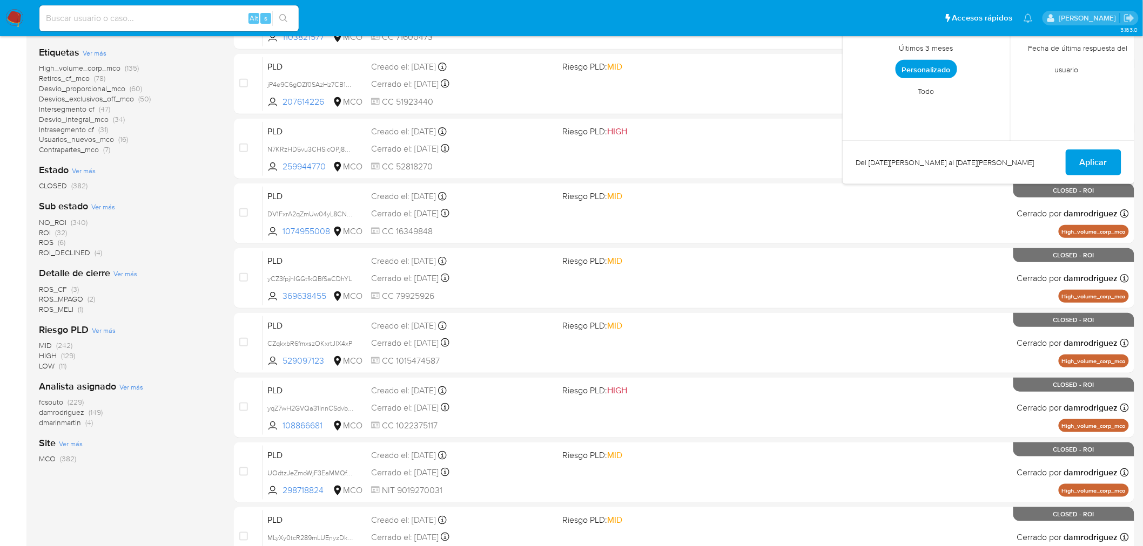
click at [131, 382] on span "Ver más" at bounding box center [131, 387] width 24 height 10
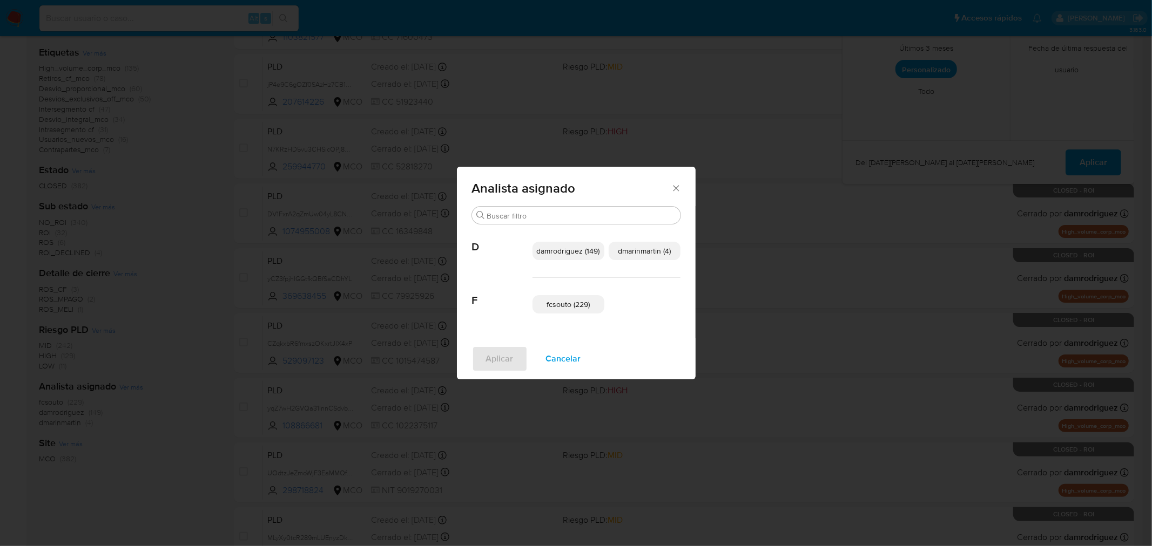
click at [159, 150] on div "Analista asignado Buscar D damrodriguez (149) dmarinmartin (4) F fcsouto (229) …" at bounding box center [576, 273] width 1152 height 546
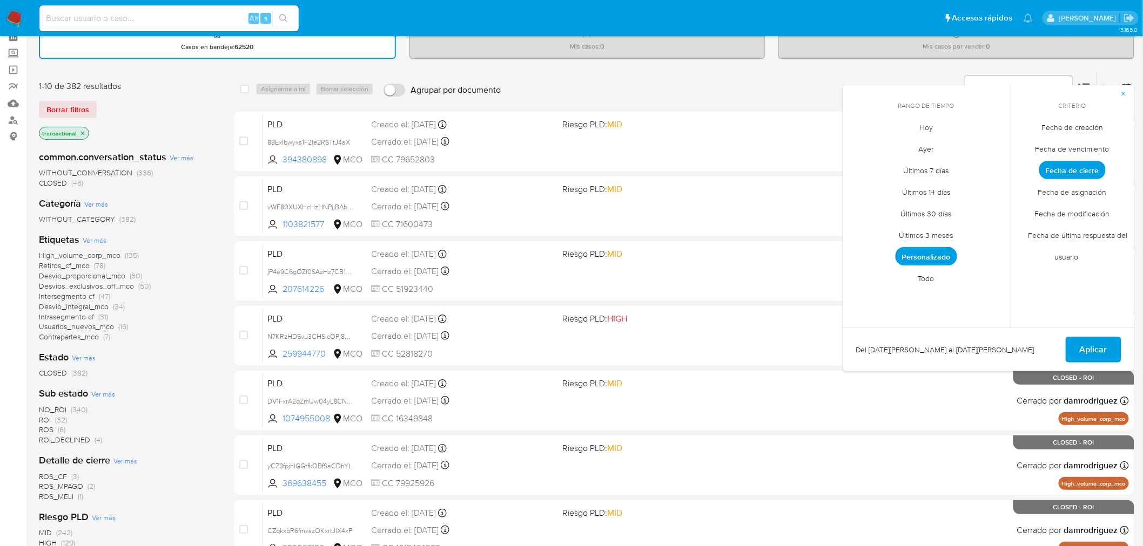
scroll to position [0, 0]
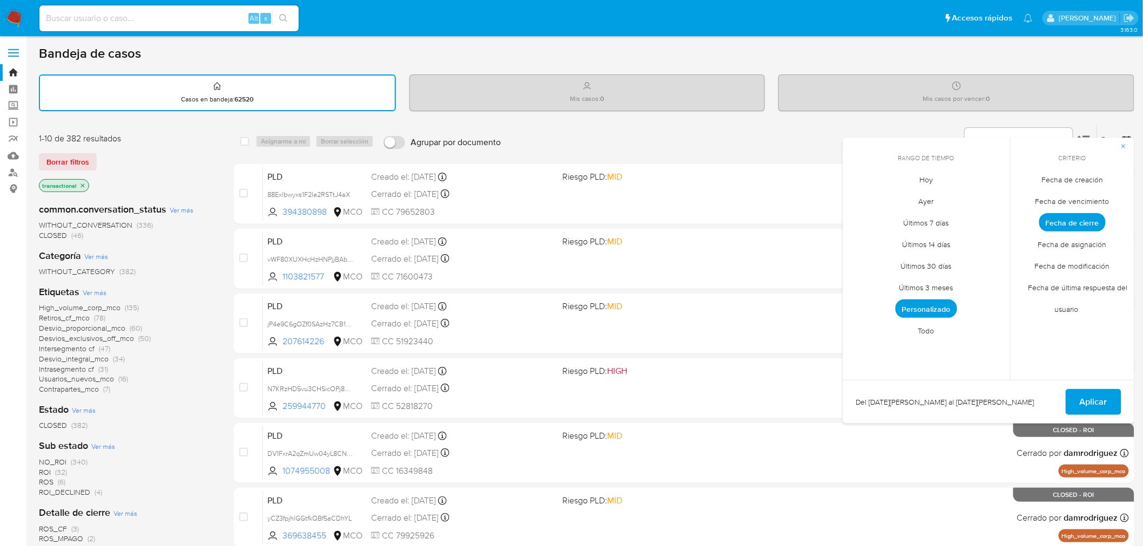
click at [942, 301] on span "Personalizado" at bounding box center [926, 309] width 62 height 18
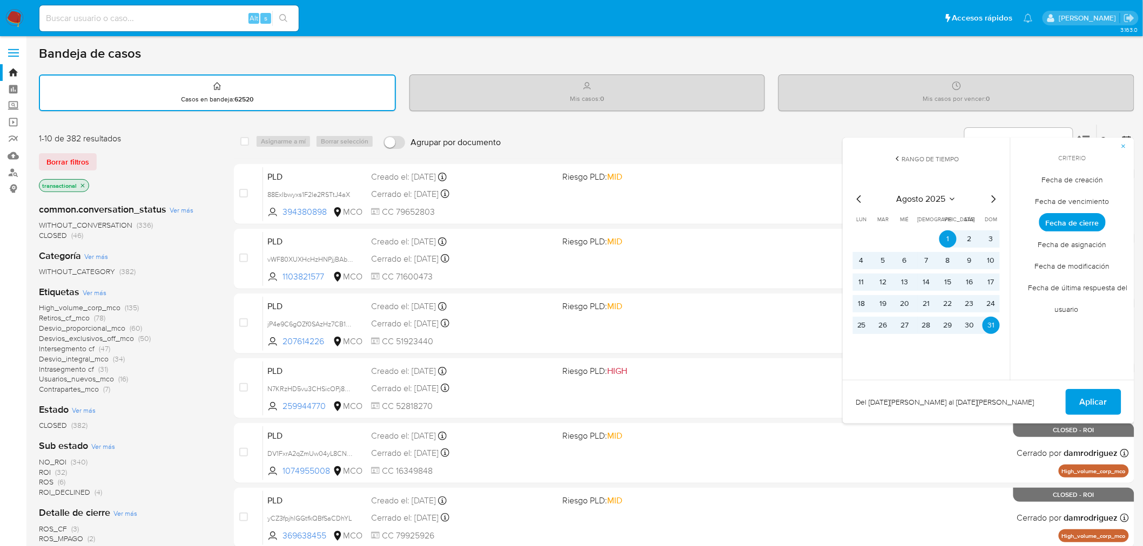
click at [1012, 223] on div "[DATE] [DATE] lun [DATE] [PERSON_NAME][DATE] mié [DATE] jue [DATE] vie [DATE] s…" at bounding box center [926, 262] width 173 height 171
click at [1002, 162] on button "Rango de tiempo" at bounding box center [926, 165] width 173 height 23
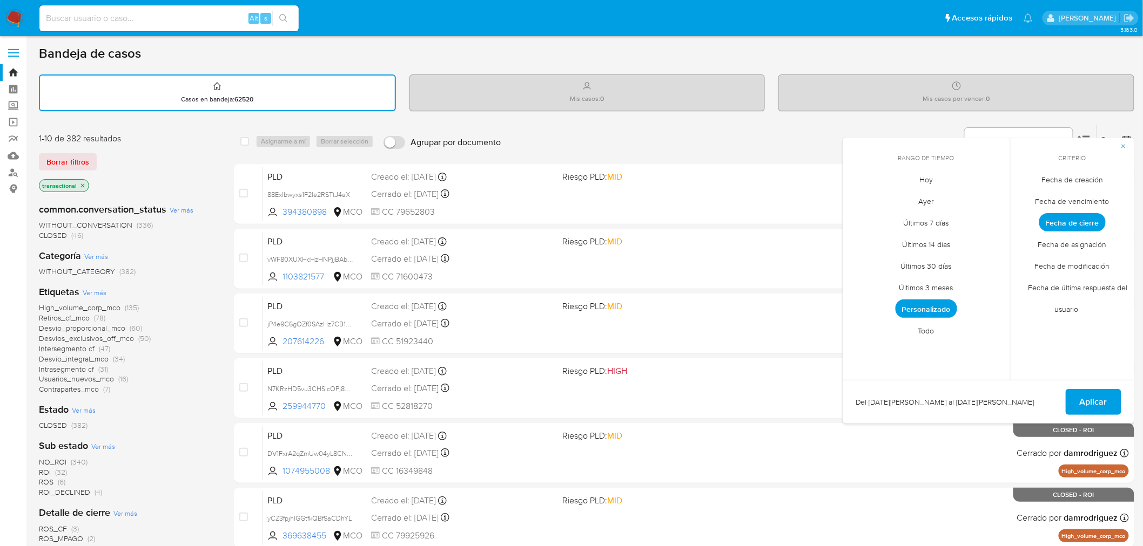
click at [937, 301] on span "Personalizado" at bounding box center [926, 309] width 62 height 18
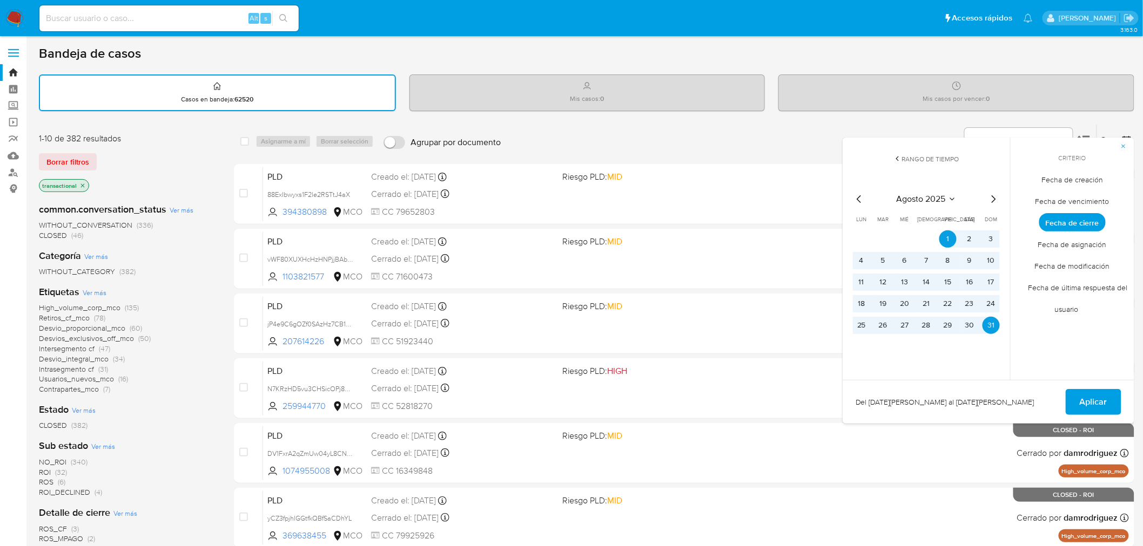
click at [996, 198] on icon "Mes siguiente" at bounding box center [993, 199] width 13 height 13
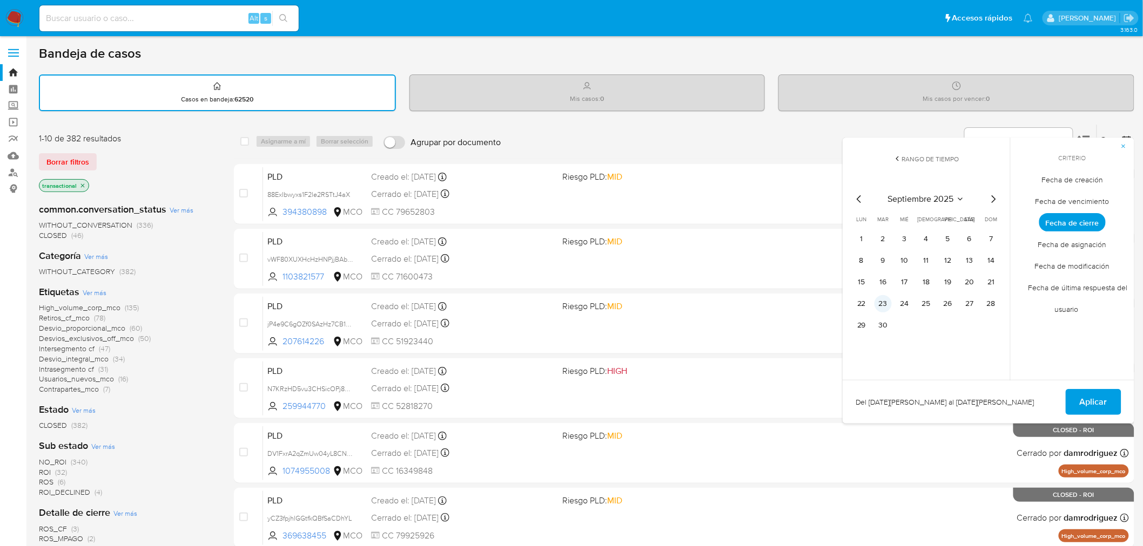
drag, startPoint x: 857, startPoint y: 235, endPoint x: 876, endPoint y: 300, distance: 67.7
click at [857, 236] on button "1" at bounding box center [861, 239] width 17 height 17
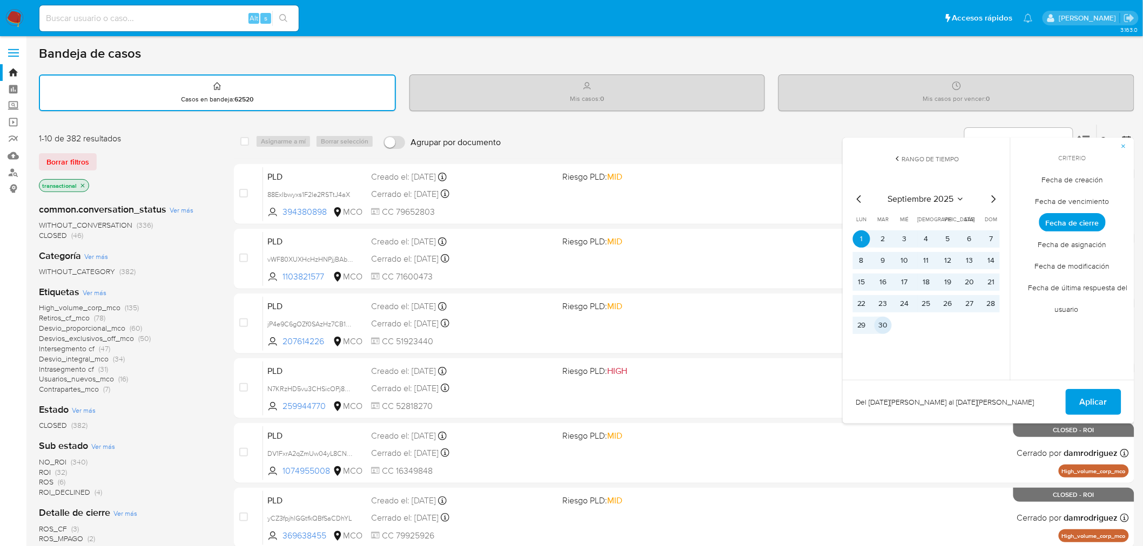
click at [884, 330] on button "30" at bounding box center [882, 325] width 17 height 17
click at [1080, 401] on button "Aplicar" at bounding box center [1093, 402] width 56 height 26
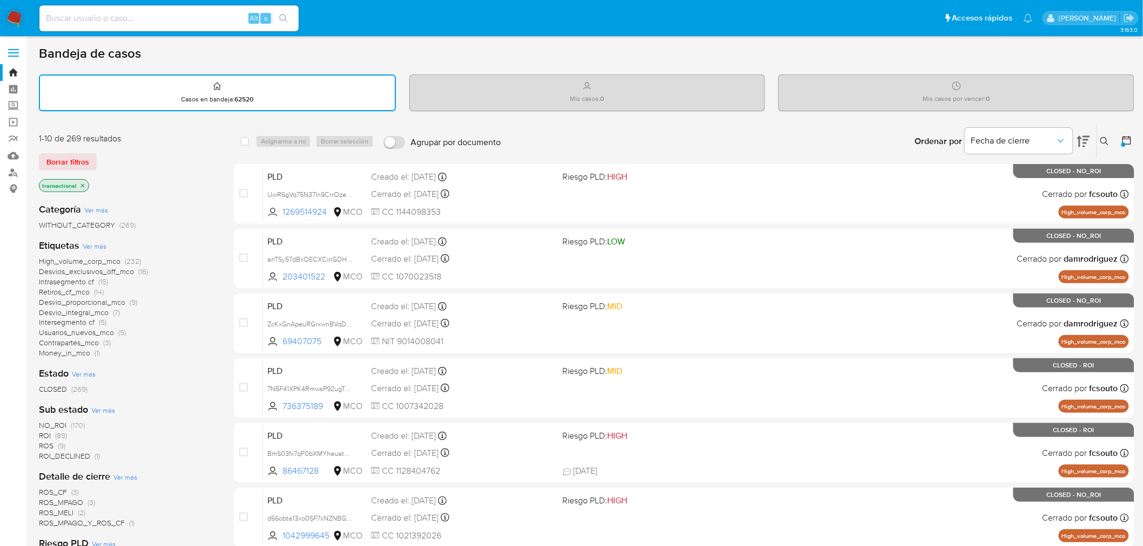
click at [83, 185] on icon "close-filter" at bounding box center [83, 186] width 4 height 4
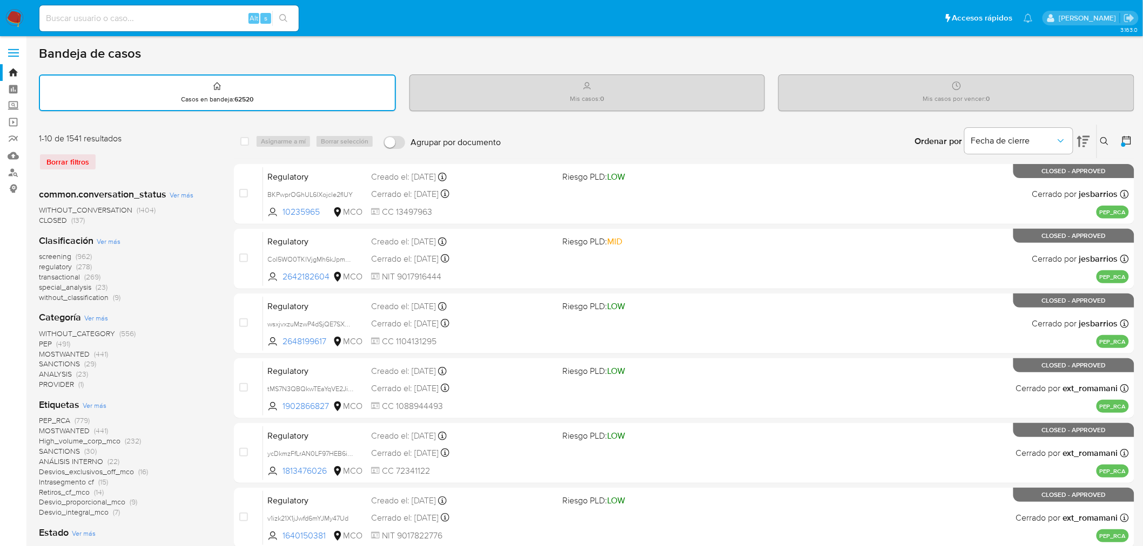
click at [99, 316] on span "Ver más" at bounding box center [96, 318] width 24 height 10
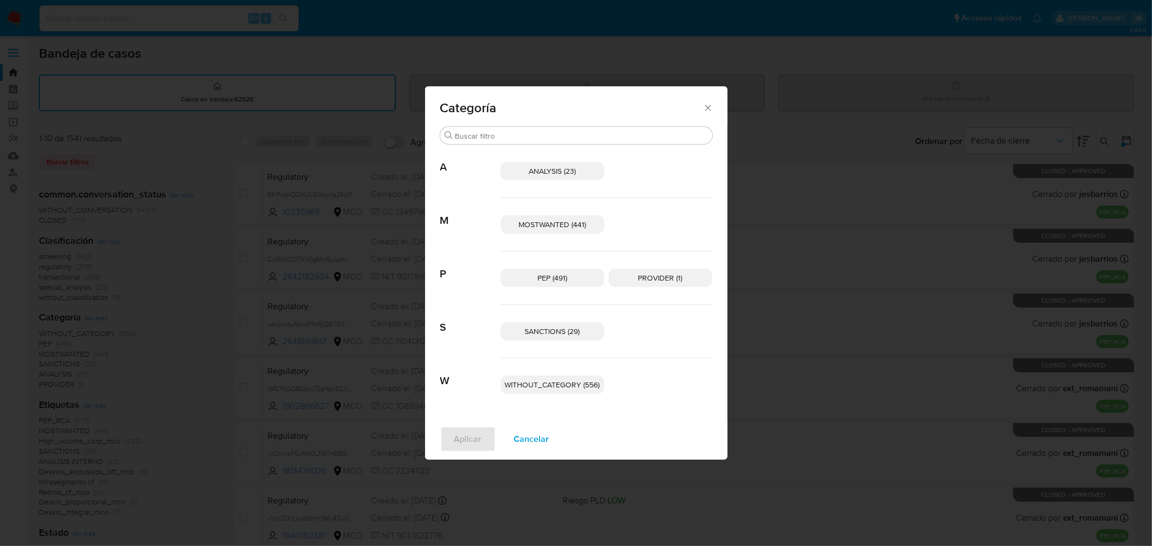
click at [710, 110] on icon "Cerrar" at bounding box center [708, 108] width 11 height 11
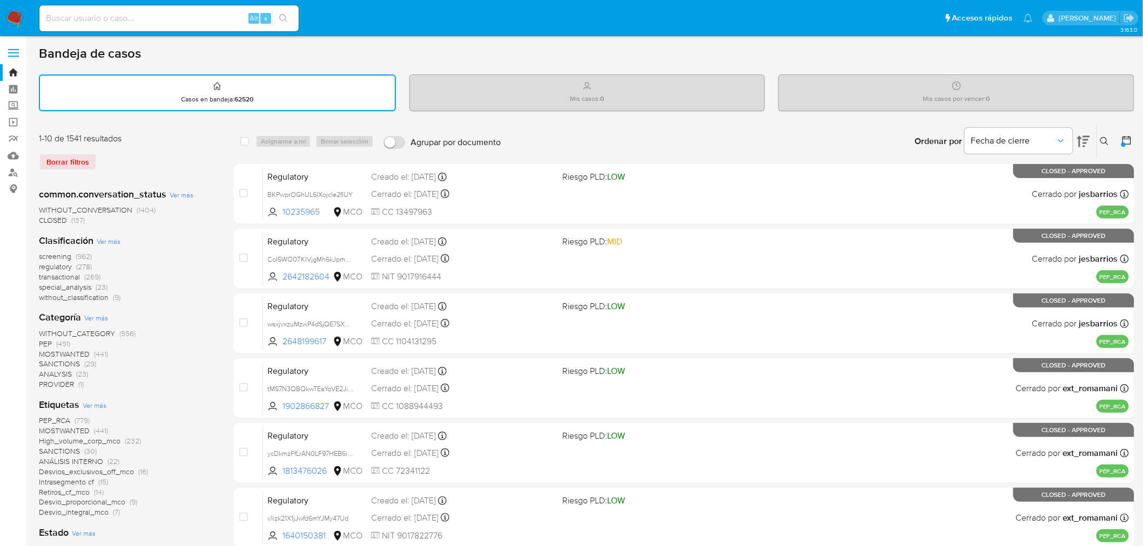
click at [104, 237] on span "Ver más" at bounding box center [109, 242] width 24 height 10
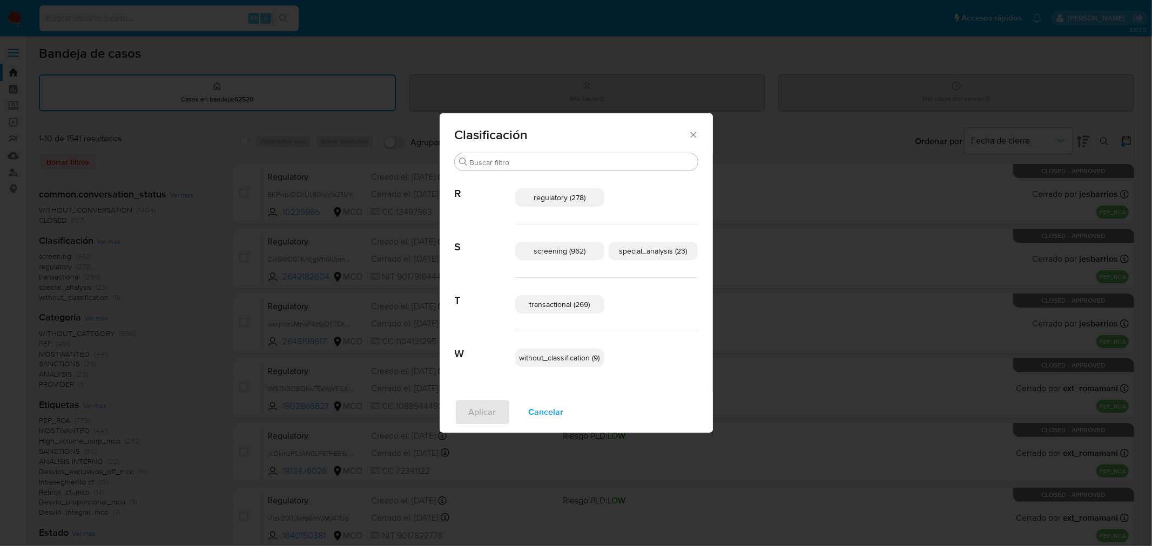
click at [667, 248] on span "special_analysis (23)" at bounding box center [653, 251] width 68 height 11
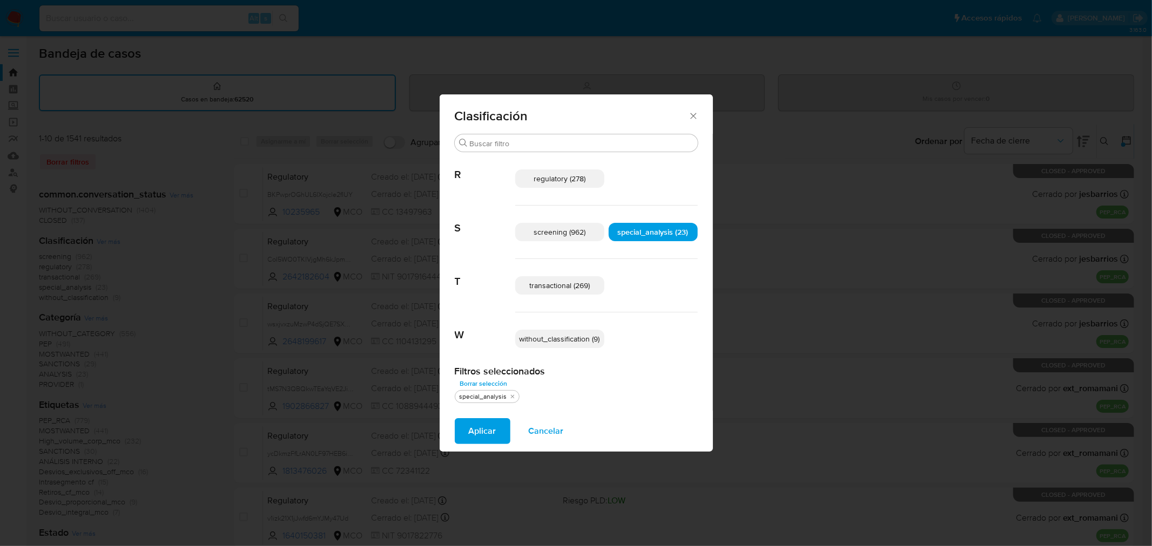
click at [479, 435] on span "Aplicar" at bounding box center [483, 432] width 28 height 24
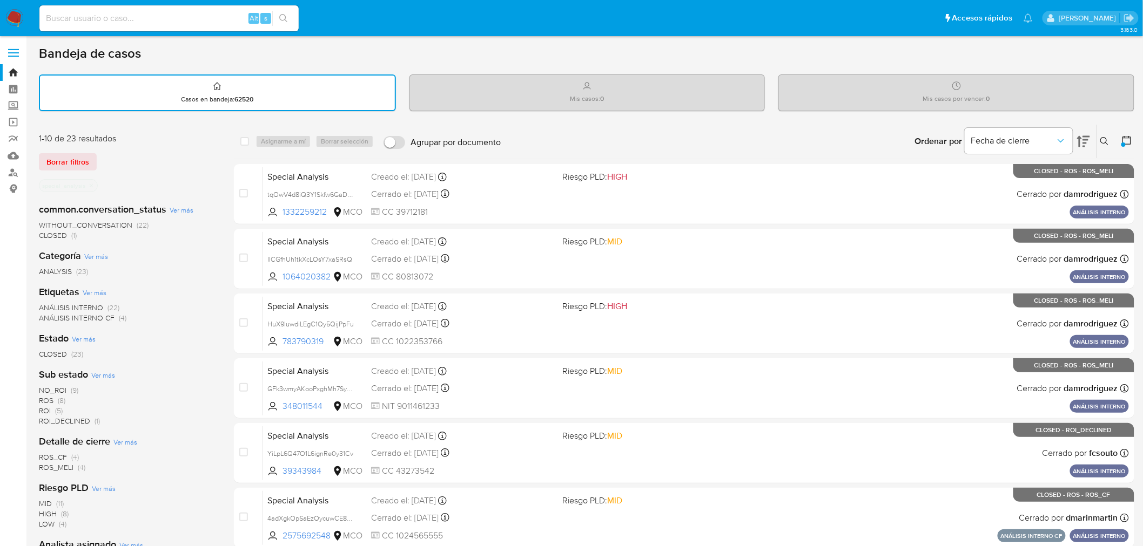
click at [92, 183] on icon "close-filter" at bounding box center [91, 186] width 6 height 6
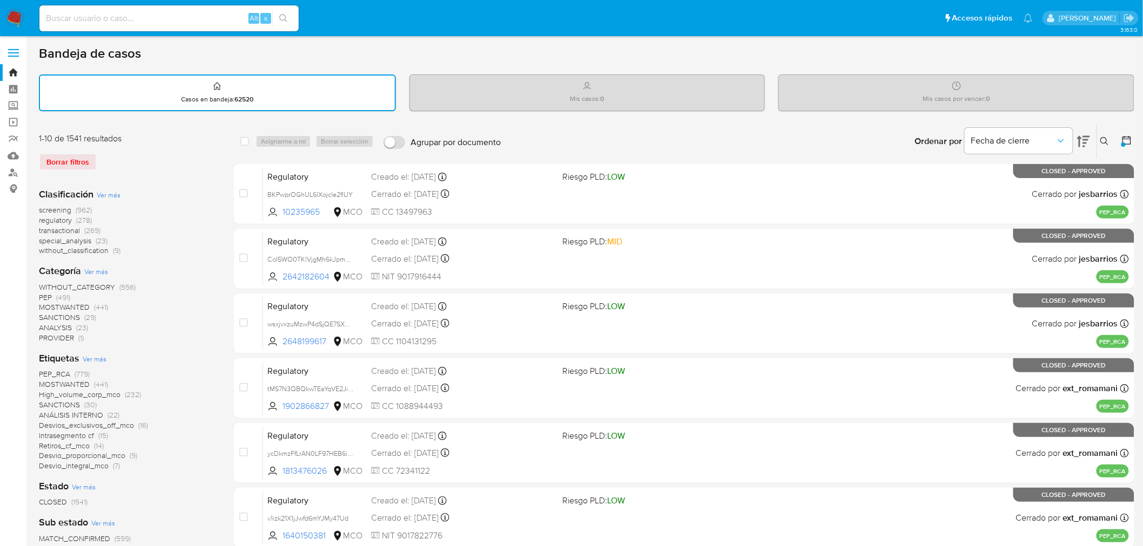
click at [109, 190] on span "Ver más" at bounding box center [109, 195] width 24 height 10
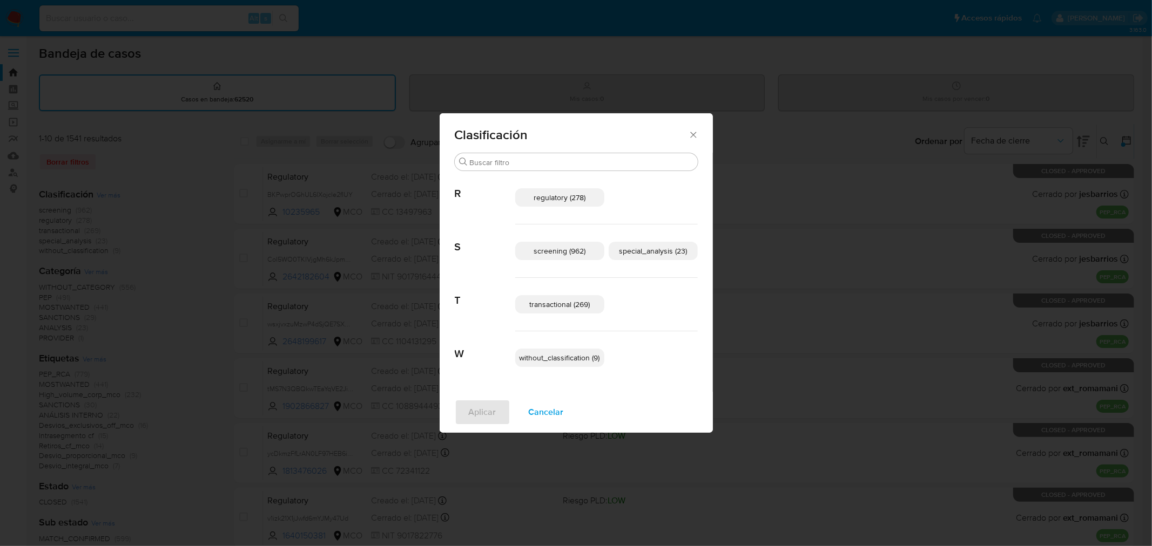
click at [563, 246] on span "screening (962)" at bounding box center [559, 251] width 52 height 11
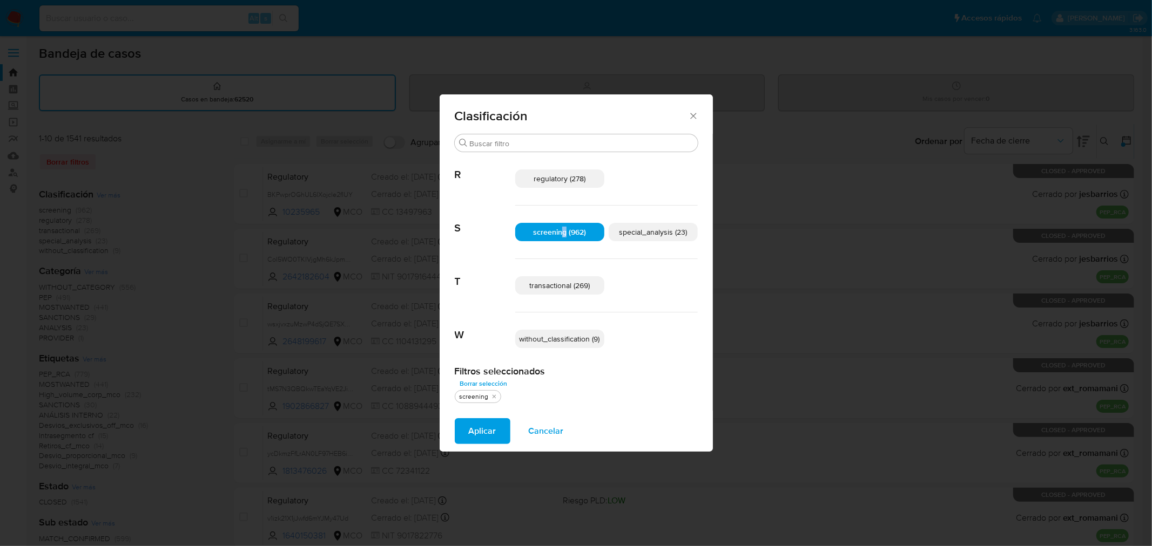
click at [478, 434] on span "Aplicar" at bounding box center [483, 432] width 28 height 24
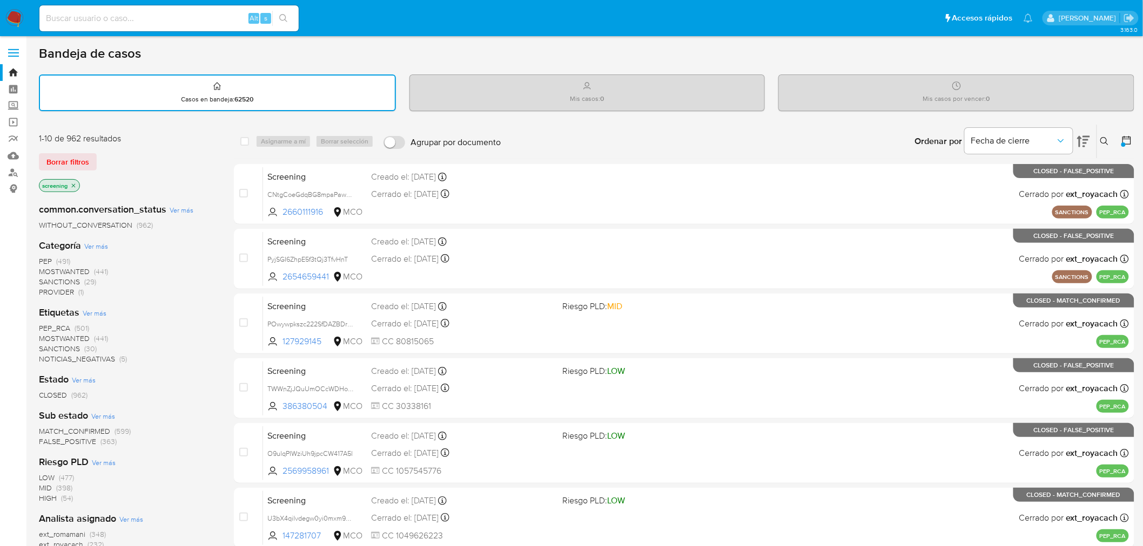
click at [1132, 138] on icon at bounding box center [1126, 140] width 11 height 11
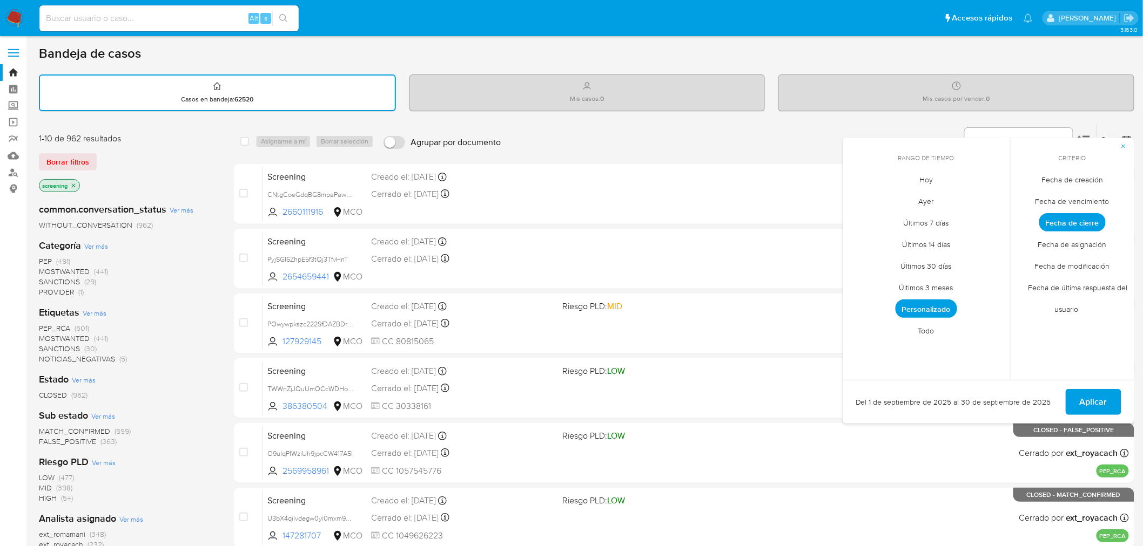
click at [943, 308] on span "Personalizado" at bounding box center [926, 309] width 62 height 18
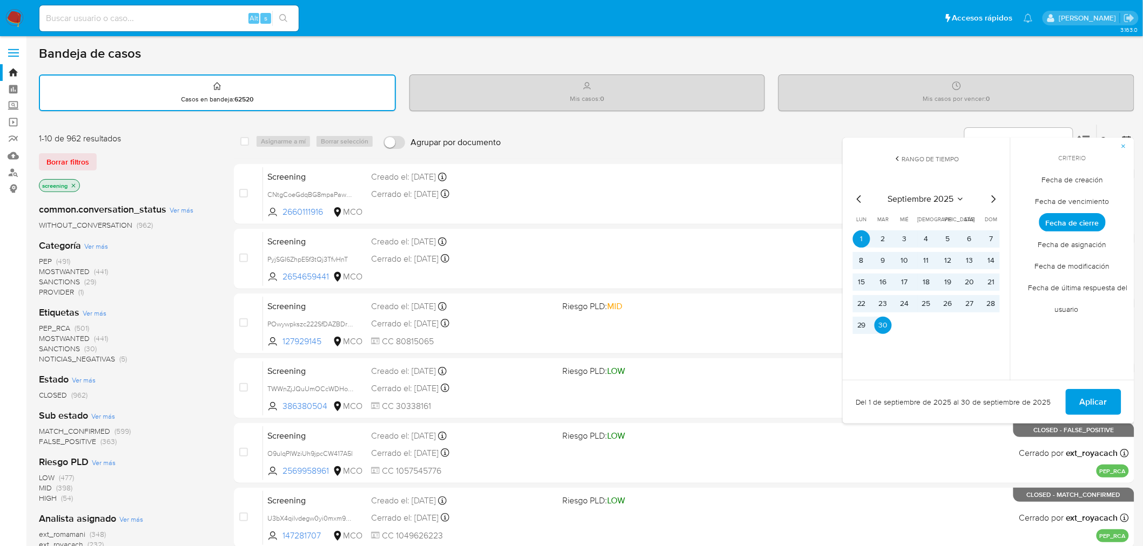
click at [1103, 407] on span "Aplicar" at bounding box center [1093, 402] width 28 height 24
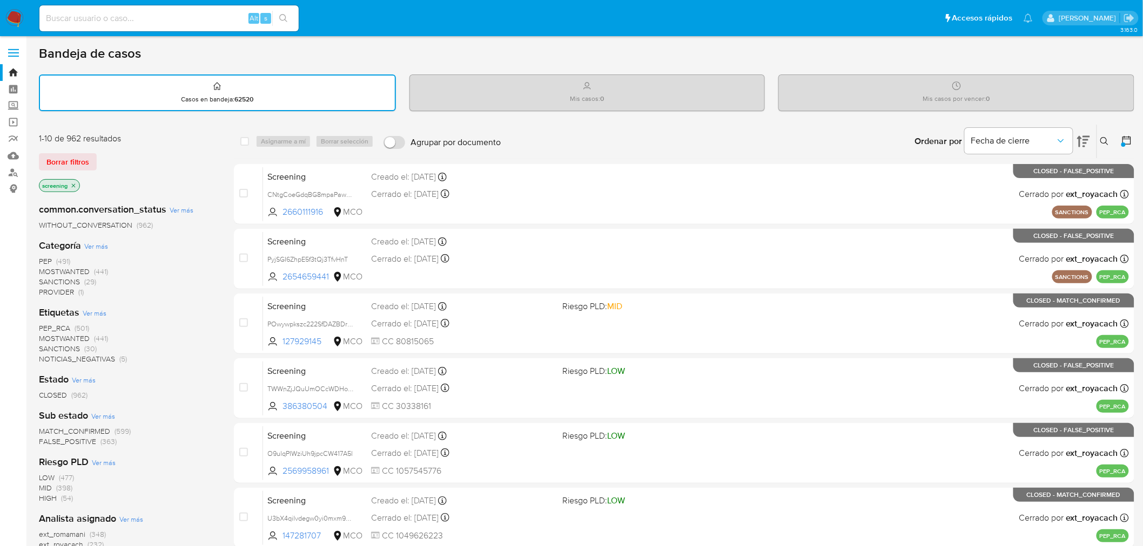
click at [116, 429] on span "(599)" at bounding box center [122, 431] width 16 height 11
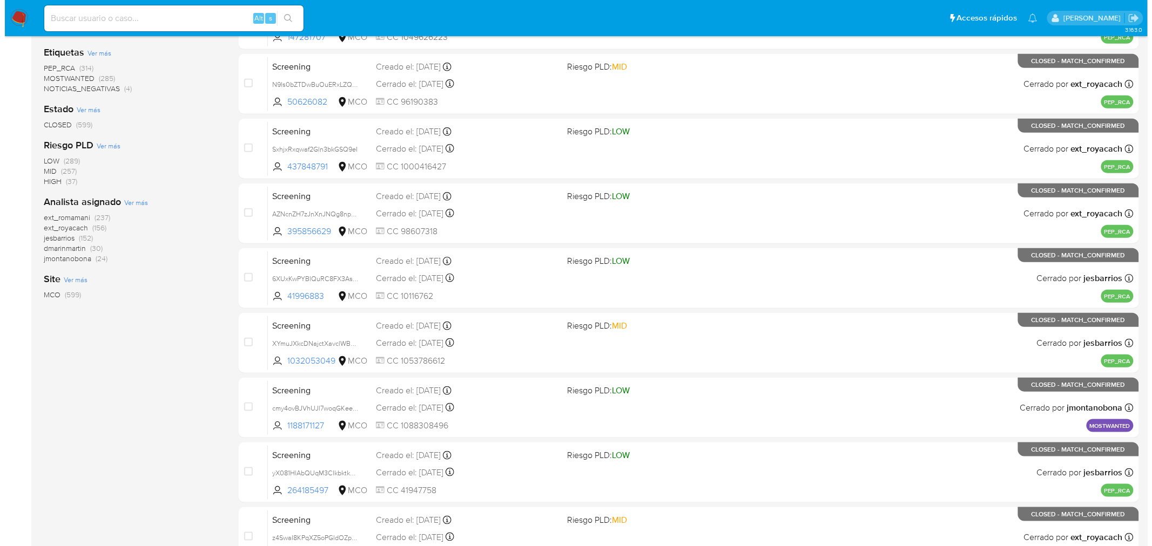
scroll to position [180, 0]
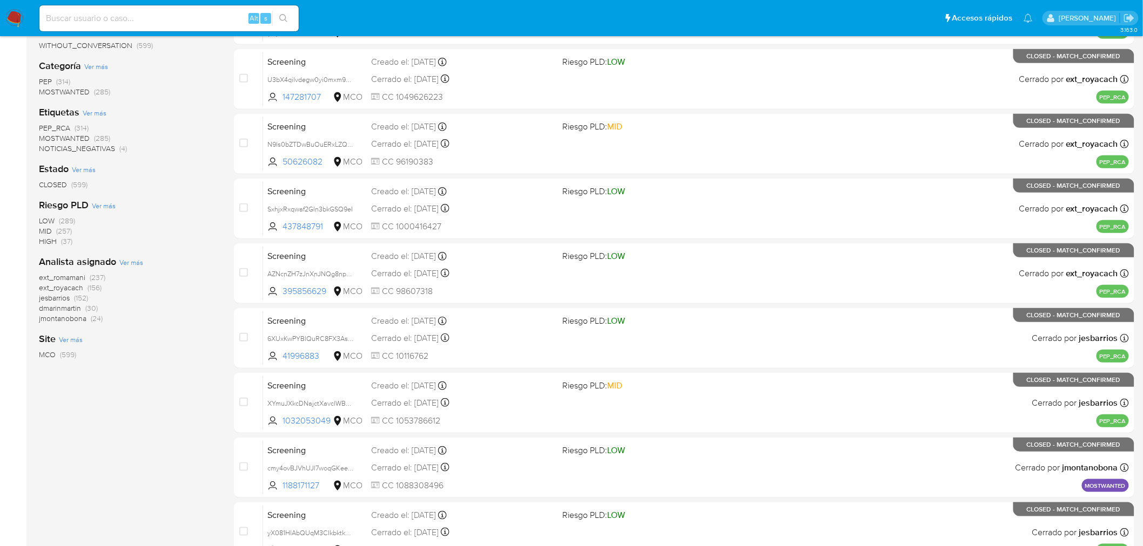
click at [137, 261] on span "Ver más" at bounding box center [131, 263] width 24 height 10
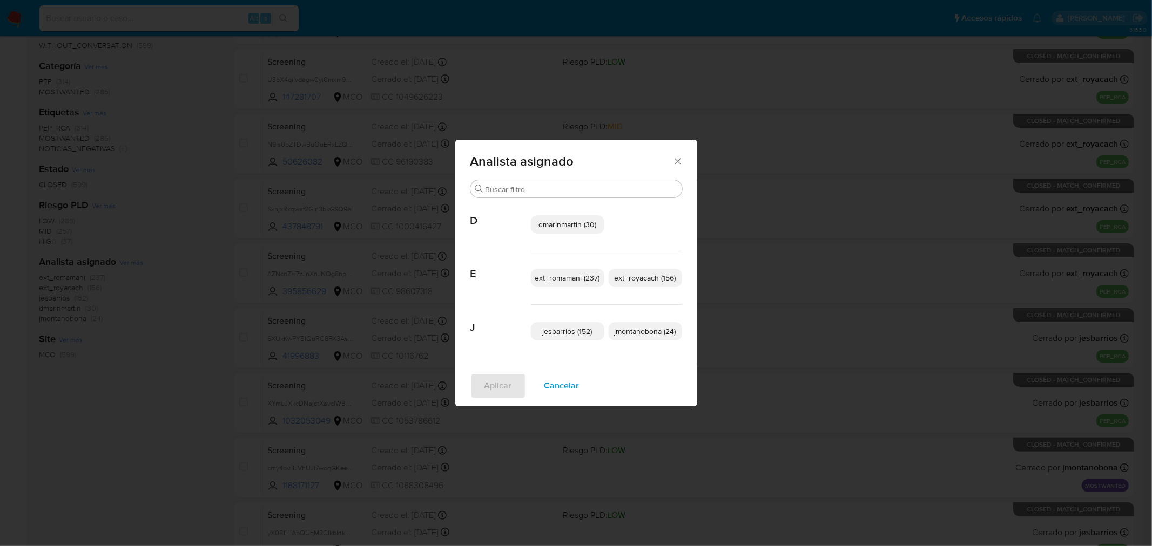
drag, startPoint x: 646, startPoint y: 337, endPoint x: 634, endPoint y: 325, distance: 17.2
click at [645, 337] on p "jmontanobona (24)" at bounding box center [645, 331] width 73 height 18
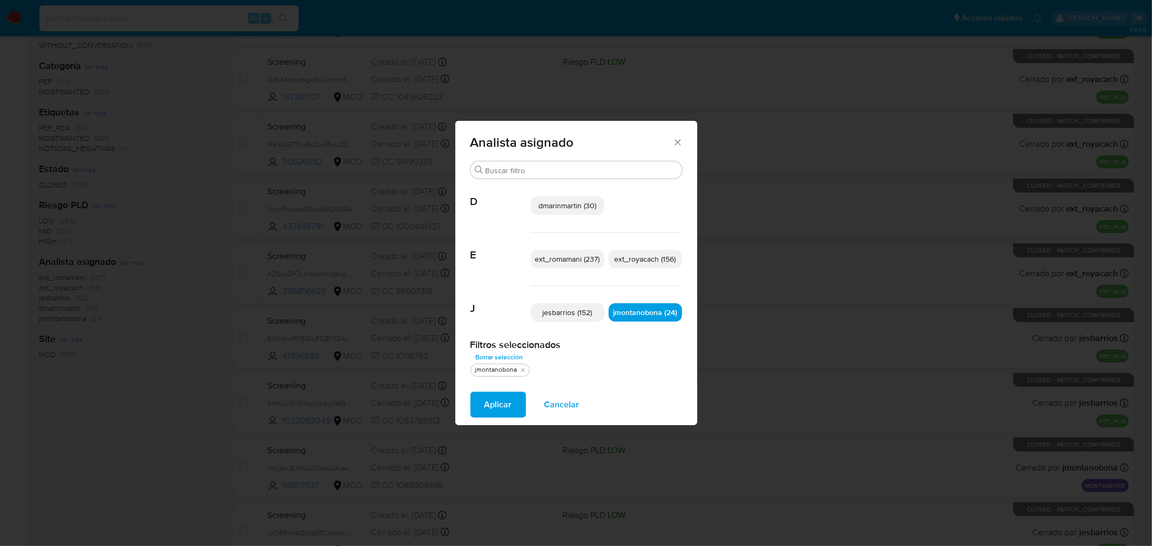
click at [571, 206] on span "dmarinmartin (30)" at bounding box center [567, 205] width 58 height 11
click at [495, 402] on span "Aplicar" at bounding box center [498, 405] width 28 height 24
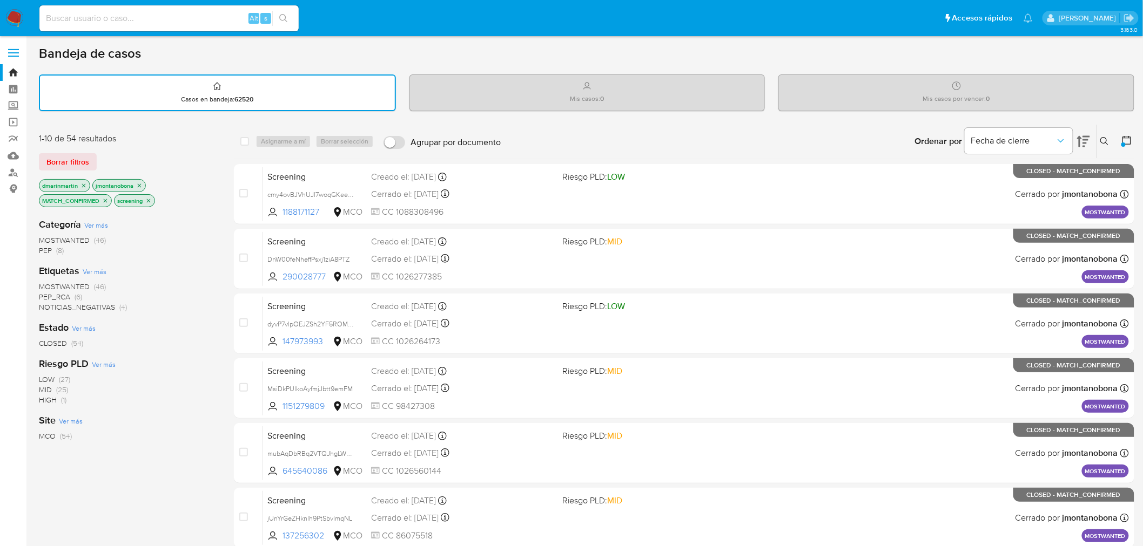
click at [1125, 143] on div at bounding box center [1123, 145] width 4 height 4
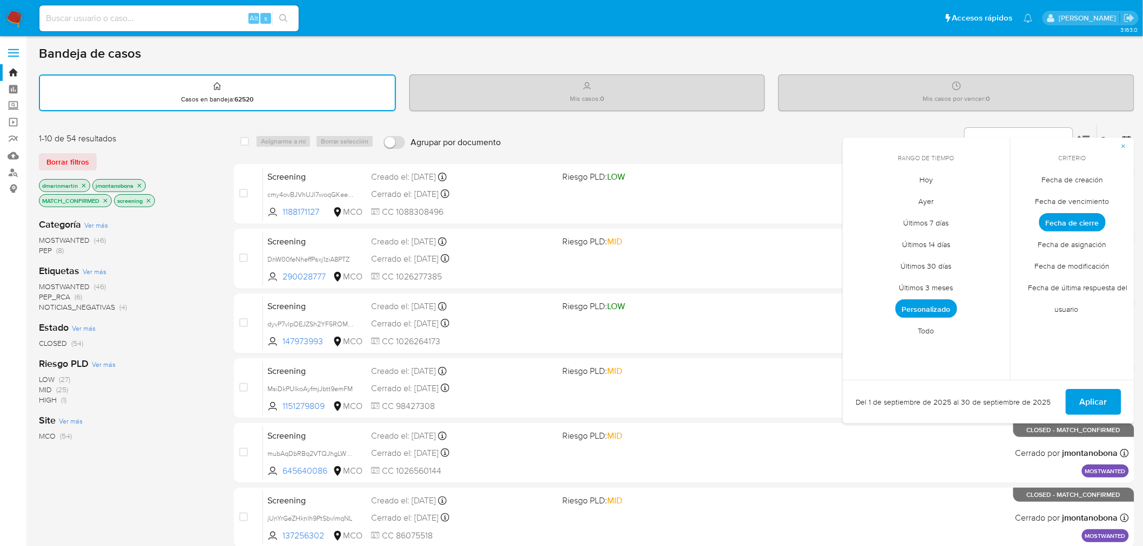
click at [935, 306] on span "Personalizado" at bounding box center [926, 309] width 62 height 18
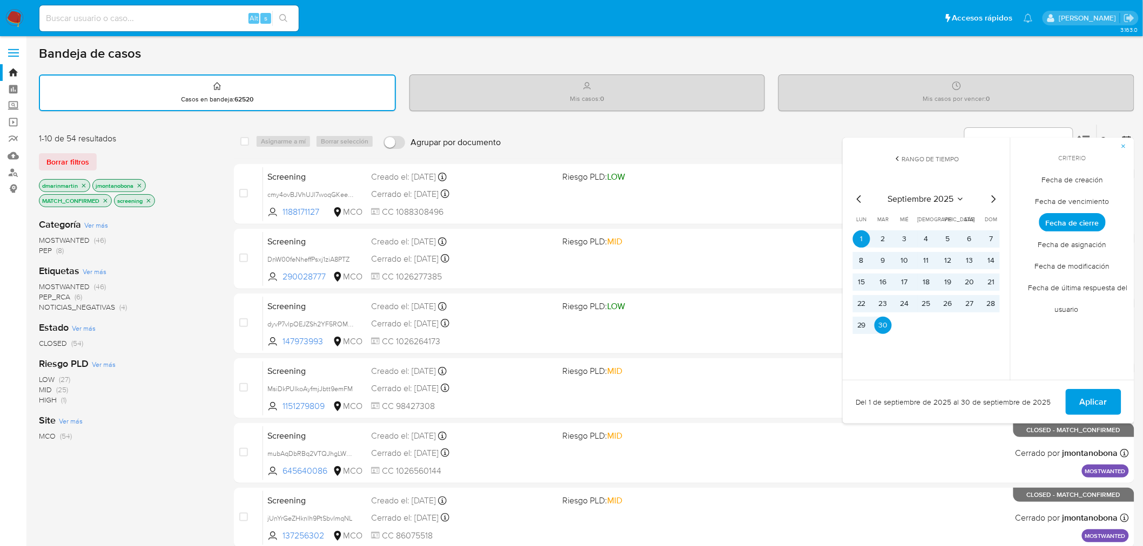
click at [861, 198] on icon "Mes anterior" at bounding box center [859, 199] width 13 height 13
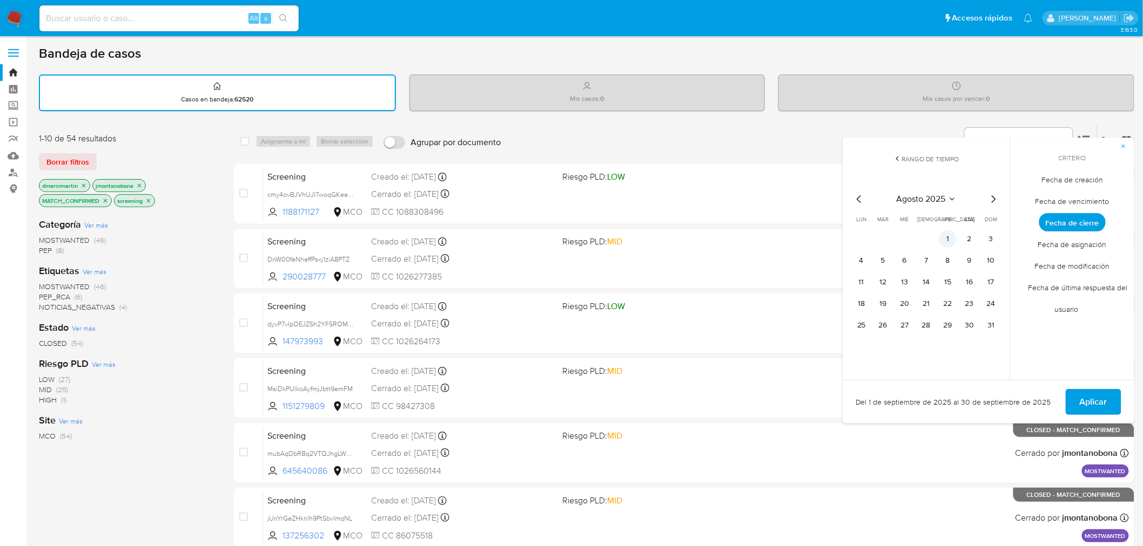
click at [944, 235] on button "1" at bounding box center [947, 239] width 17 height 17
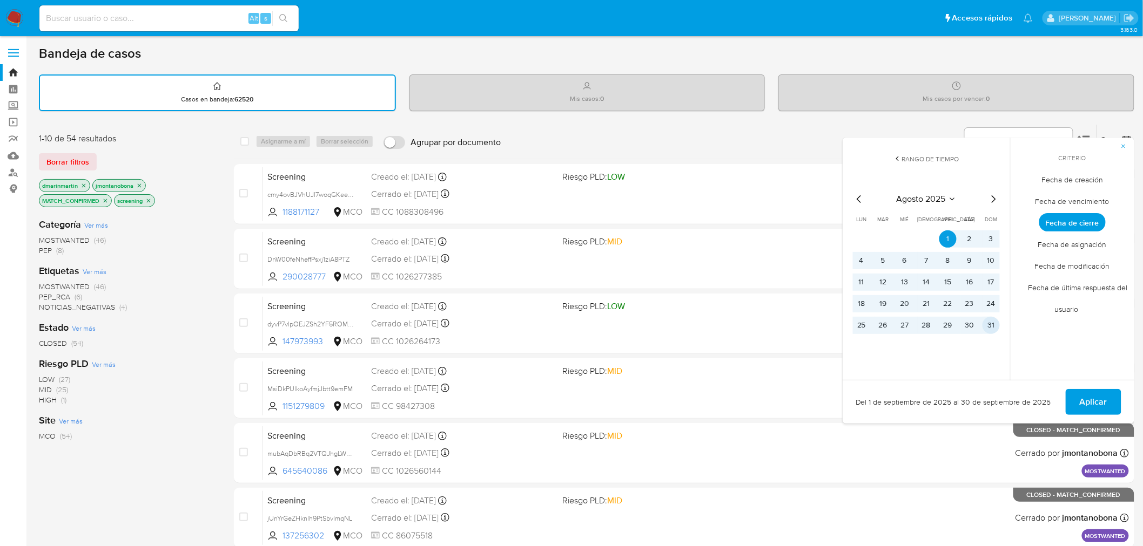
click at [996, 325] on button "31" at bounding box center [990, 325] width 17 height 17
click at [1085, 403] on span "Aplicar" at bounding box center [1093, 402] width 28 height 24
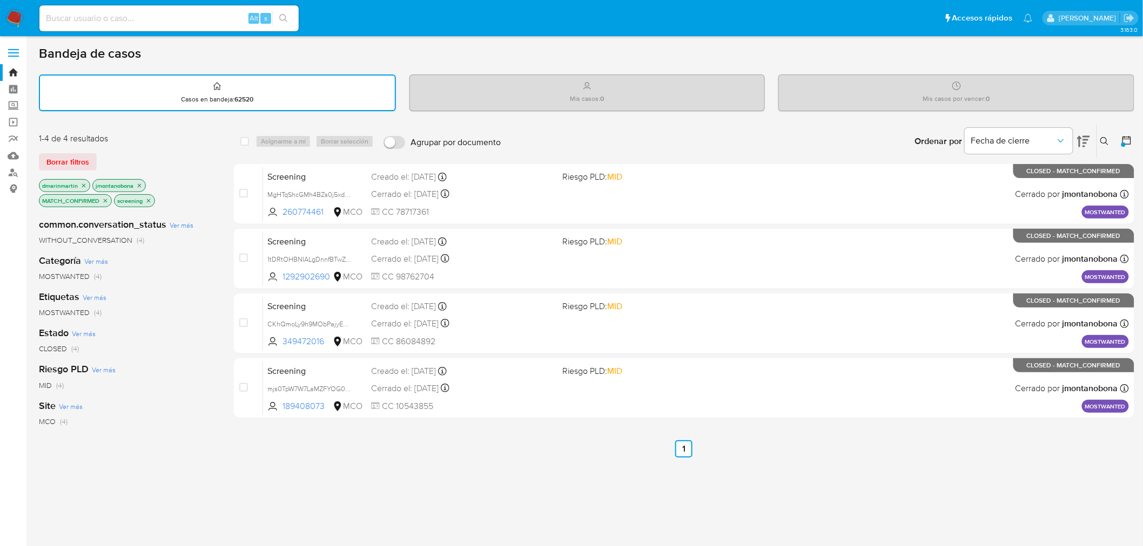
click at [182, 17] on input at bounding box center [168, 18] width 259 height 14
paste input "361682645"
type input "361682645"
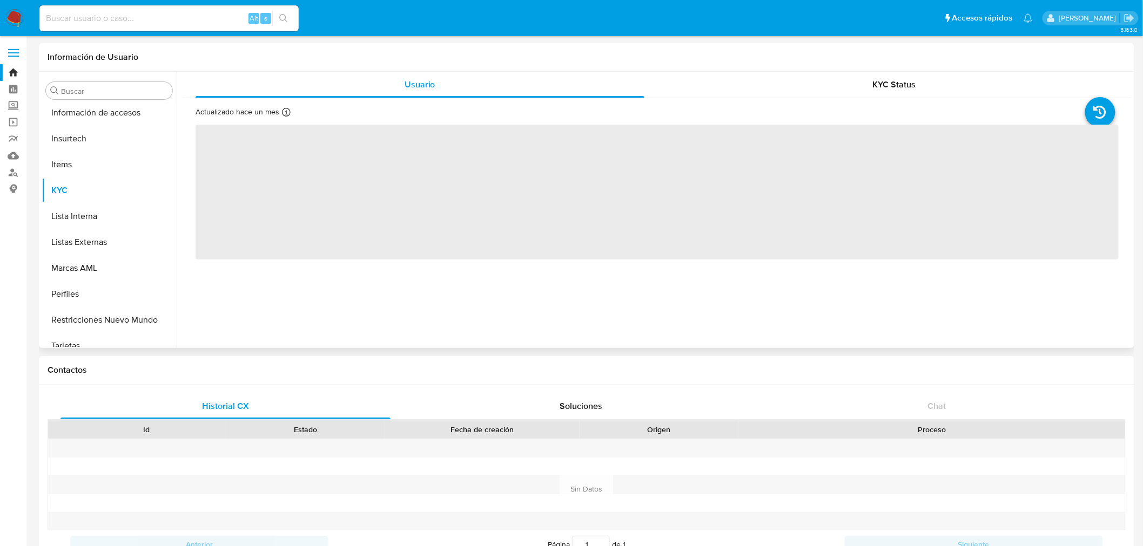
scroll to position [533, 0]
select select "10"
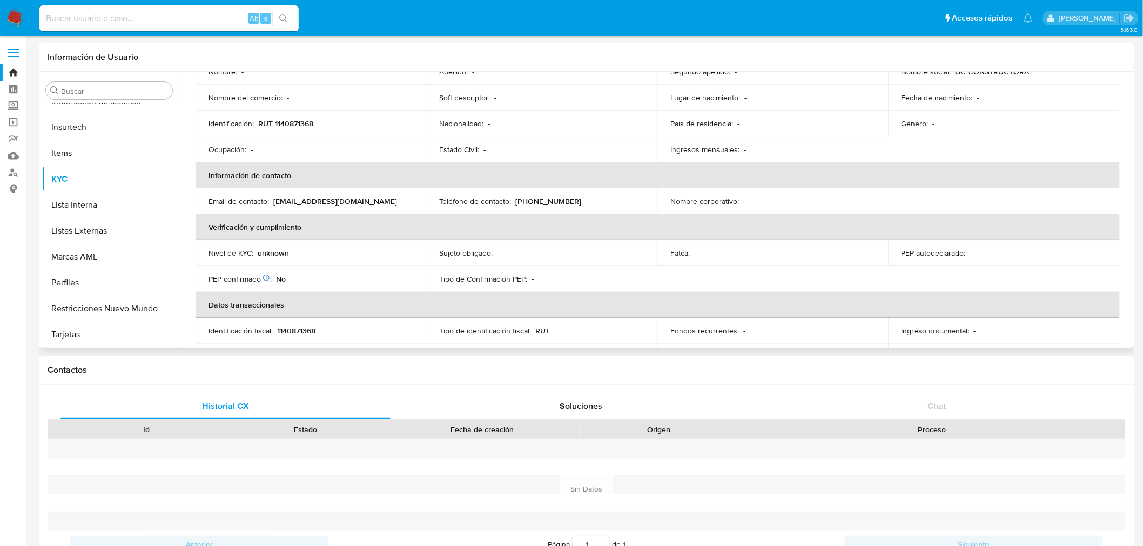
scroll to position [120, 0]
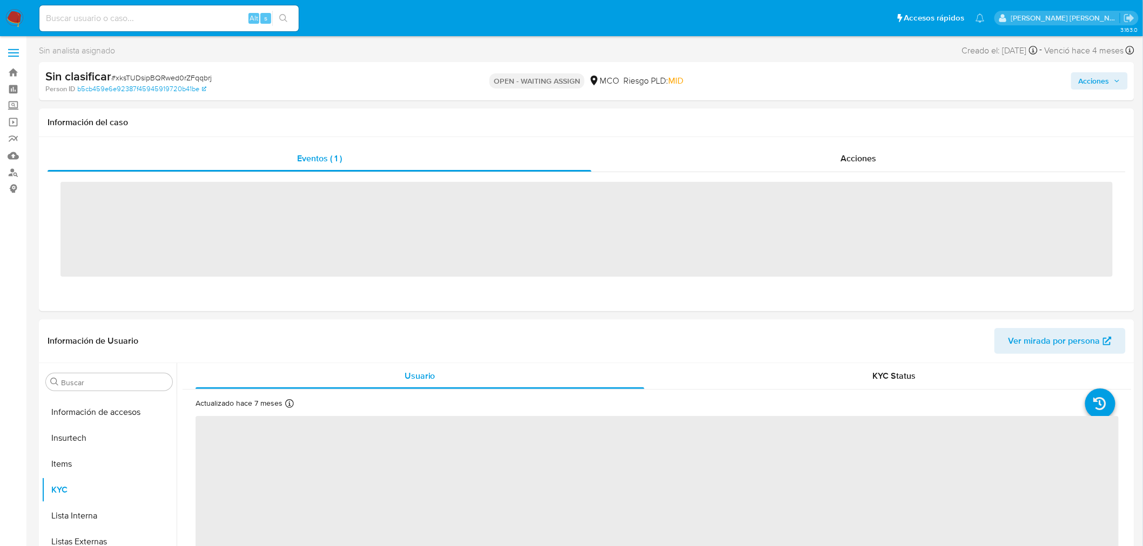
scroll to position [533, 0]
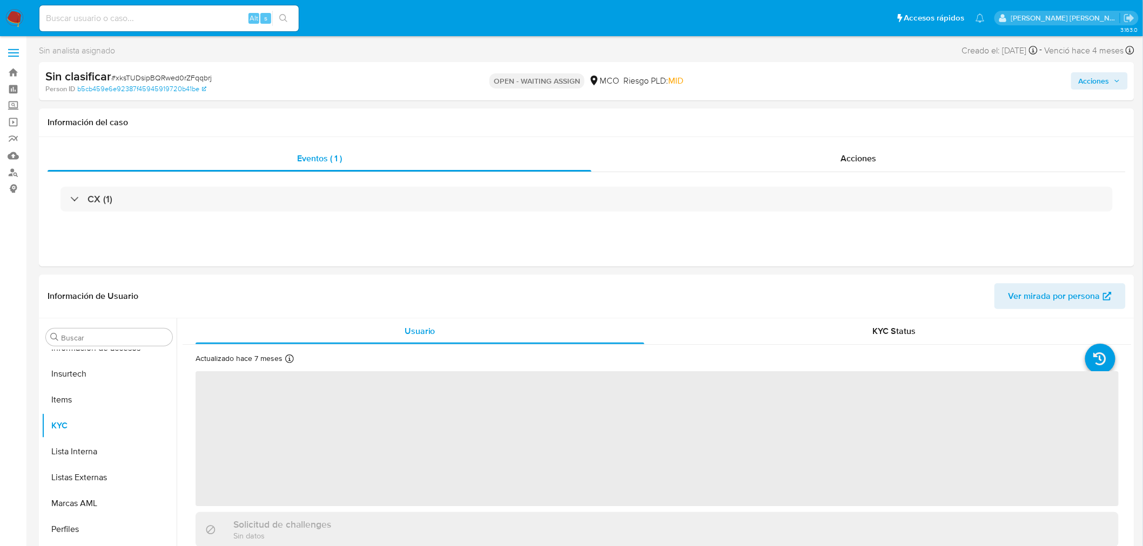
select select "10"
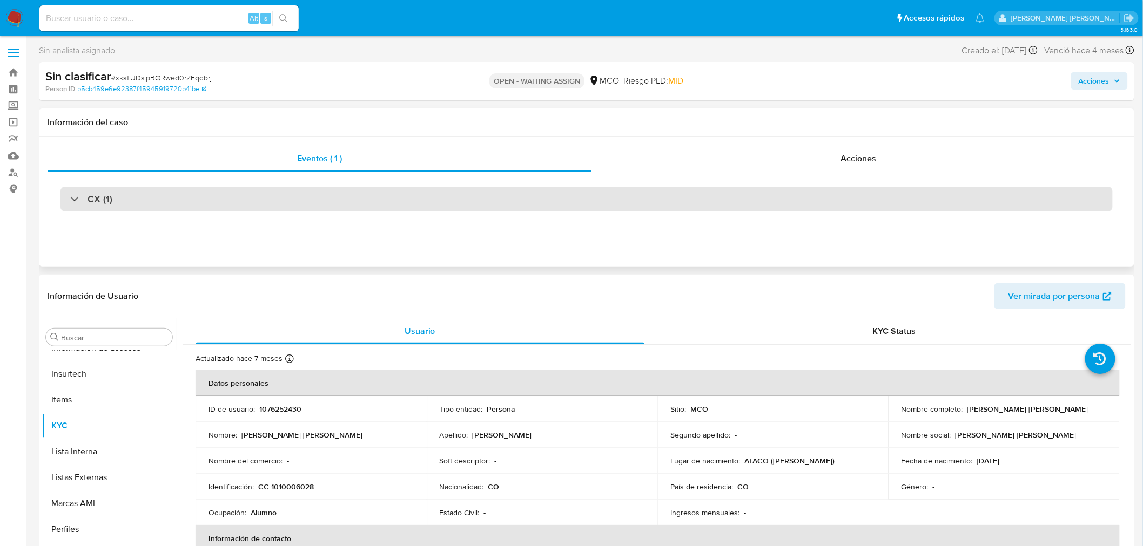
click at [89, 198] on h3 "CX (1)" at bounding box center [99, 199] width 25 height 12
